Goal: Task Accomplishment & Management: Manage account settings

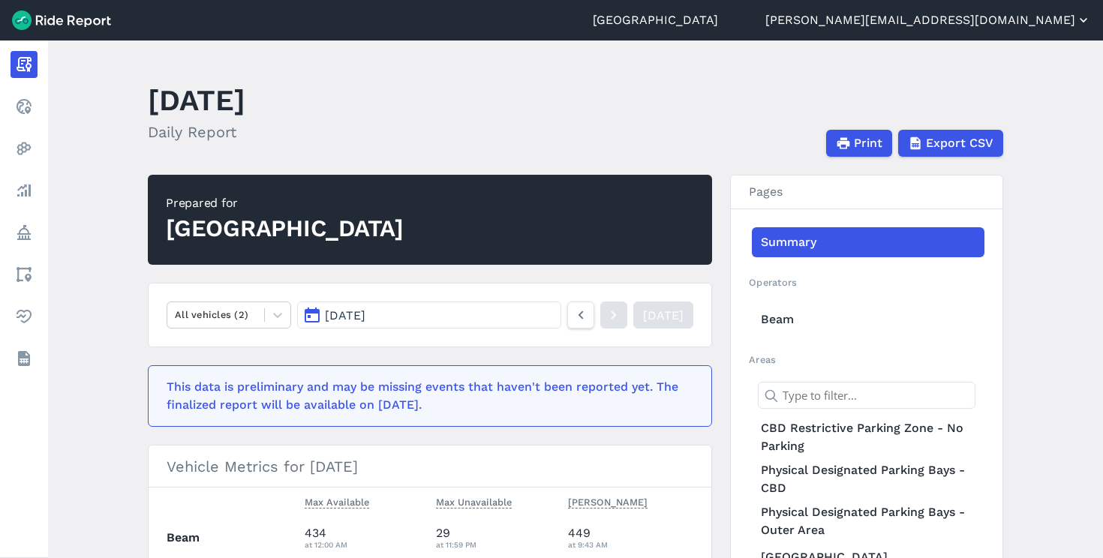
click at [1017, 15] on button "[PERSON_NAME][EMAIL_ADDRESS][DOMAIN_NAME]" at bounding box center [929, 20] width 326 height 18
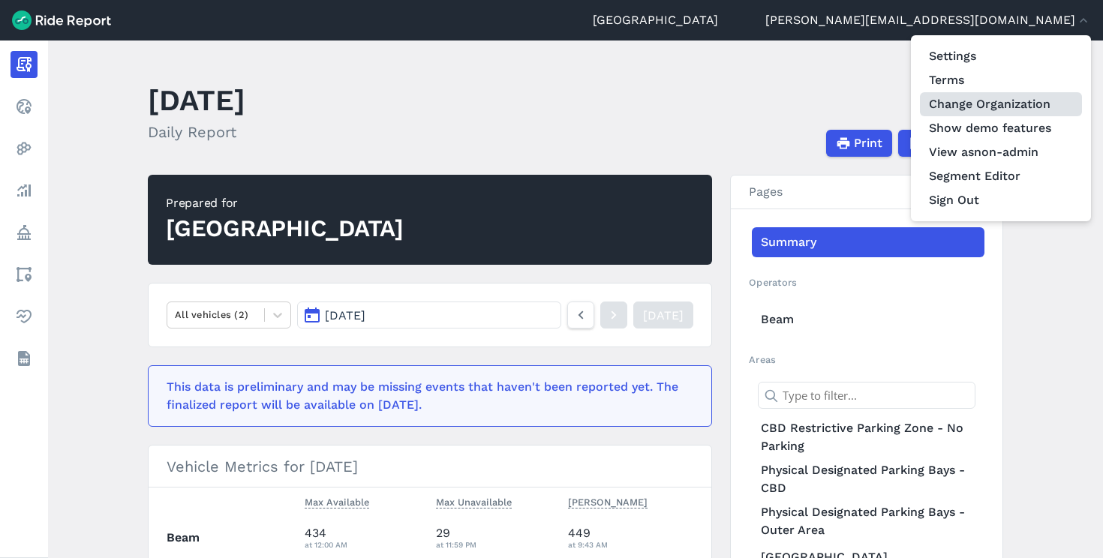
click at [973, 97] on link "Change Organization" at bounding box center [1001, 104] width 162 height 24
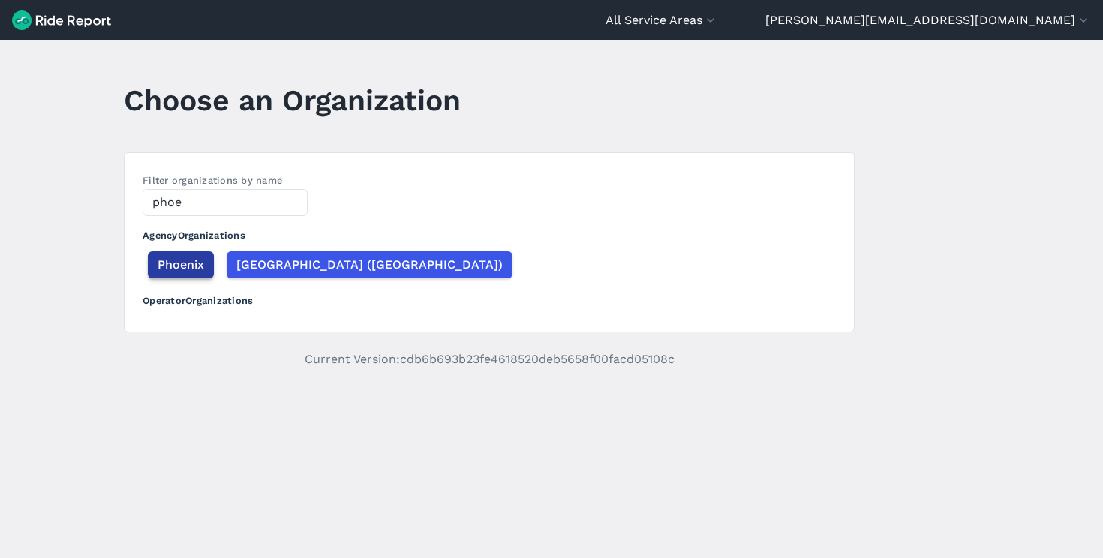
type input "phoe"
click at [170, 251] on div "Phoenix" at bounding box center [182, 264] width 78 height 33
click at [170, 258] on span "Phoenix" at bounding box center [181, 265] width 47 height 18
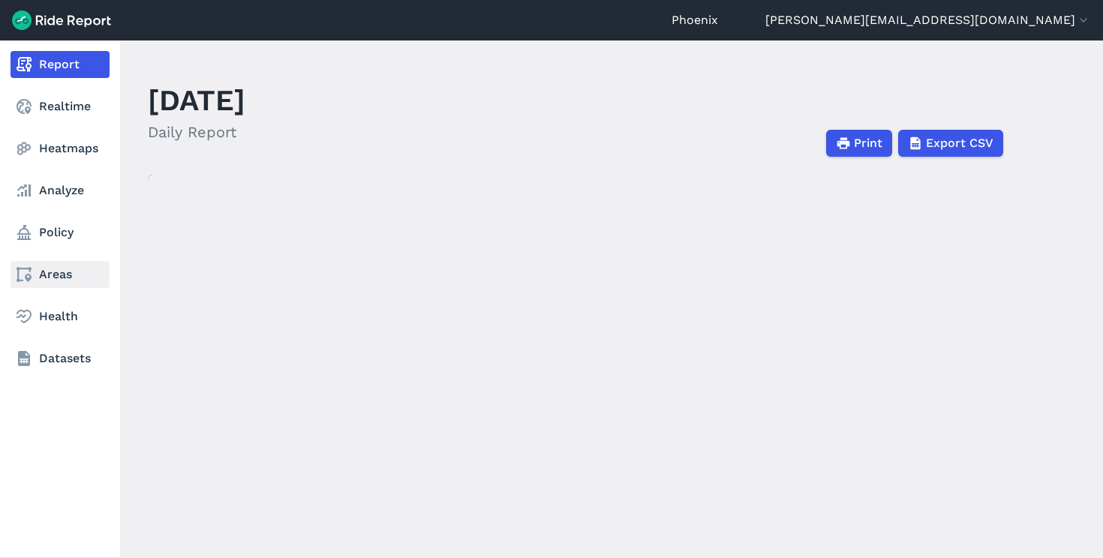
click at [32, 275] on icon at bounding box center [24, 275] width 18 height 18
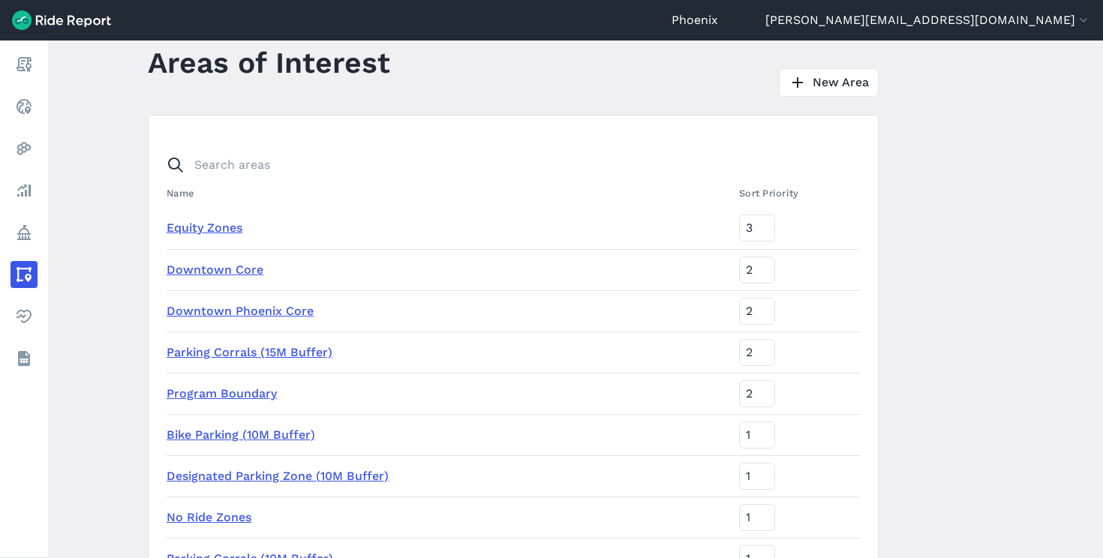
scroll to position [39, 0]
click at [290, 354] on link "Parking Corrals (15M Buffer)" at bounding box center [250, 351] width 166 height 14
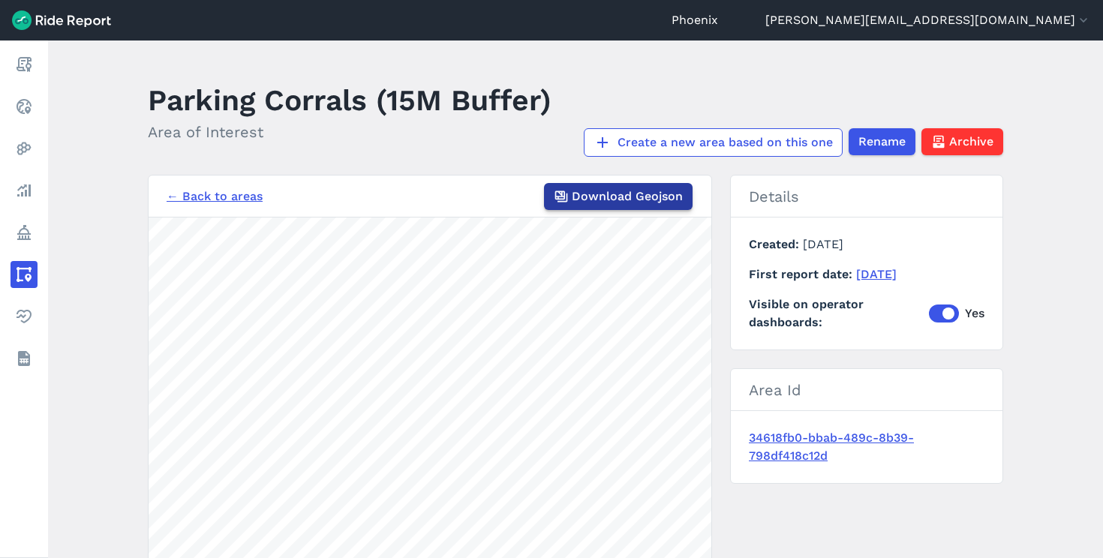
click at [582, 201] on span "Download Geojson" at bounding box center [627, 197] width 111 height 18
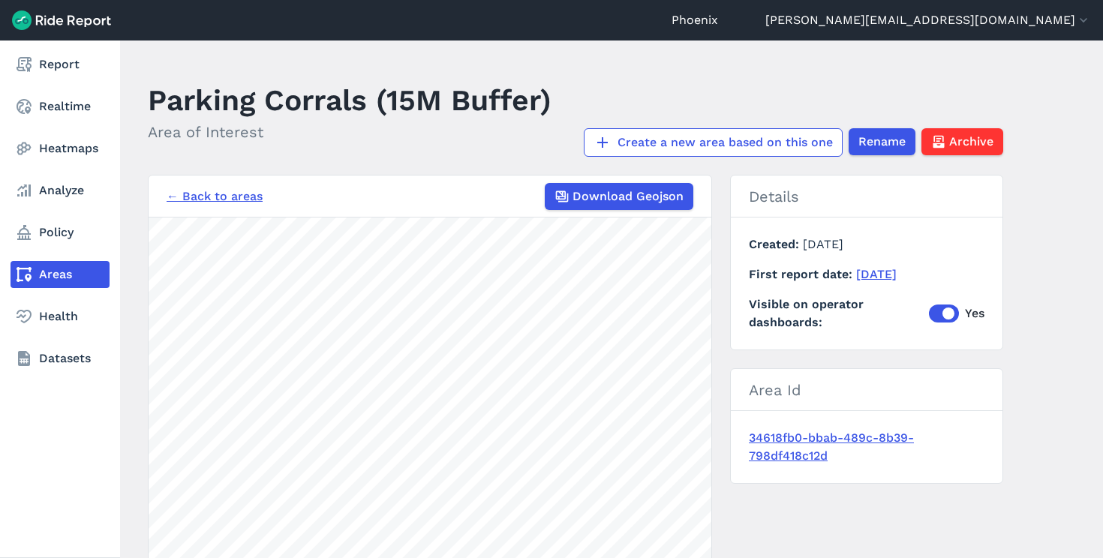
click at [21, 275] on icon at bounding box center [24, 275] width 18 height 18
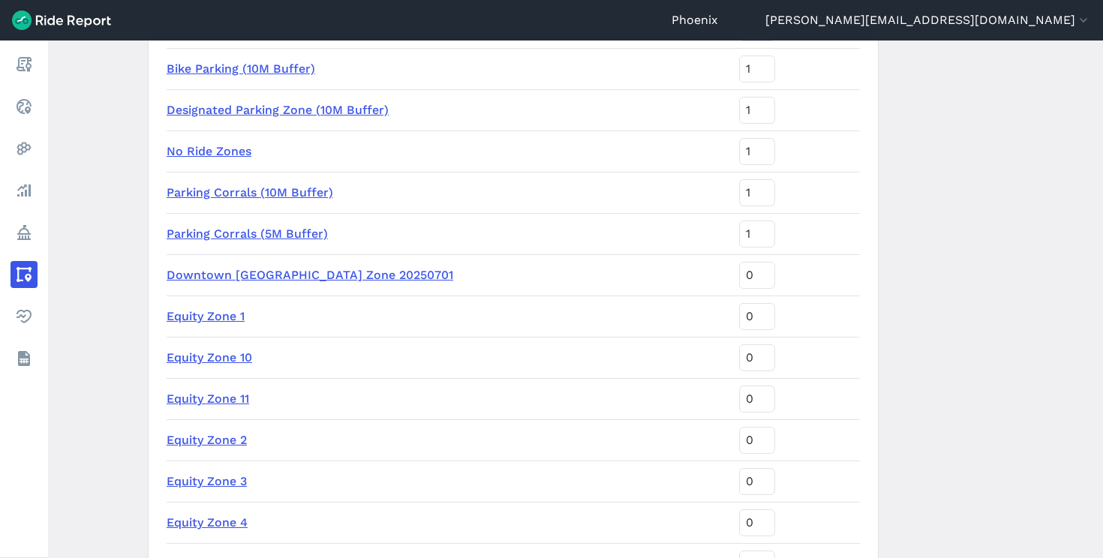
scroll to position [274, 0]
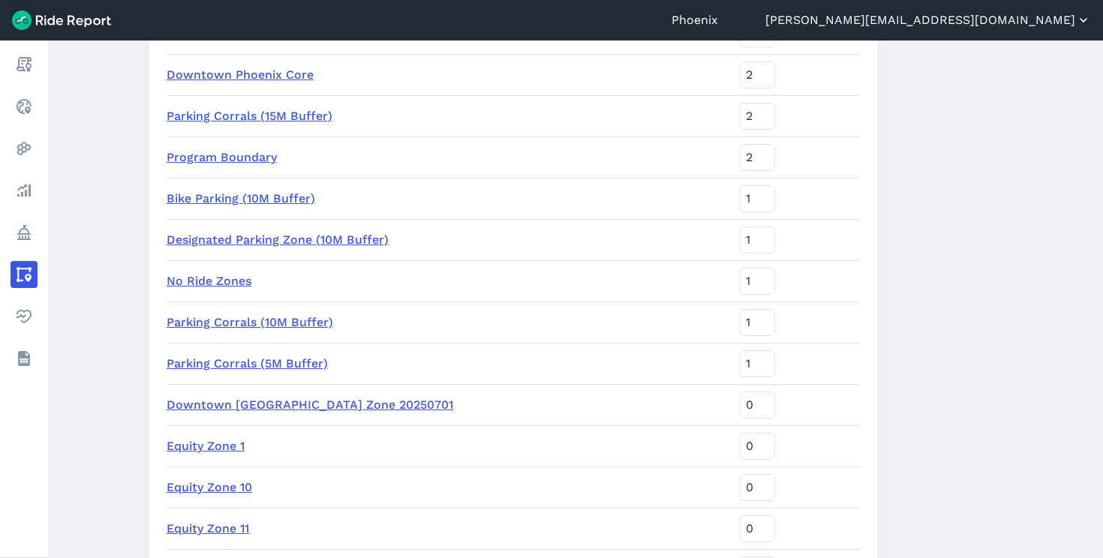
click at [1010, 15] on button "[PERSON_NAME][EMAIL_ADDRESS][DOMAIN_NAME]" at bounding box center [929, 20] width 326 height 18
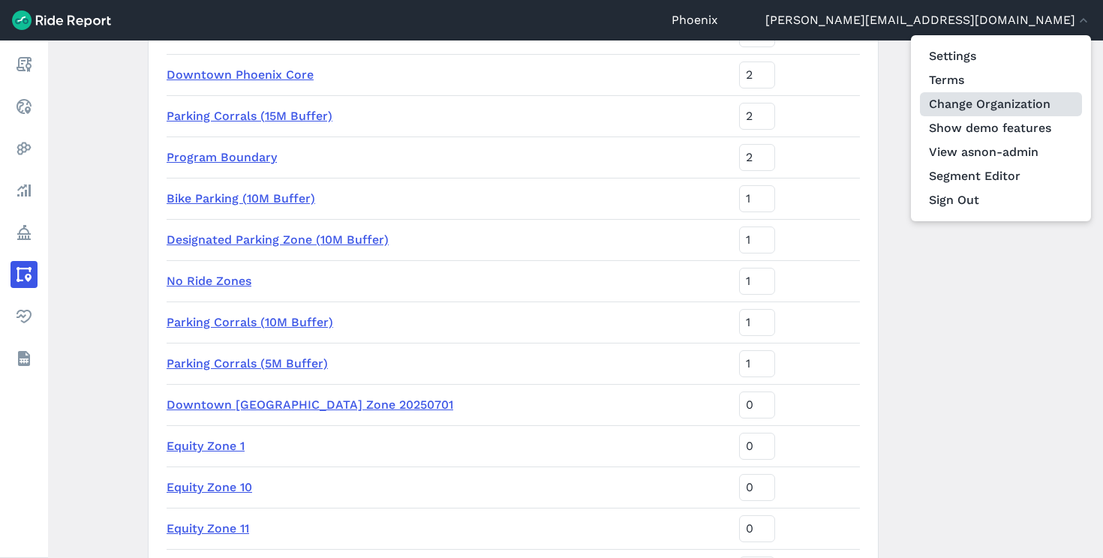
click at [974, 104] on link "Change Organization" at bounding box center [1001, 104] width 162 height 24
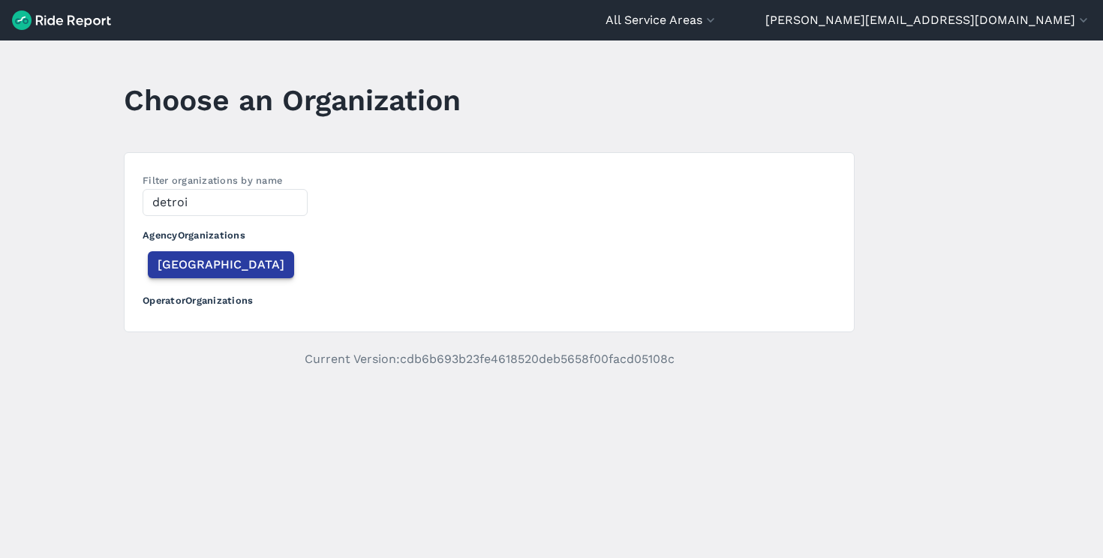
type input "detroi"
click at [174, 270] on span "[GEOGRAPHIC_DATA]" at bounding box center [221, 265] width 127 height 18
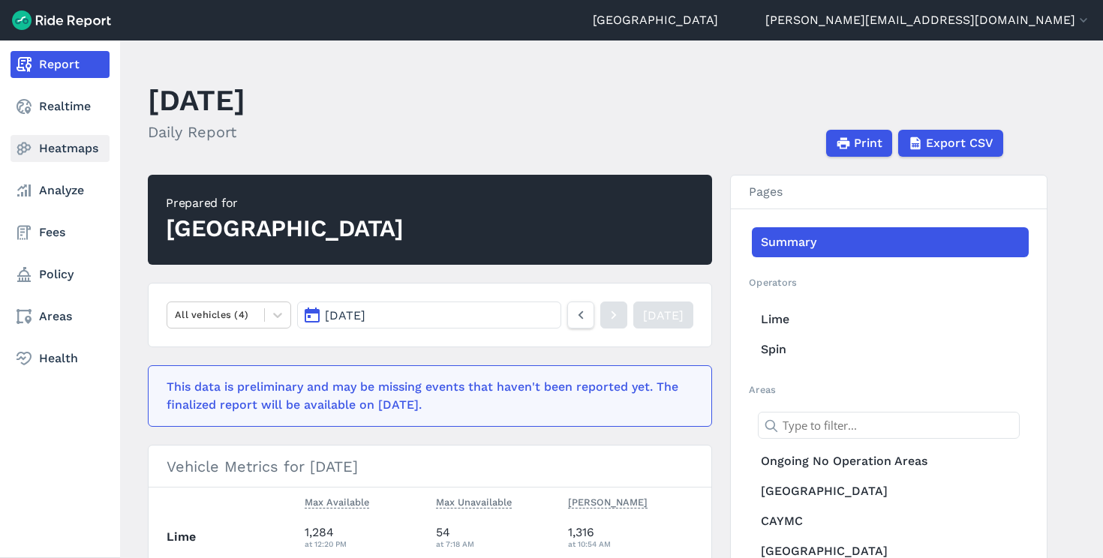
click at [73, 146] on link "Heatmaps" at bounding box center [60, 148] width 99 height 27
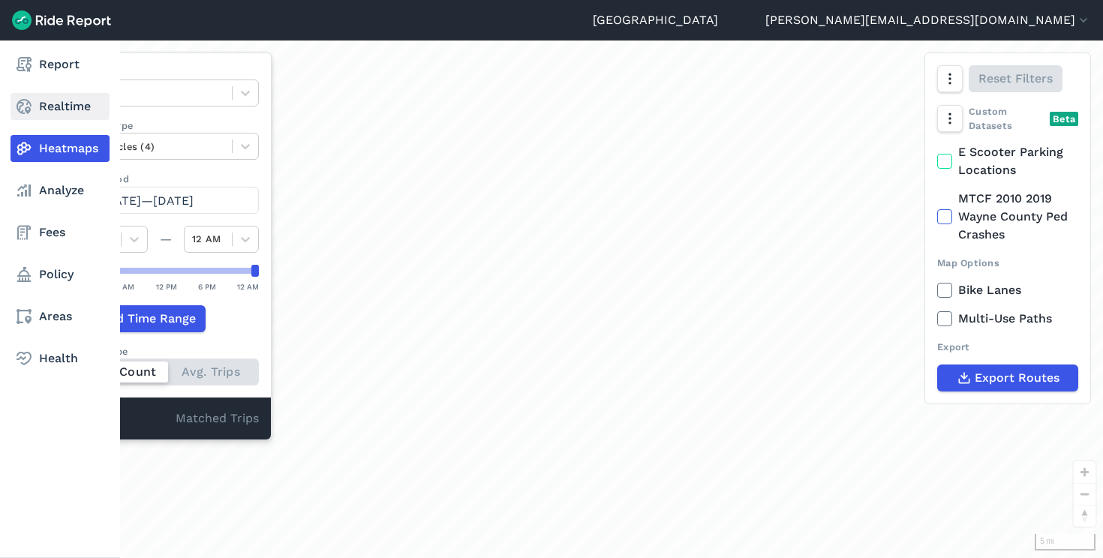
click at [56, 104] on link "Realtime" at bounding box center [60, 106] width 99 height 27
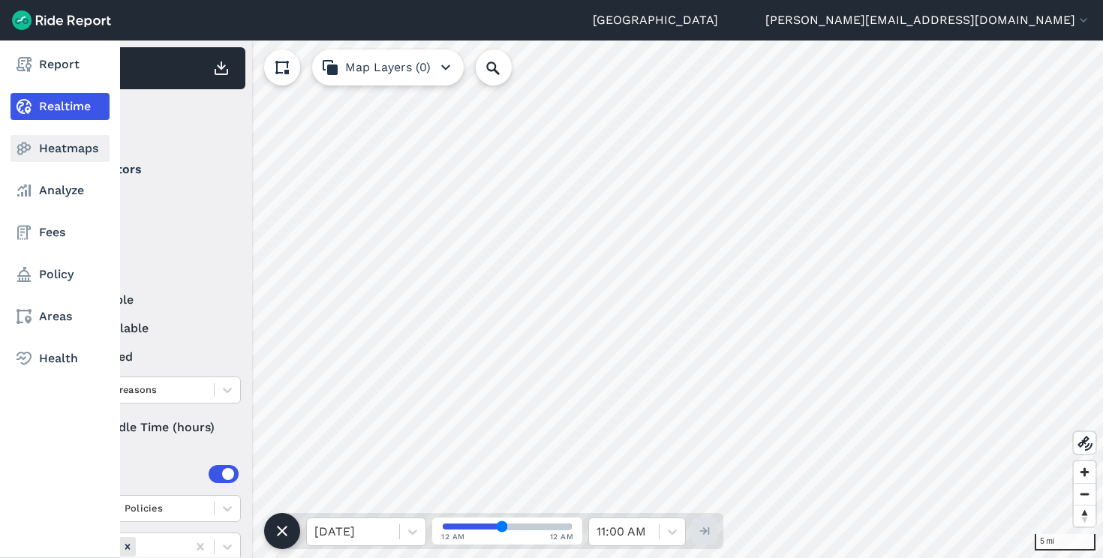
click at [74, 155] on link "Heatmaps" at bounding box center [60, 148] width 99 height 27
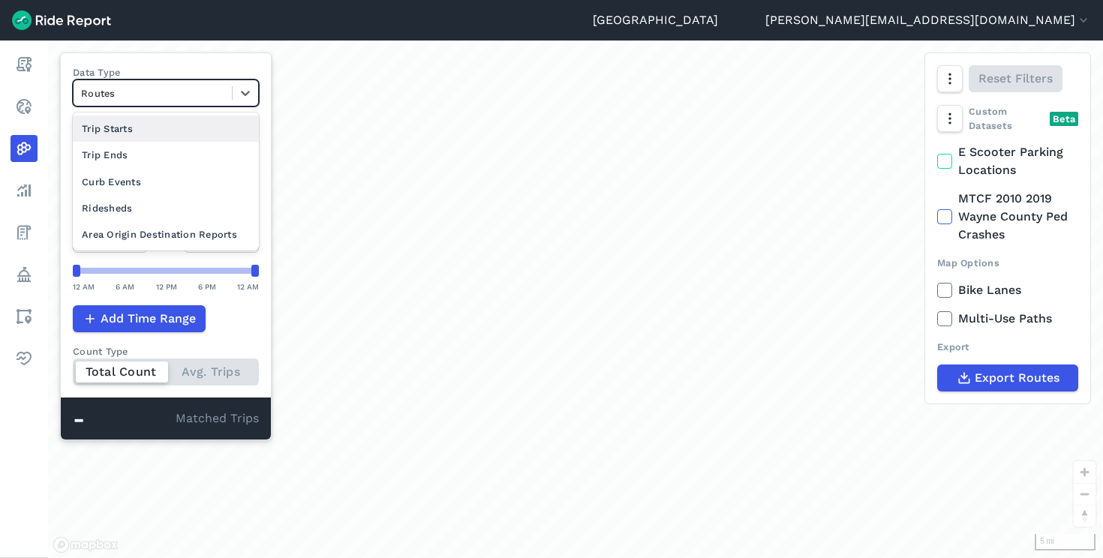
click at [212, 104] on div "Routes" at bounding box center [153, 93] width 158 height 23
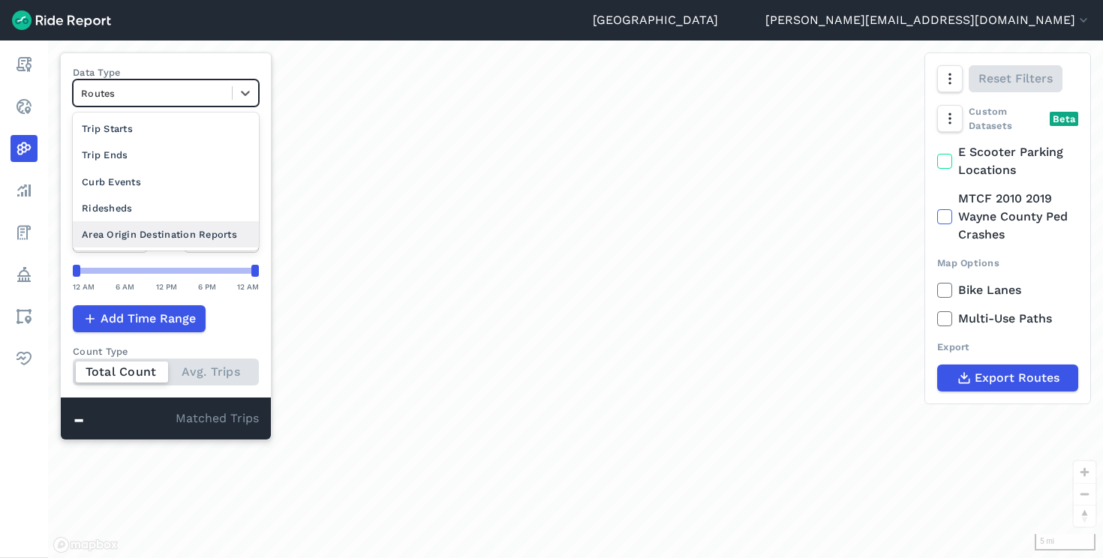
click at [184, 236] on div "Area Origin Destination Reports" at bounding box center [166, 234] width 186 height 26
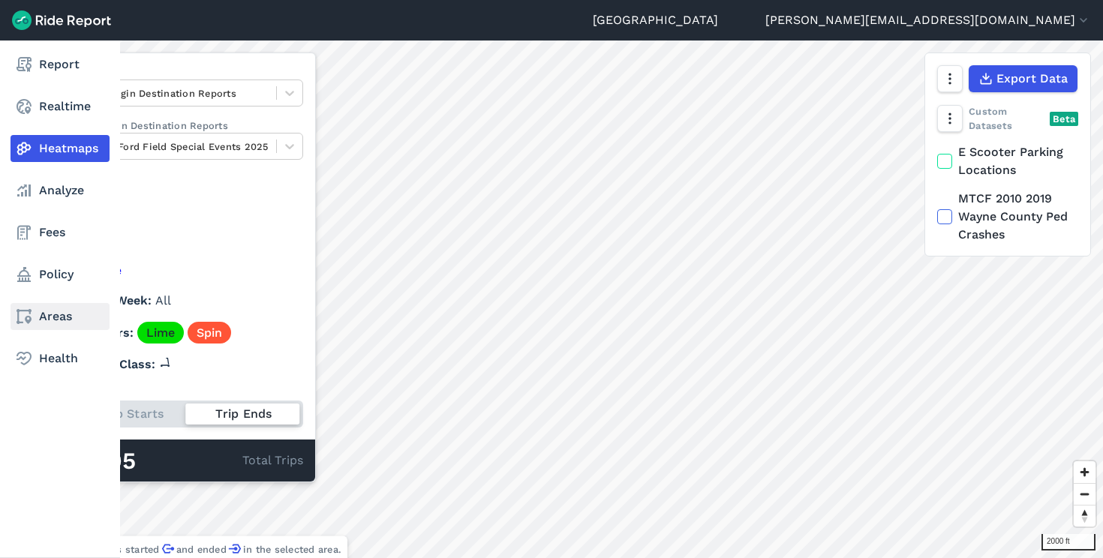
click at [42, 311] on link "Areas" at bounding box center [60, 316] width 99 height 27
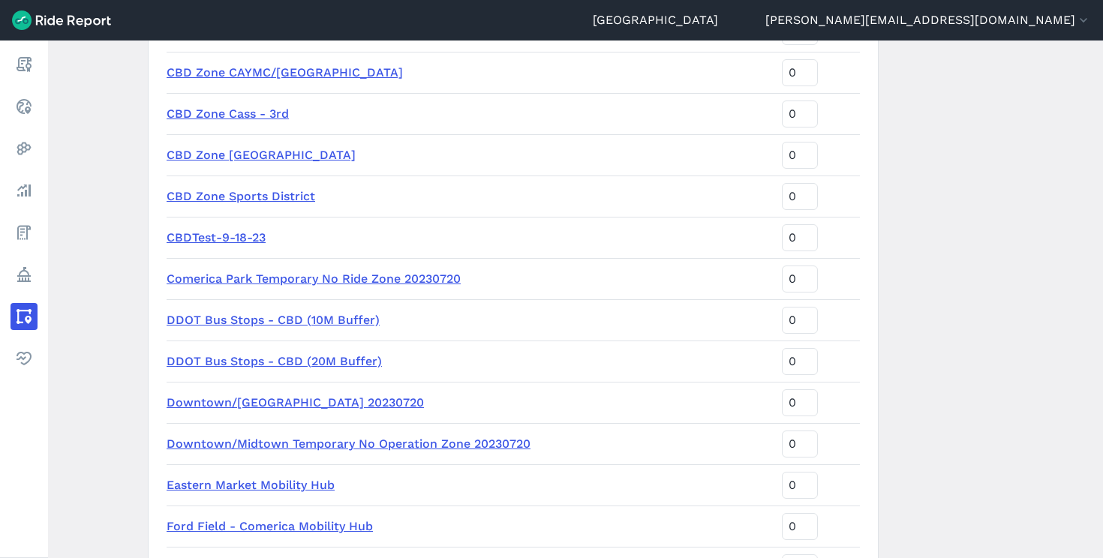
scroll to position [1677, 0]
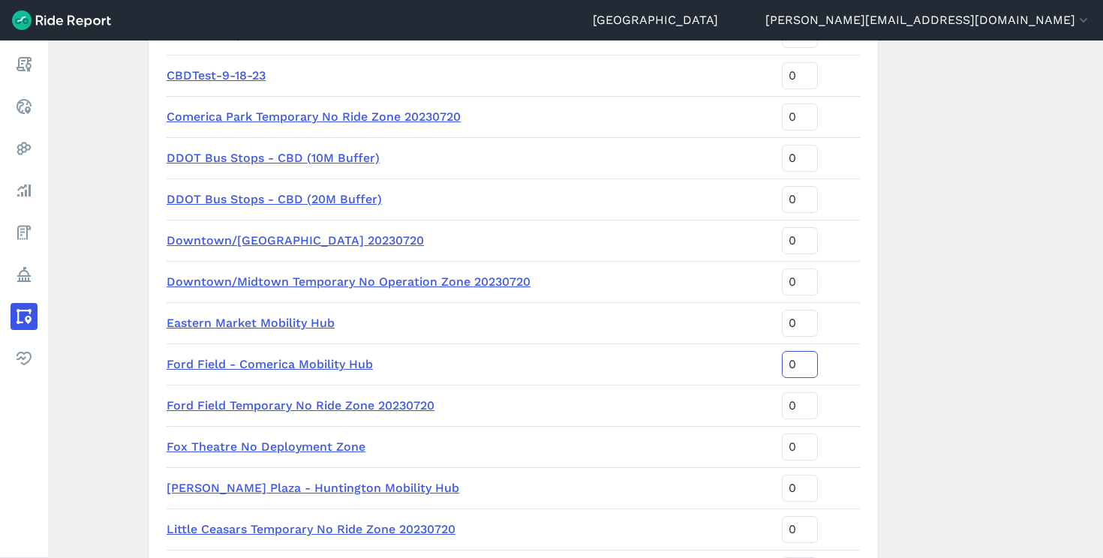
click at [782, 366] on input "0" at bounding box center [800, 364] width 36 height 27
click at [782, 363] on input "0" at bounding box center [800, 364] width 36 height 27
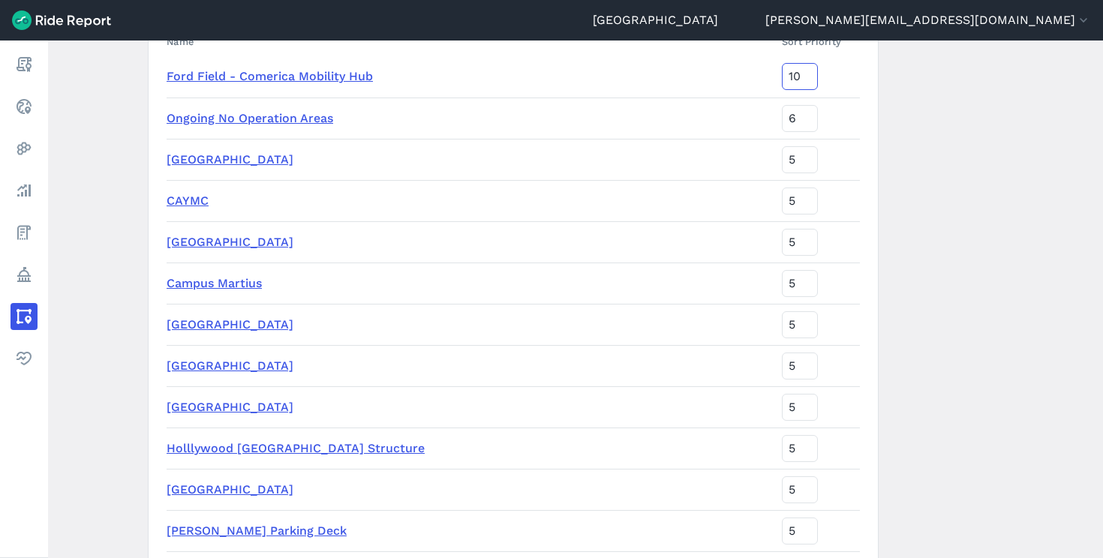
scroll to position [182, 0]
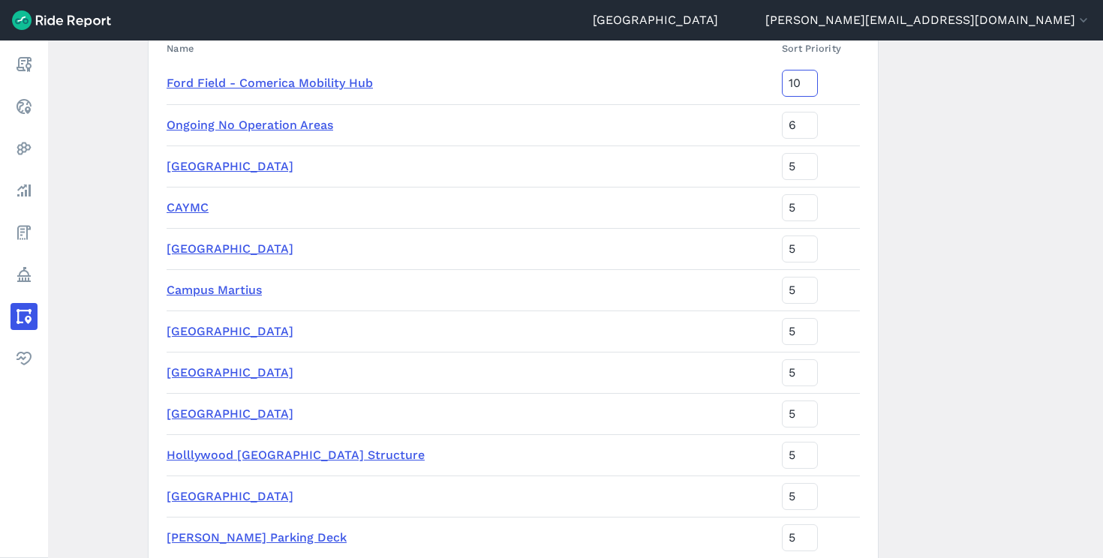
type input "10"
click at [824, 81] on td "10" at bounding box center [818, 83] width 84 height 41
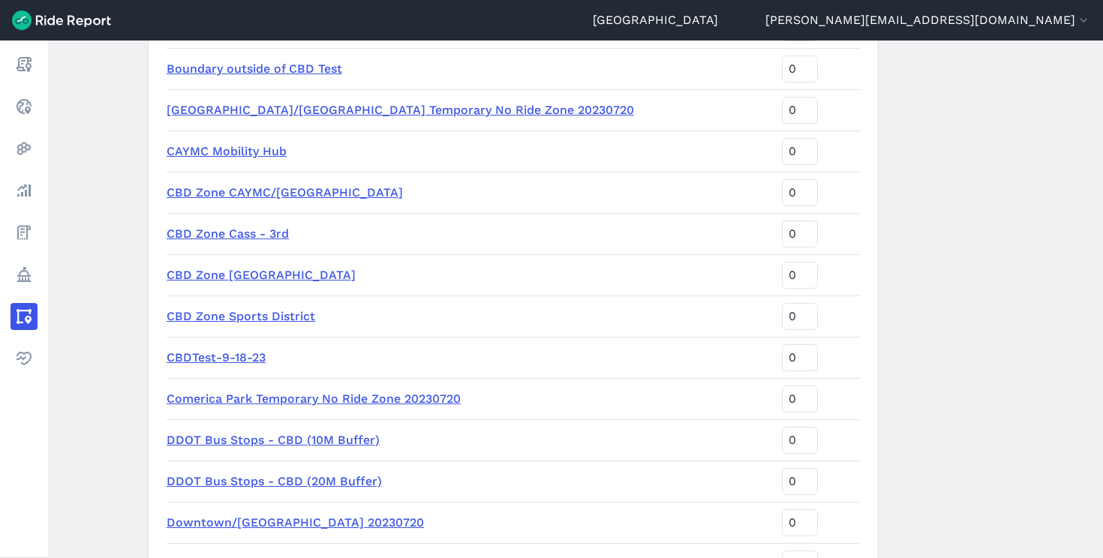
scroll to position [1428, 0]
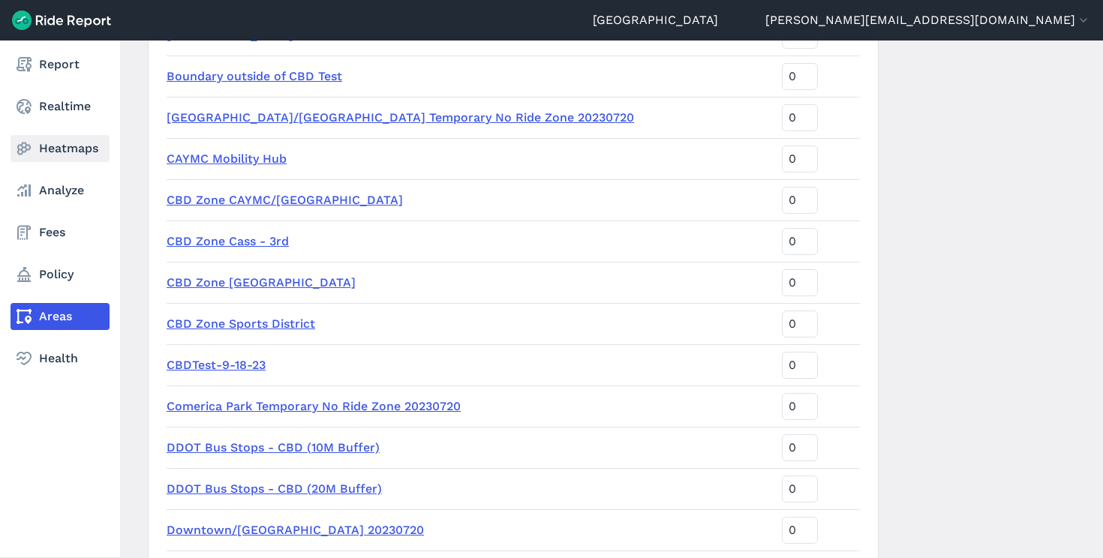
click at [64, 155] on link "Heatmaps" at bounding box center [60, 148] width 99 height 27
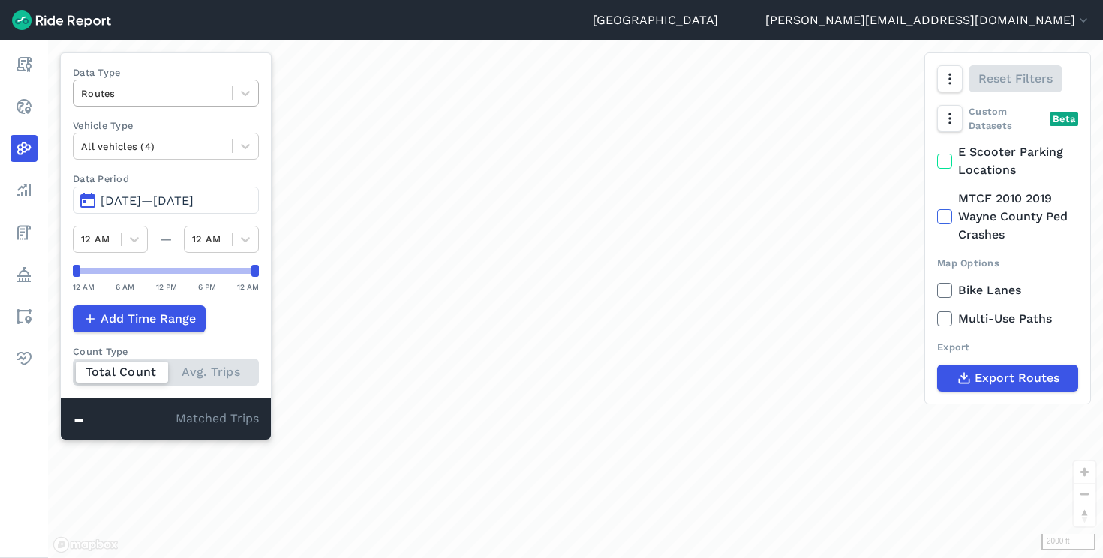
click at [176, 92] on div at bounding box center [152, 93] width 143 height 17
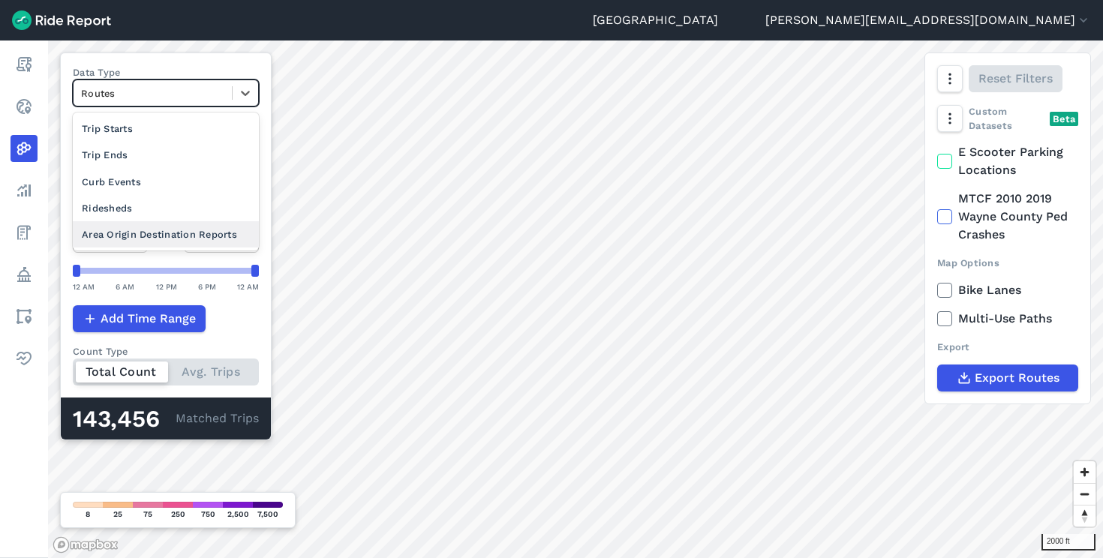
click at [139, 229] on div "Area Origin Destination Reports" at bounding box center [166, 234] width 186 height 26
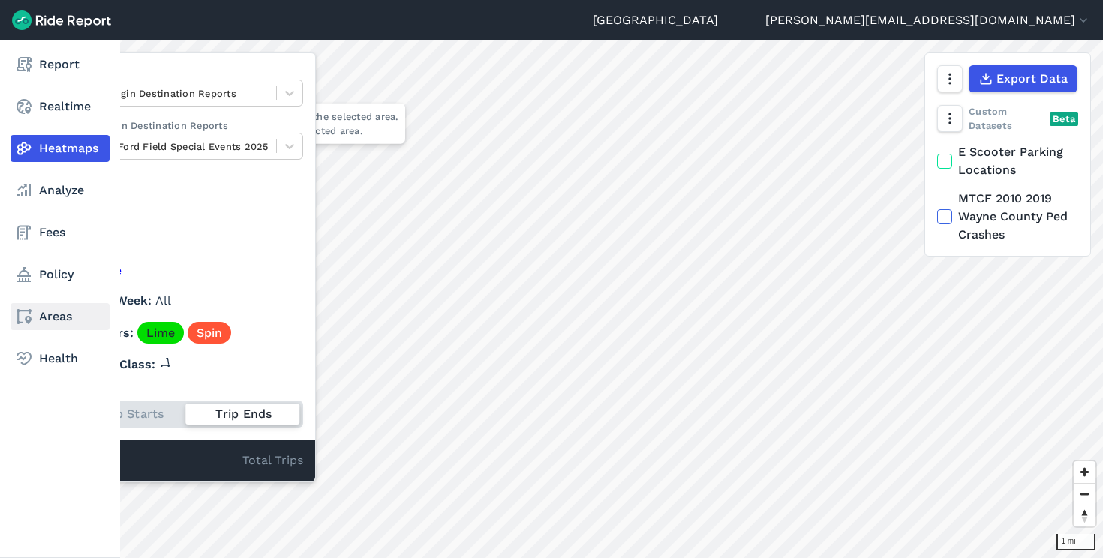
click at [68, 325] on link "Areas" at bounding box center [60, 316] width 99 height 27
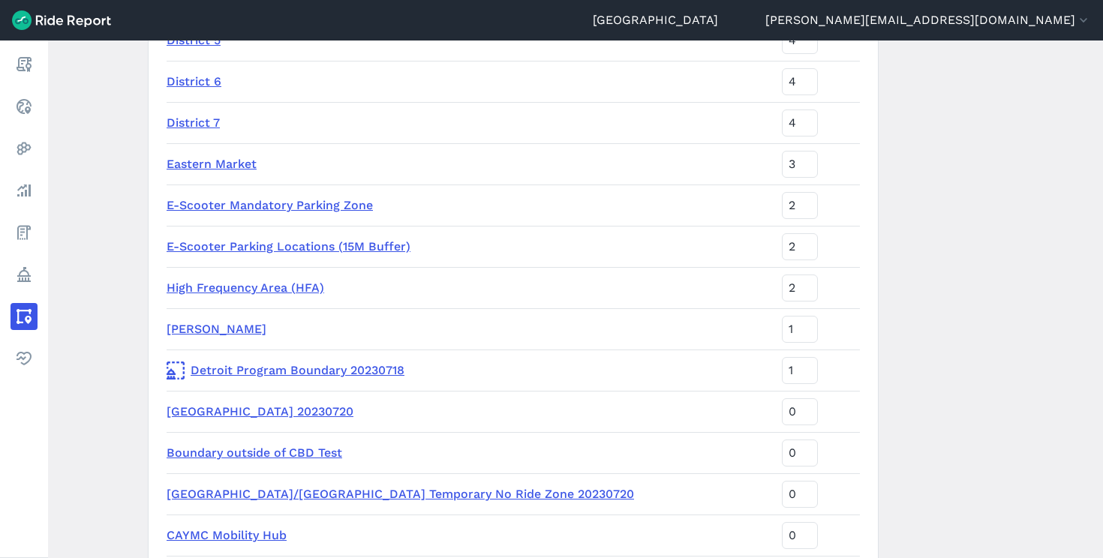
scroll to position [1425, 0]
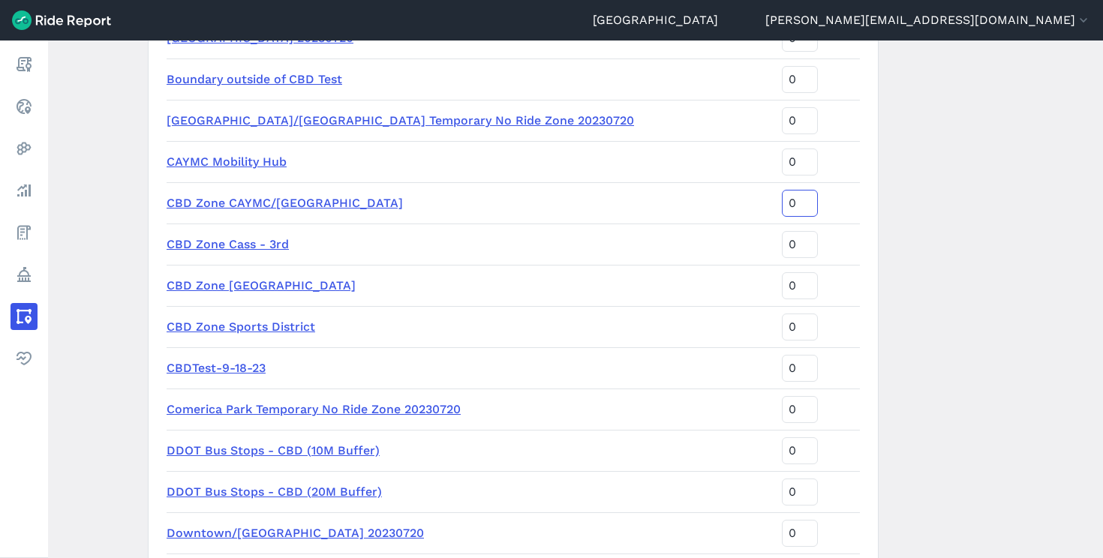
click at [782, 203] on input "0" at bounding box center [800, 203] width 36 height 27
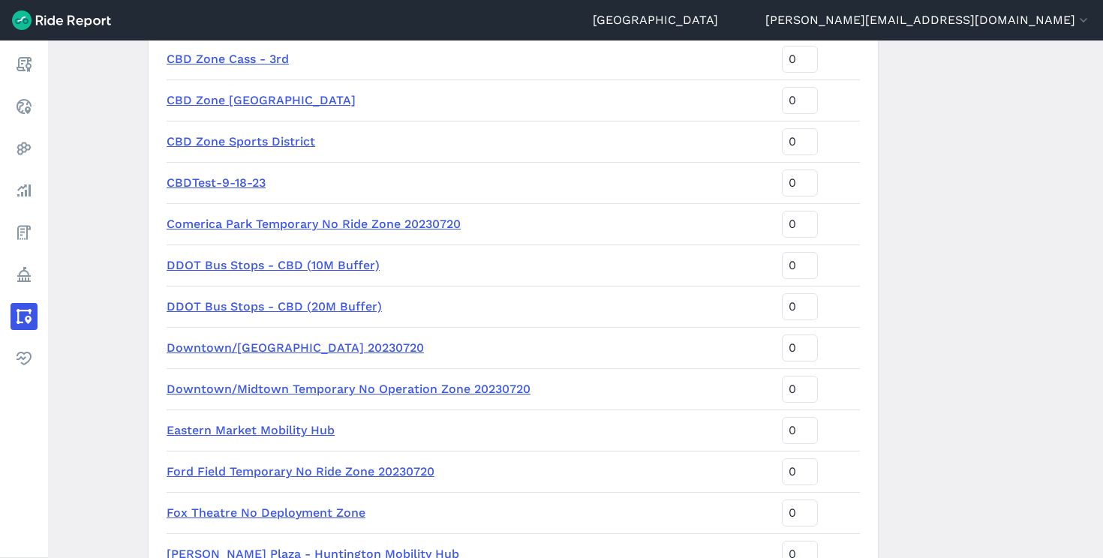
scroll to position [1444, 0]
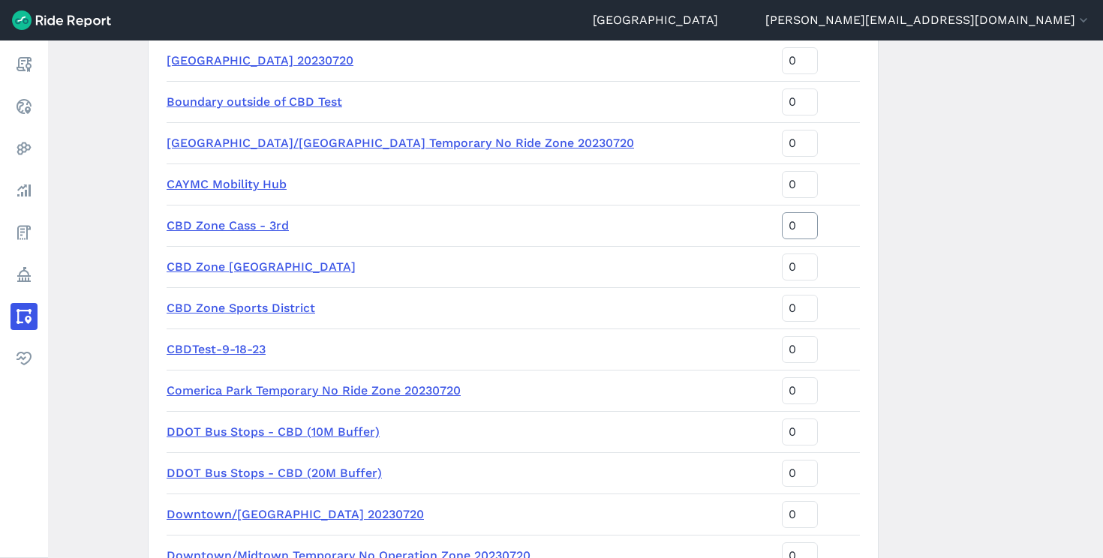
type input "10"
click at [782, 226] on input "0" at bounding box center [800, 225] width 36 height 27
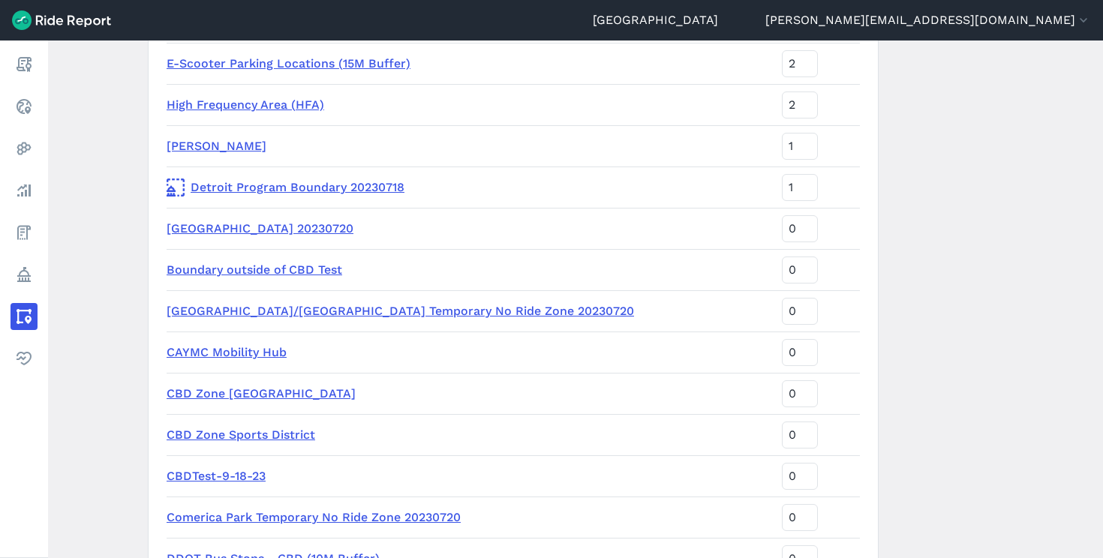
scroll to position [1349, 0]
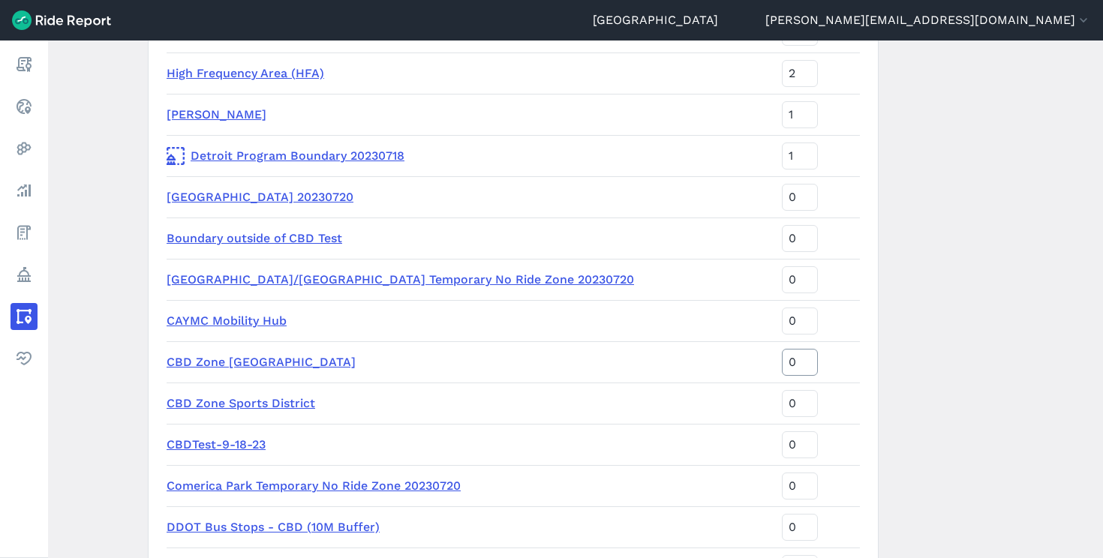
type input "10"
click at [782, 363] on input "0" at bounding box center [800, 362] width 36 height 27
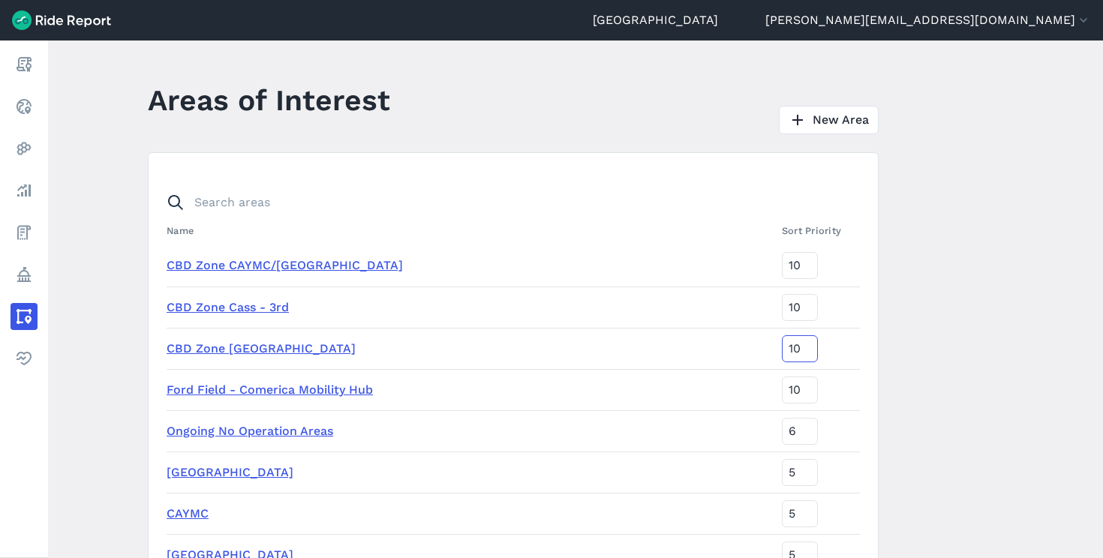
type input "10"
click at [429, 120] on div "New Area" at bounding box center [655, 120] width 495 height 29
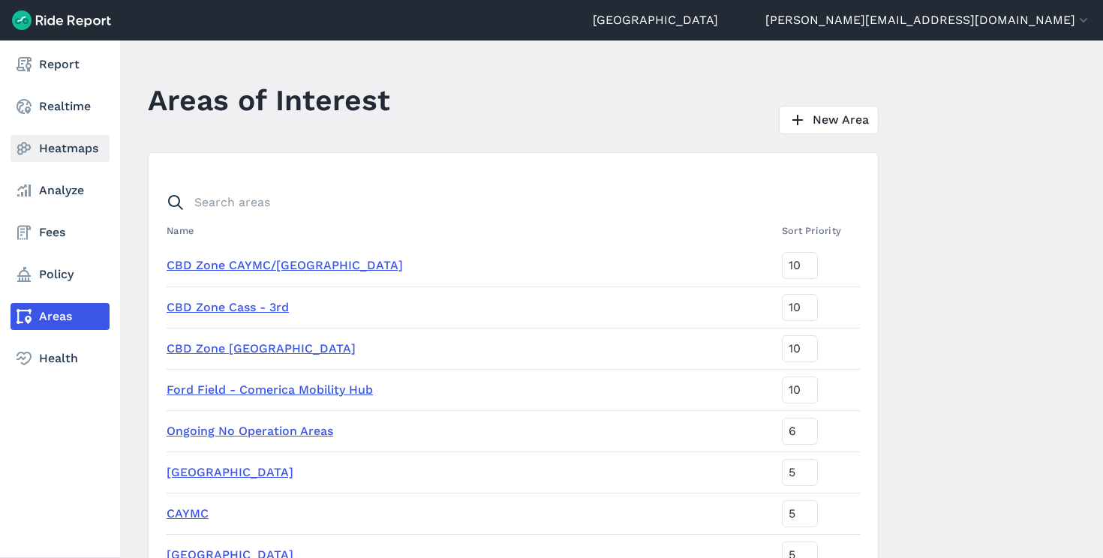
click at [75, 153] on link "Heatmaps" at bounding box center [60, 148] width 99 height 27
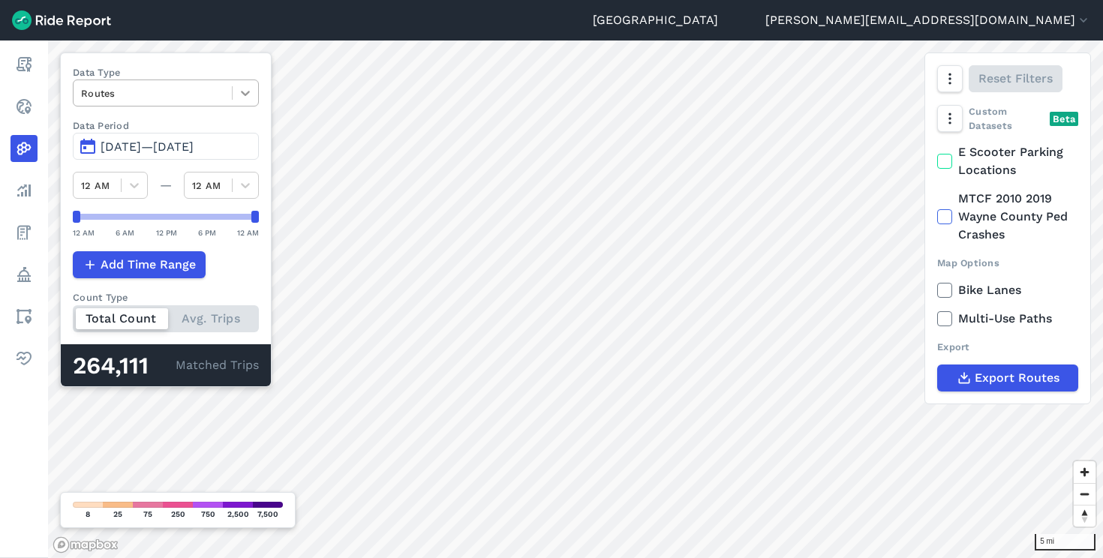
click at [253, 92] on icon at bounding box center [245, 93] width 15 height 15
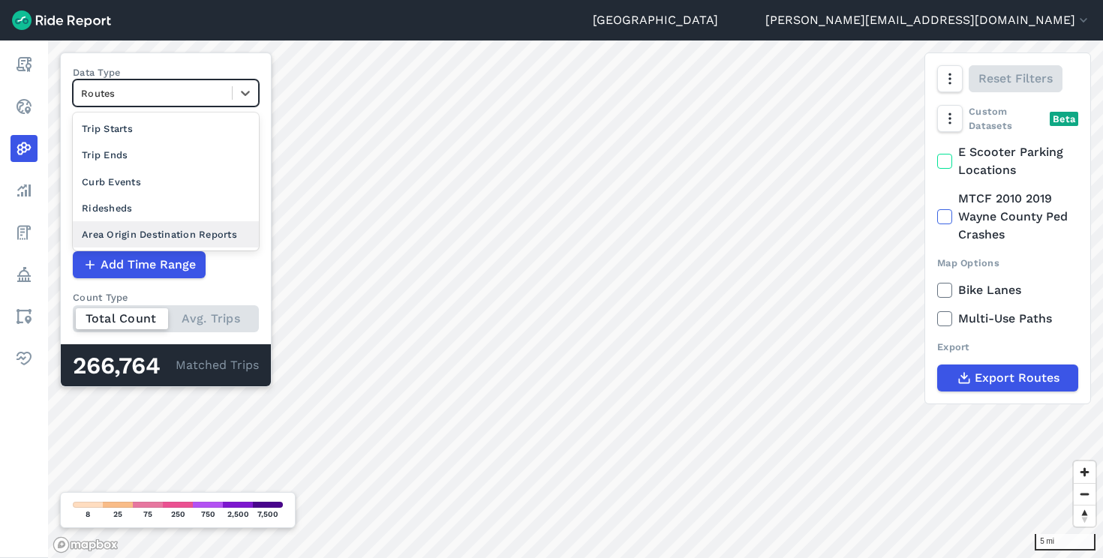
click at [214, 231] on div "Area Origin Destination Reports" at bounding box center [166, 234] width 186 height 26
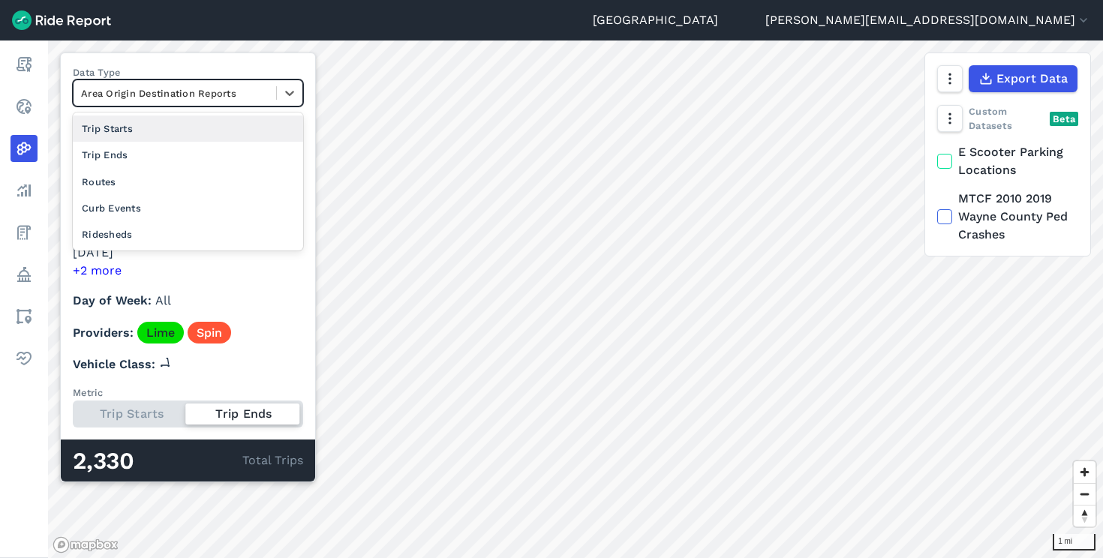
click at [168, 91] on div at bounding box center [175, 93] width 188 height 17
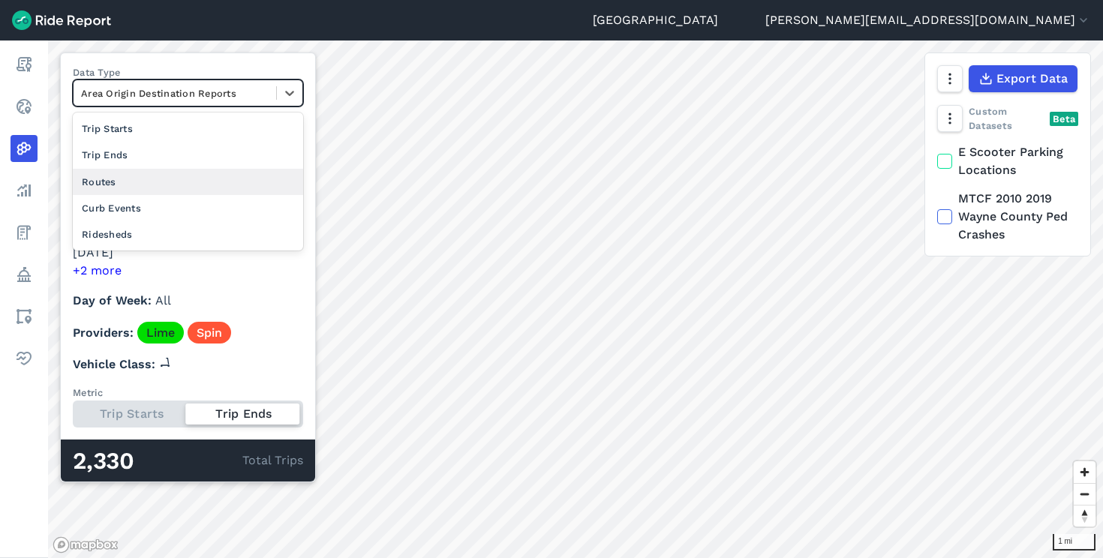
click at [149, 173] on div "Routes" at bounding box center [188, 182] width 230 height 26
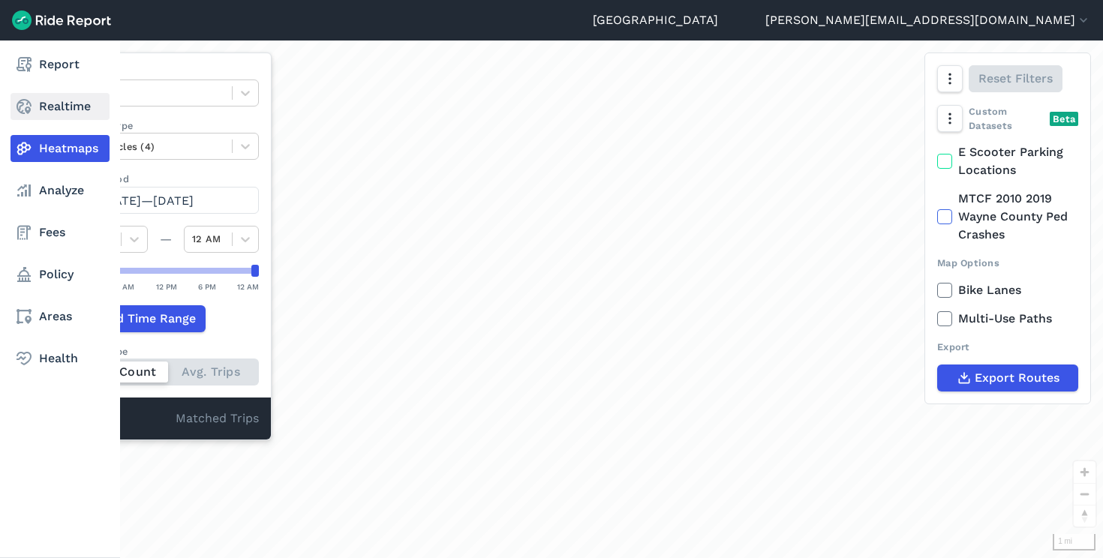
click at [36, 101] on link "Realtime" at bounding box center [60, 106] width 99 height 27
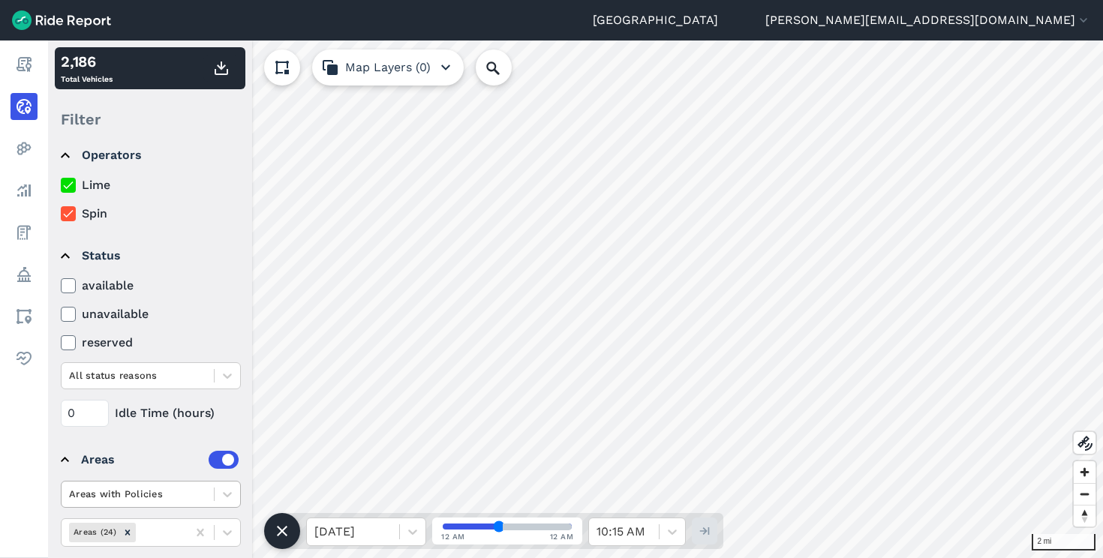
scroll to position [32, 0]
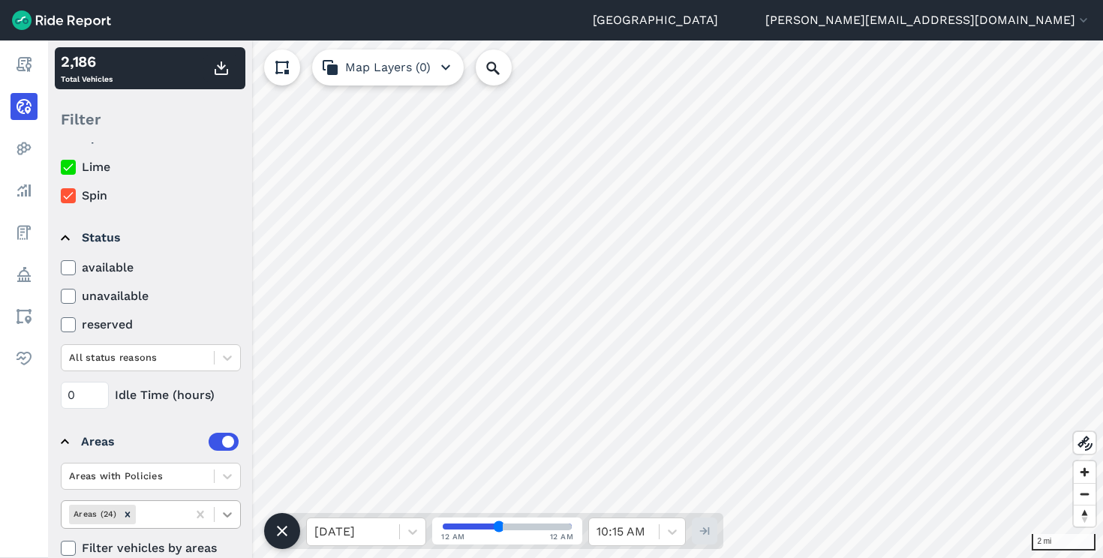
click at [224, 512] on icon at bounding box center [227, 514] width 15 height 15
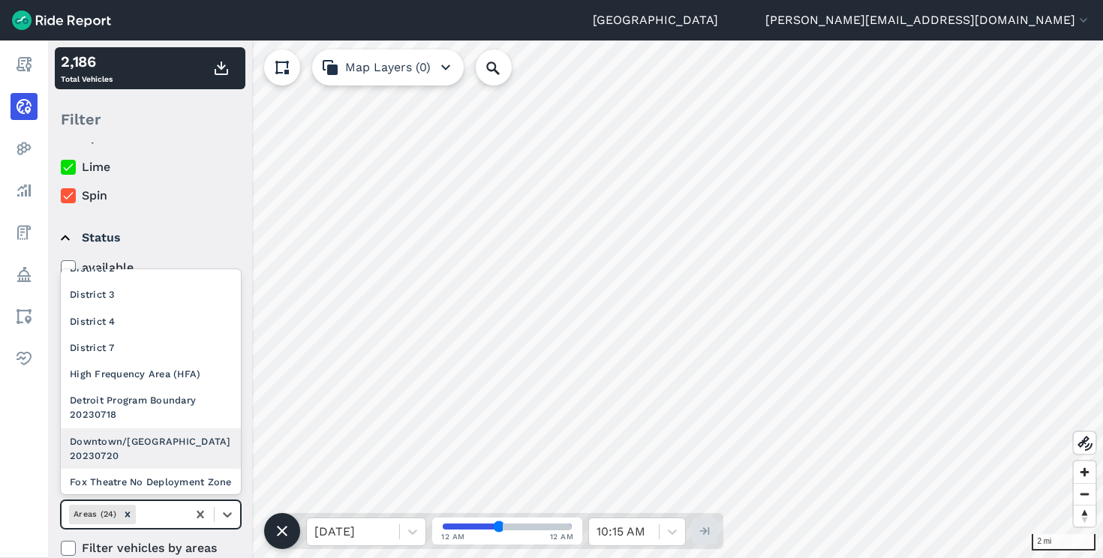
scroll to position [487, 0]
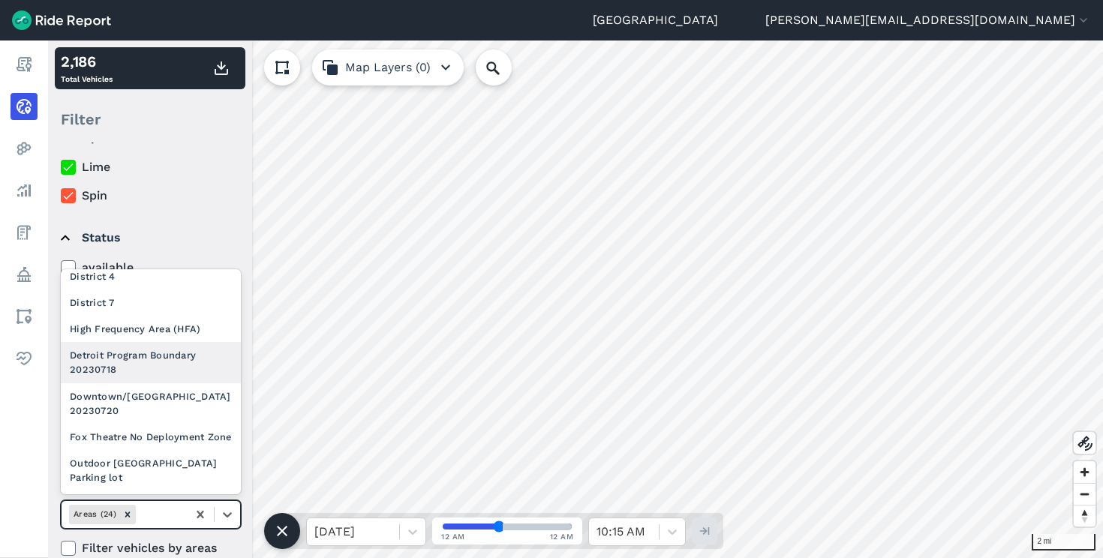
click at [134, 348] on div "Detroit Program Boundary 20230718" at bounding box center [151, 362] width 180 height 41
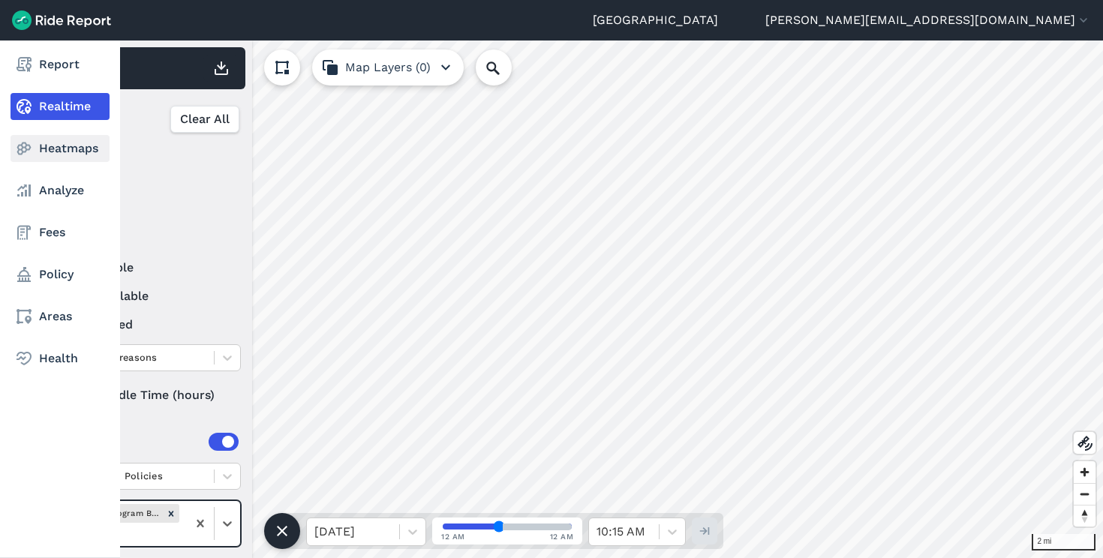
click at [65, 149] on link "Heatmaps" at bounding box center [60, 148] width 99 height 27
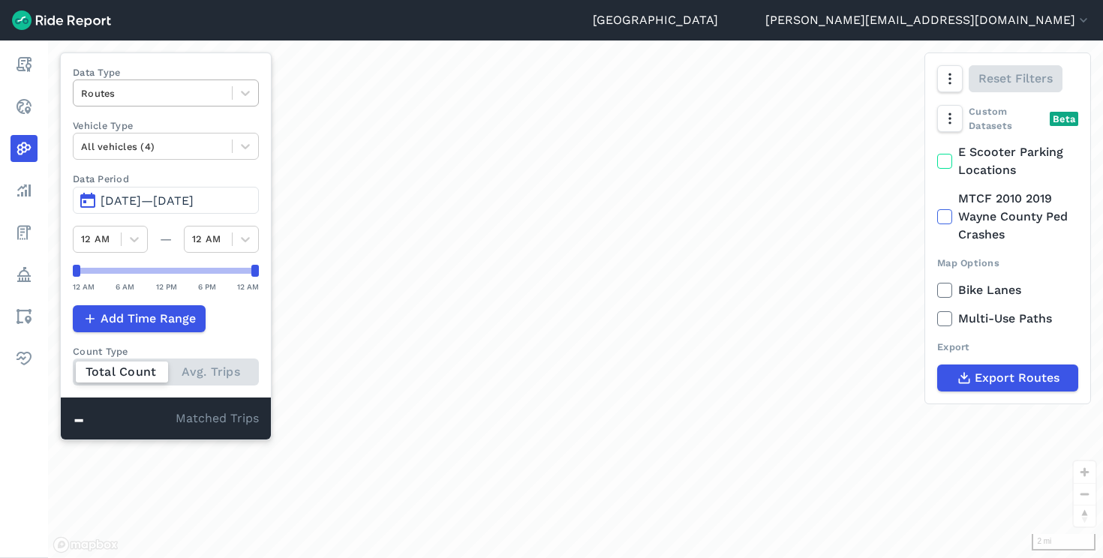
click at [148, 88] on div at bounding box center [152, 93] width 143 height 17
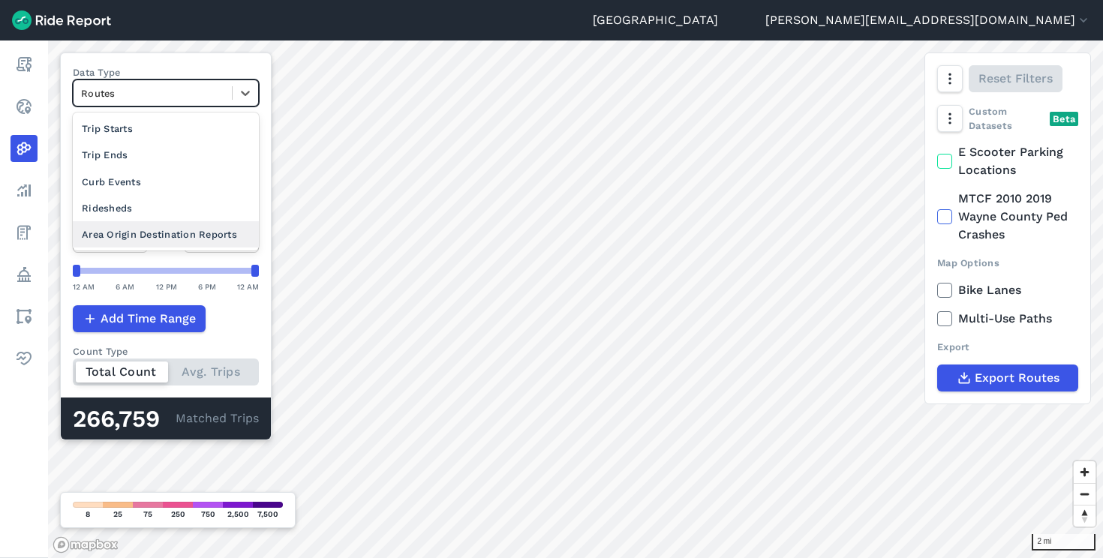
click at [174, 231] on div "Area Origin Destination Reports" at bounding box center [166, 234] width 186 height 26
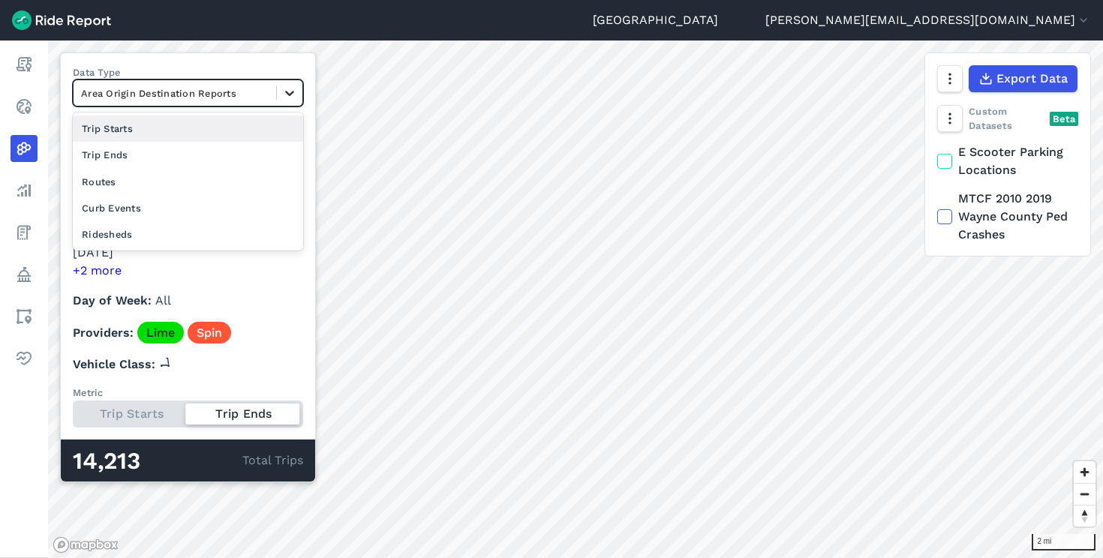
click at [293, 92] on icon at bounding box center [289, 93] width 9 height 5
click at [293, 95] on icon at bounding box center [289, 93] width 15 height 15
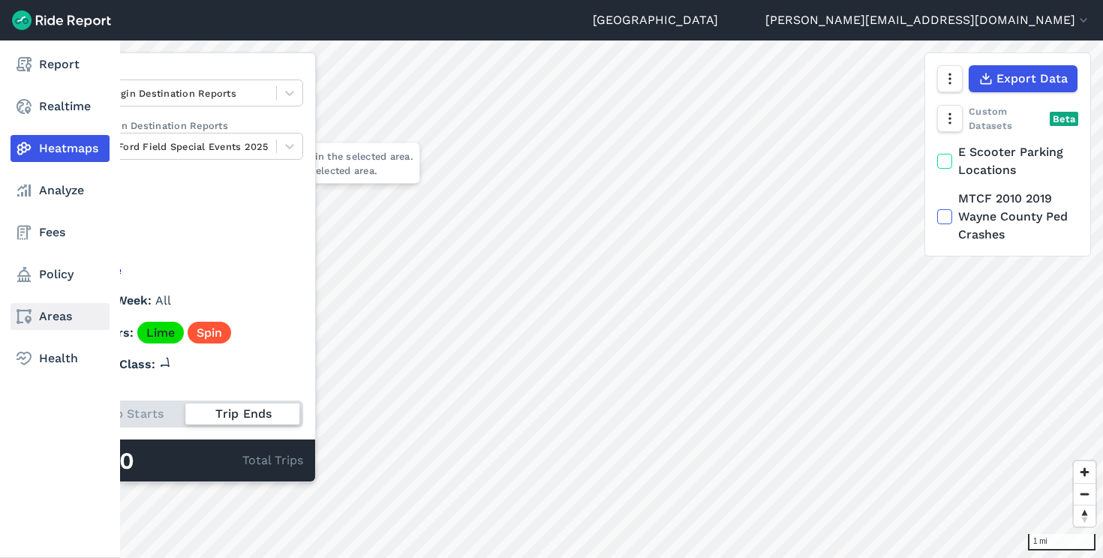
click at [27, 316] on use at bounding box center [24, 316] width 15 height 15
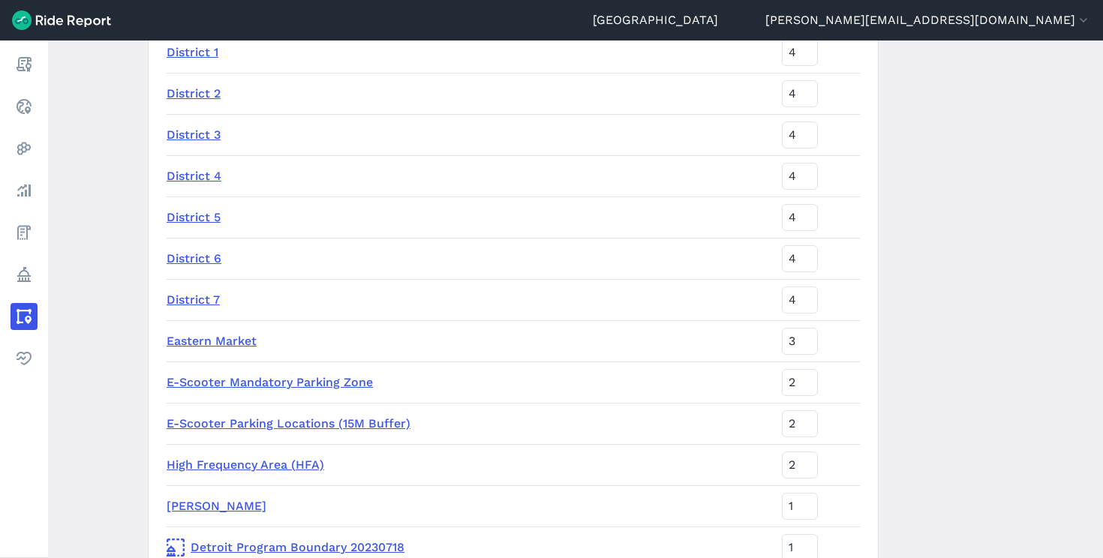
scroll to position [943, 0]
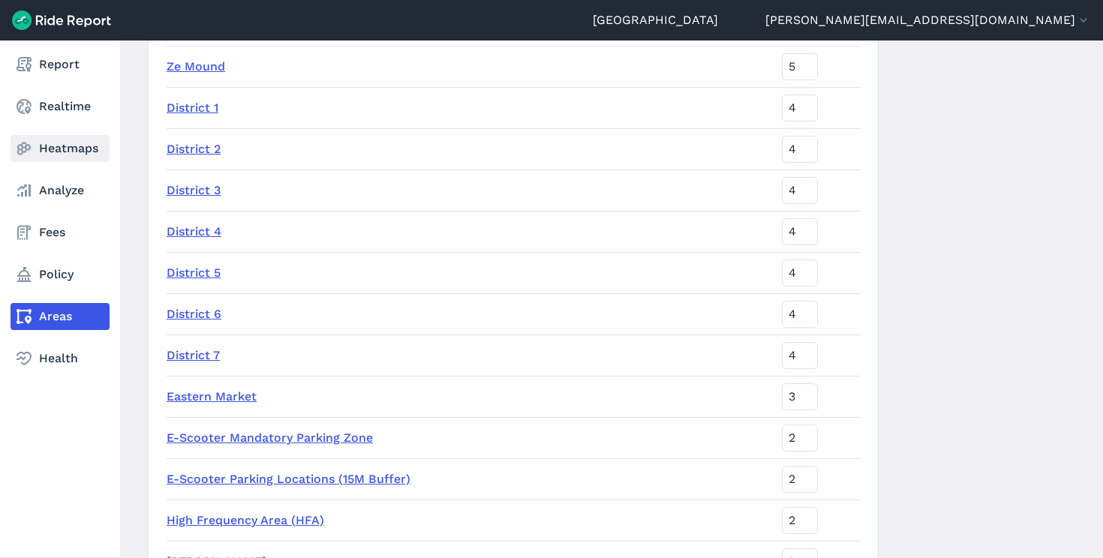
click at [46, 152] on link "Heatmaps" at bounding box center [60, 148] width 99 height 27
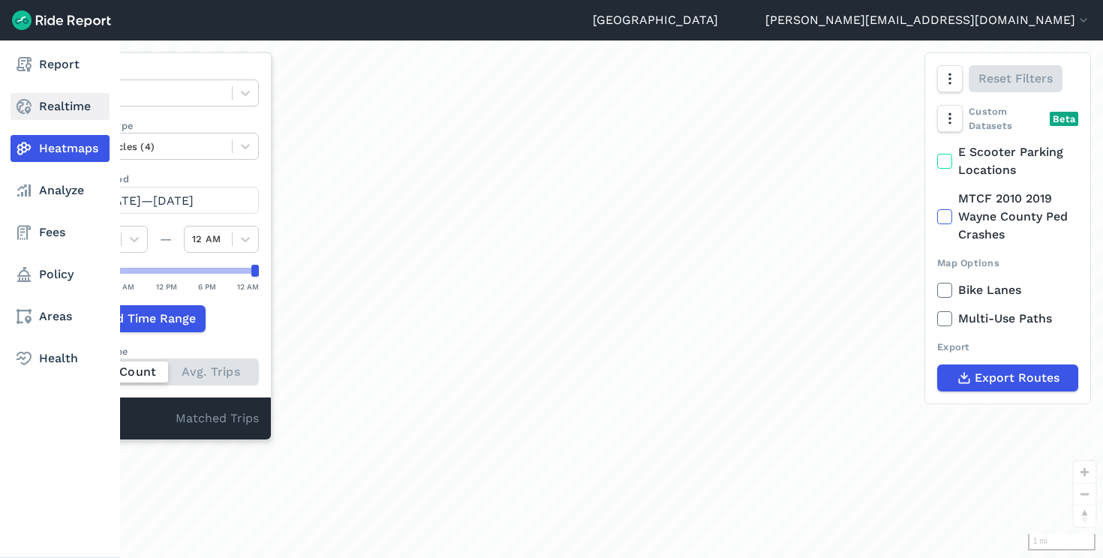
click at [61, 116] on link "Realtime" at bounding box center [60, 106] width 99 height 27
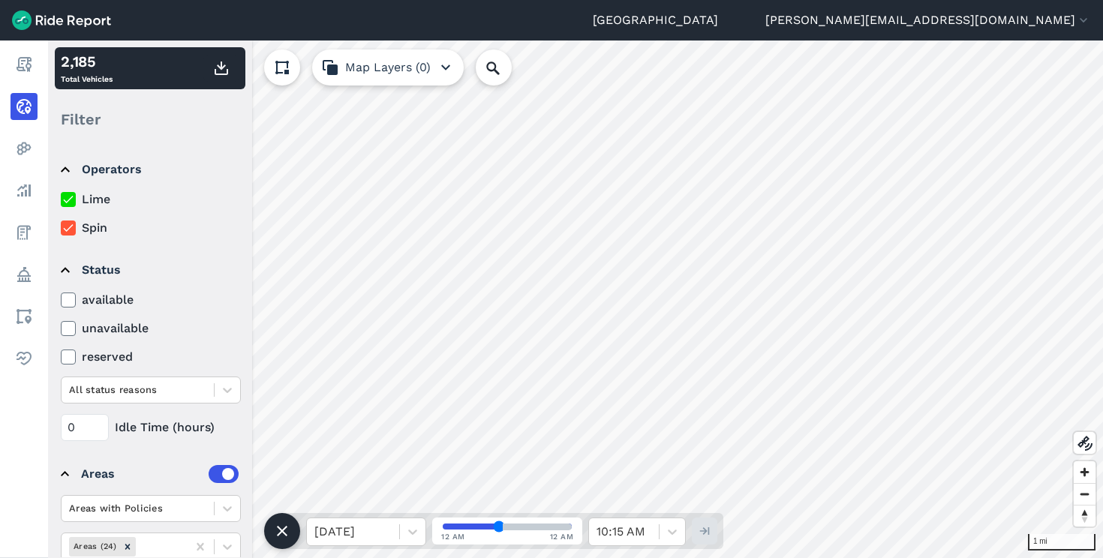
scroll to position [56, 0]
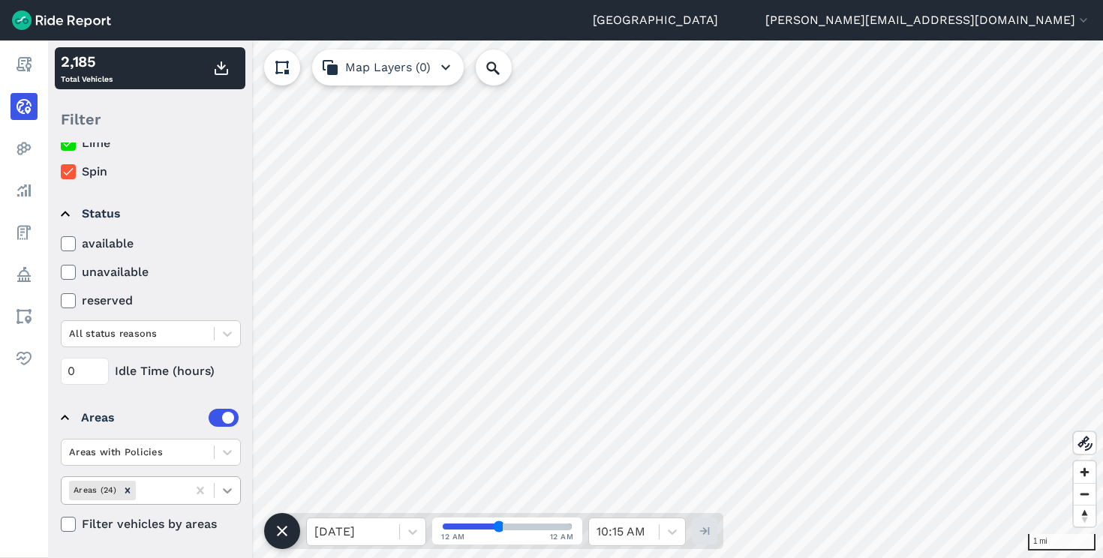
click at [226, 488] on icon at bounding box center [227, 490] width 15 height 15
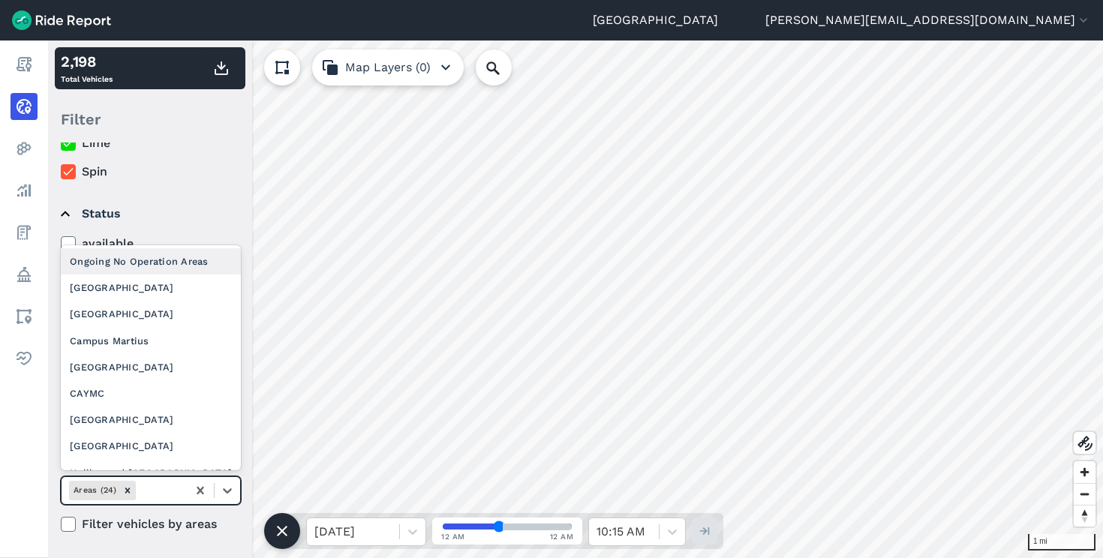
click at [212, 165] on label "Spin" at bounding box center [151, 172] width 180 height 18
click at [61, 165] on input "Spin" at bounding box center [61, 168] width 0 height 10
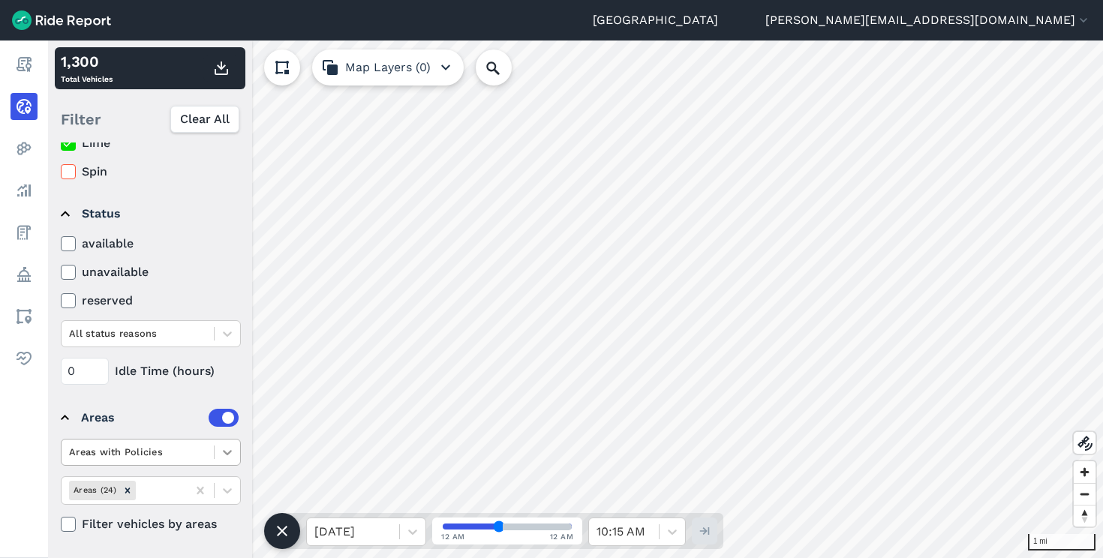
click at [221, 452] on icon at bounding box center [227, 452] width 15 height 15
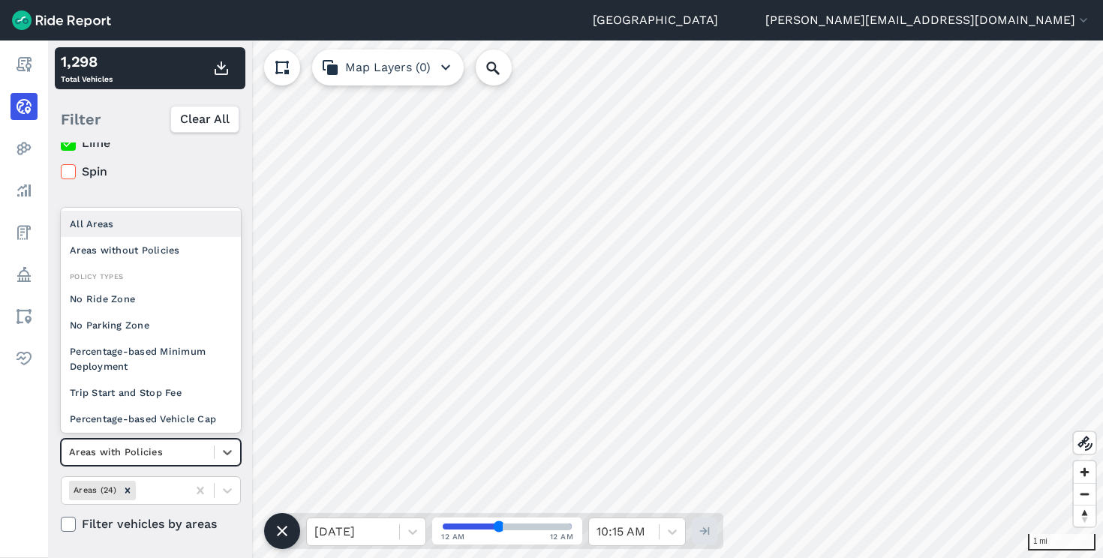
click at [146, 233] on div "All Areas" at bounding box center [151, 224] width 180 height 26
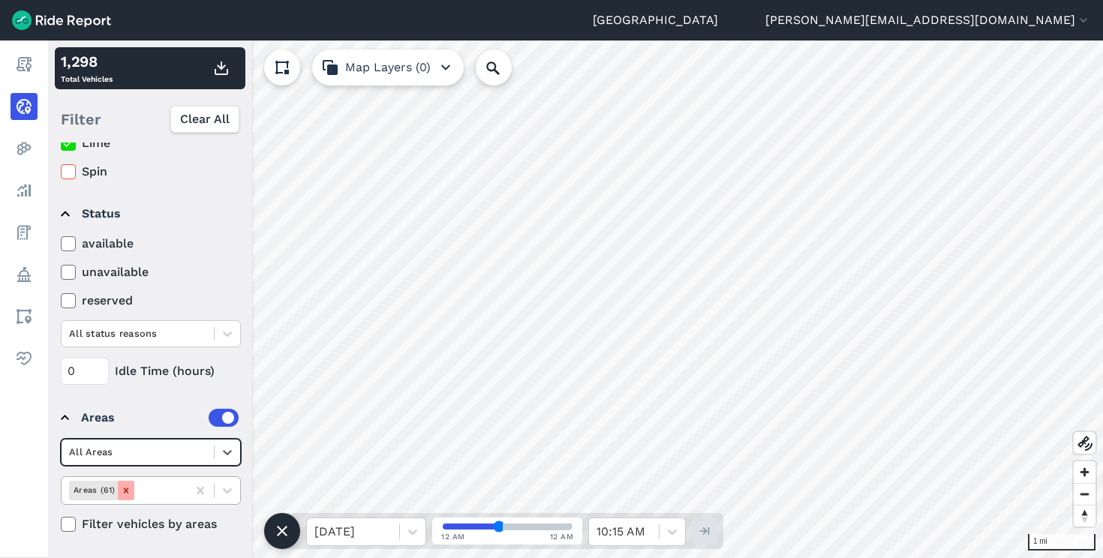
click at [124, 492] on icon "Remove Areas (61)" at bounding box center [126, 491] width 11 height 11
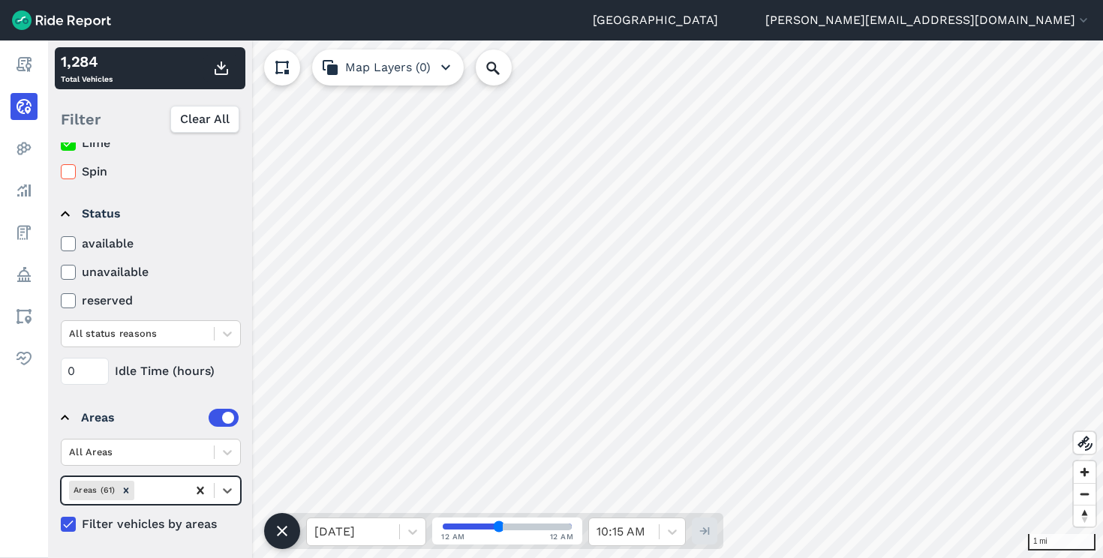
click at [197, 490] on icon at bounding box center [200, 490] width 15 height 15
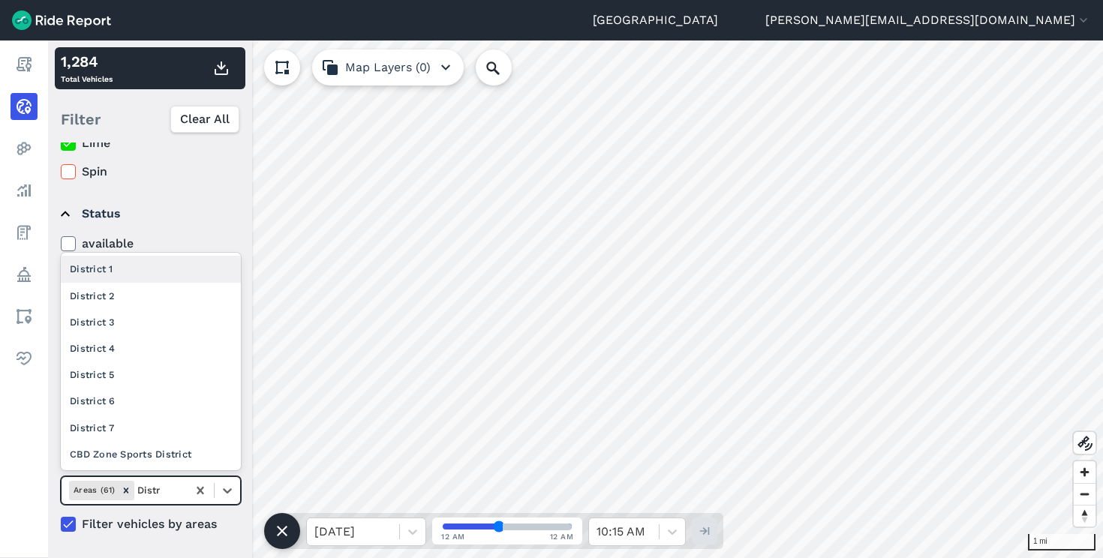
type input "Distri"
click at [139, 275] on div "District 1" at bounding box center [151, 269] width 180 height 26
type input "dist"
click at [120, 432] on div "District 7" at bounding box center [151, 428] width 180 height 26
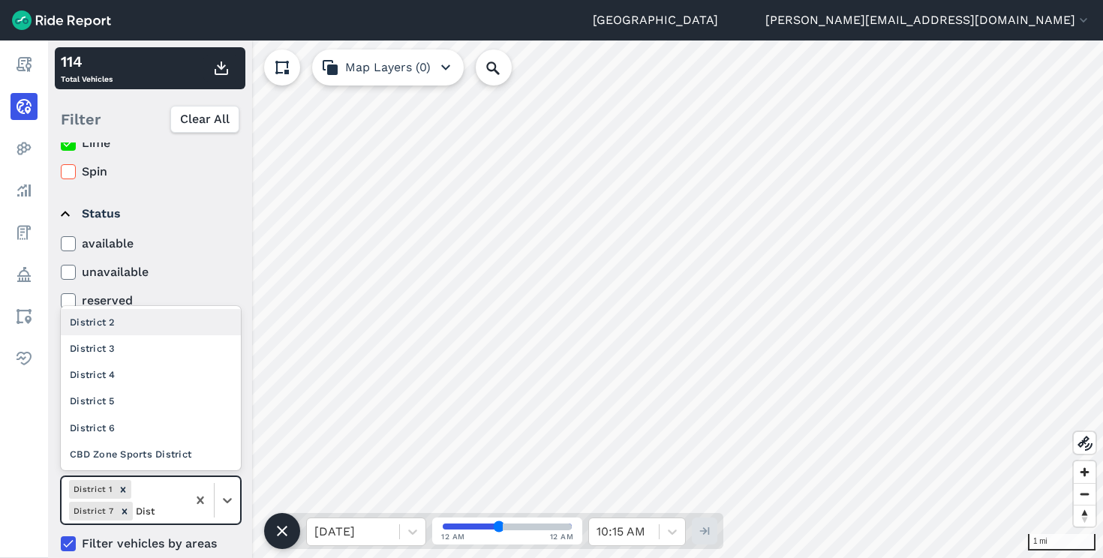
type input "Distr"
click at [151, 320] on div "District 2" at bounding box center [151, 322] width 180 height 26
type input "Dis"
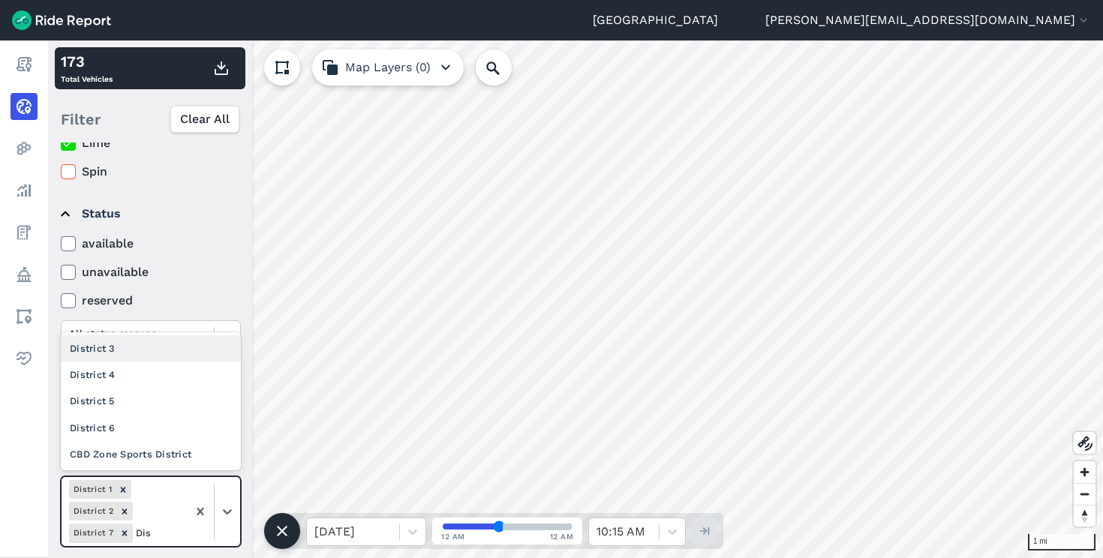
click at [137, 348] on div "District 3" at bounding box center [151, 349] width 180 height 26
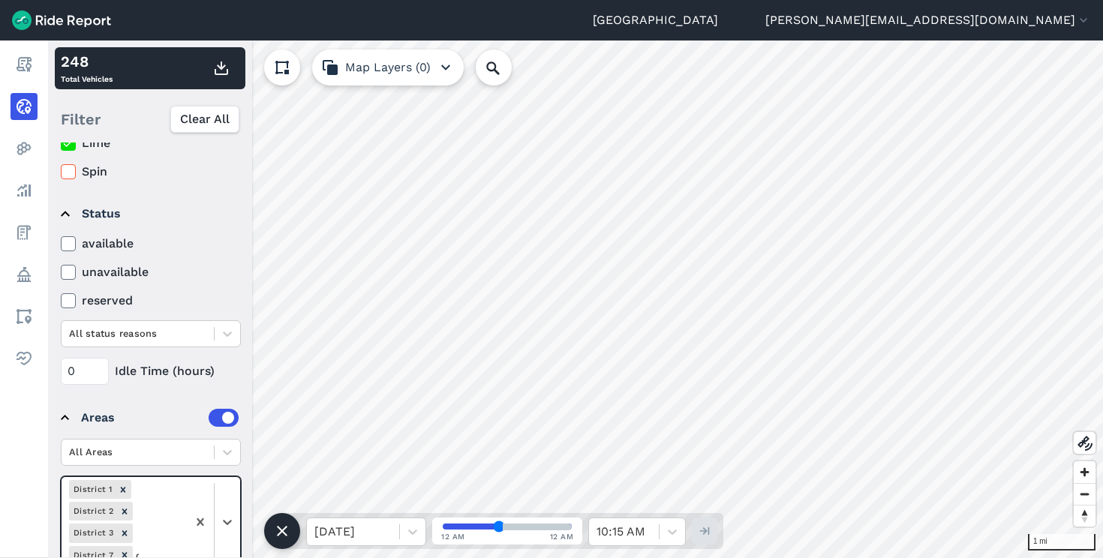
scroll to position [60, 0]
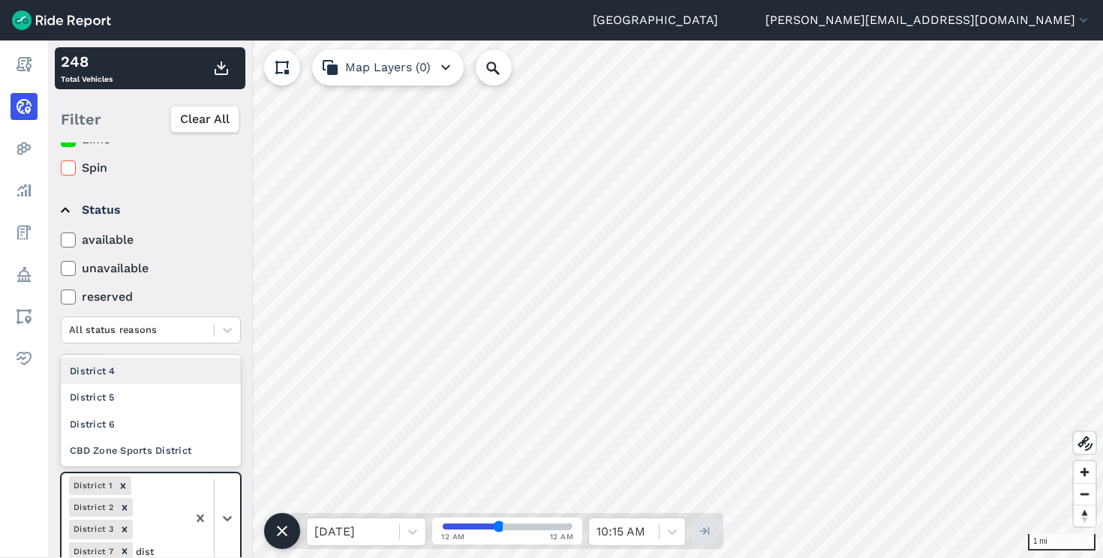
type input "distr"
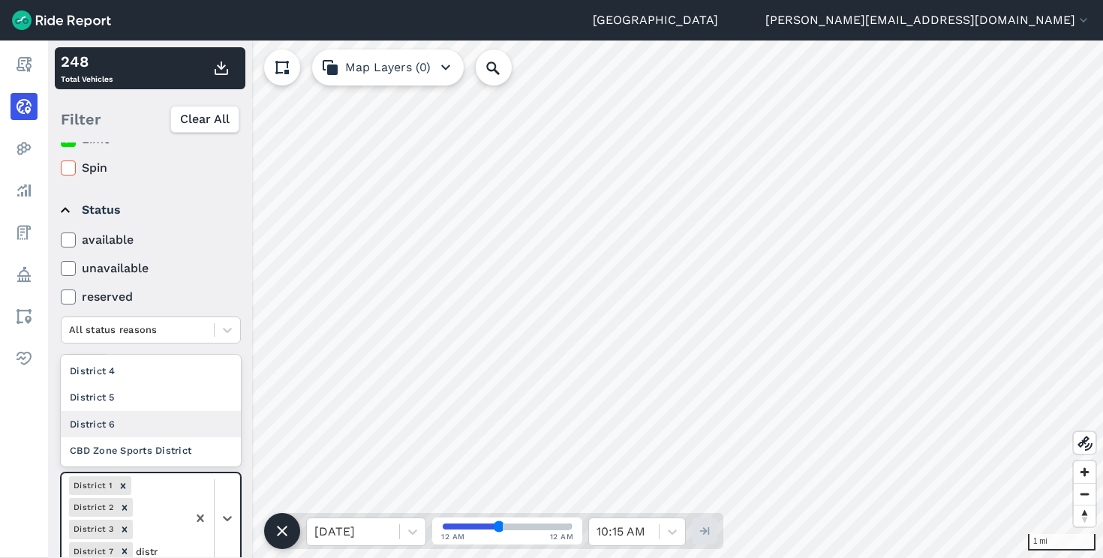
click at [119, 422] on div "District 6" at bounding box center [151, 424] width 180 height 26
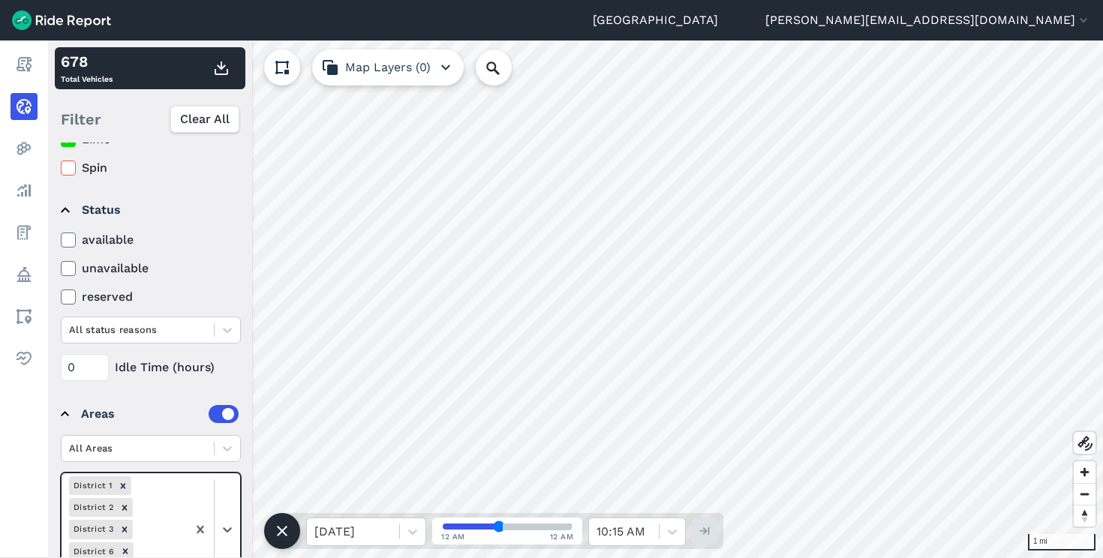
scroll to position [142, 0]
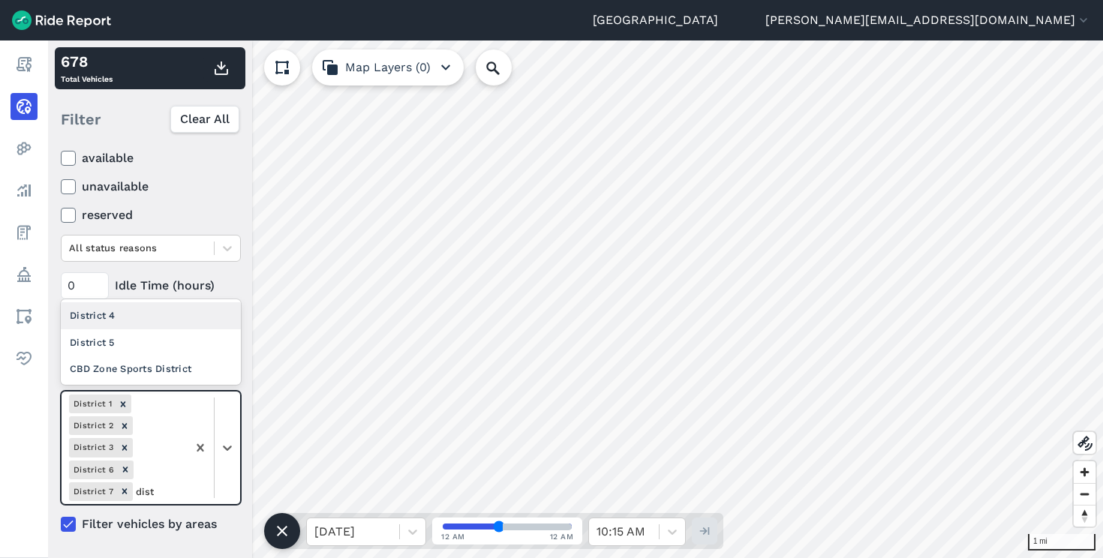
type input "distr"
click at [138, 340] on div "District 5" at bounding box center [151, 343] width 180 height 26
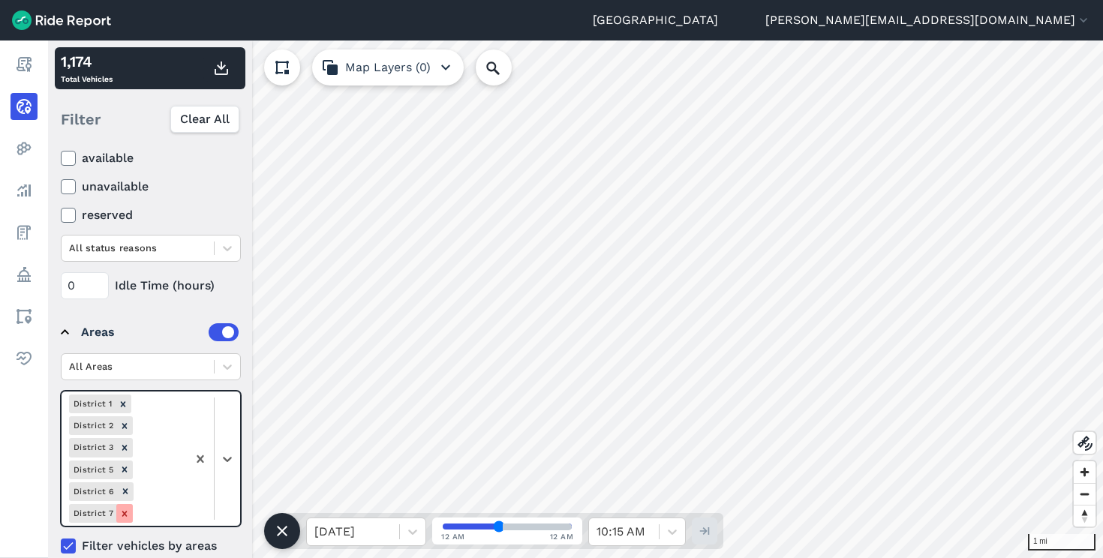
click at [122, 516] on icon "Remove District 7" at bounding box center [124, 514] width 11 height 11
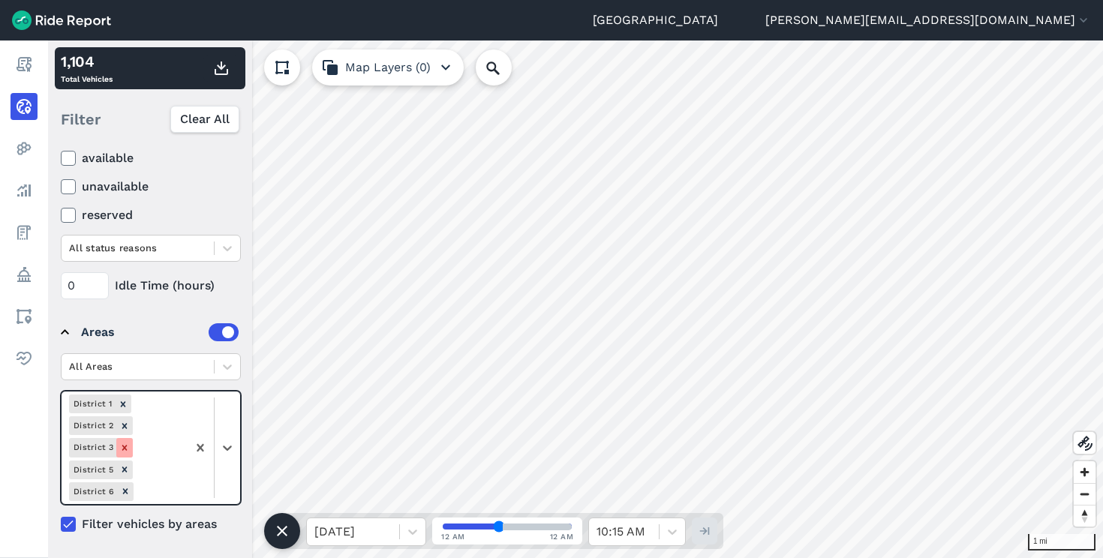
click at [129, 450] on div "Remove District 3" at bounding box center [124, 447] width 17 height 19
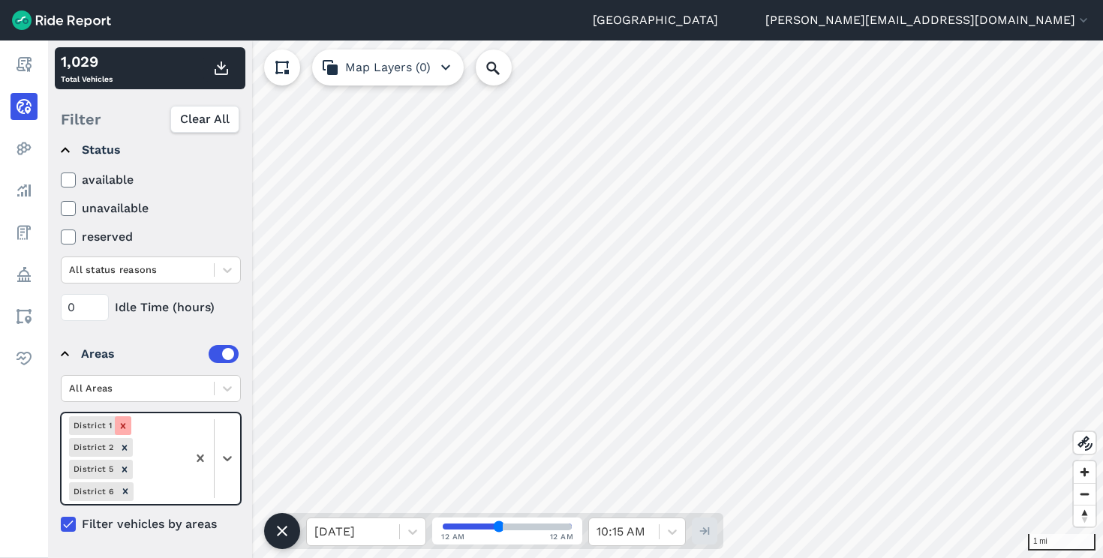
click at [127, 428] on div "Remove District 1" at bounding box center [123, 426] width 17 height 19
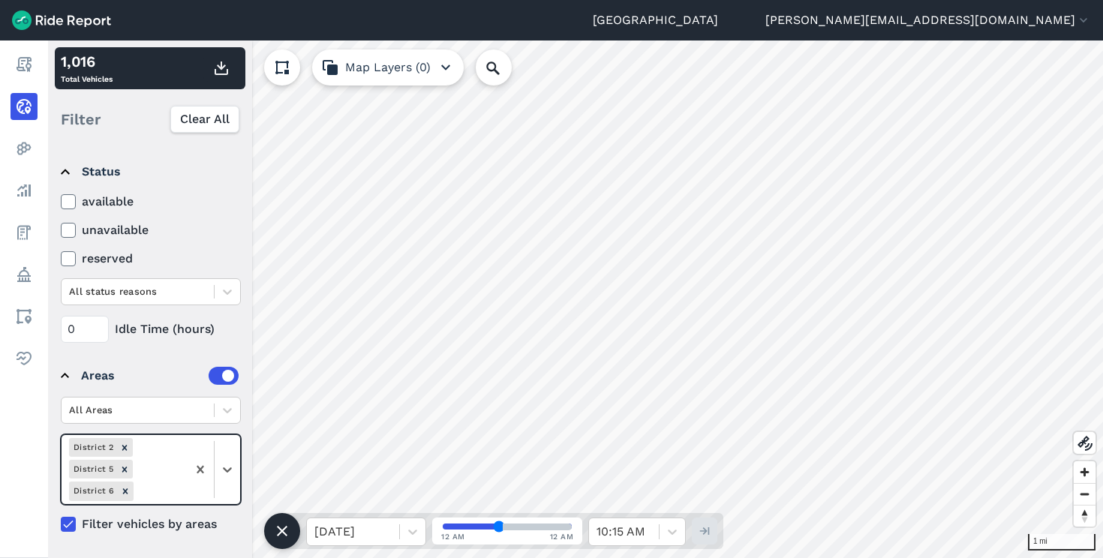
scroll to position [98, 0]
click at [127, 444] on icon "Remove District 2" at bounding box center [124, 449] width 11 height 11
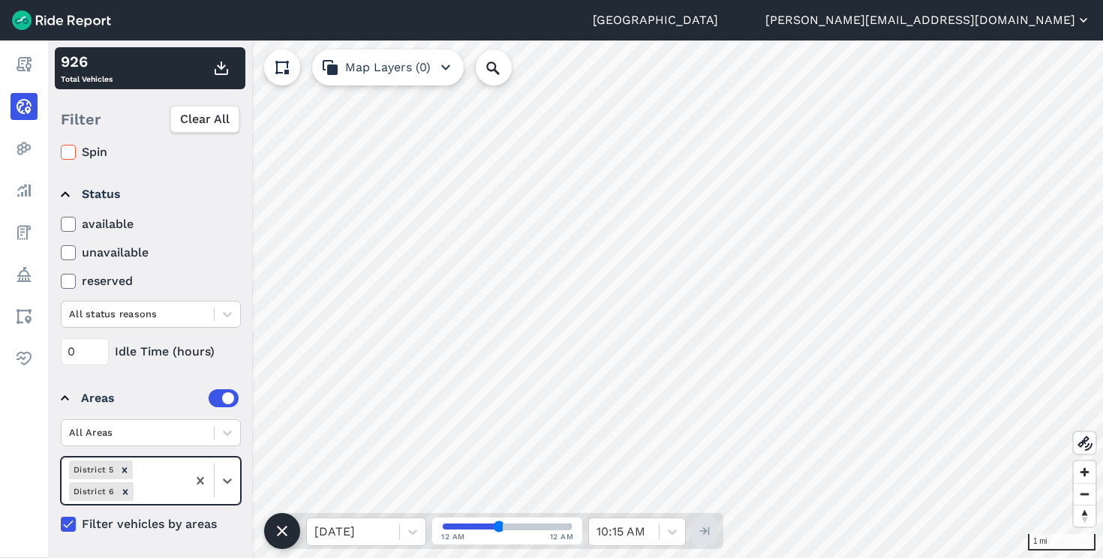
click at [1007, 17] on button "[PERSON_NAME][EMAIL_ADDRESS][DOMAIN_NAME]" at bounding box center [929, 20] width 326 height 18
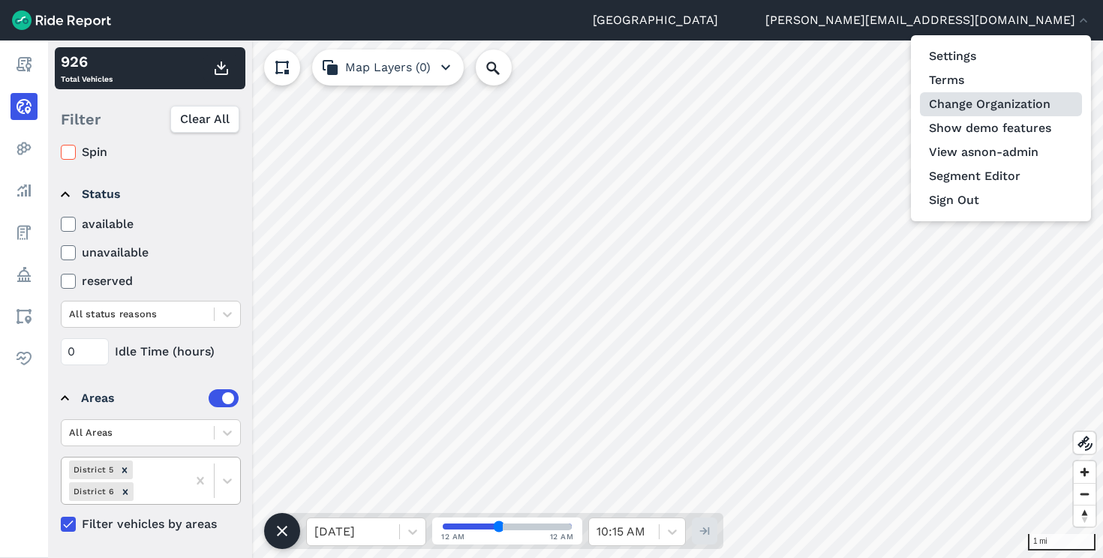
click at [1010, 110] on link "Change Organization" at bounding box center [1001, 104] width 162 height 24
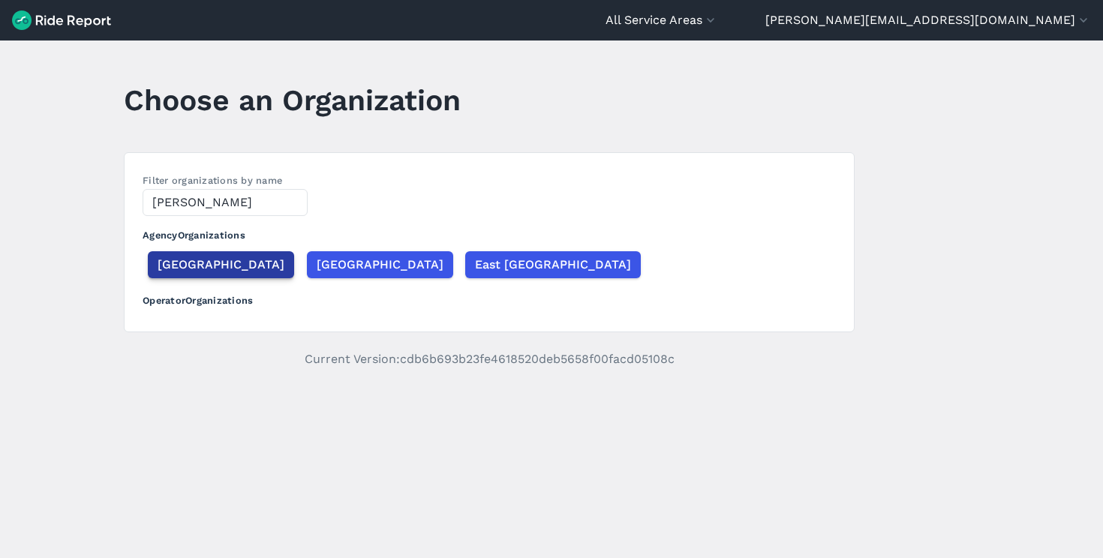
type input "Cleve"
click at [178, 257] on span "[GEOGRAPHIC_DATA]" at bounding box center [221, 265] width 127 height 18
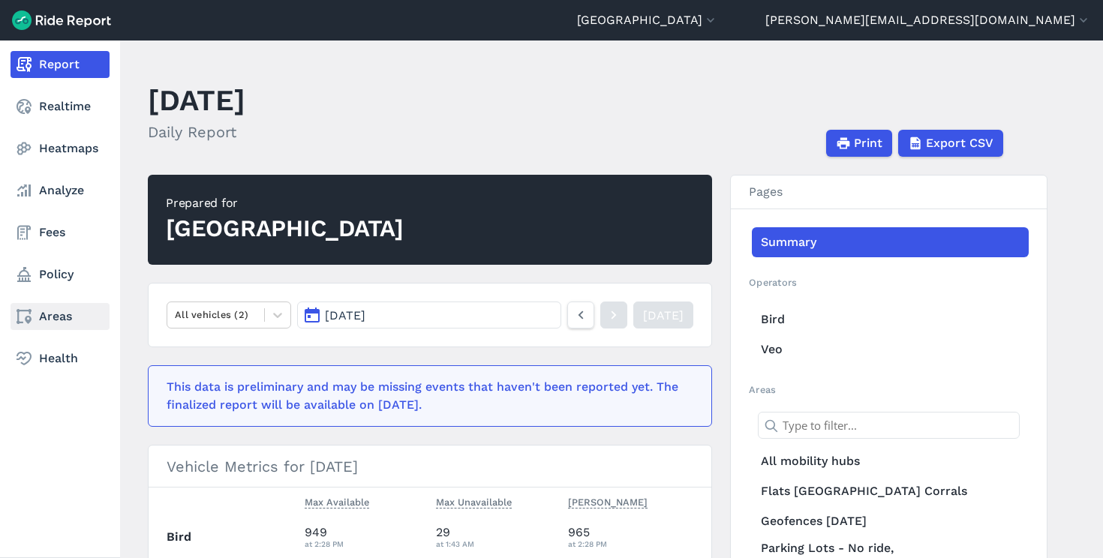
click at [31, 311] on use at bounding box center [24, 316] width 15 height 15
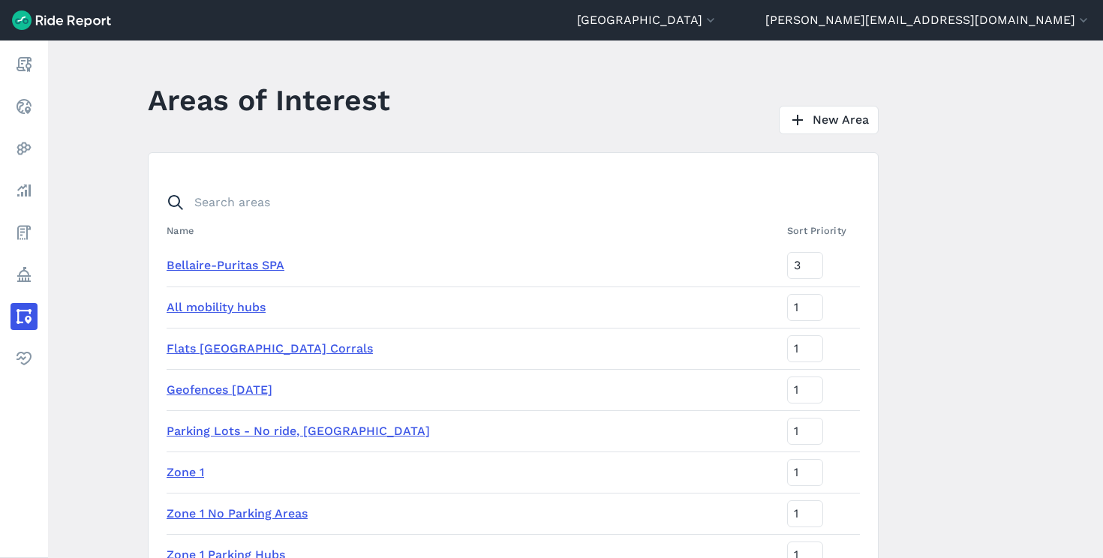
click at [204, 307] on link "All mobility hubs" at bounding box center [216, 307] width 99 height 14
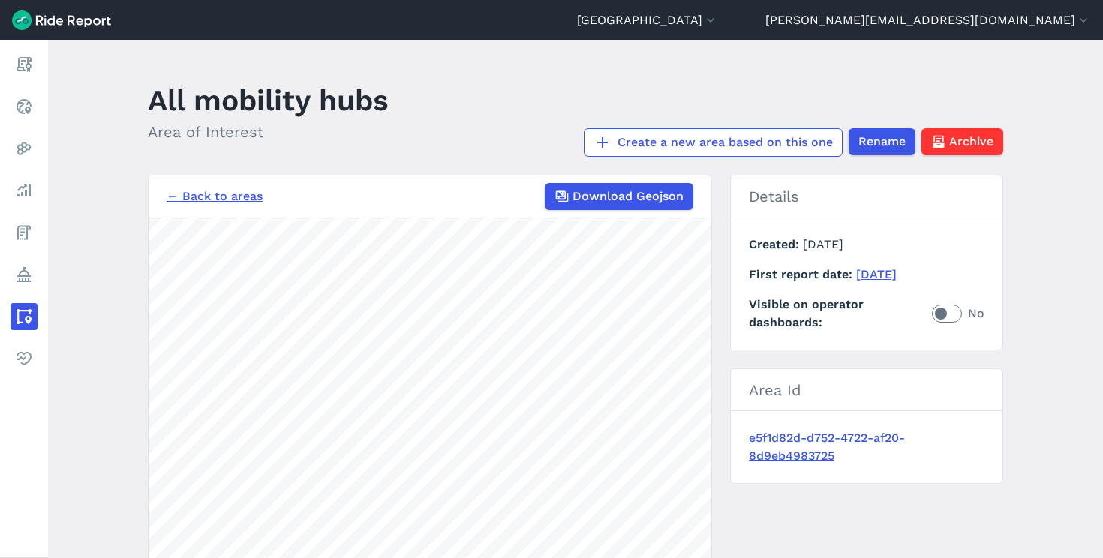
drag, startPoint x: 1087, startPoint y: 549, endPoint x: 1377, endPoint y: 615, distance: 297.2
click at [1103, 558] on html "Cleveland Cleveland Cuyahoga County olivia.ius@inrix.com Settings Terms Change …" at bounding box center [551, 279] width 1103 height 558
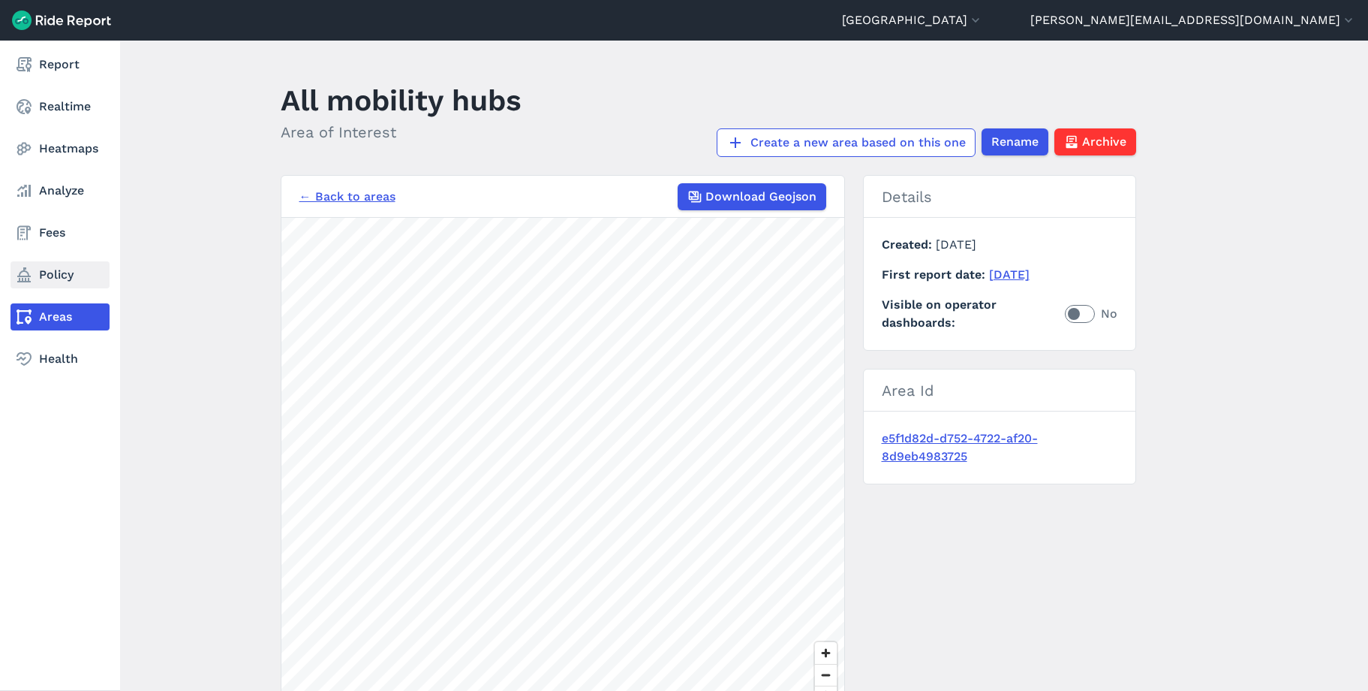
click at [47, 272] on link "Policy" at bounding box center [60, 274] width 99 height 27
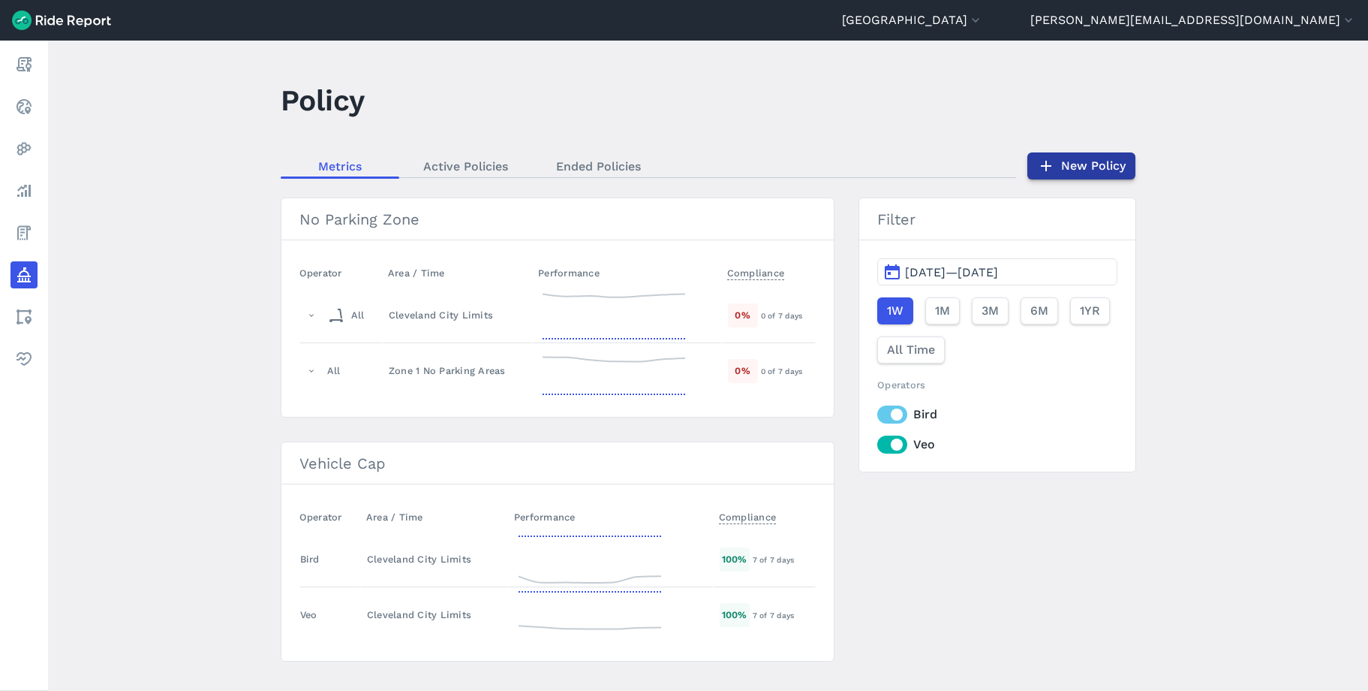
click at [1081, 176] on link "New Policy" at bounding box center [1082, 165] width 108 height 27
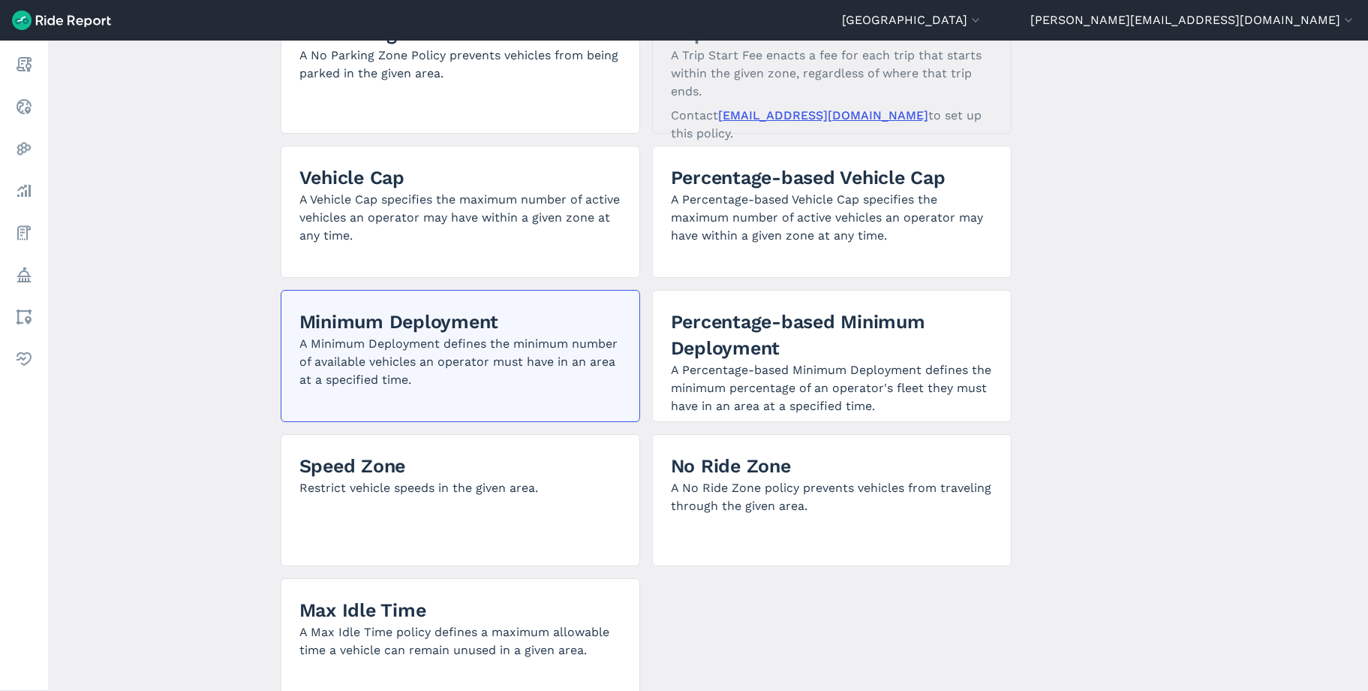
scroll to position [174, 0]
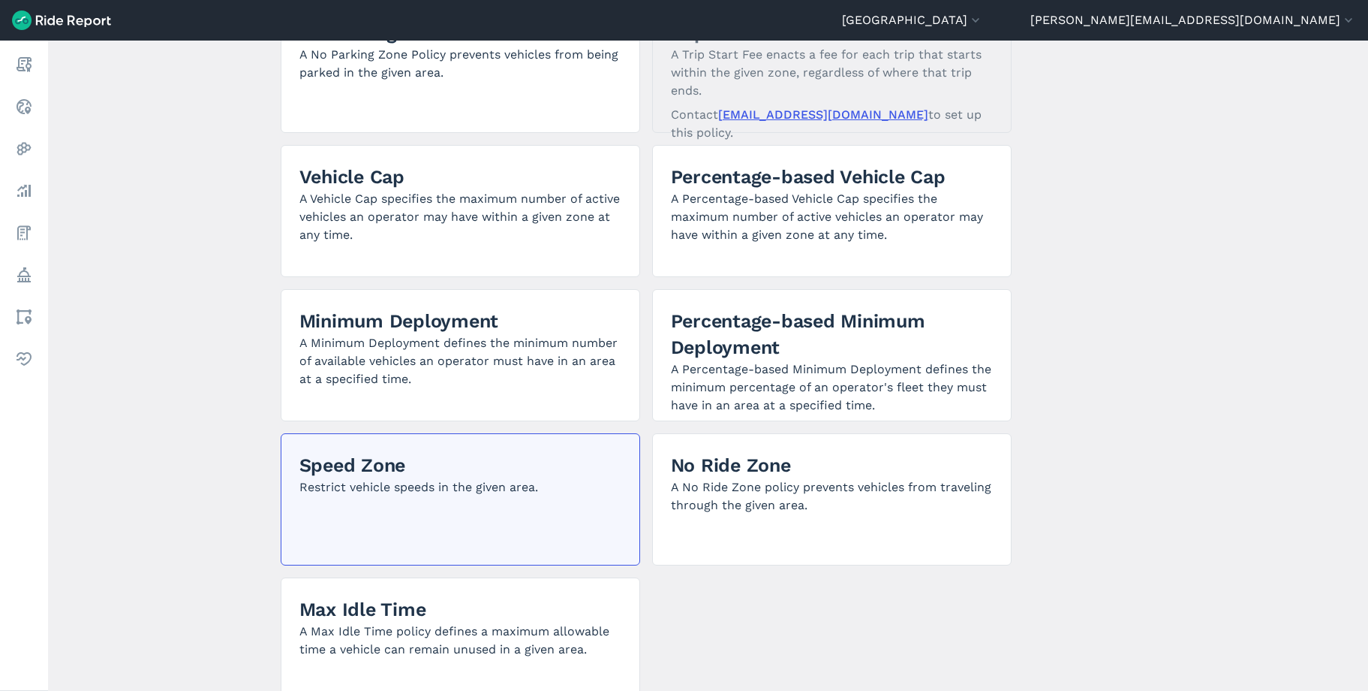
click at [480, 507] on div "Speed Zone Restrict vehicle speeds in the given area." at bounding box center [461, 499] width 360 height 132
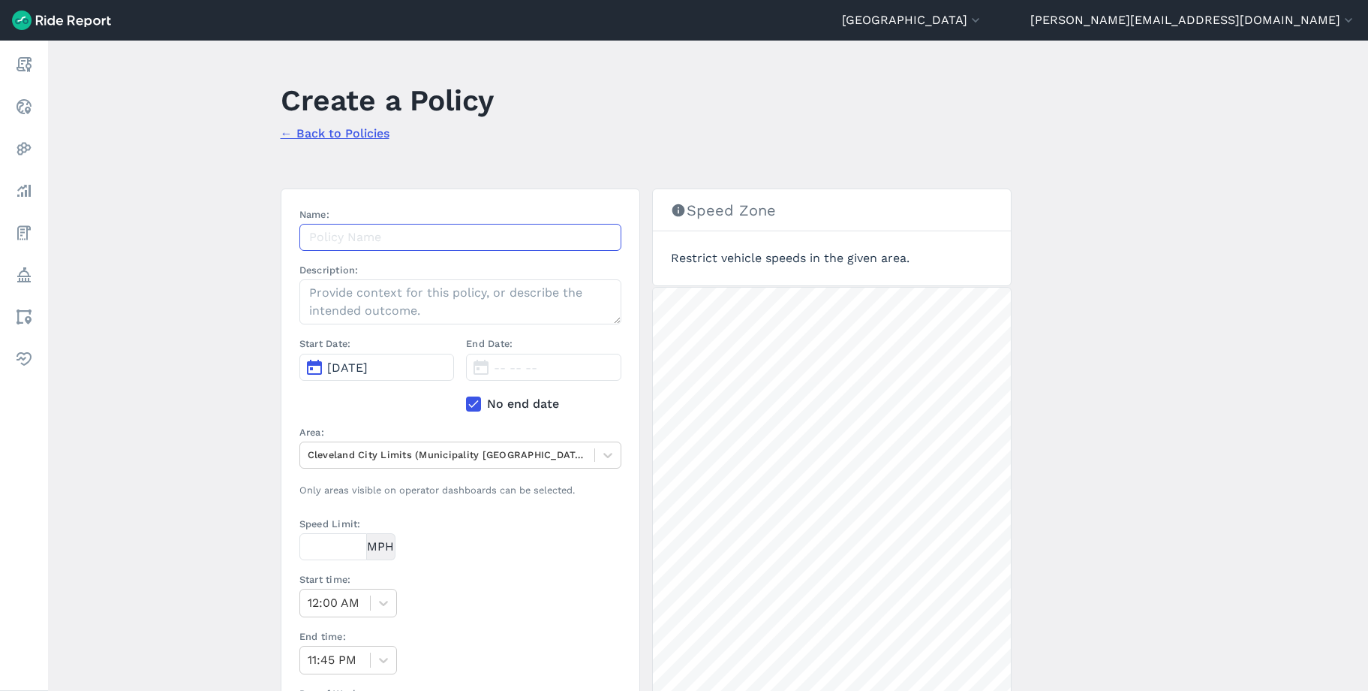
click at [359, 236] on input "Name:" at bounding box center [460, 237] width 322 height 27
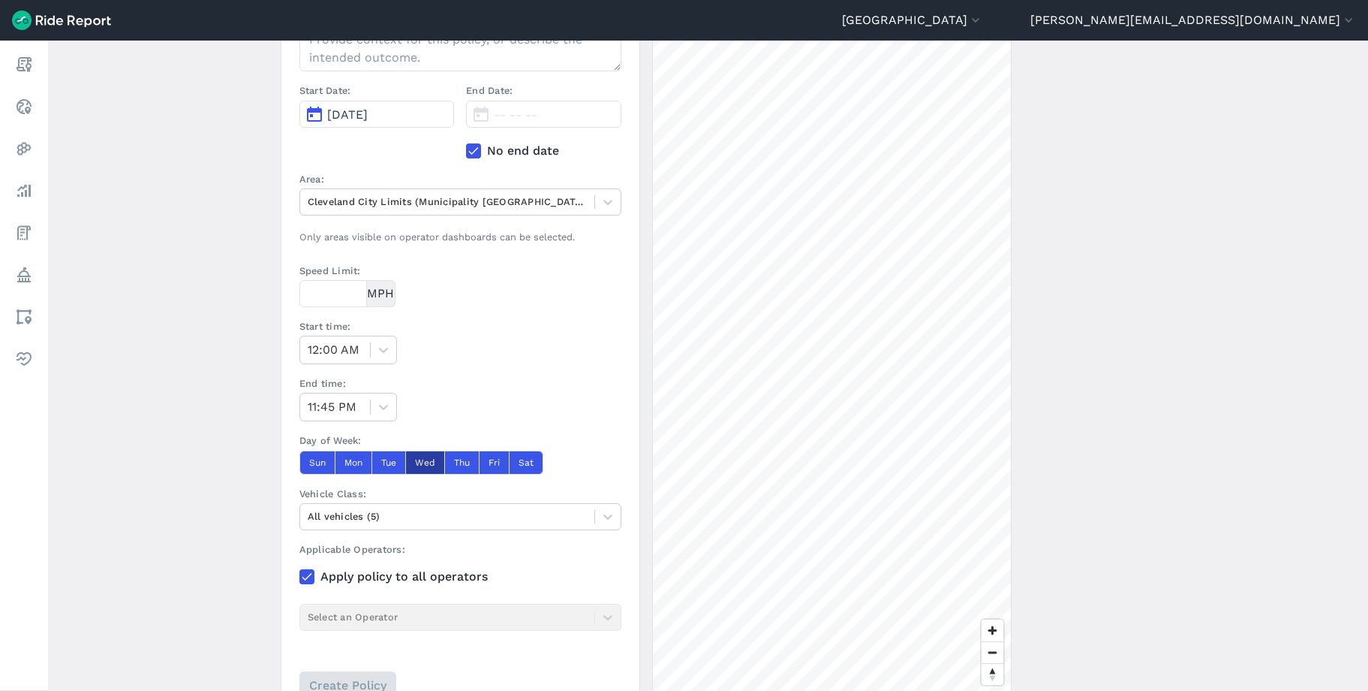
scroll to position [333, 0]
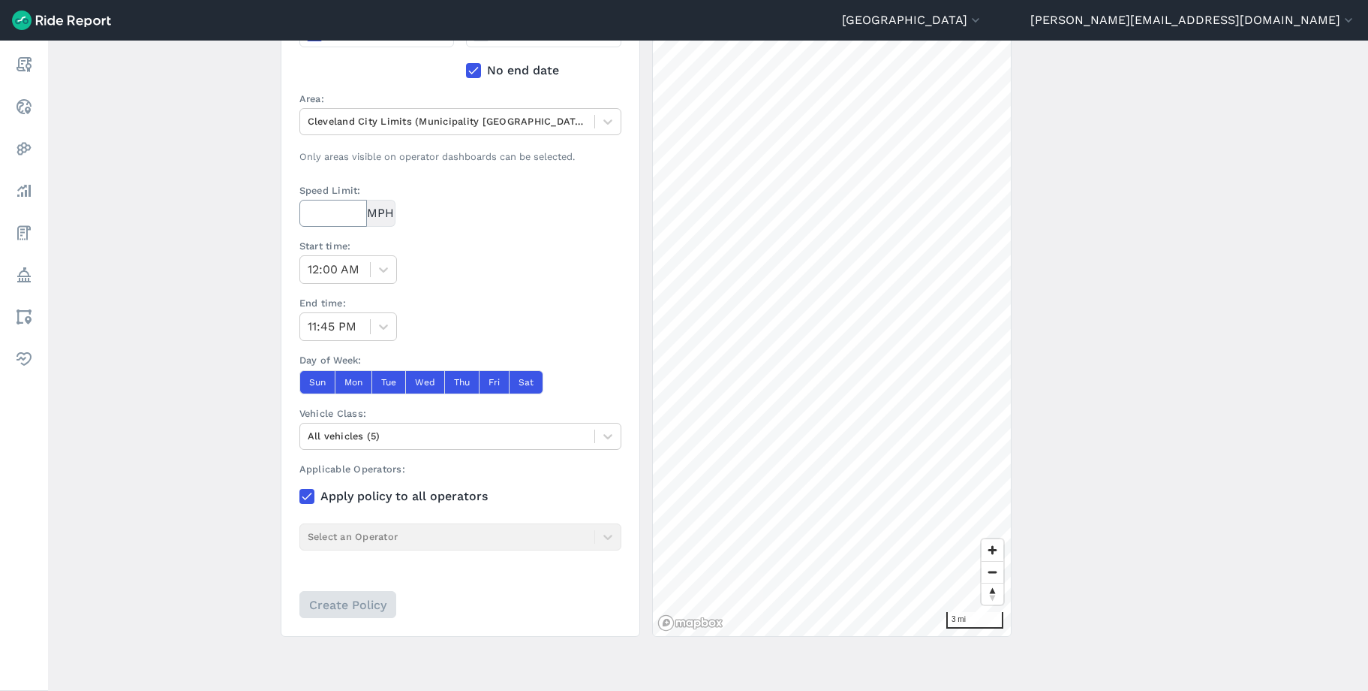
type input "test"
click at [323, 216] on input "Speed Limit:" at bounding box center [333, 213] width 68 height 27
type input "7"
click at [371, 273] on div at bounding box center [384, 270] width 26 height 26
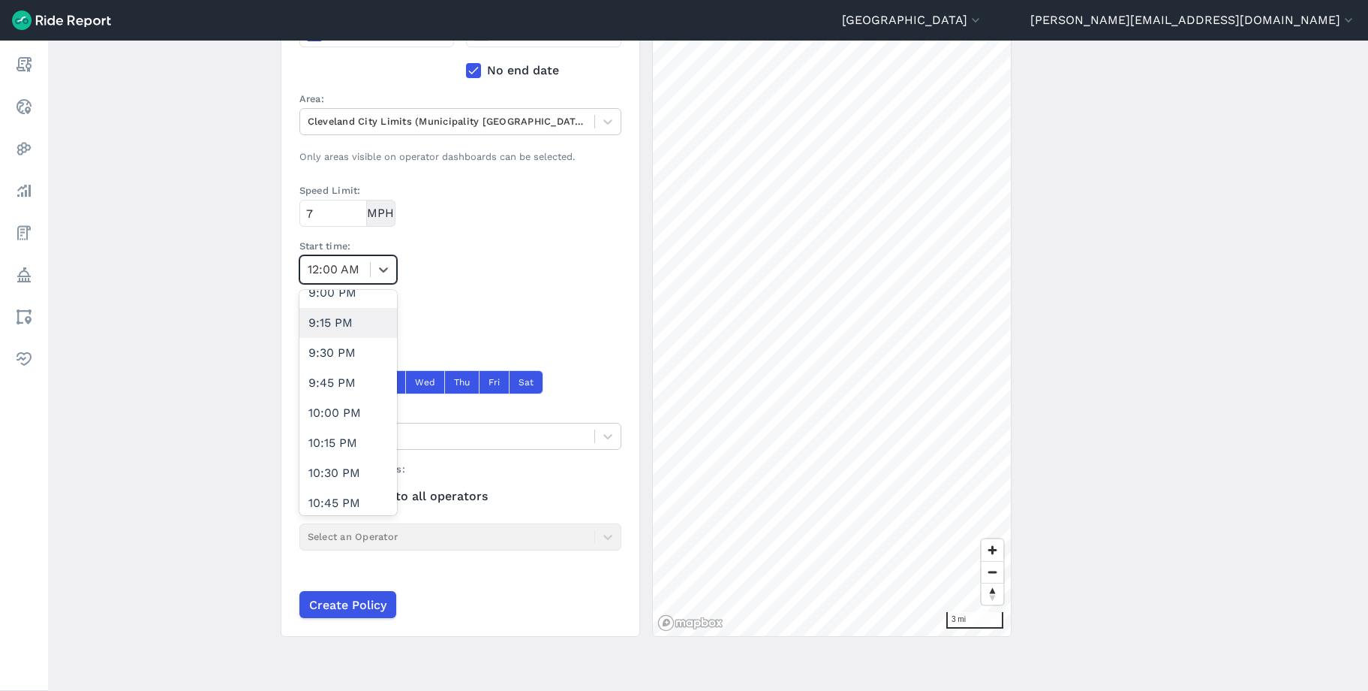
scroll to position [2506, 0]
click at [324, 297] on div "9:00 PM" at bounding box center [348, 293] width 98 height 30
click at [463, 284] on section "Name: test Description: Start Date: Aug 22, 2025 End Date: -- -- -- No end date…" at bounding box center [461, 245] width 360 height 781
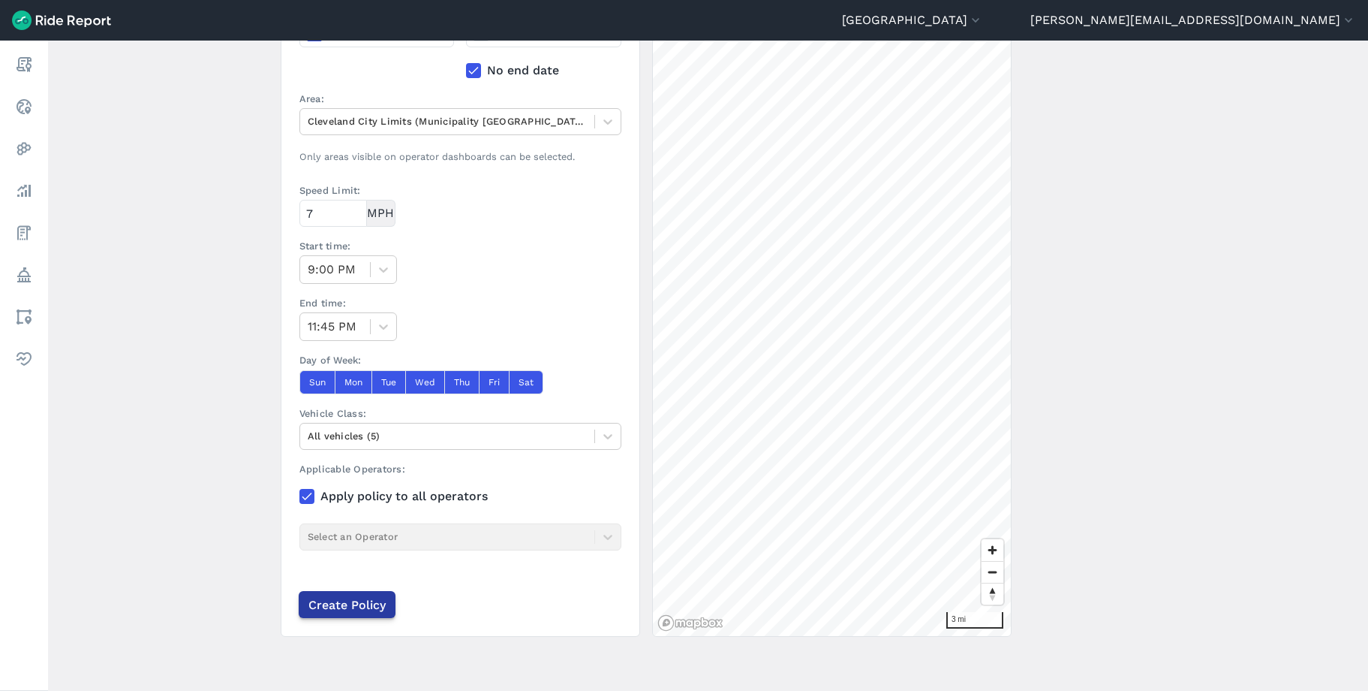
click at [376, 558] on input "Create Policy" at bounding box center [347, 604] width 97 height 27
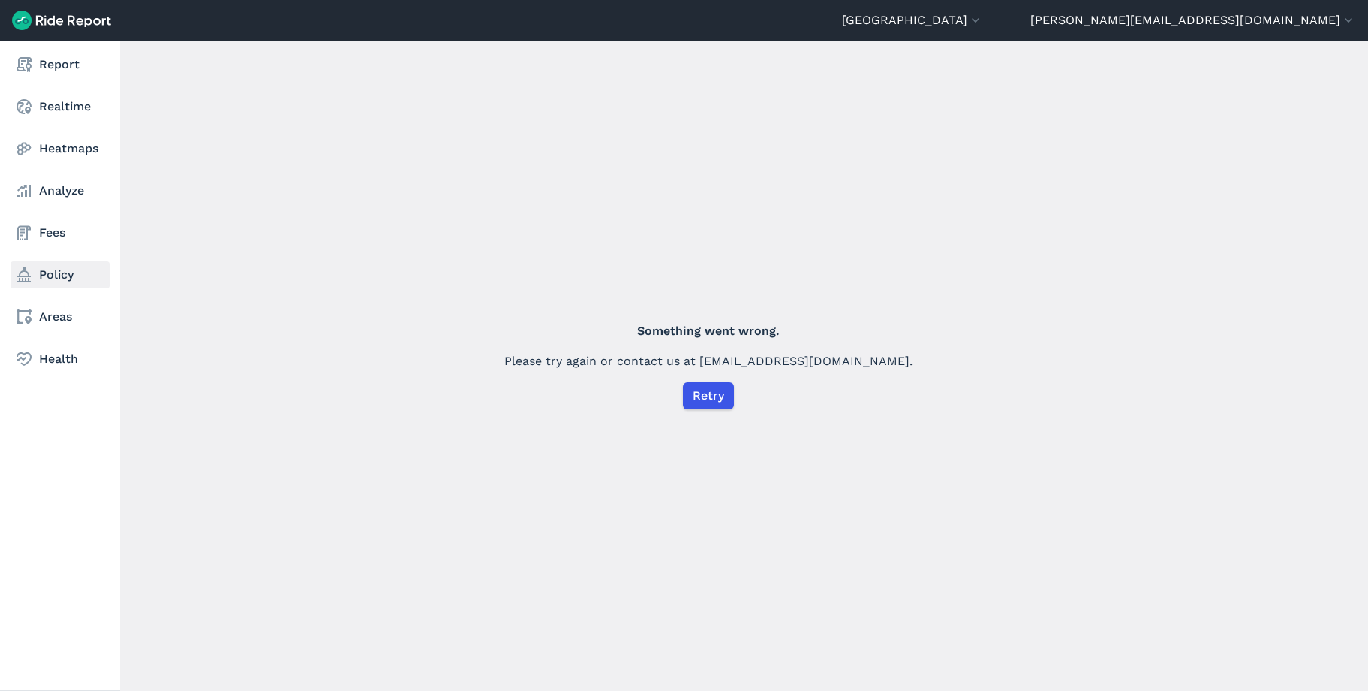
click at [53, 279] on link "Policy" at bounding box center [60, 274] width 99 height 27
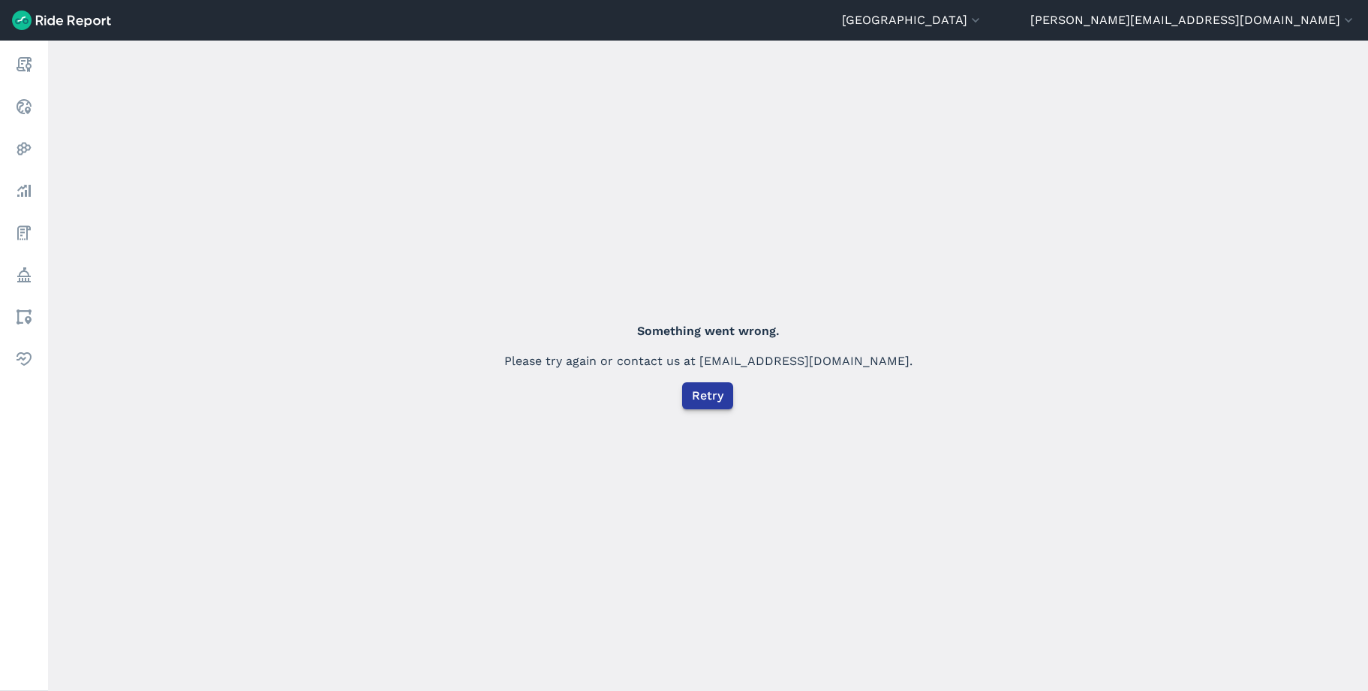
click at [703, 389] on span "Retry" at bounding box center [708, 396] width 32 height 18
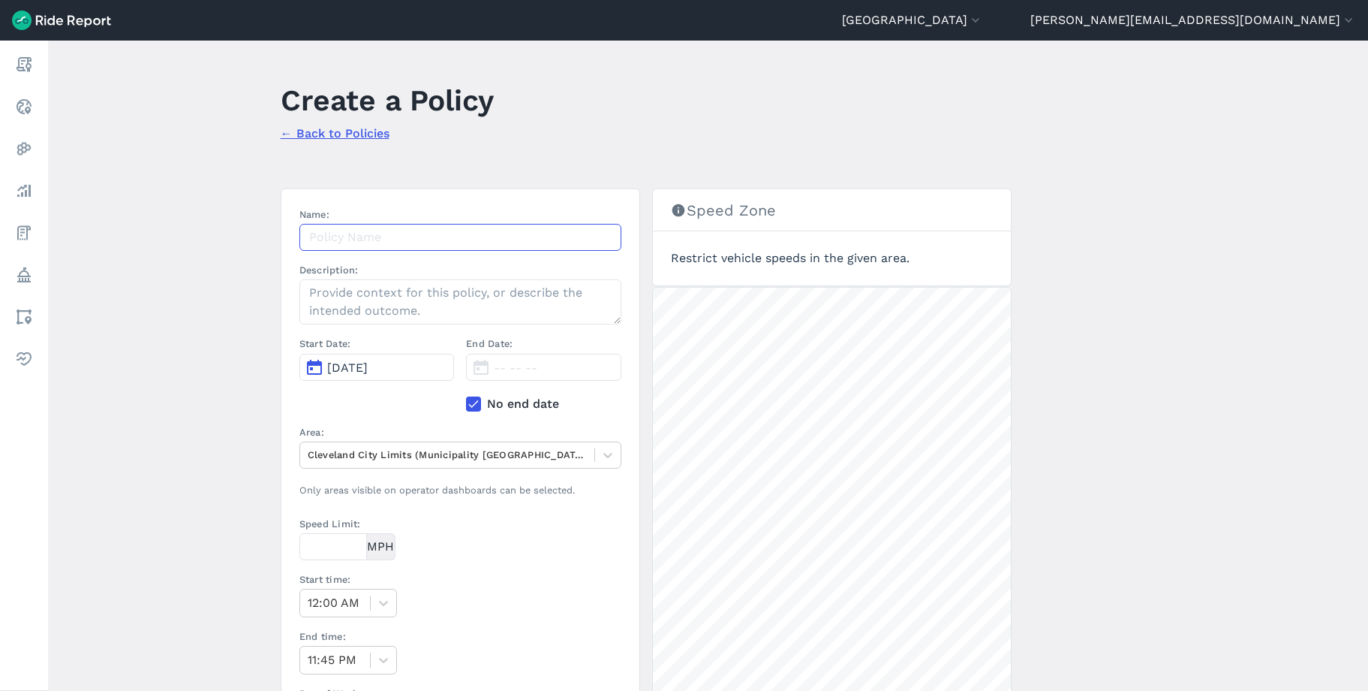
click at [345, 248] on input "Name:" at bounding box center [460, 237] width 322 height 27
type input "test"
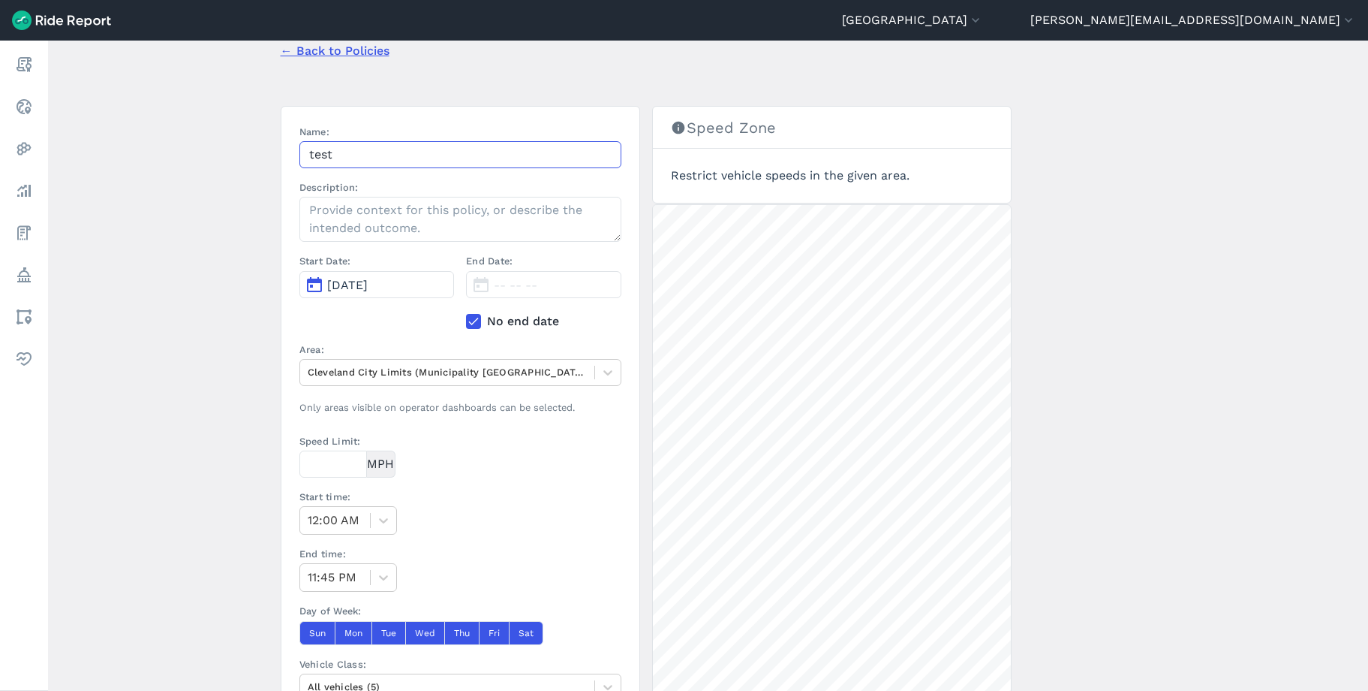
scroll to position [109, 0]
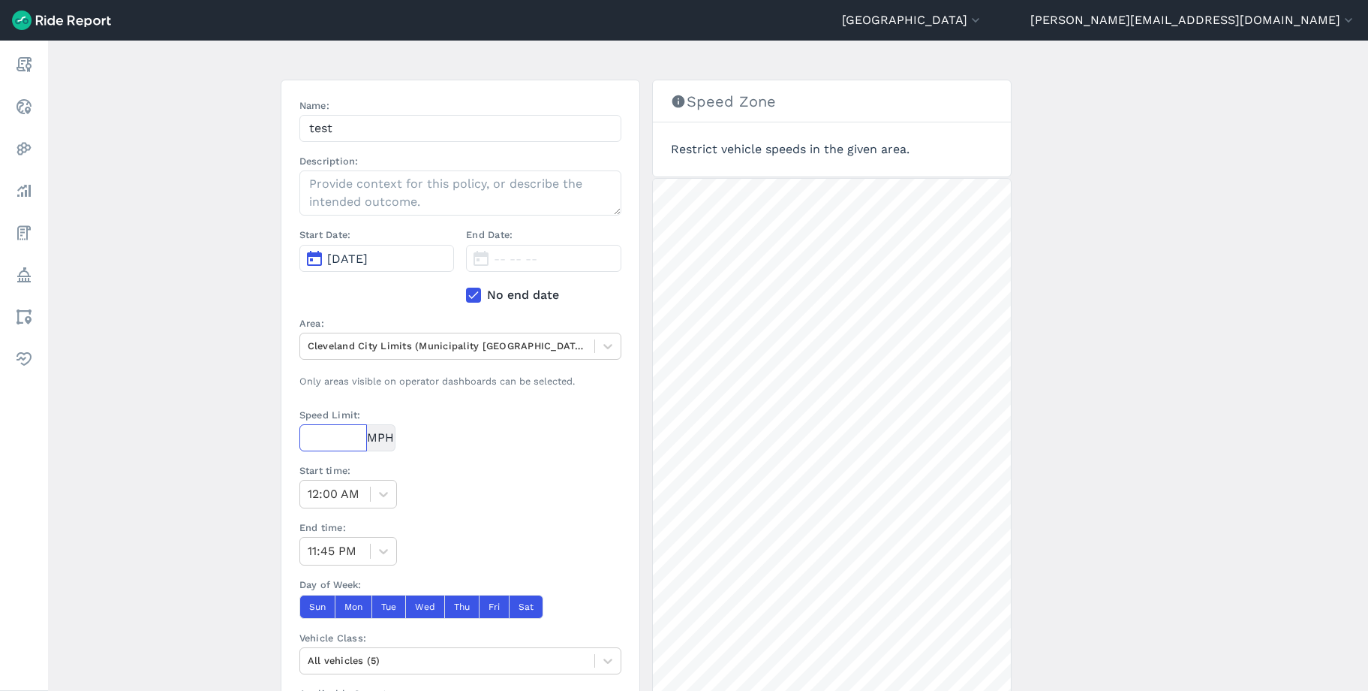
click at [324, 437] on input "Speed Limit:" at bounding box center [333, 437] width 68 height 27
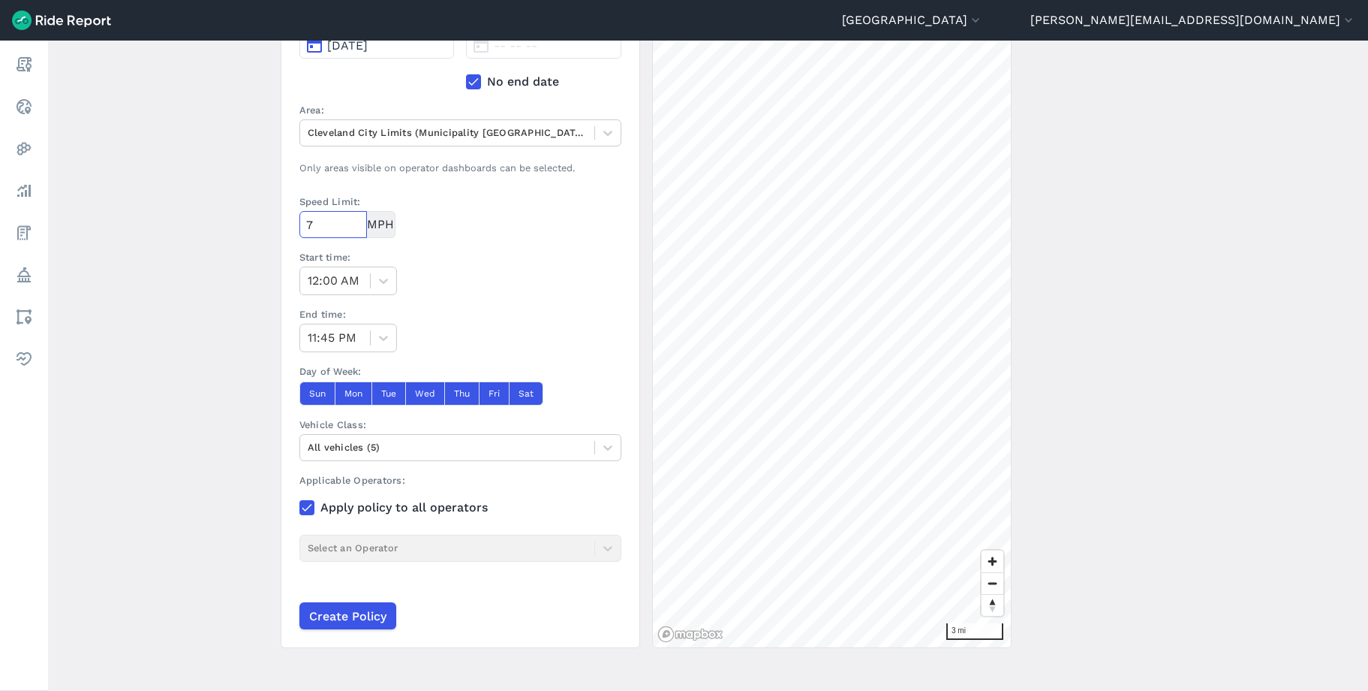
scroll to position [324, 0]
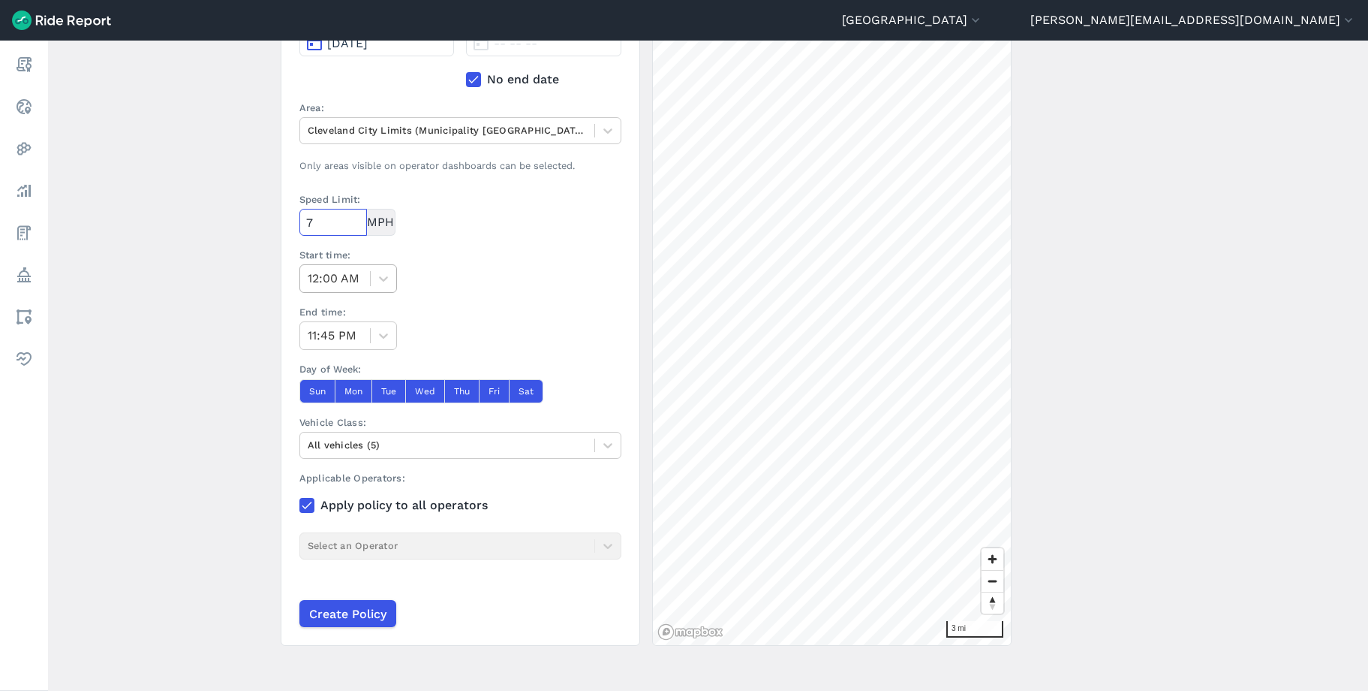
type input "7"
click at [365, 274] on div "12:00 AM" at bounding box center [335, 278] width 70 height 27
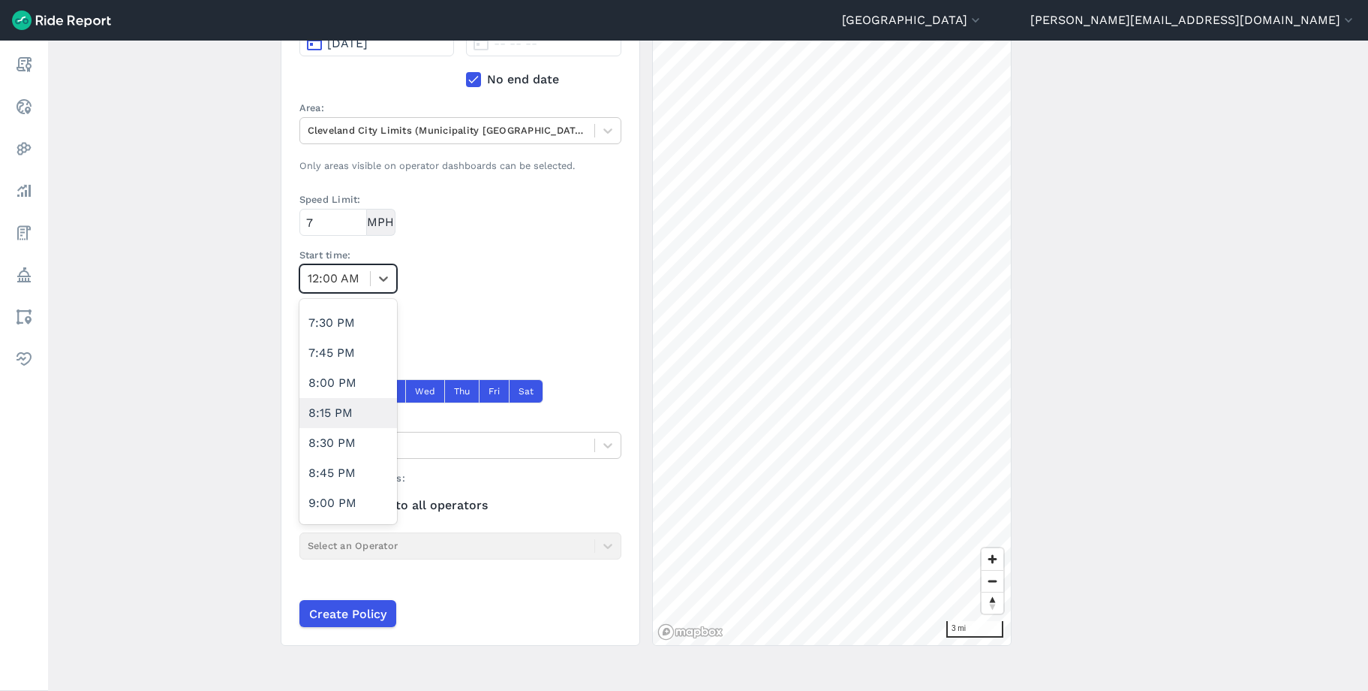
scroll to position [2336, 0]
click at [341, 469] on div "9:00 PM" at bounding box center [348, 473] width 98 height 30
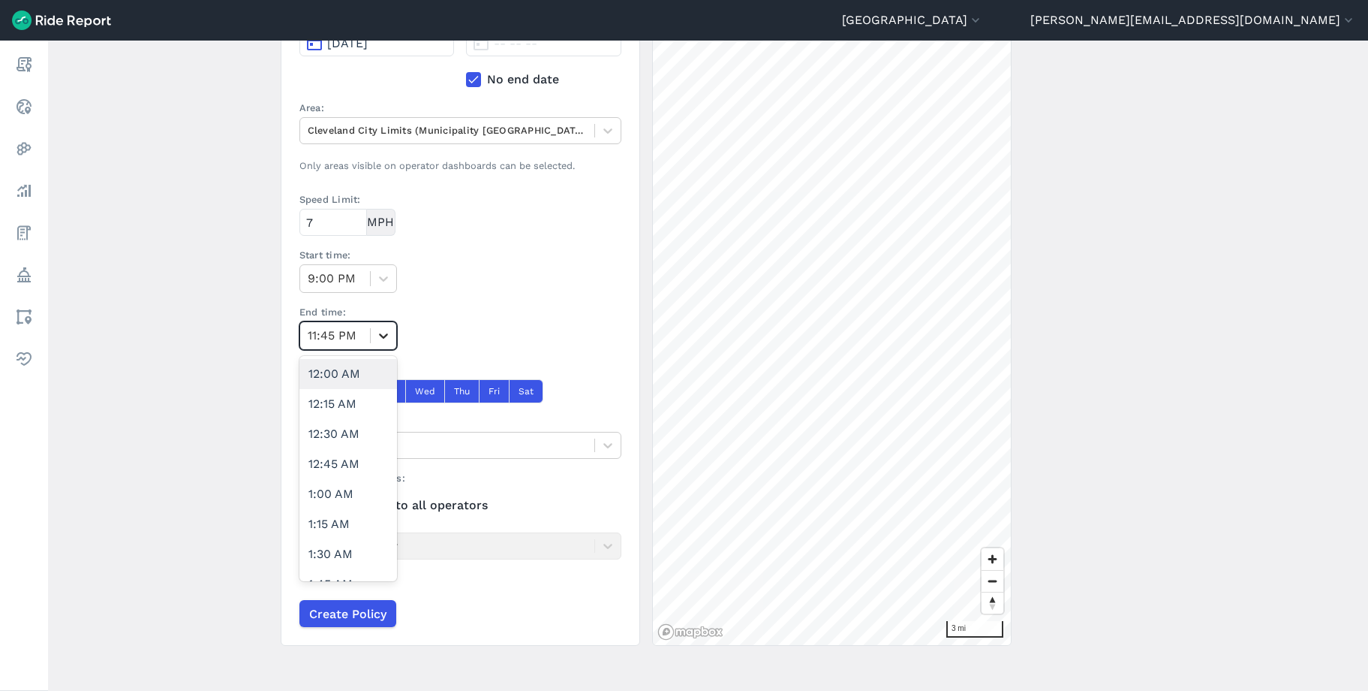
click at [376, 333] on icon at bounding box center [383, 335] width 15 height 15
click at [336, 380] on div "12:00 AM" at bounding box center [348, 374] width 98 height 30
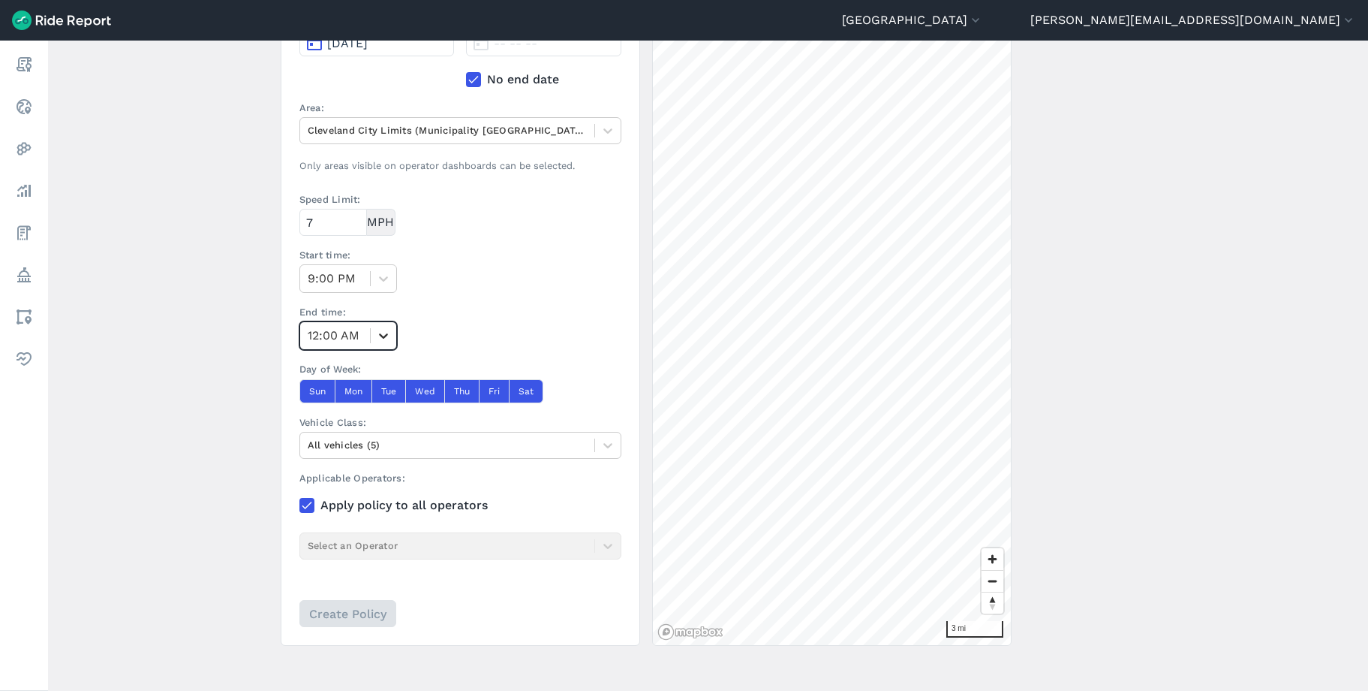
click at [384, 336] on icon at bounding box center [383, 335] width 15 height 15
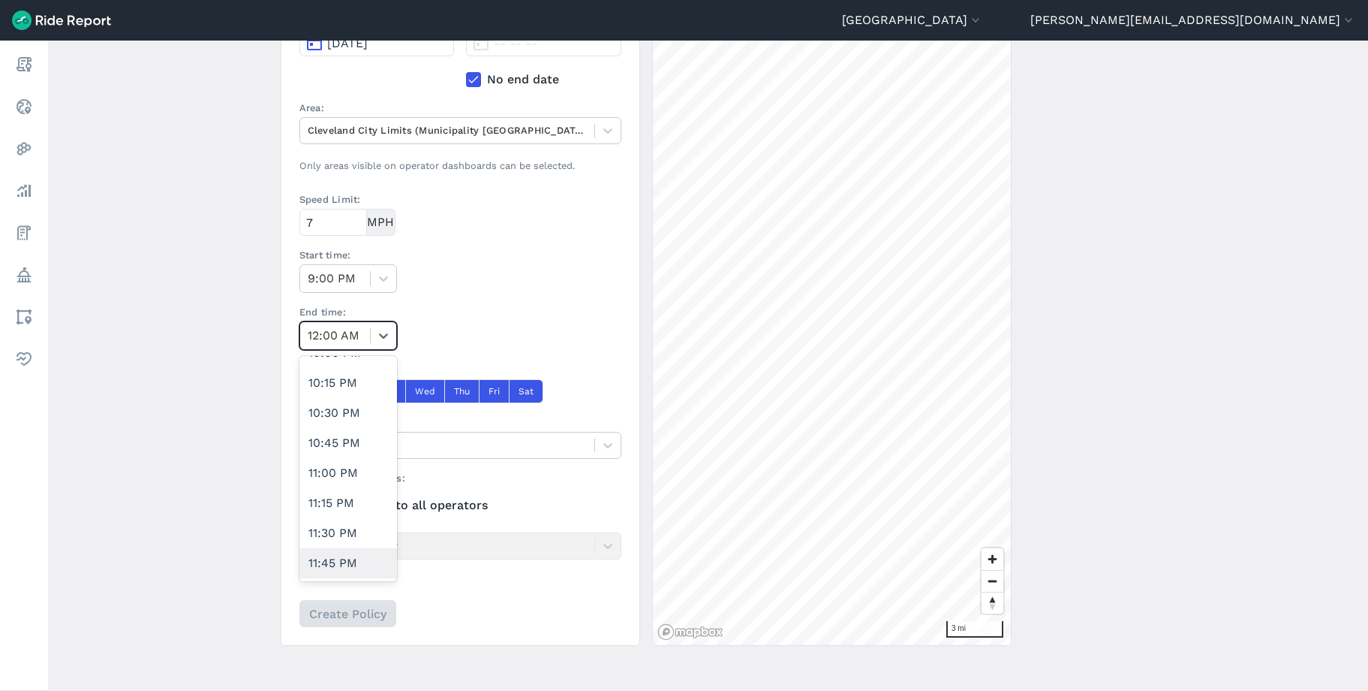
click at [337, 554] on div "11:45 PM" at bounding box center [348, 563] width 98 height 30
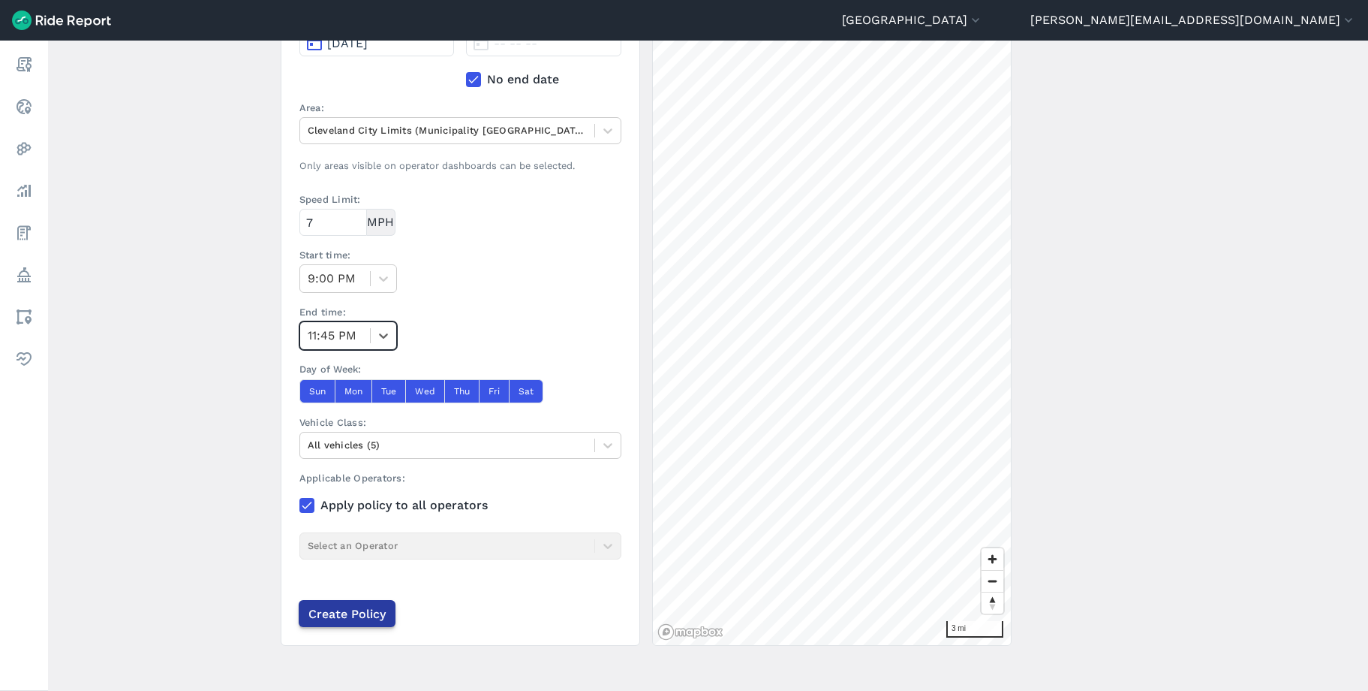
click at [355, 558] on input "Create Policy" at bounding box center [347, 613] width 97 height 27
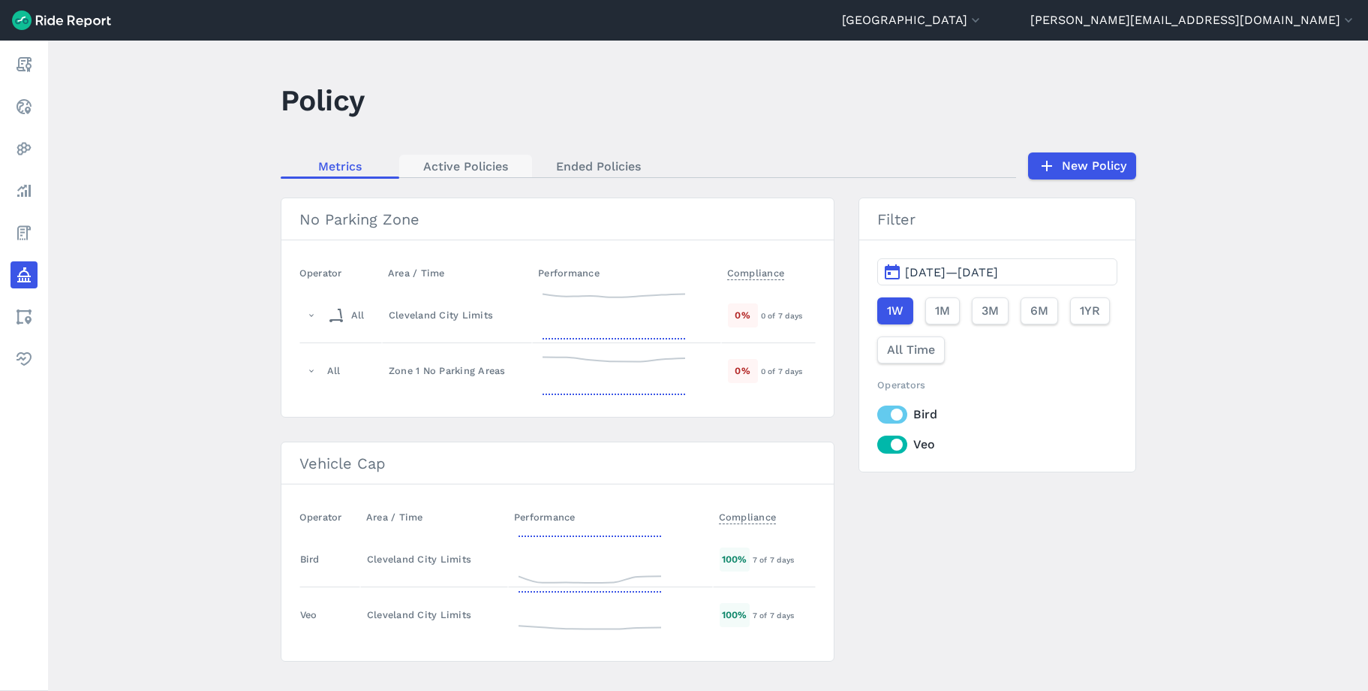
click at [490, 160] on link "Active Policies" at bounding box center [465, 166] width 133 height 23
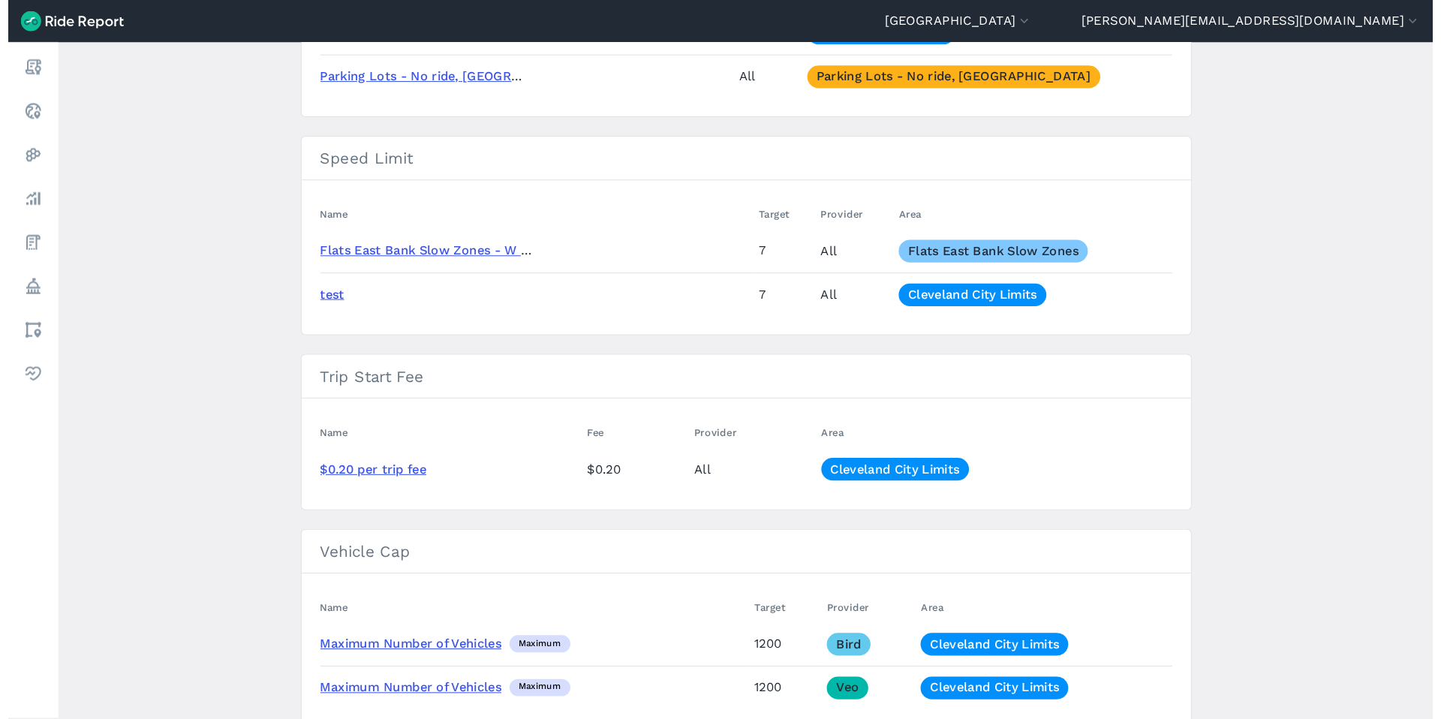
scroll to position [492, 0]
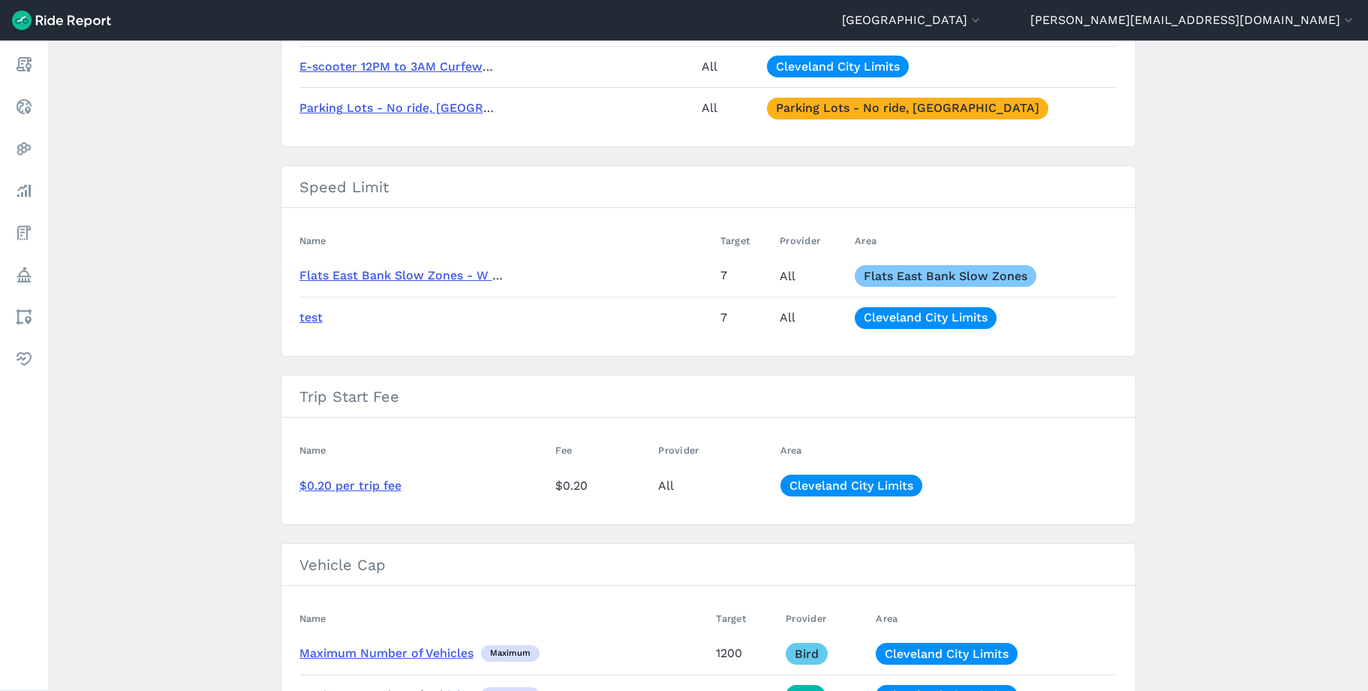
click at [311, 317] on link "test" at bounding box center [310, 317] width 23 height 14
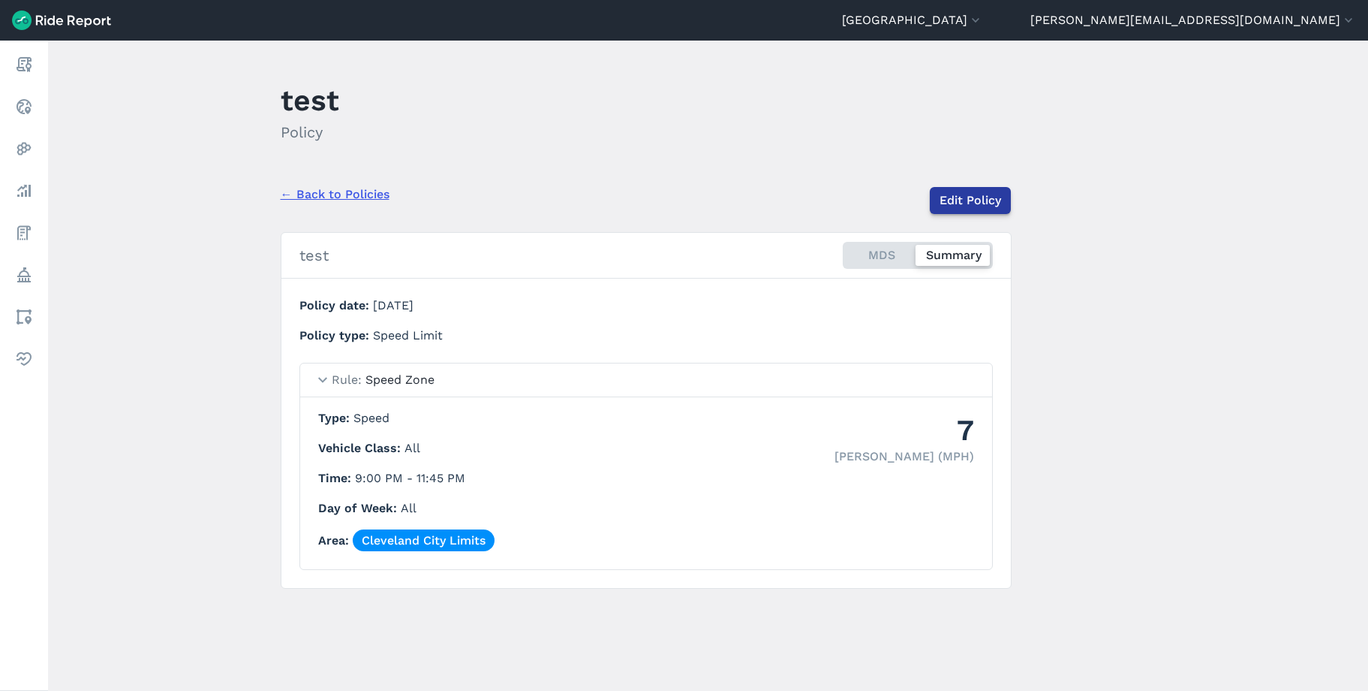
click at [966, 201] on link "Edit Policy" at bounding box center [970, 200] width 81 height 27
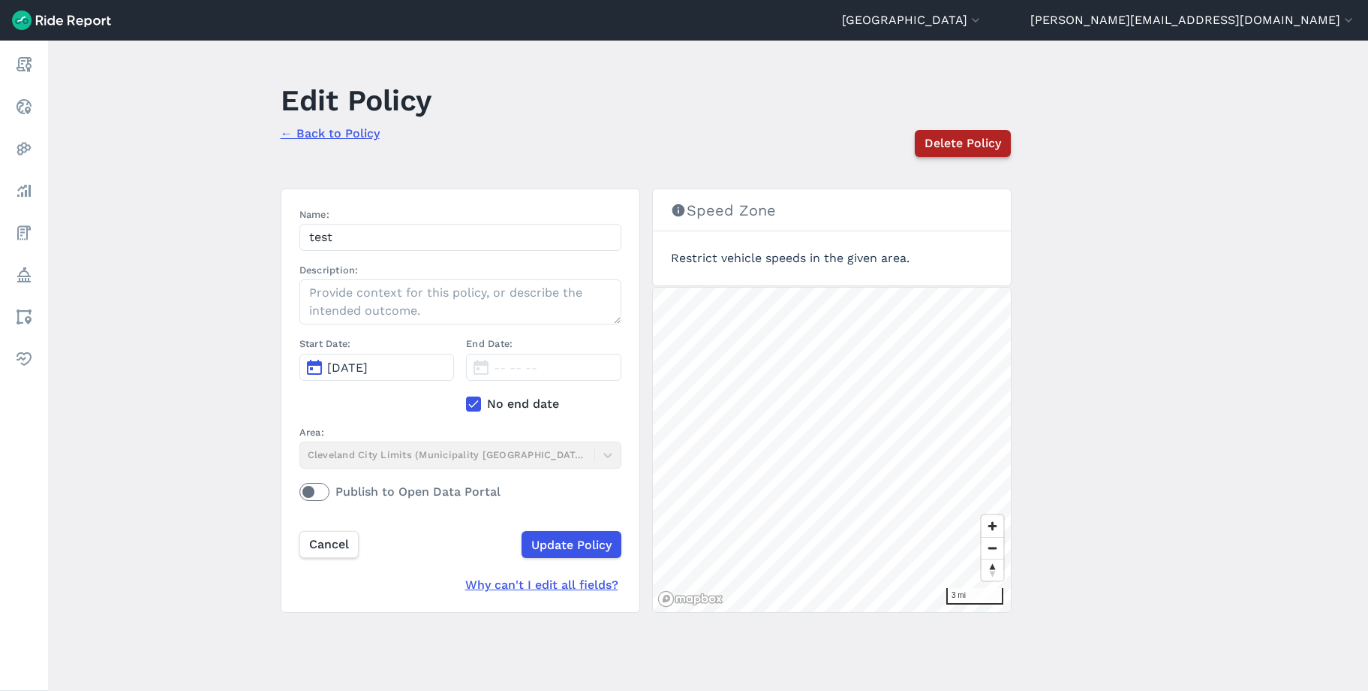
click at [960, 138] on span "Delete Policy" at bounding box center [963, 143] width 77 height 18
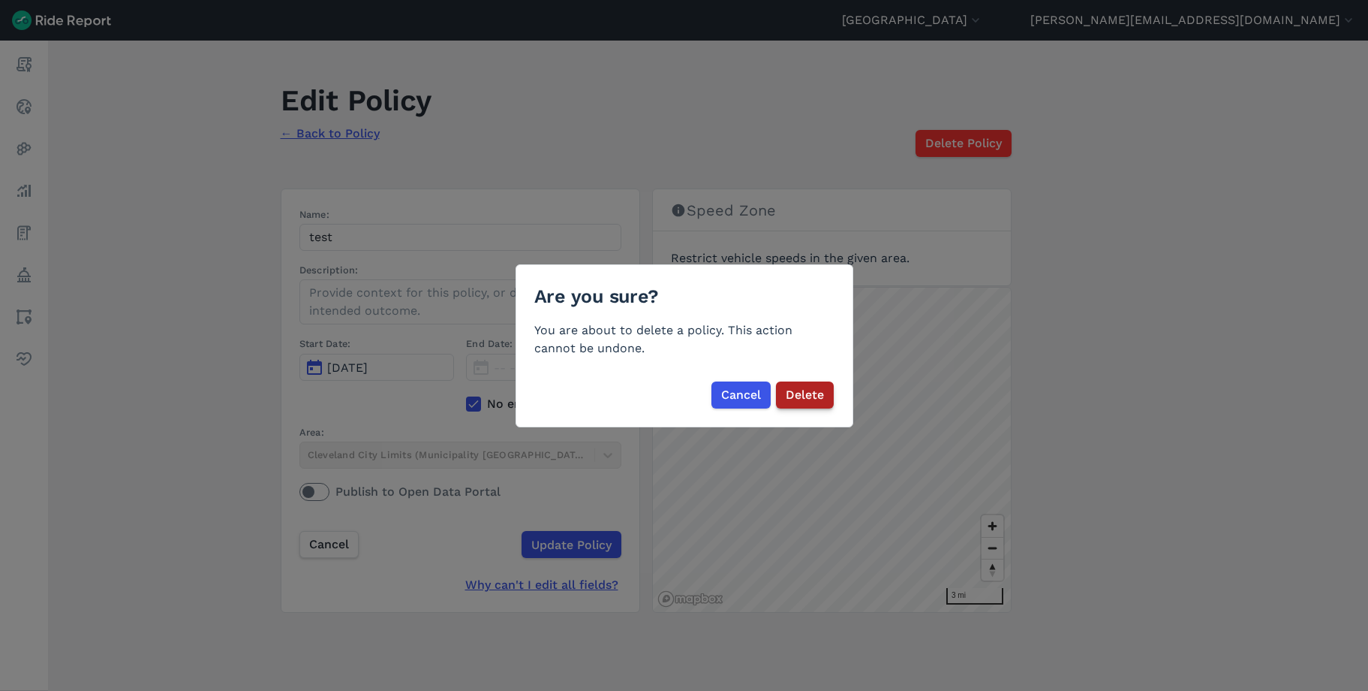
click at [814, 401] on span "Delete" at bounding box center [805, 395] width 38 height 18
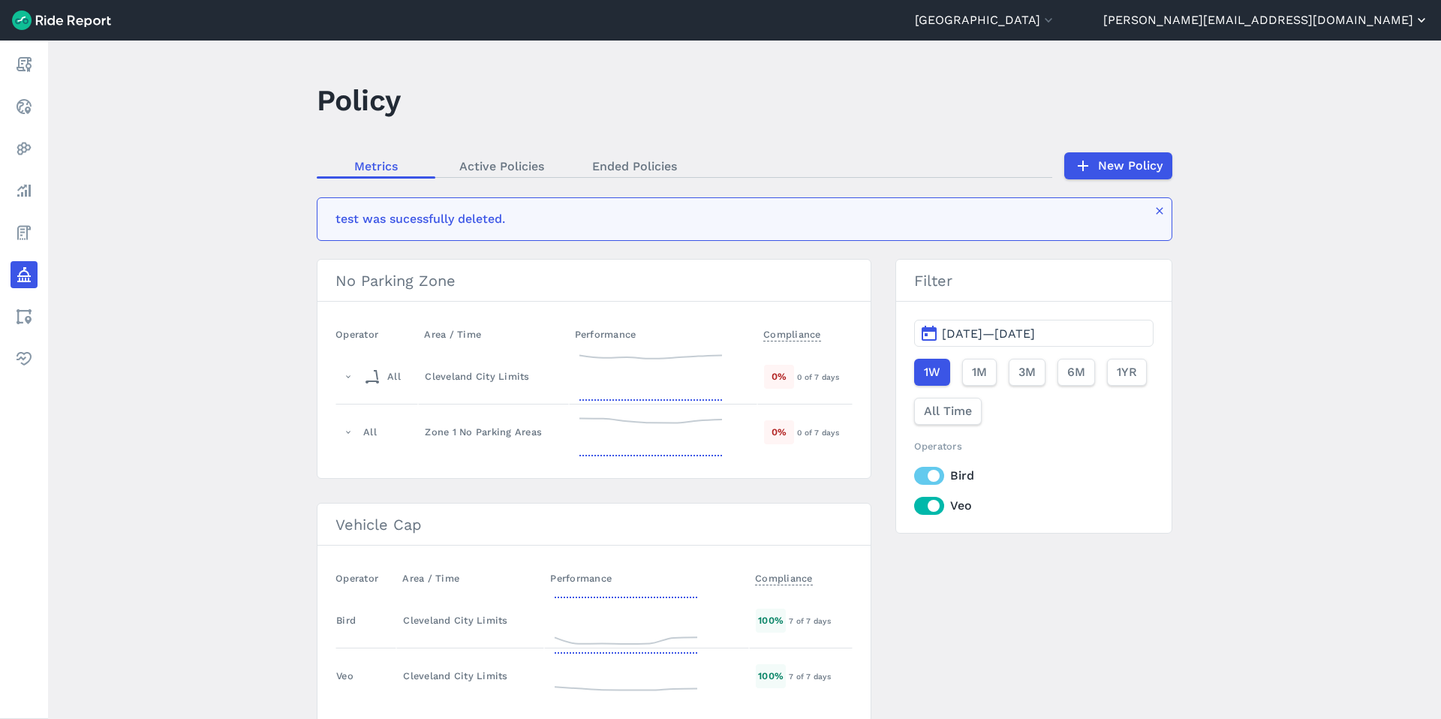
click at [1103, 21] on button "[PERSON_NAME][EMAIL_ADDRESS][DOMAIN_NAME]" at bounding box center [1266, 20] width 326 height 18
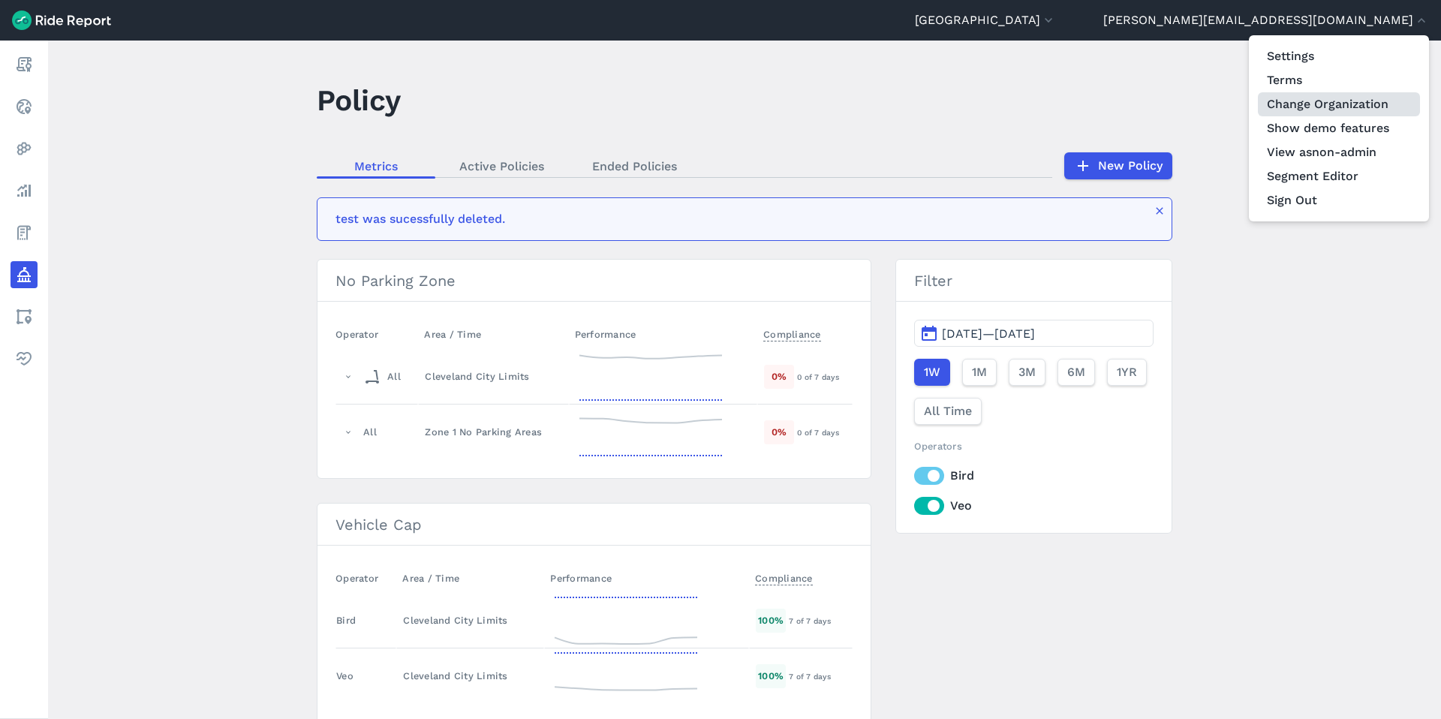
click at [1103, 105] on link "Change Organization" at bounding box center [1339, 104] width 162 height 24
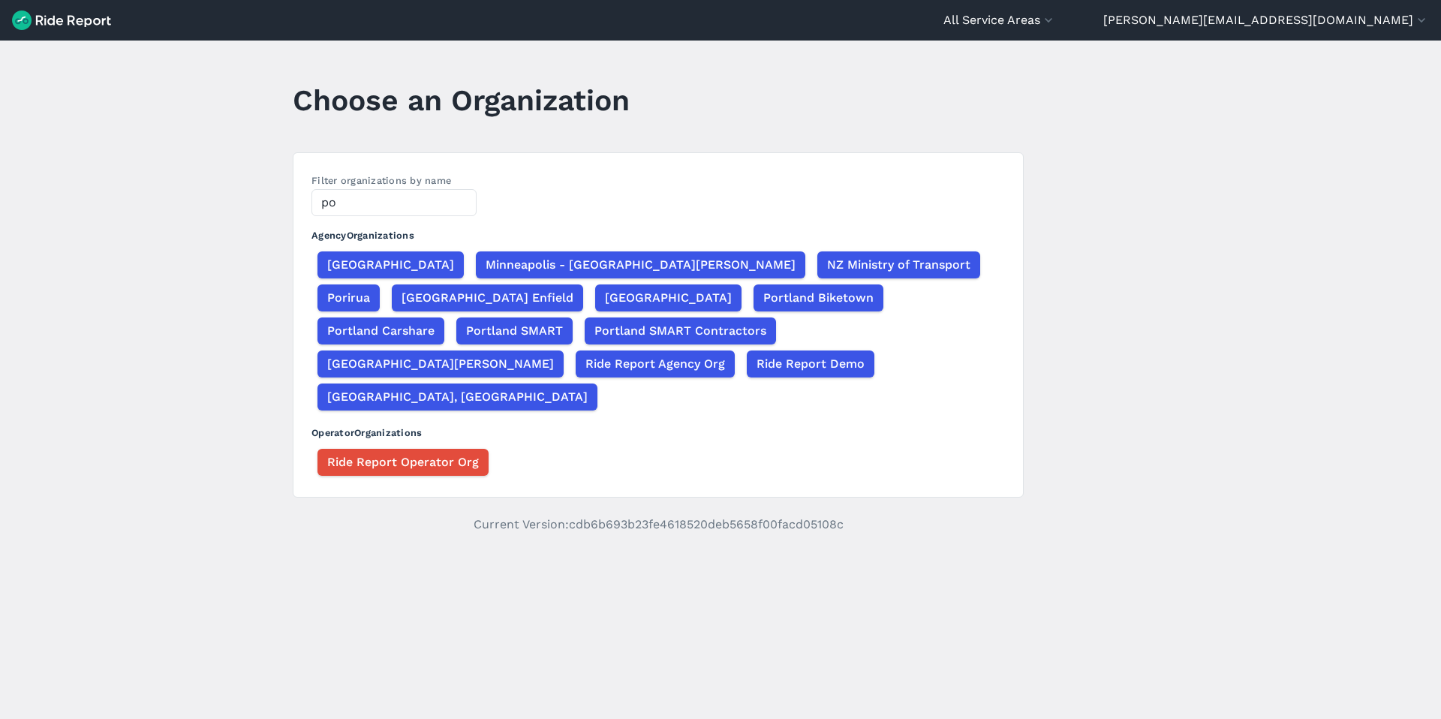
type input "p"
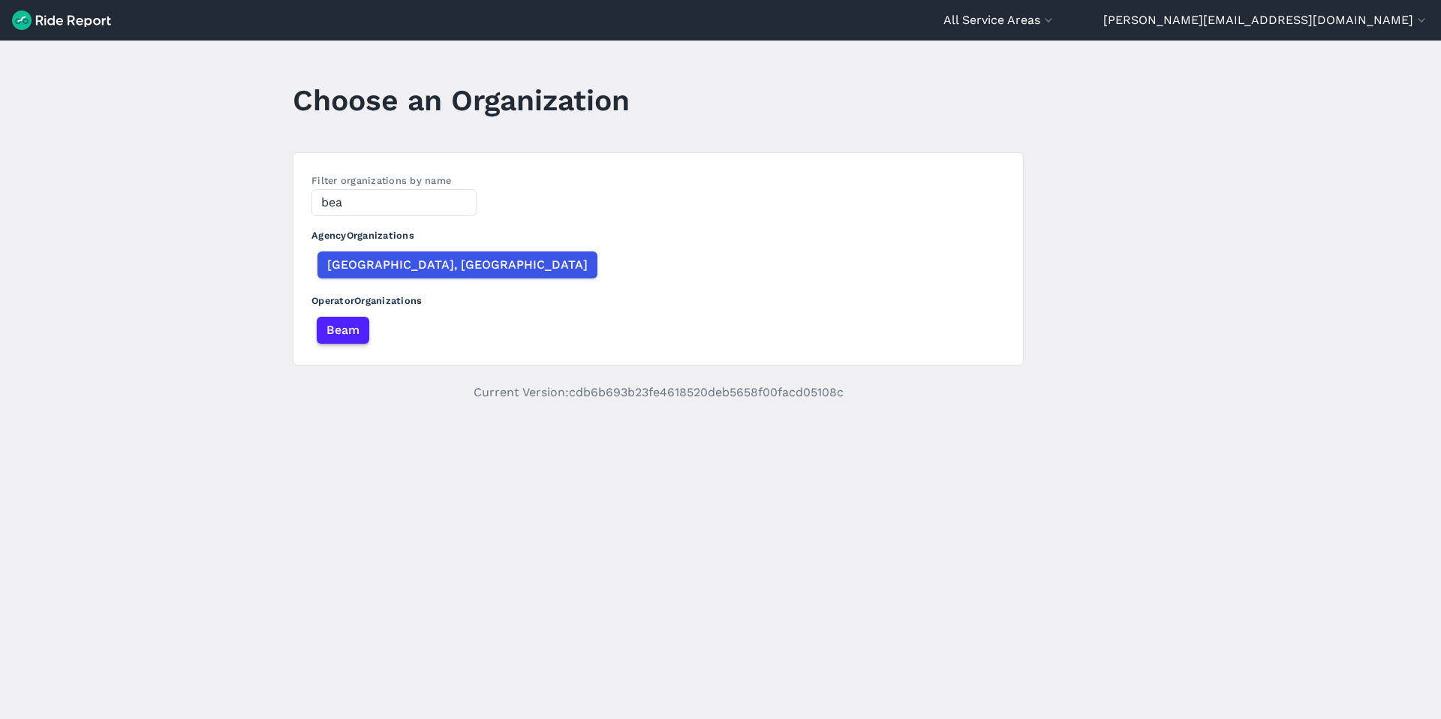
type input "bea"
click at [346, 329] on span "Beam" at bounding box center [342, 330] width 33 height 18
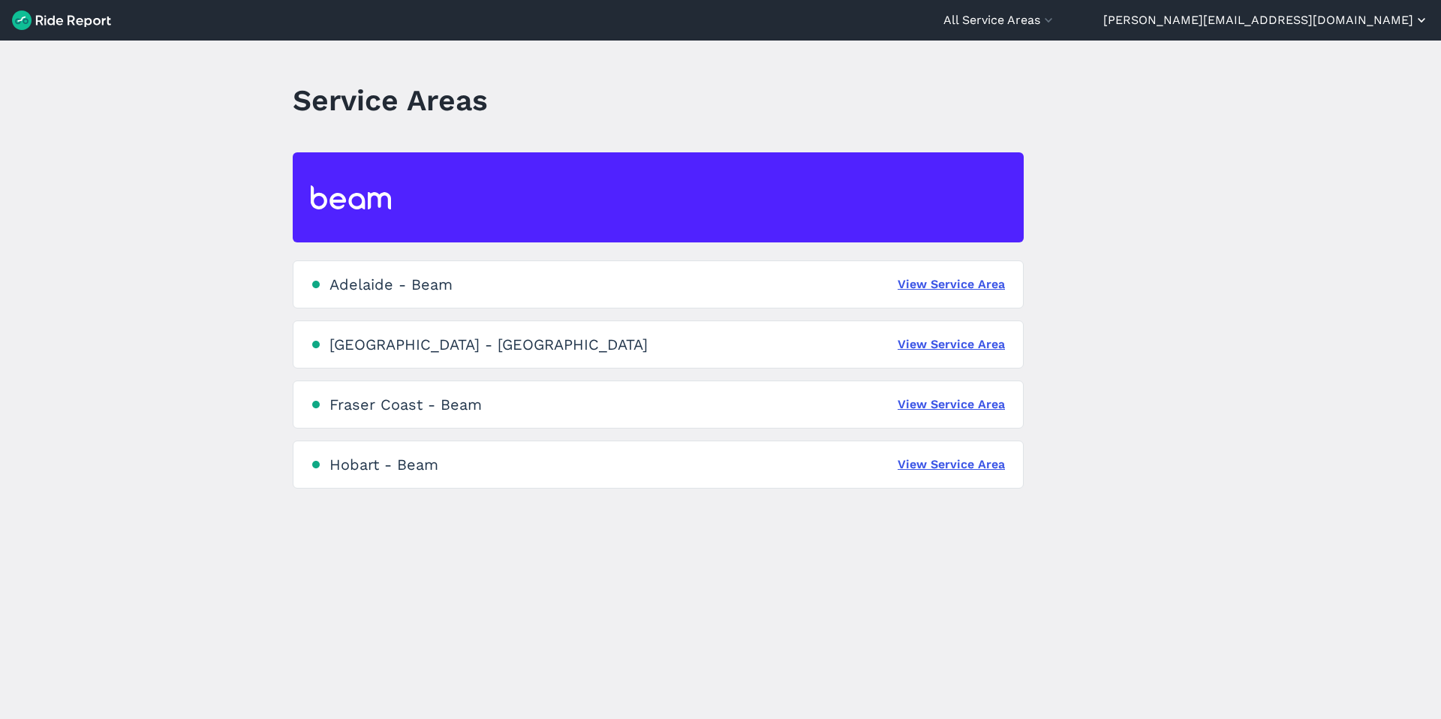
click at [1103, 13] on button "[PERSON_NAME][EMAIL_ADDRESS][DOMAIN_NAME]" at bounding box center [1266, 20] width 326 height 18
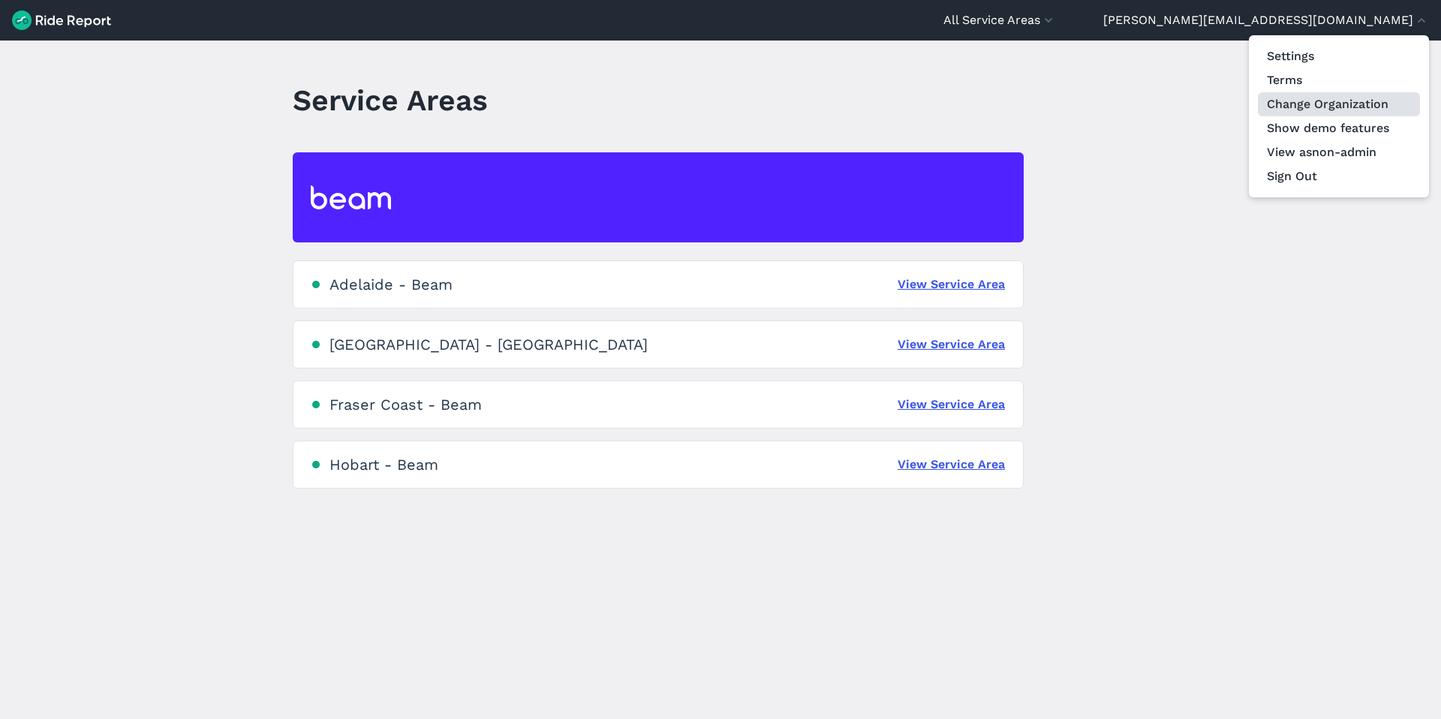
click at [1103, 113] on link "Change Organization" at bounding box center [1339, 104] width 162 height 24
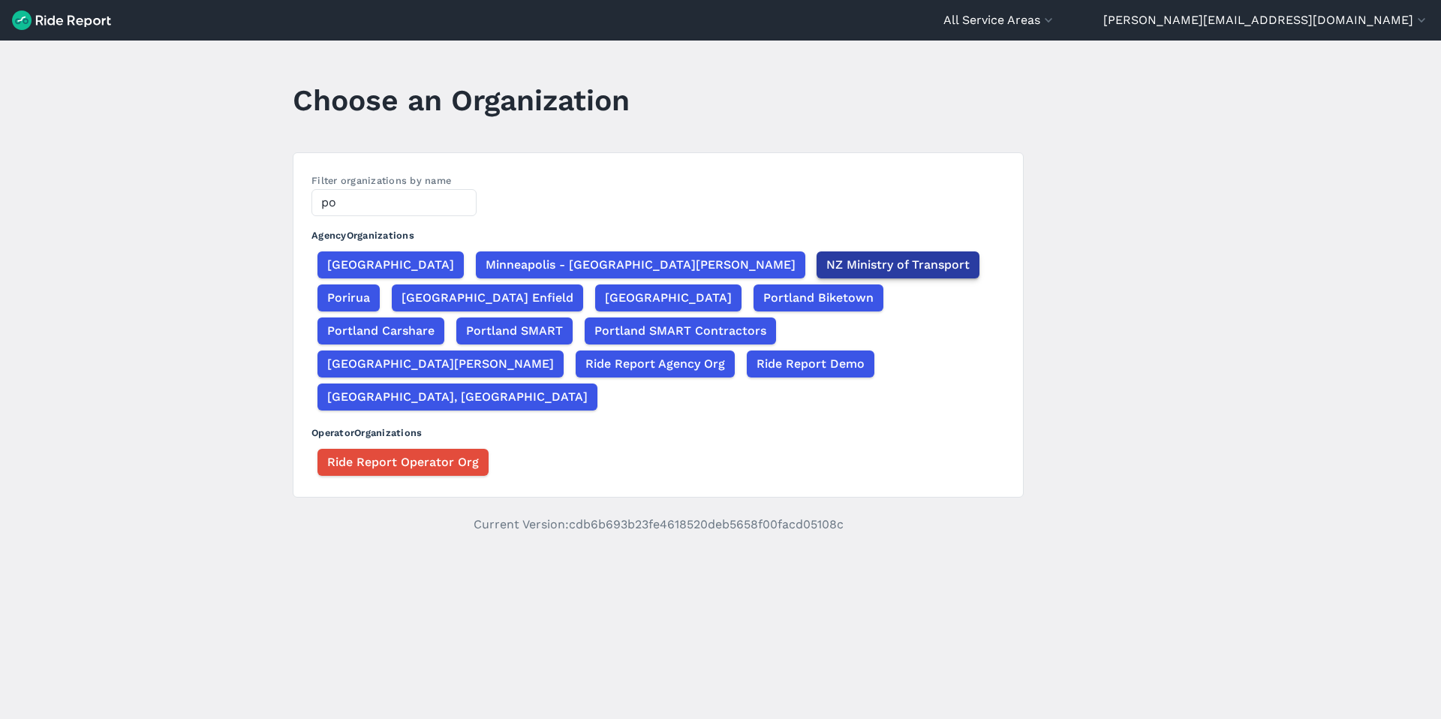
type input "po"
click at [826, 266] on span "NZ Ministry of Transport" at bounding box center [897, 265] width 143 height 18
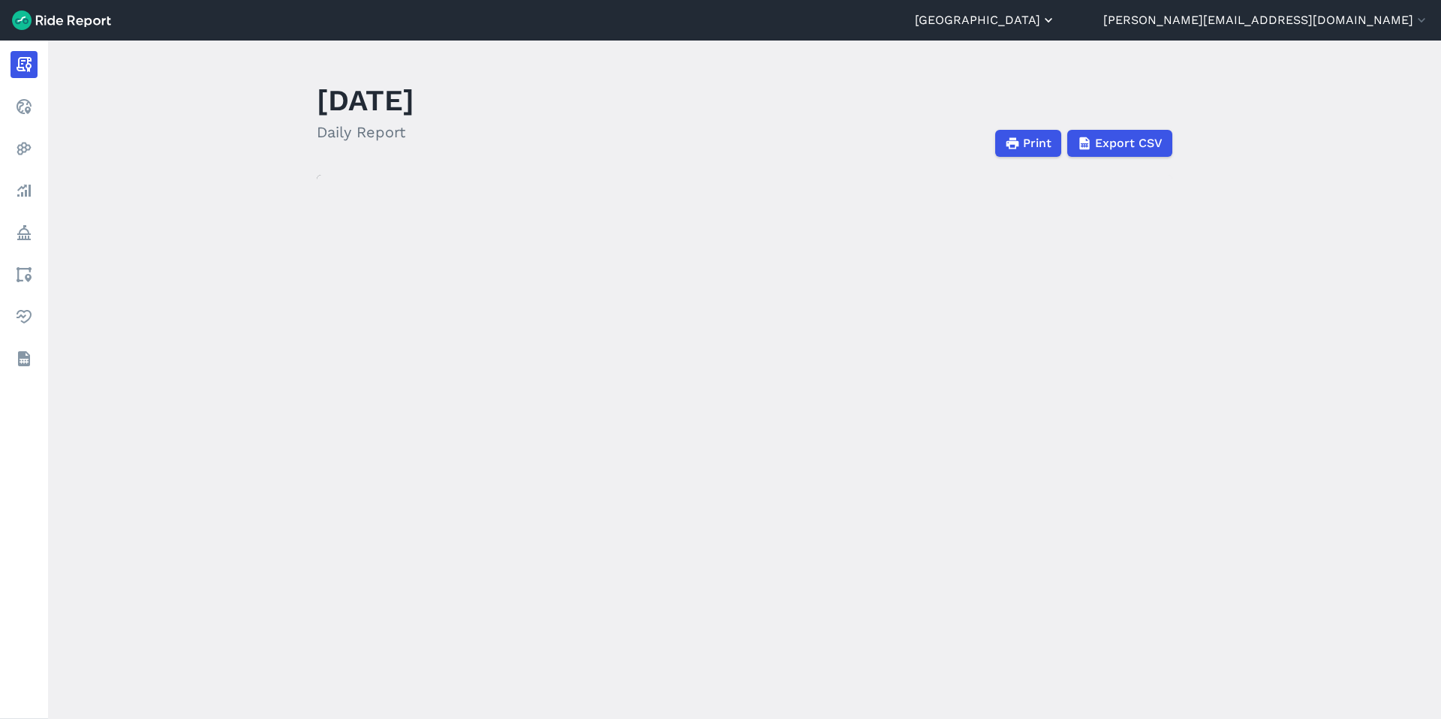
click at [1056, 22] on button "[GEOGRAPHIC_DATA]" at bounding box center [985, 20] width 141 height 18
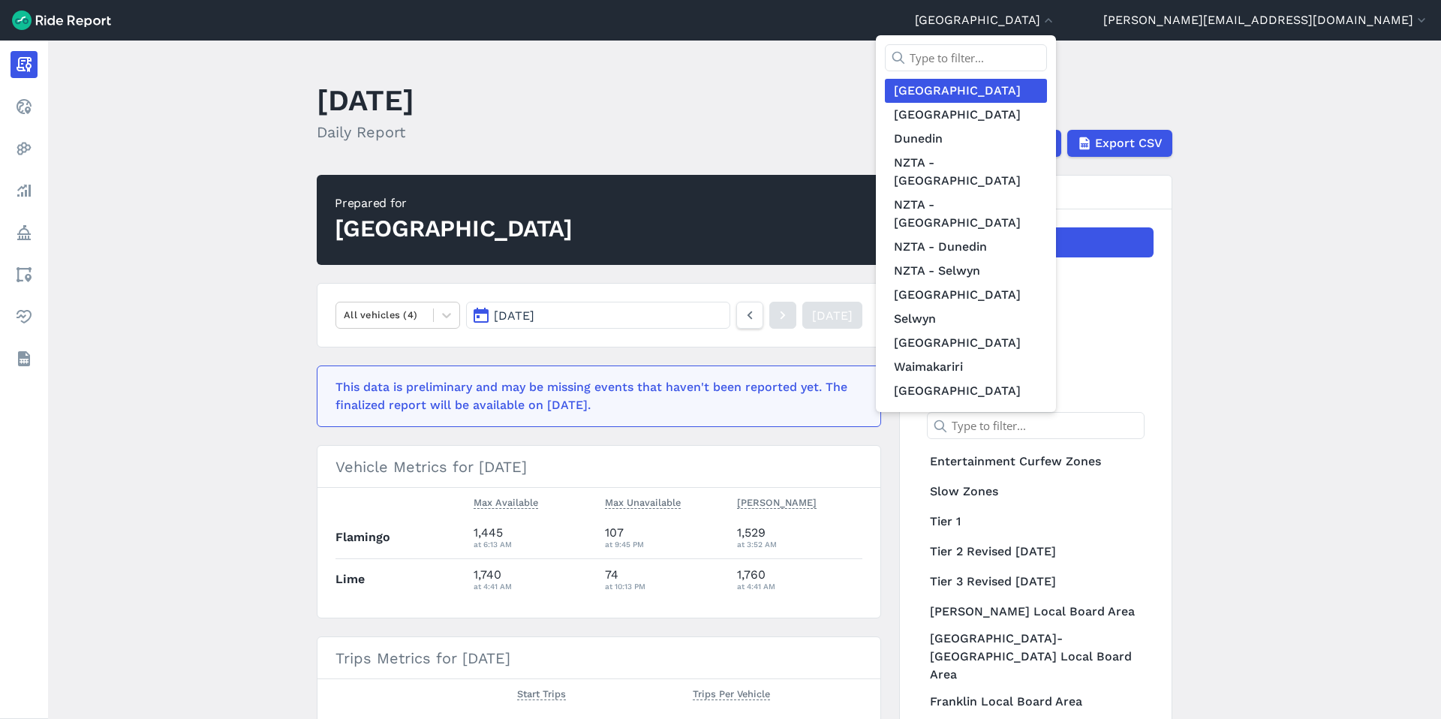
click at [1103, 114] on div at bounding box center [720, 359] width 1441 height 719
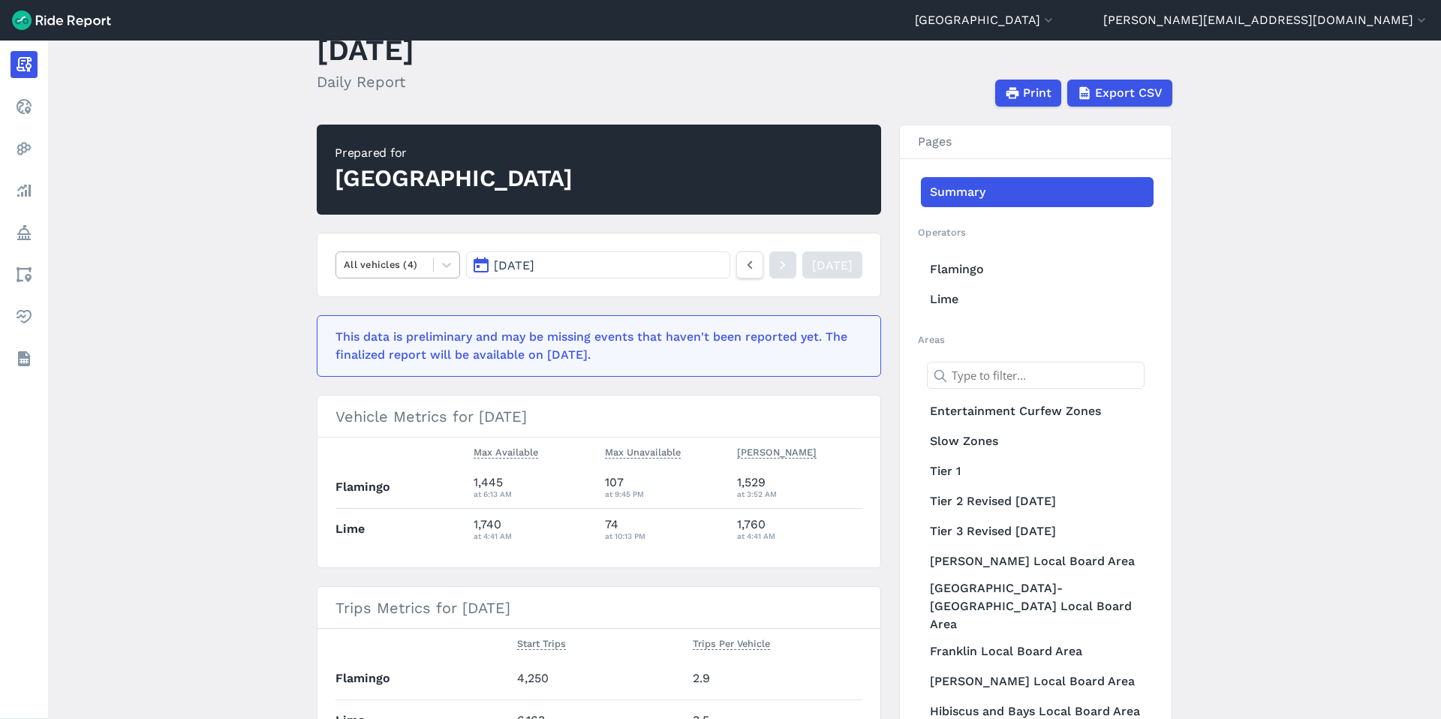
scroll to position [45, 0]
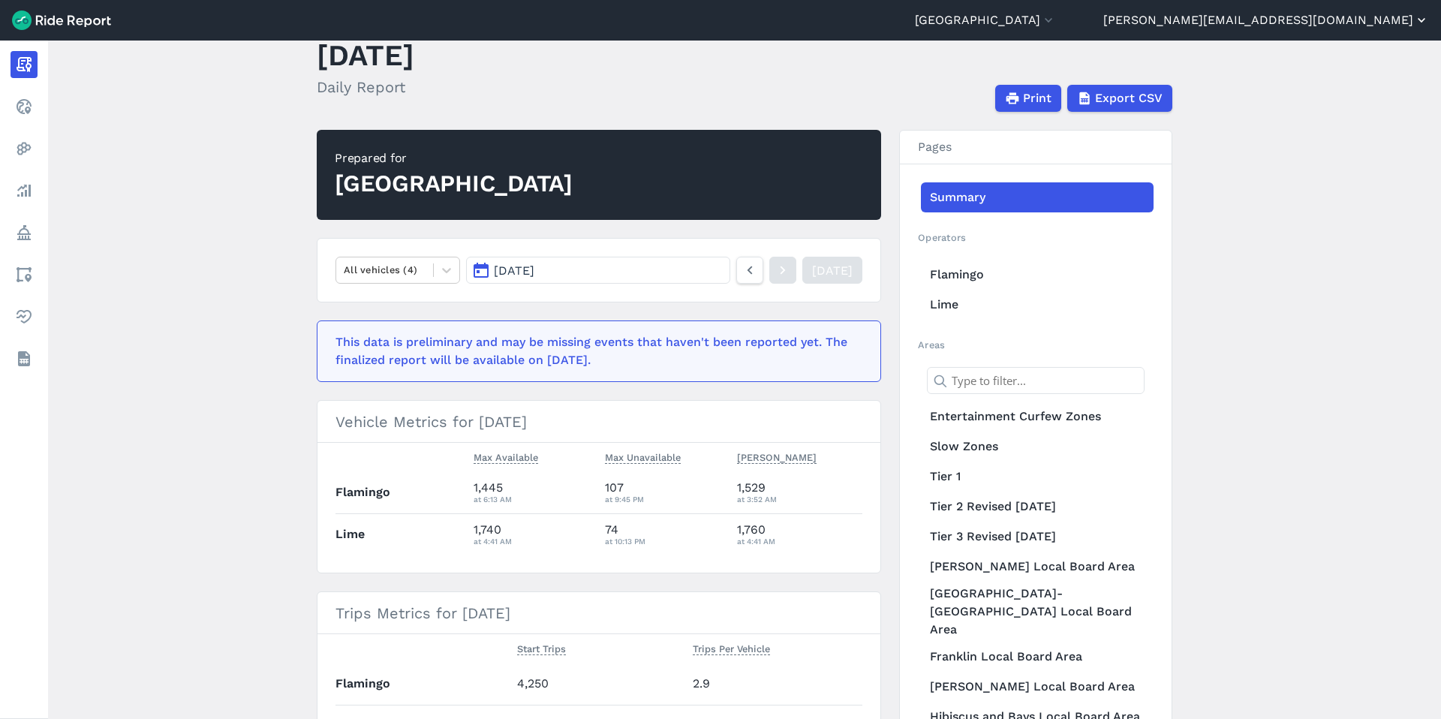
click at [1103, 14] on button "[PERSON_NAME][EMAIL_ADDRESS][DOMAIN_NAME]" at bounding box center [1266, 20] width 326 height 18
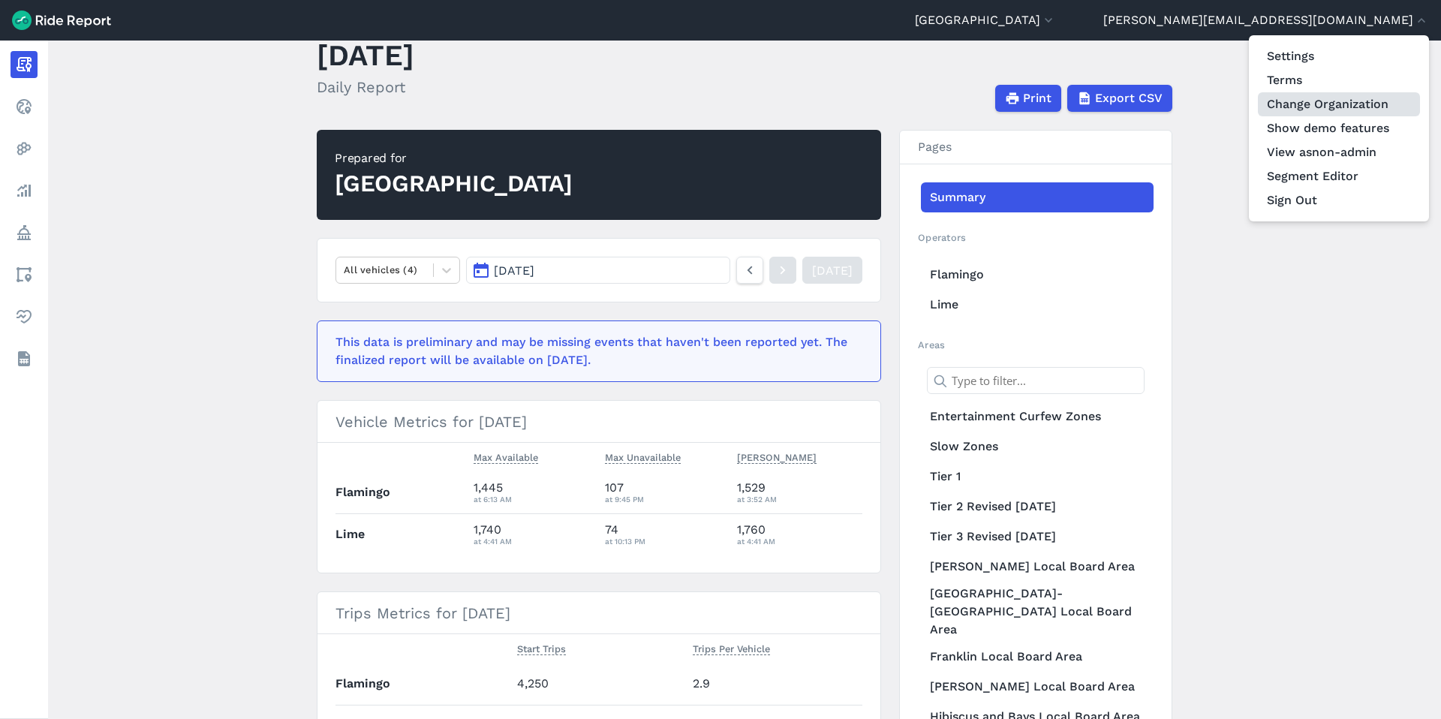
click at [1103, 101] on link "Change Organization" at bounding box center [1339, 104] width 162 height 24
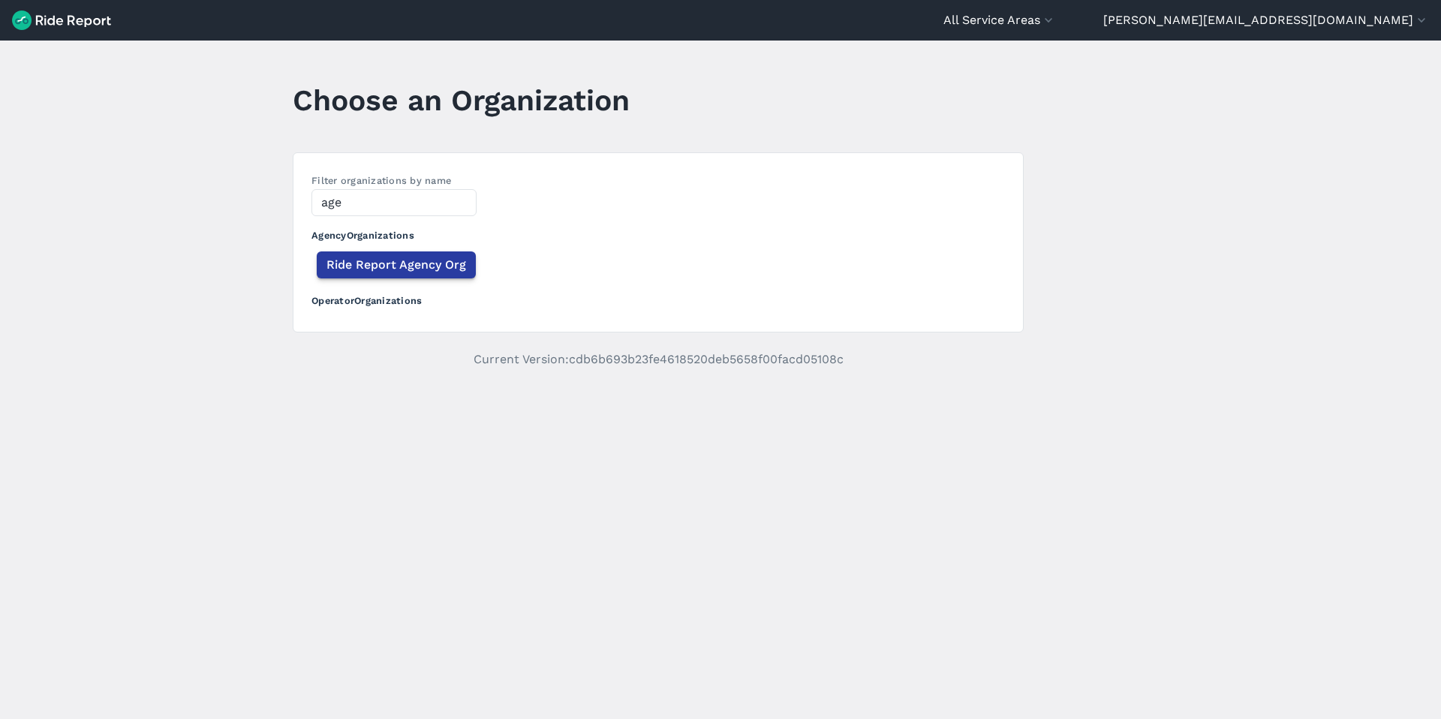
type input "age"
click at [375, 265] on span "Ride Report Agency Org" at bounding box center [396, 265] width 140 height 18
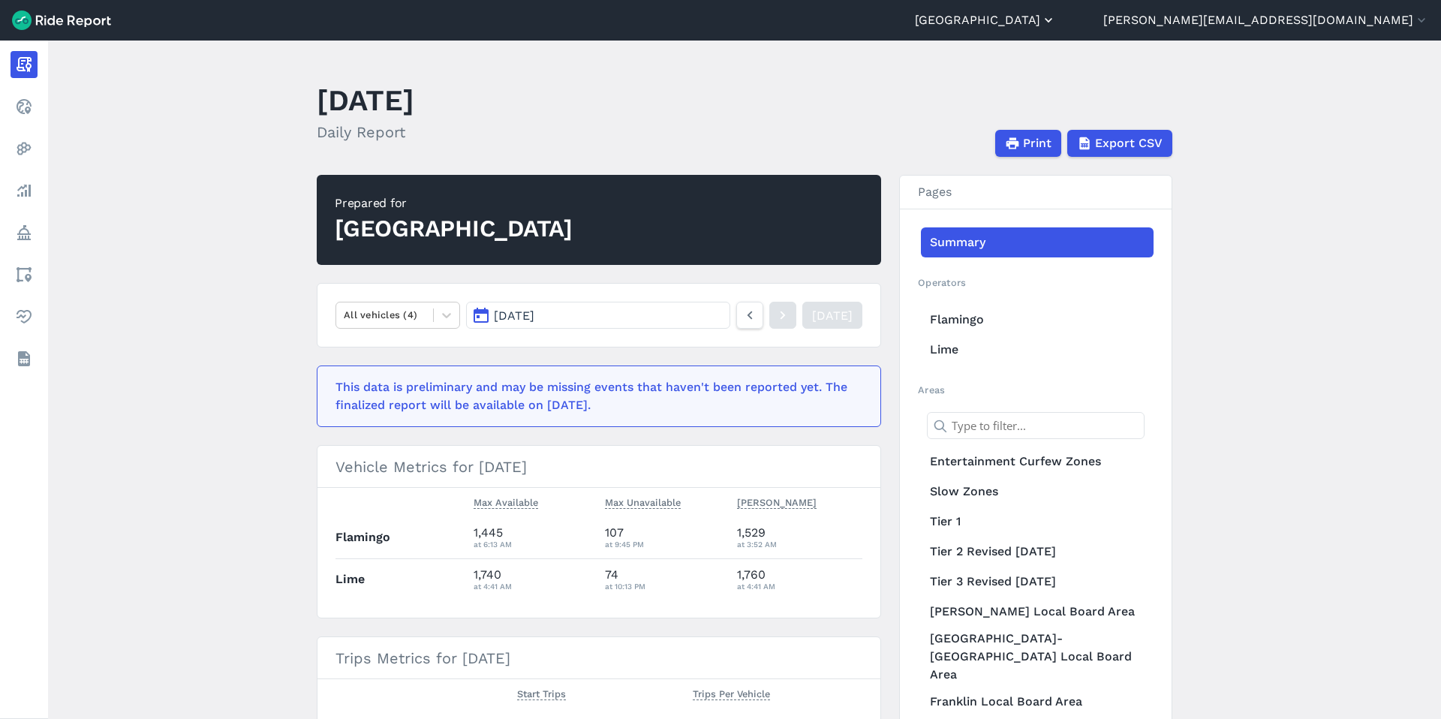
click at [1056, 20] on button "[GEOGRAPHIC_DATA]" at bounding box center [985, 20] width 141 height 18
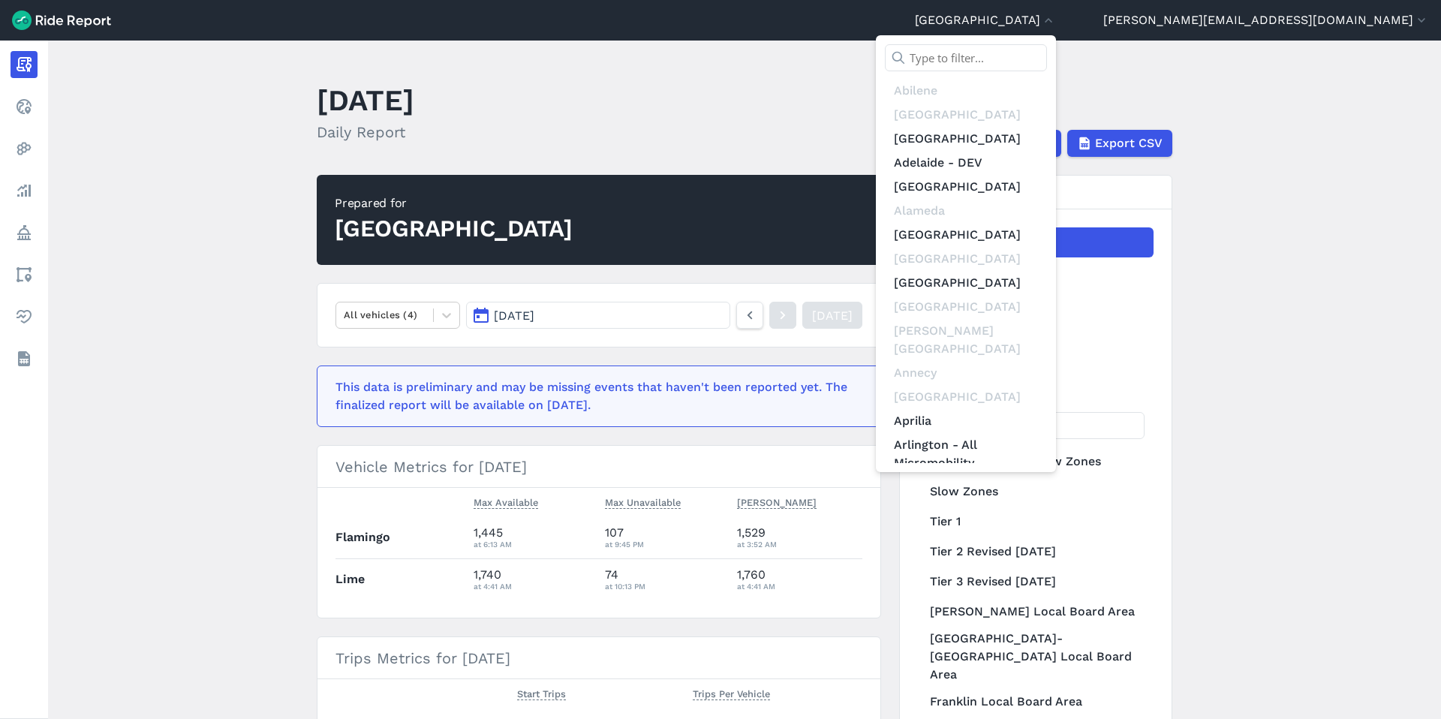
click at [1047, 53] on input "text" at bounding box center [966, 57] width 162 height 27
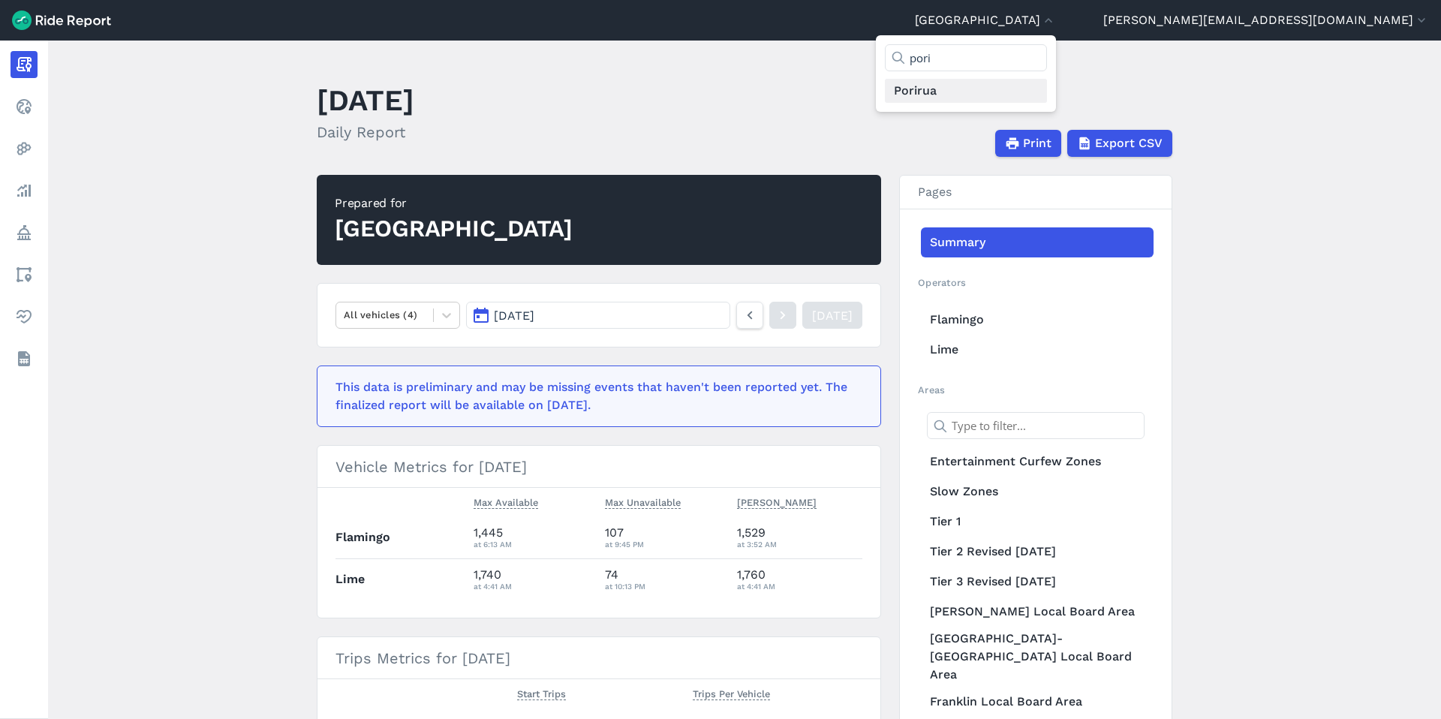
type input "pori"
click at [1047, 87] on link "Porirua" at bounding box center [966, 91] width 162 height 24
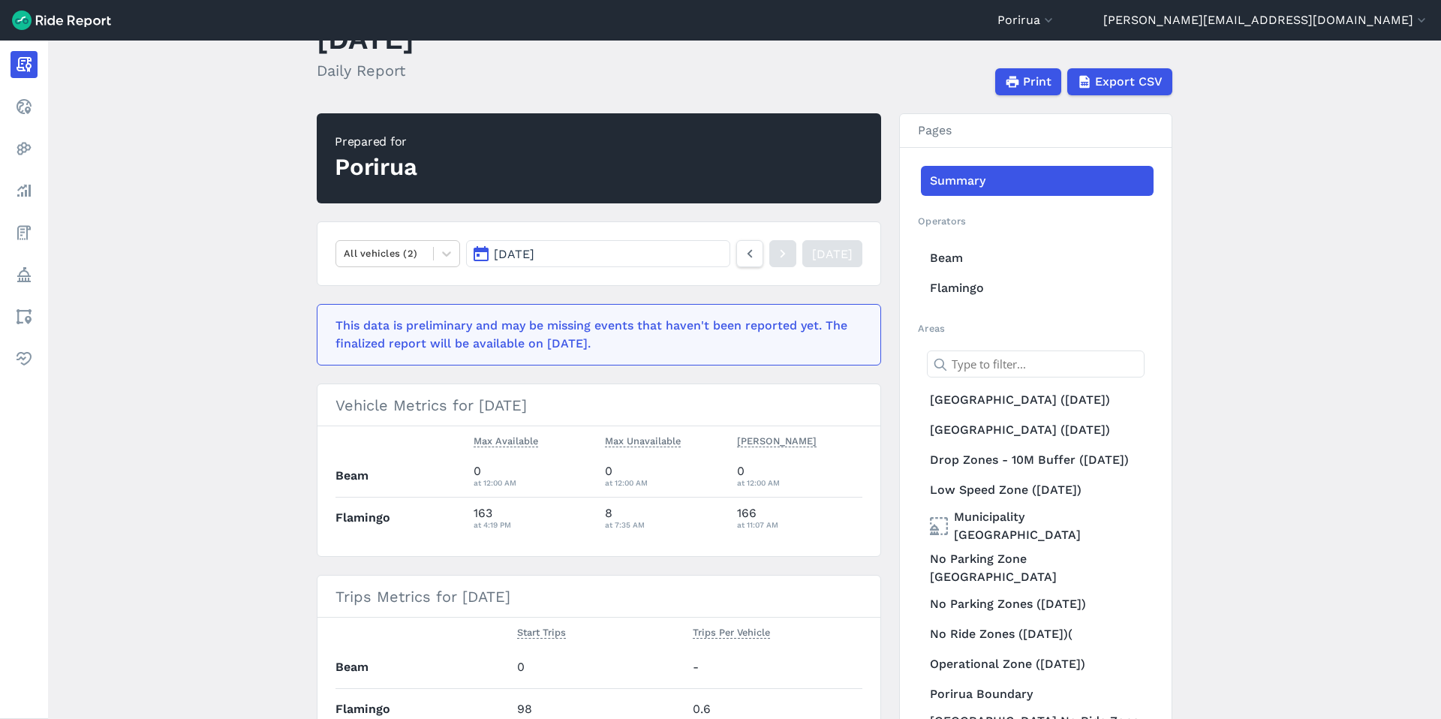
scroll to position [61, 0]
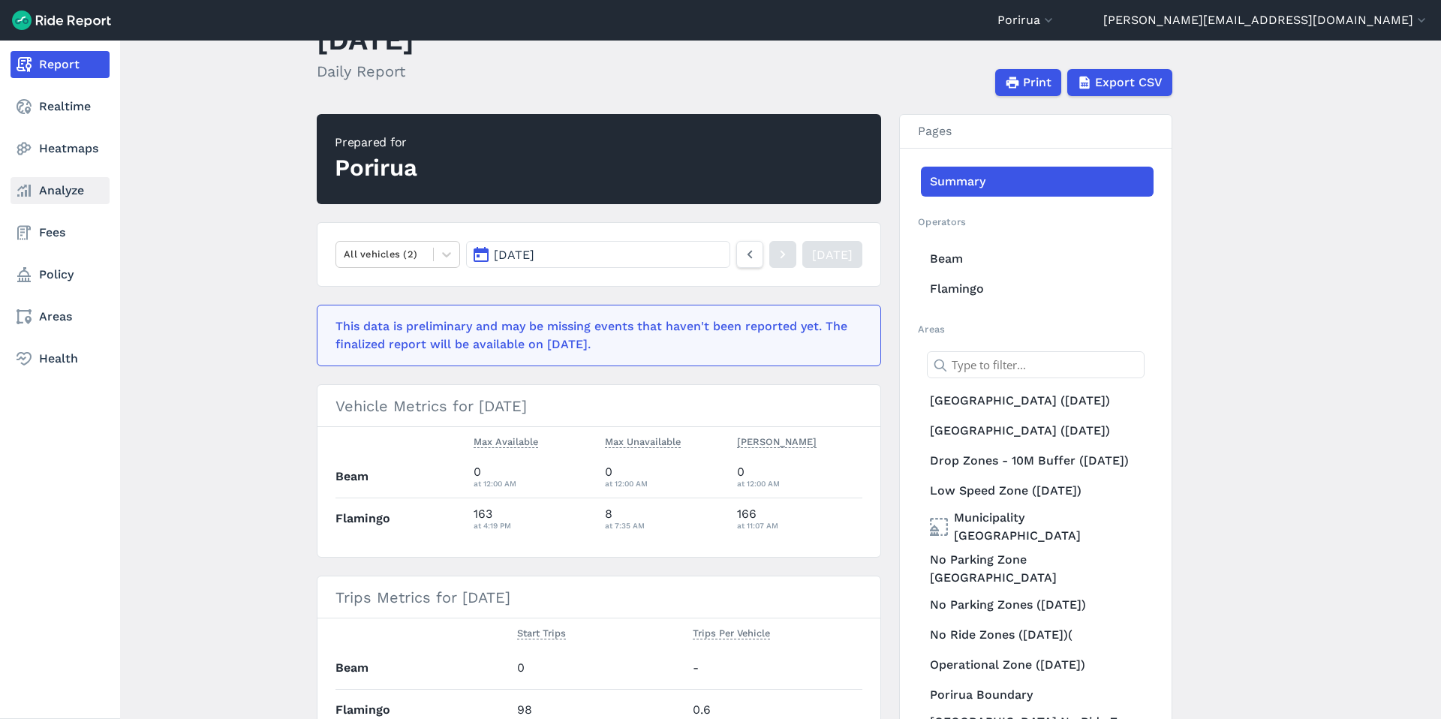
click at [41, 188] on link "Analyze" at bounding box center [60, 190] width 99 height 27
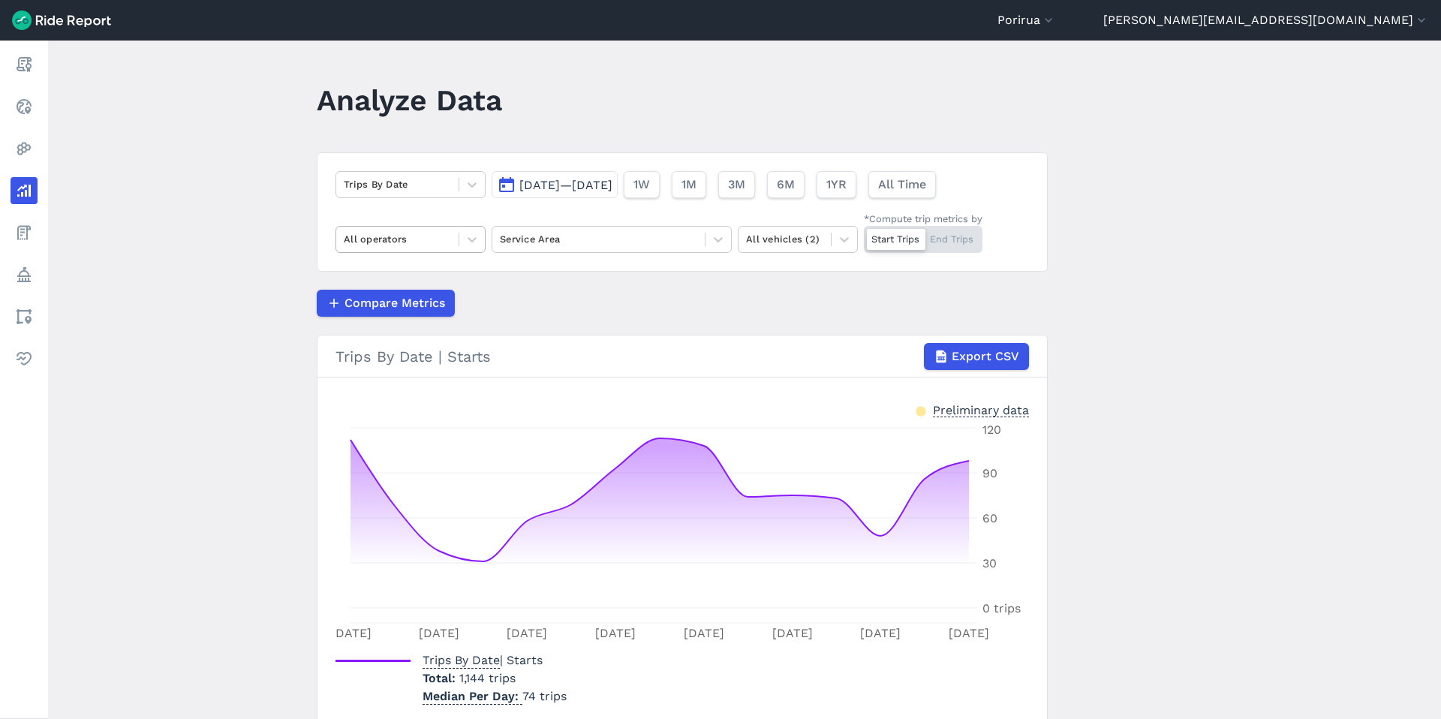
click at [393, 243] on div at bounding box center [397, 238] width 107 height 17
click at [389, 275] on div "Beam" at bounding box center [411, 275] width 150 height 26
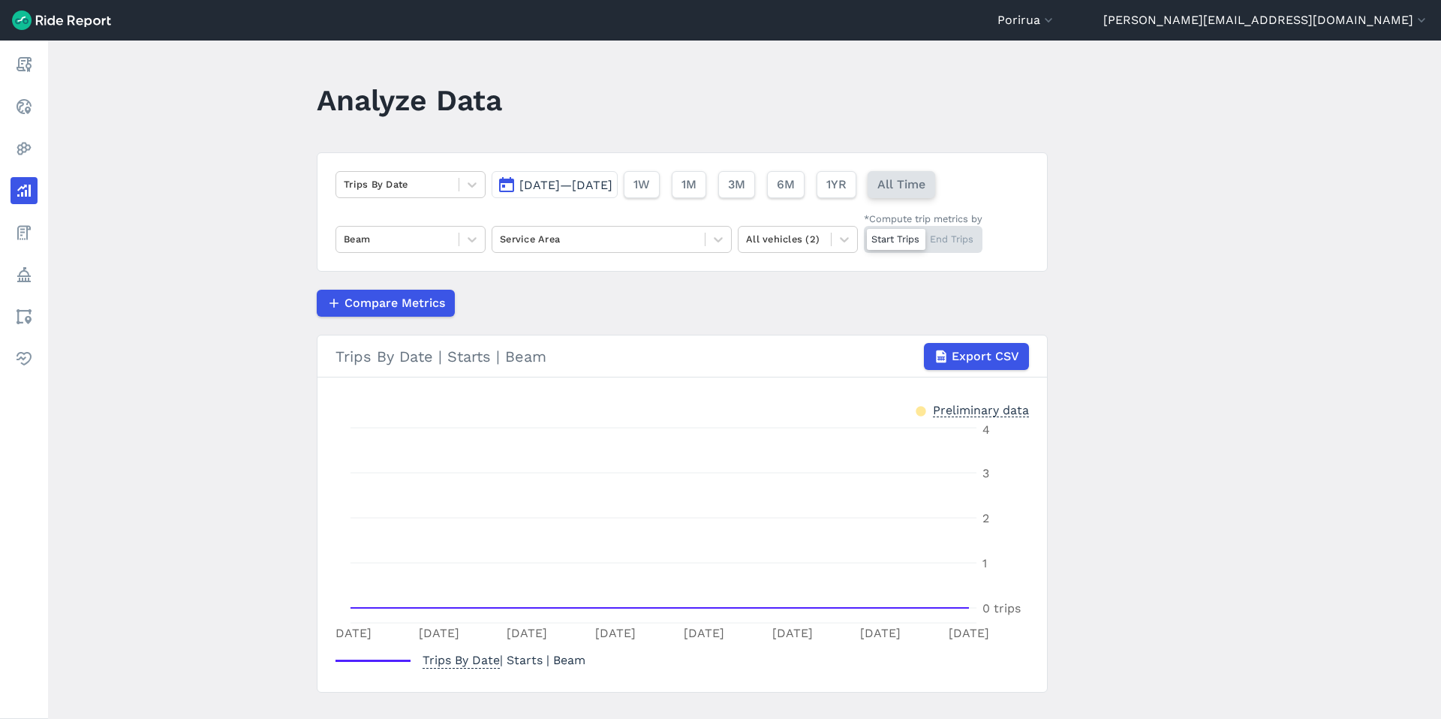
click at [925, 187] on span "All Time" at bounding box center [901, 185] width 48 height 18
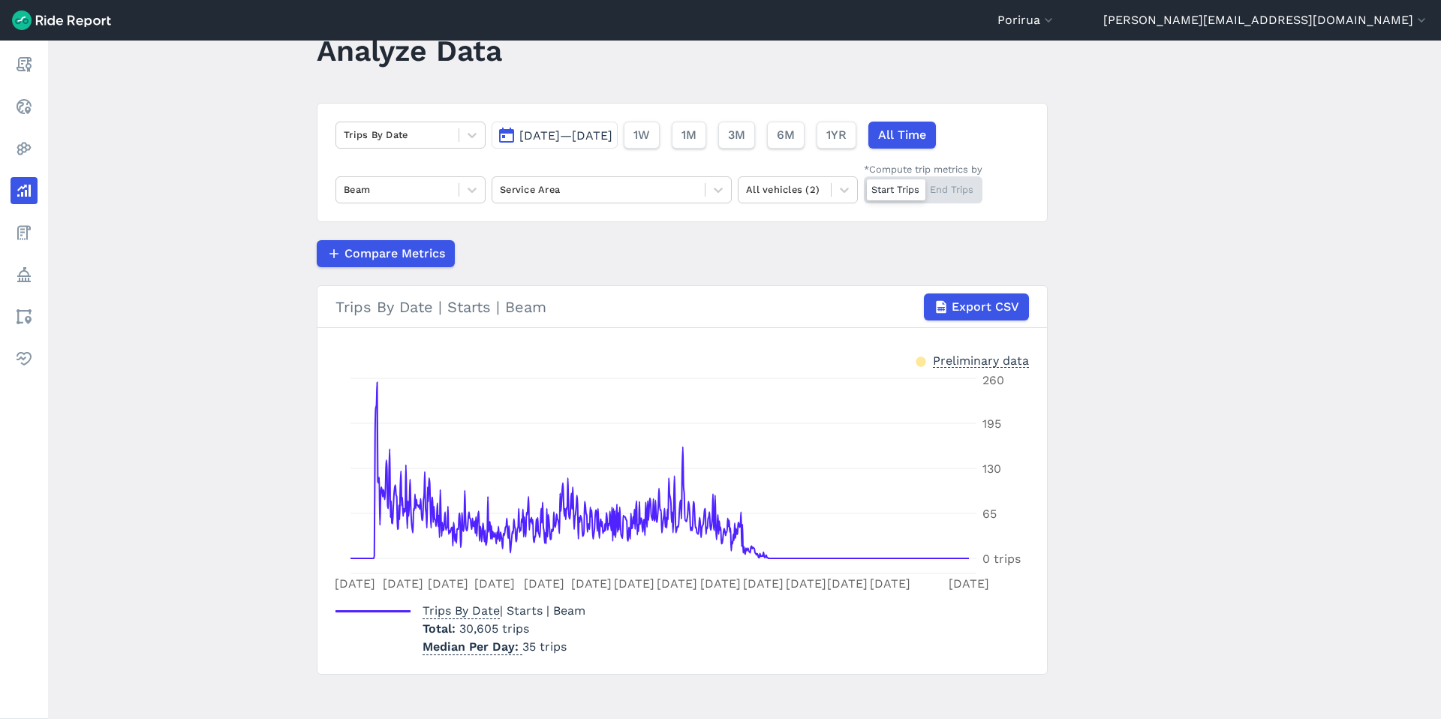
scroll to position [51, 0]
click at [1103, 31] on header "Porirua Abilene Abu Dhabi Adelaide Adelaide - DEV Adelaide Region Alameda Alban…" at bounding box center [720, 20] width 1441 height 41
click at [1103, 24] on button "[PERSON_NAME][EMAIL_ADDRESS][DOMAIN_NAME]" at bounding box center [1266, 20] width 326 height 18
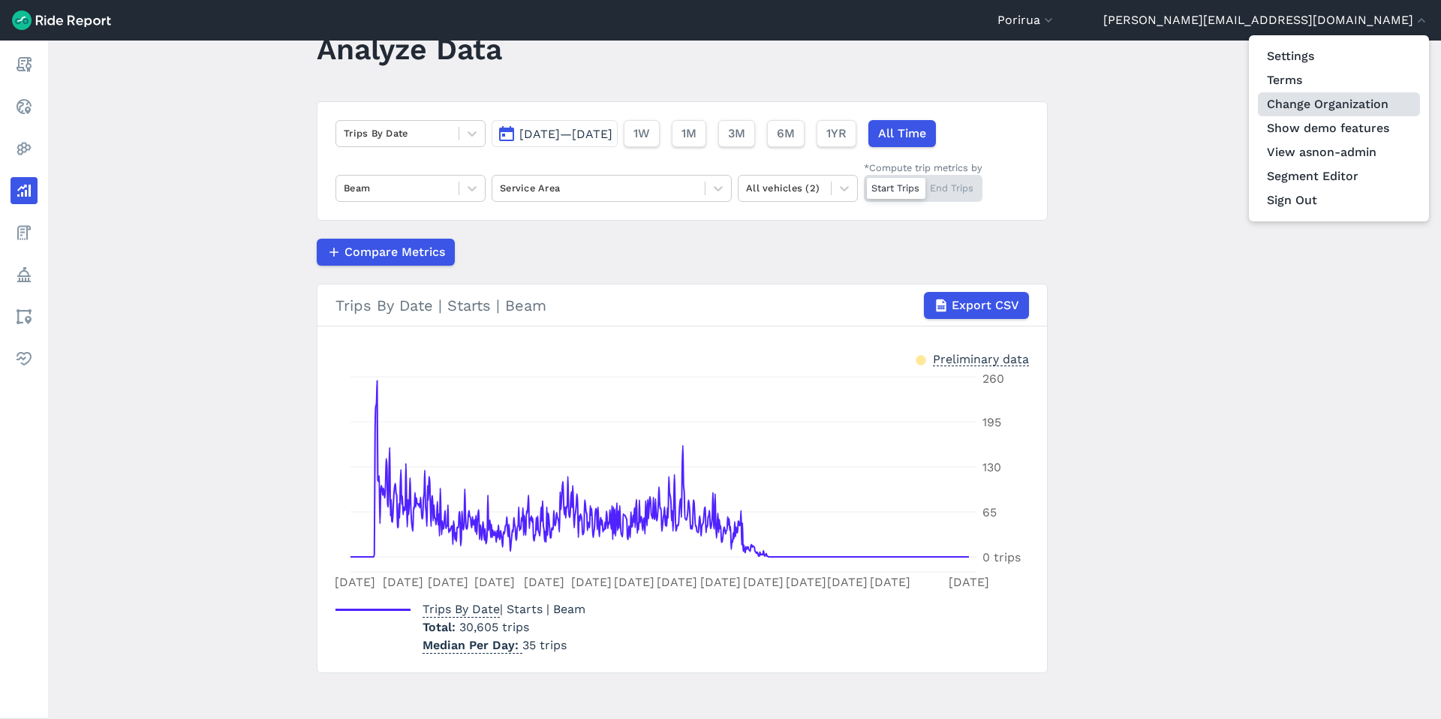
click at [1103, 101] on link "Change Organization" at bounding box center [1339, 104] width 162 height 24
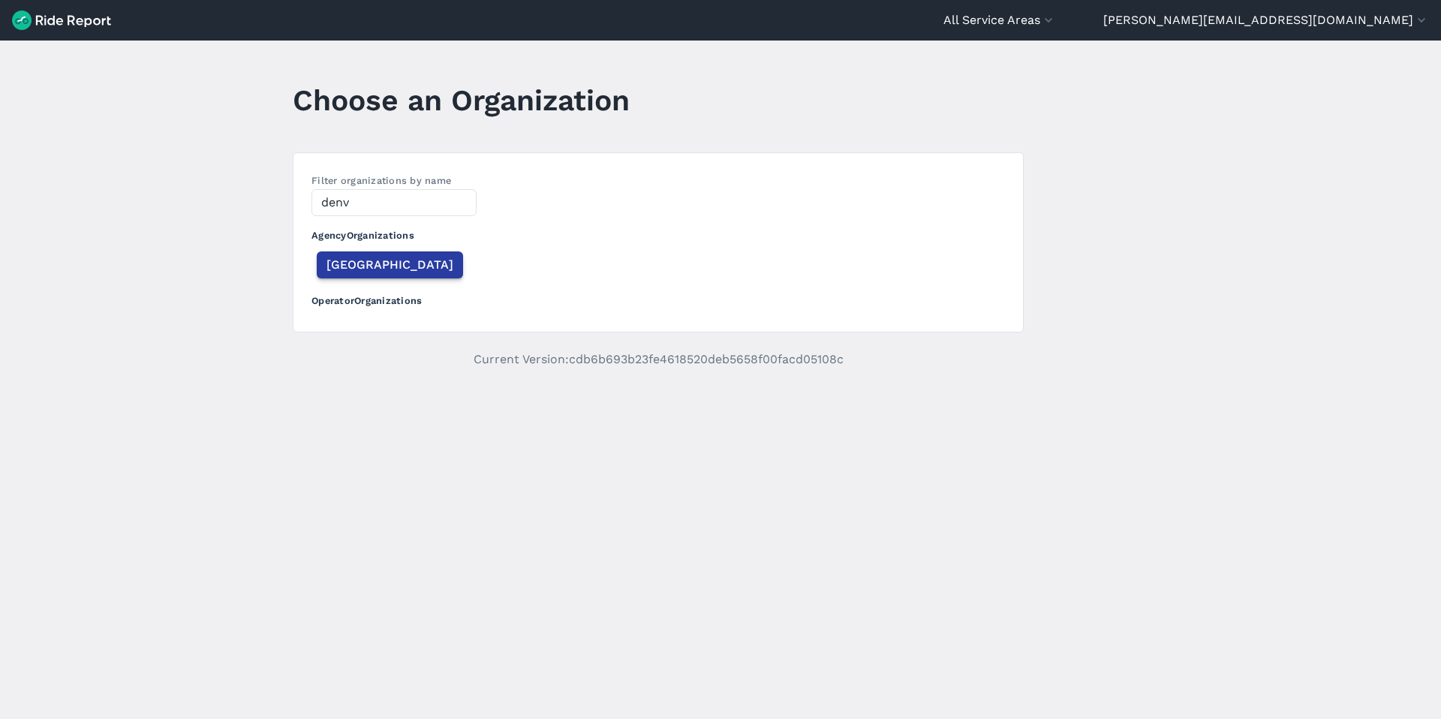
type input "denv"
click at [351, 270] on span "[GEOGRAPHIC_DATA]" at bounding box center [389, 265] width 127 height 18
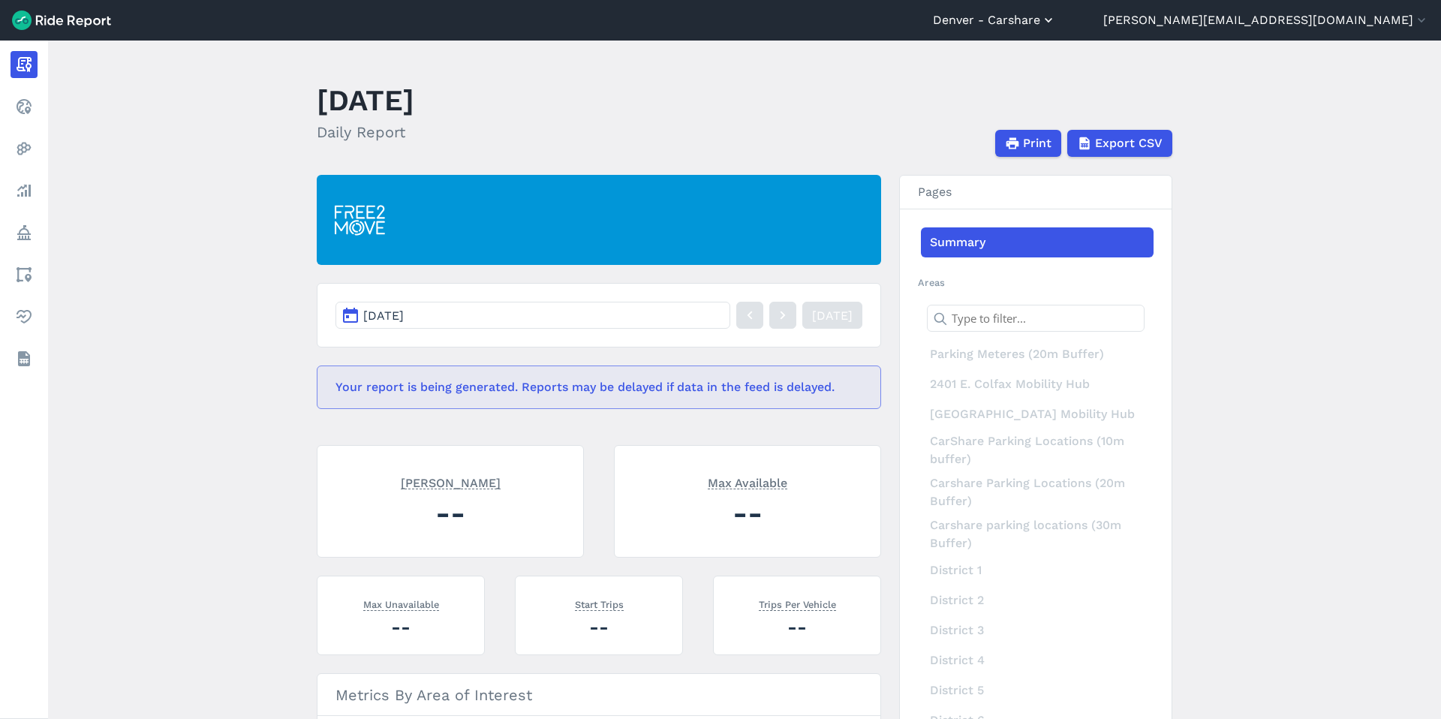
click at [1056, 22] on button "Denver - Carshare" at bounding box center [994, 20] width 123 height 18
click at [1047, 119] on link "Denver - Micromobility" at bounding box center [966, 115] width 162 height 24
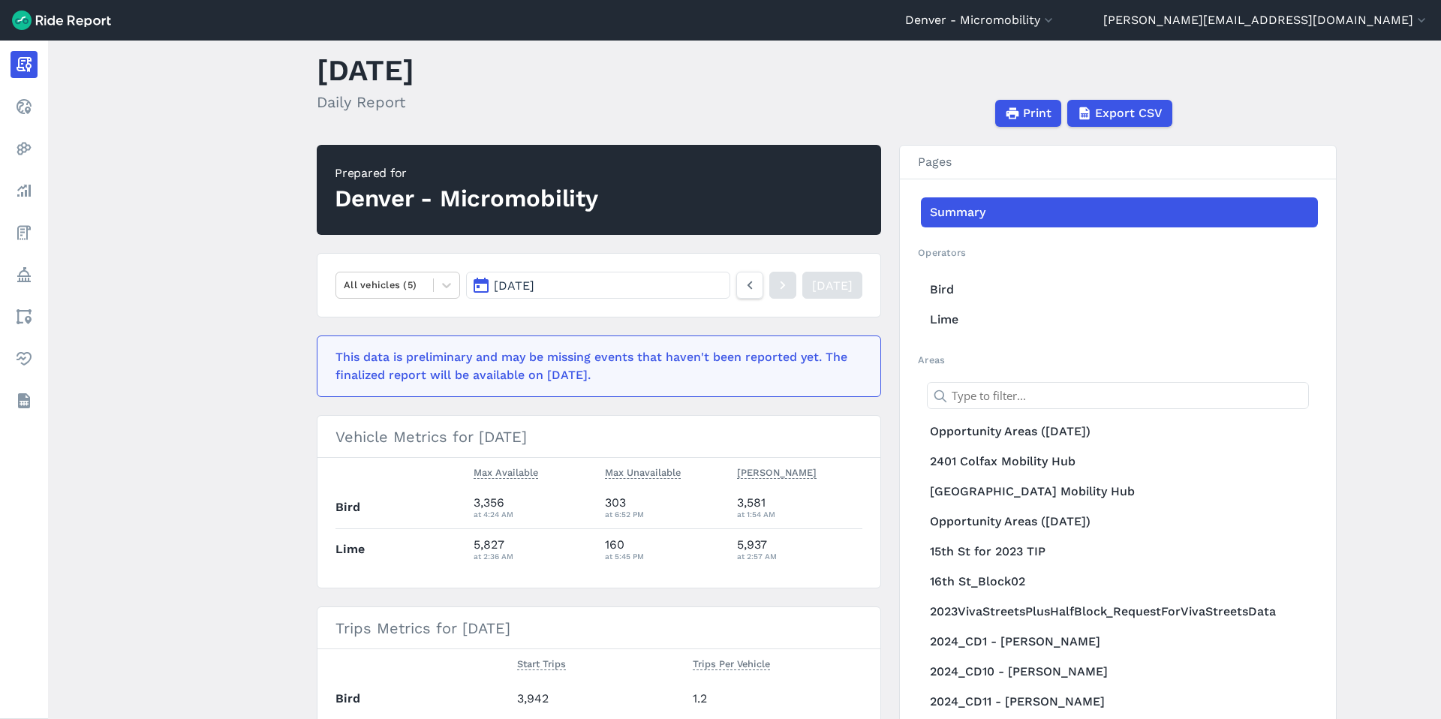
scroll to position [31, 0]
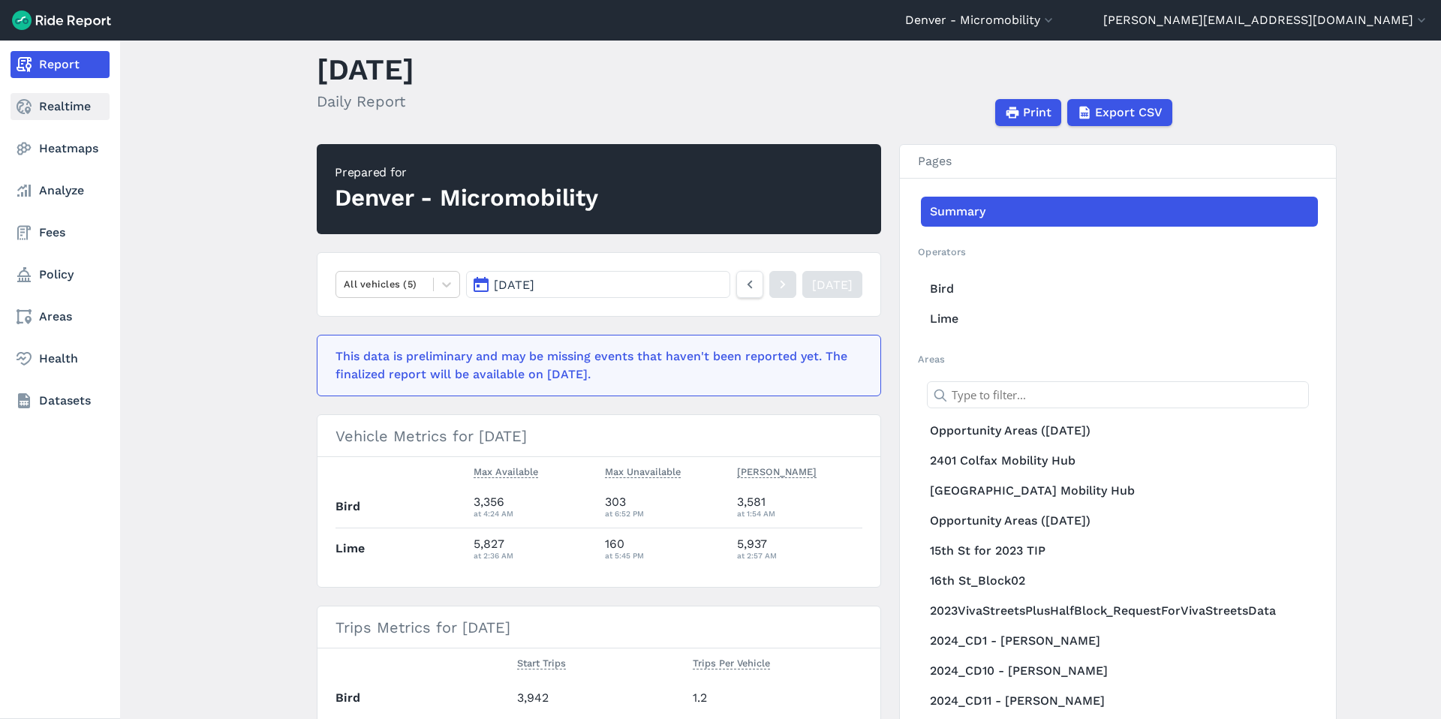
click at [40, 111] on link "Realtime" at bounding box center [60, 106] width 99 height 27
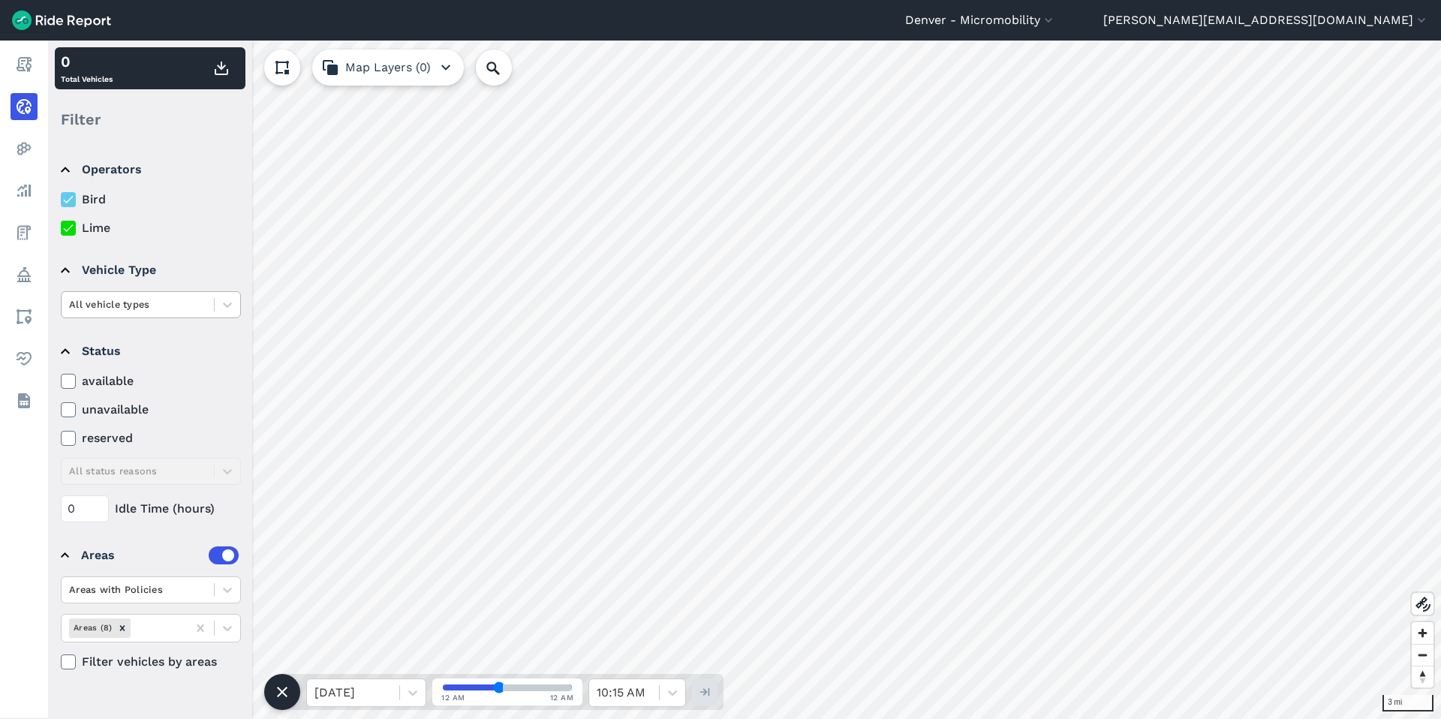
click at [168, 311] on div at bounding box center [137, 304] width 137 height 17
click at [168, 305] on div at bounding box center [137, 304] width 137 height 17
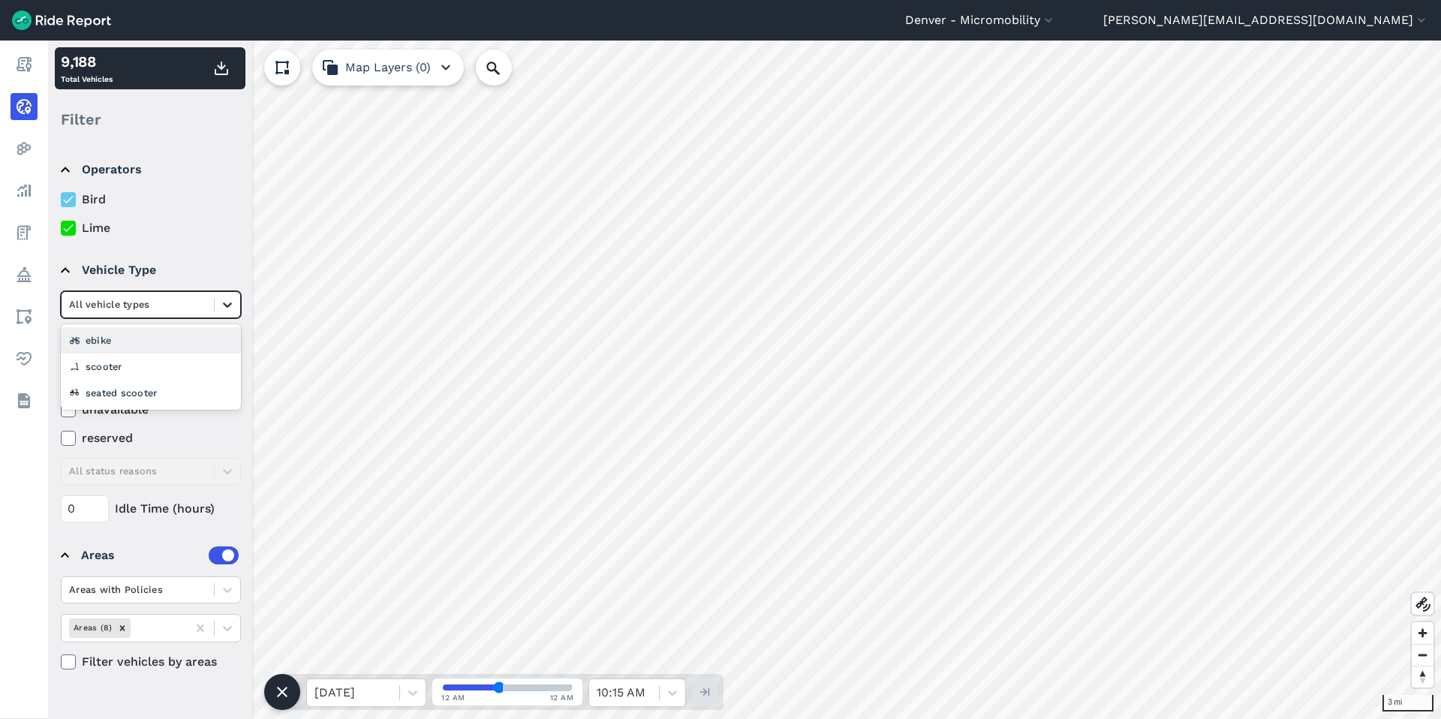
click at [224, 302] on icon at bounding box center [227, 304] width 15 height 15
click at [185, 395] on div "seated scooter" at bounding box center [151, 393] width 180 height 26
click at [165, 308] on div at bounding box center [137, 304] width 137 height 17
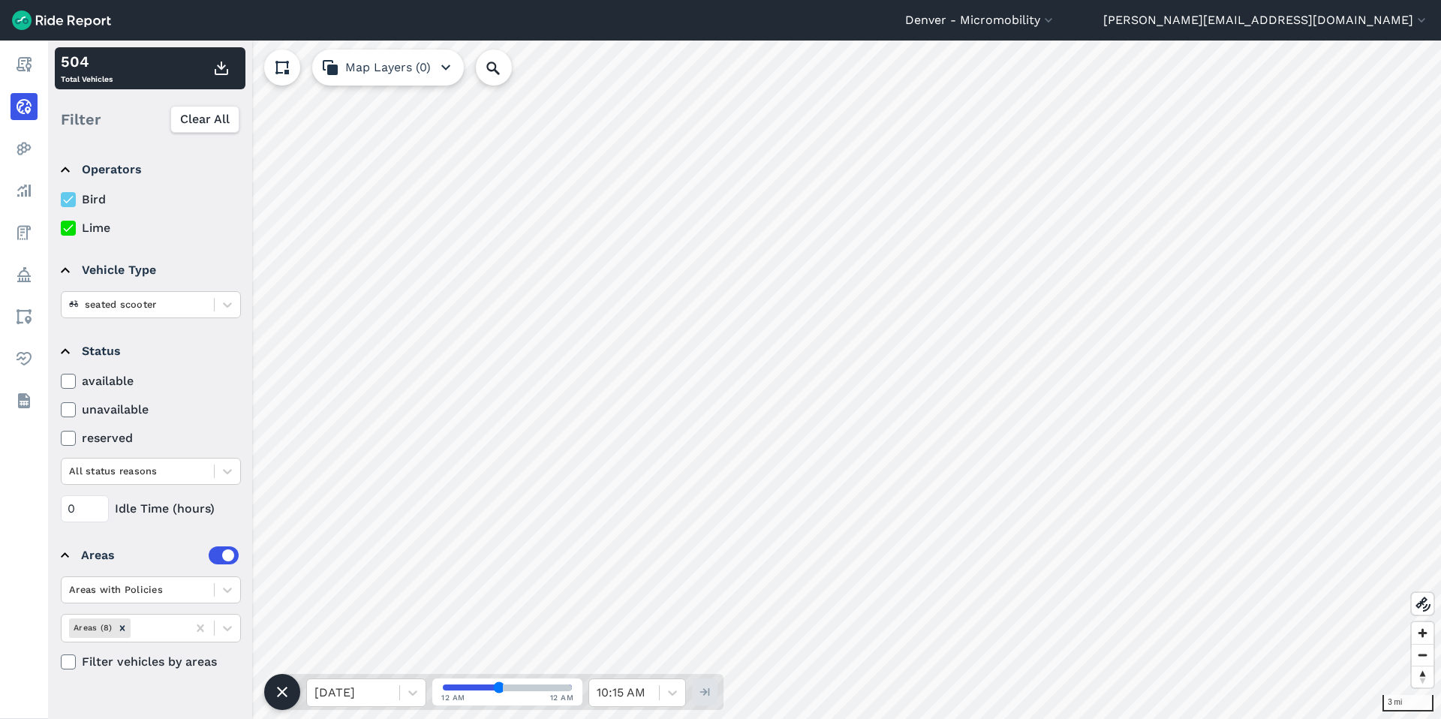
click at [173, 261] on summary "Vehicle Type" at bounding box center [150, 270] width 178 height 42
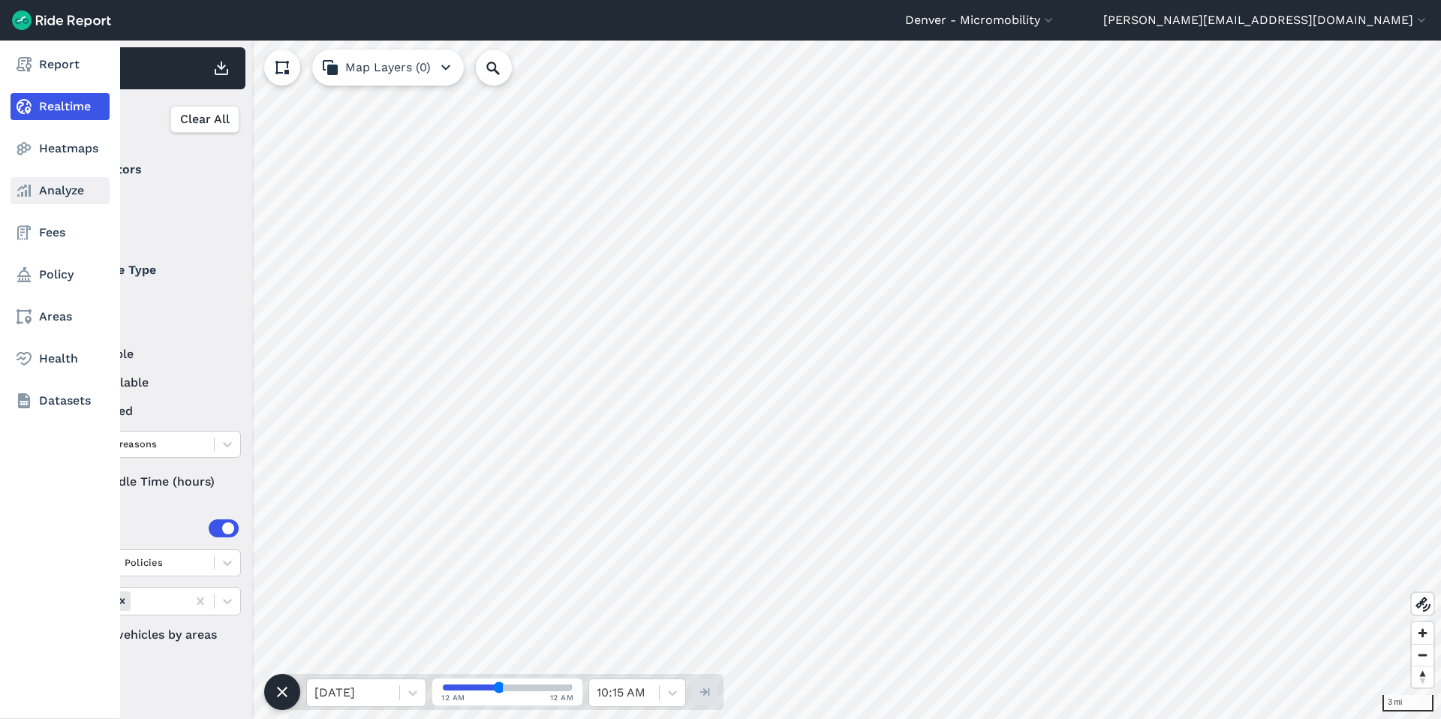
click at [43, 188] on link "Analyze" at bounding box center [60, 190] width 99 height 27
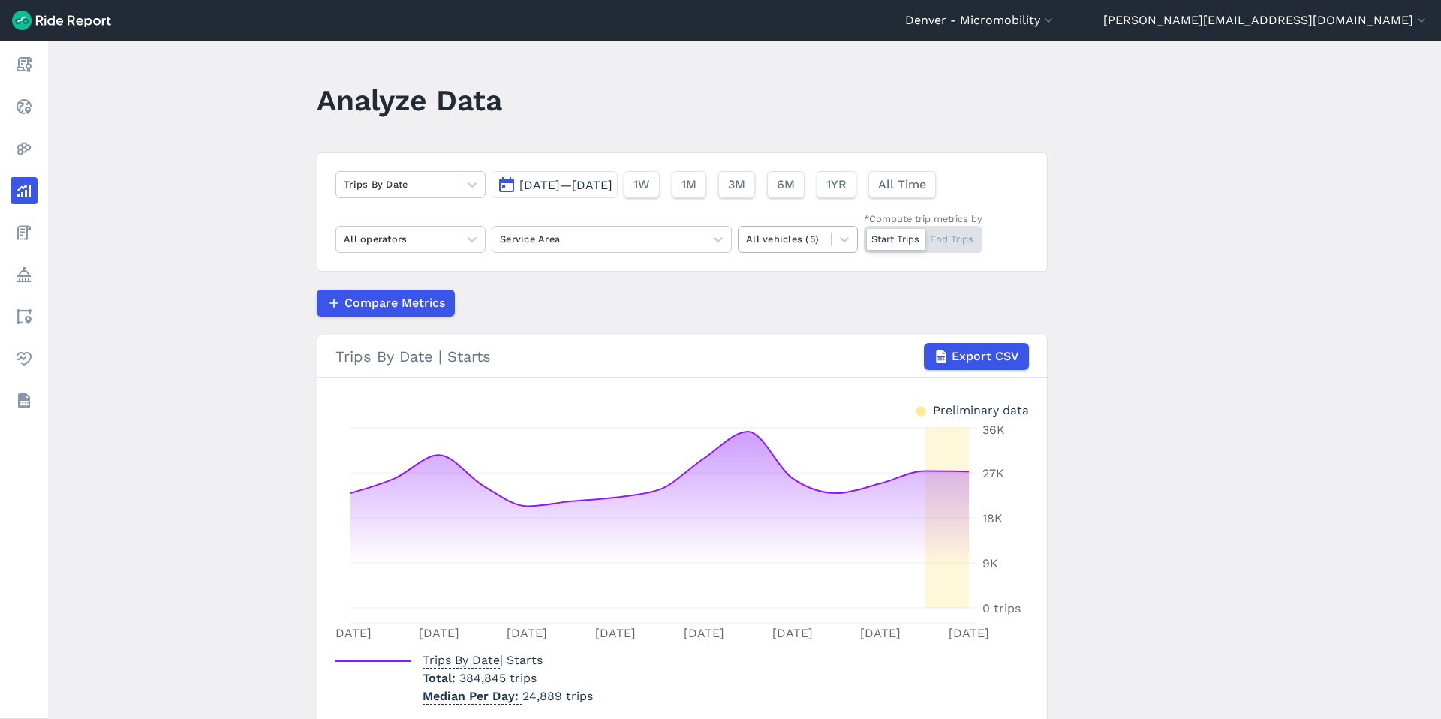
click at [796, 238] on div at bounding box center [784, 238] width 77 height 17
click at [772, 330] on div "Other" at bounding box center [798, 327] width 120 height 26
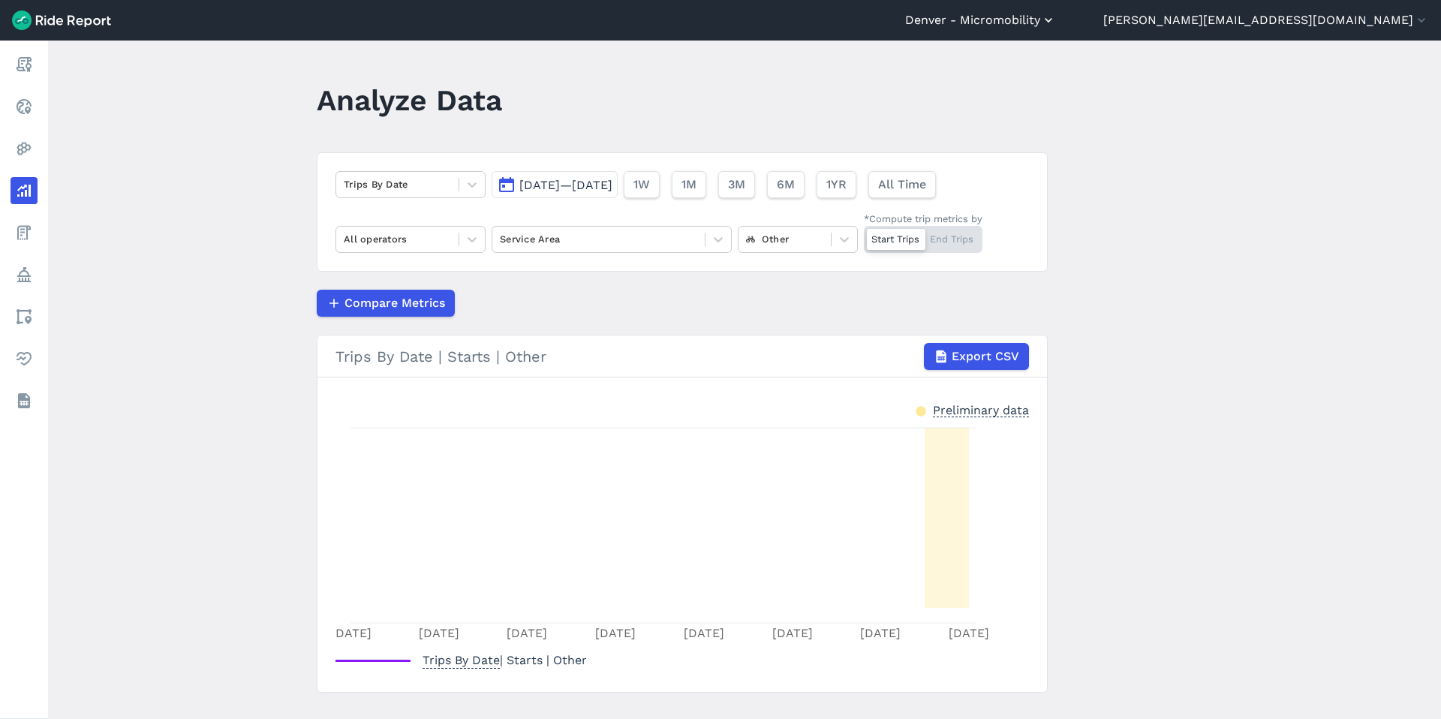
click at [1056, 18] on button "Denver - Micromobility" at bounding box center [980, 20] width 151 height 18
click at [1103, 25] on div at bounding box center [720, 359] width 1441 height 719
click at [1103, 24] on button "[PERSON_NAME][EMAIL_ADDRESS][DOMAIN_NAME]" at bounding box center [1266, 20] width 326 height 18
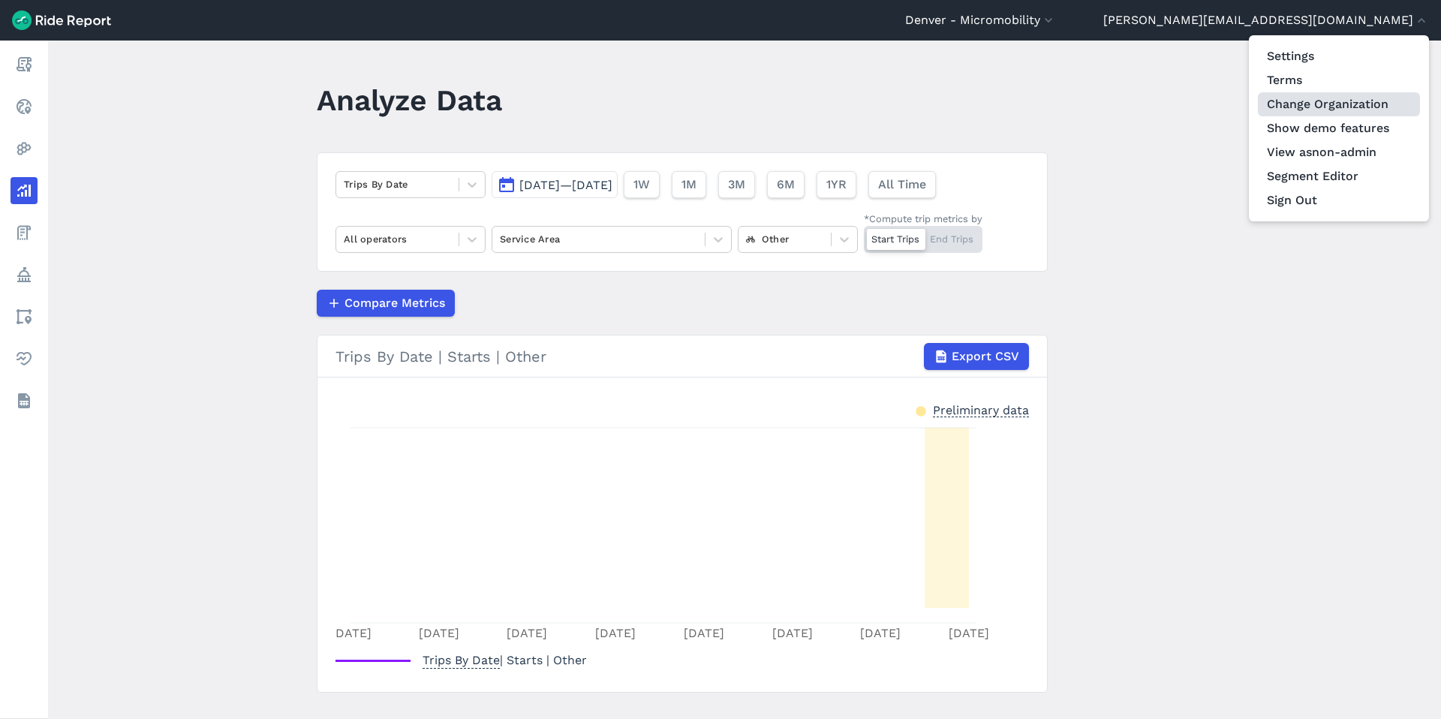
click at [1103, 104] on link "Change Organization" at bounding box center [1339, 104] width 162 height 24
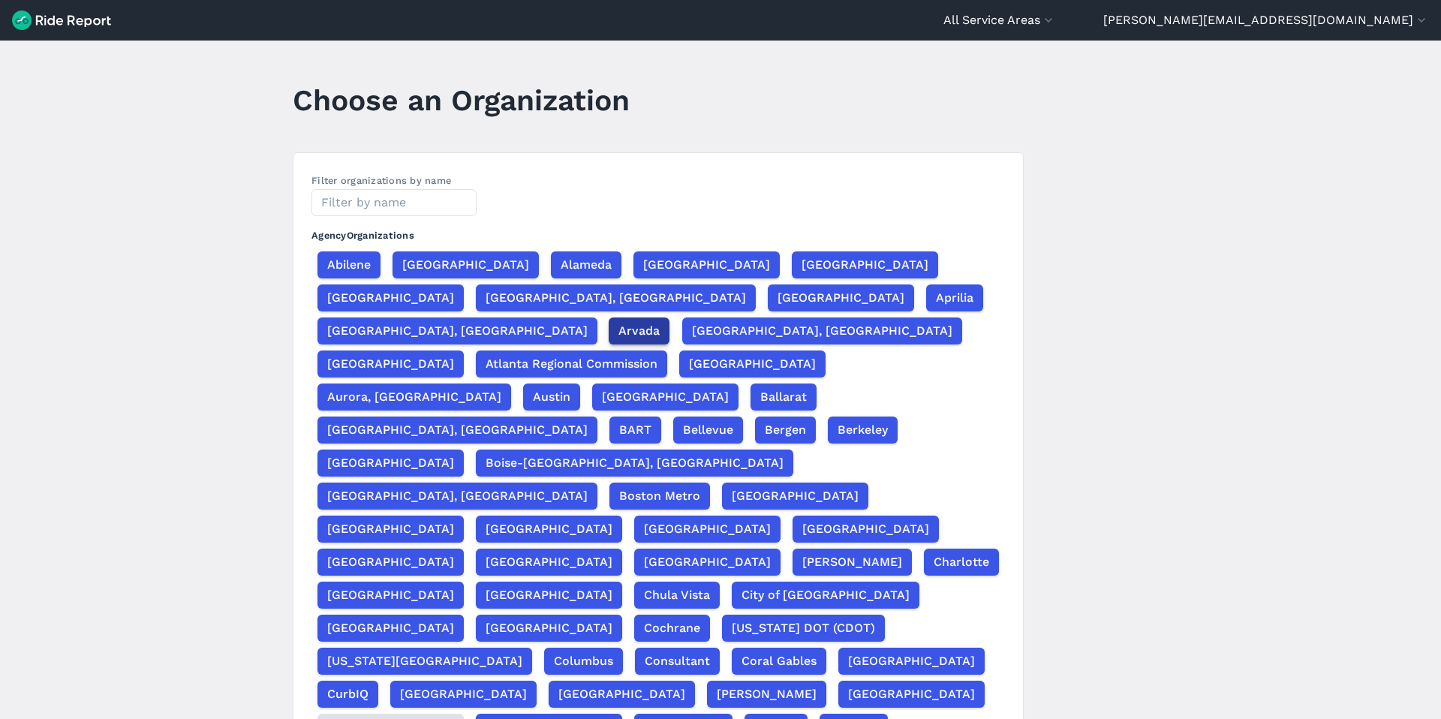
click at [618, 322] on span "Arvada" at bounding box center [638, 331] width 41 height 18
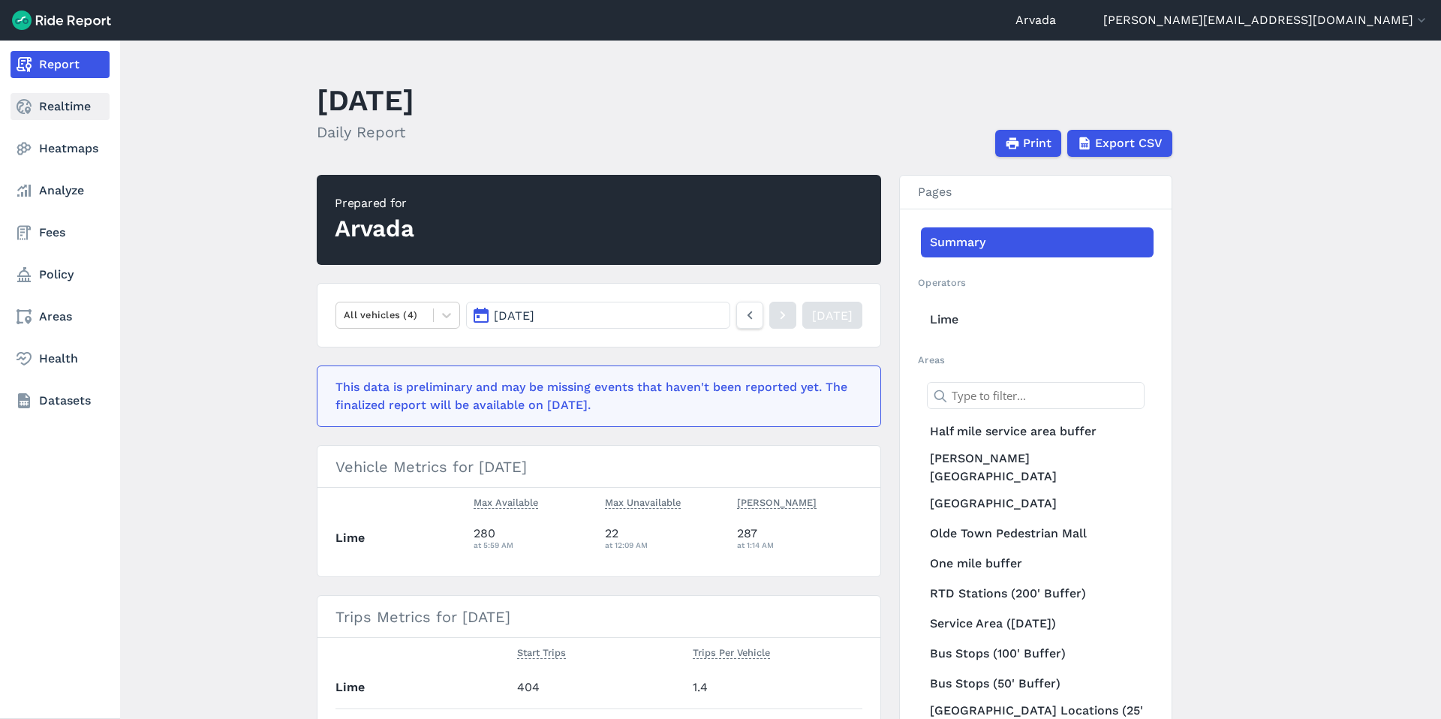
click at [61, 115] on link "Realtime" at bounding box center [60, 106] width 99 height 27
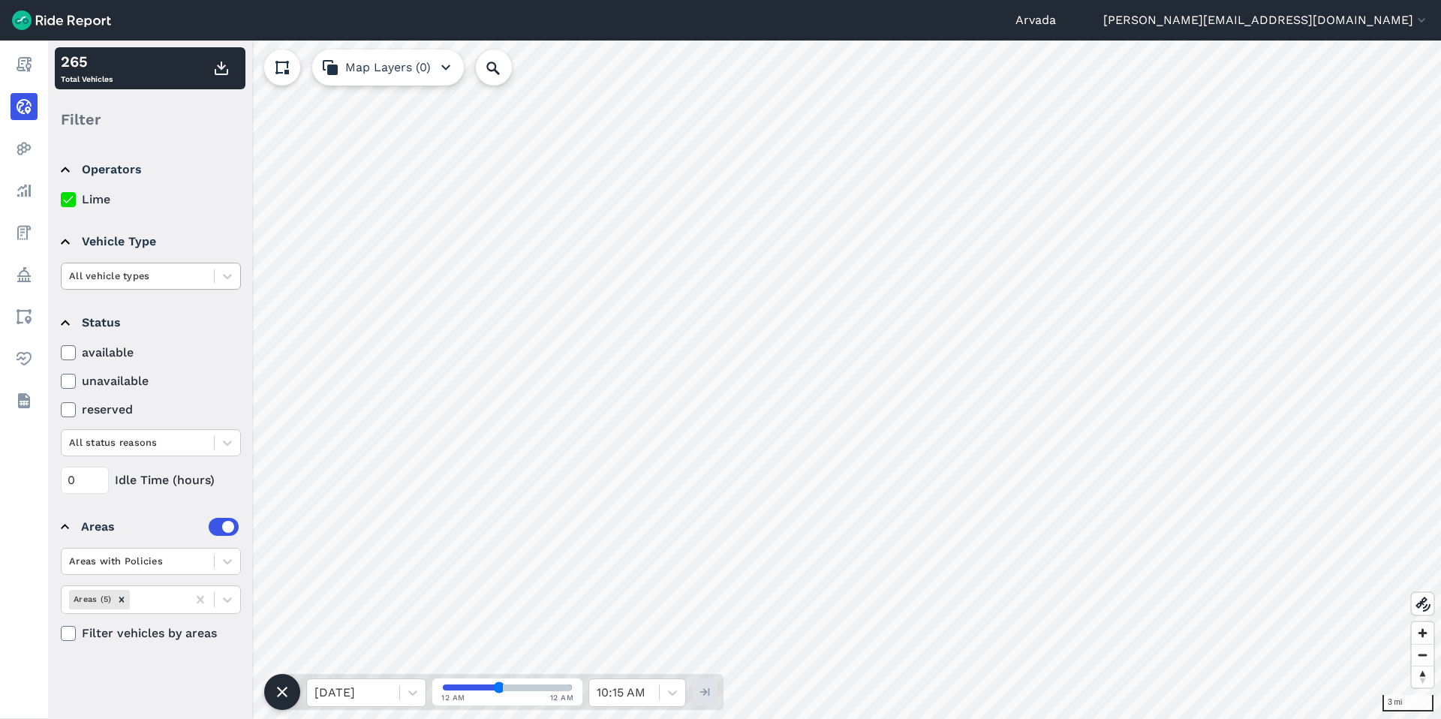
click at [161, 280] on div at bounding box center [137, 275] width 137 height 17
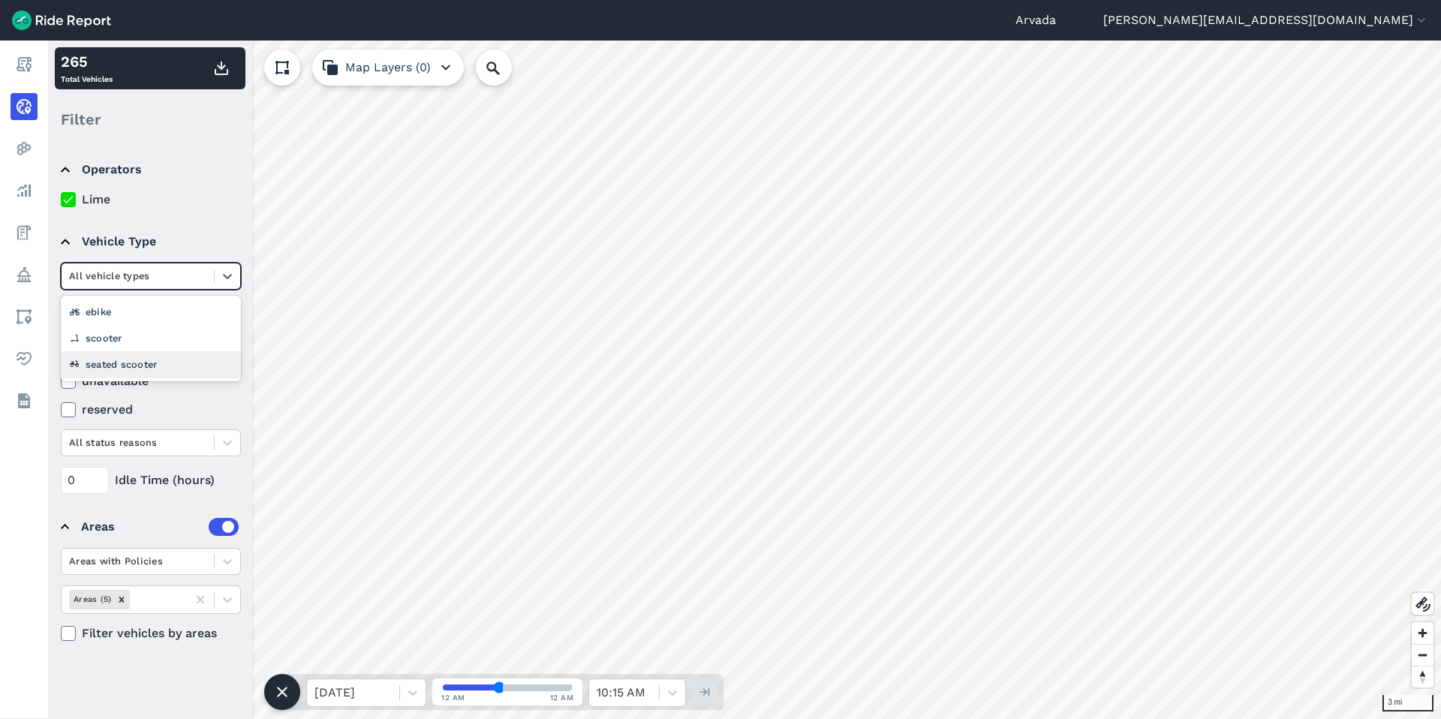
click at [149, 357] on div "seated scooter" at bounding box center [151, 364] width 180 height 26
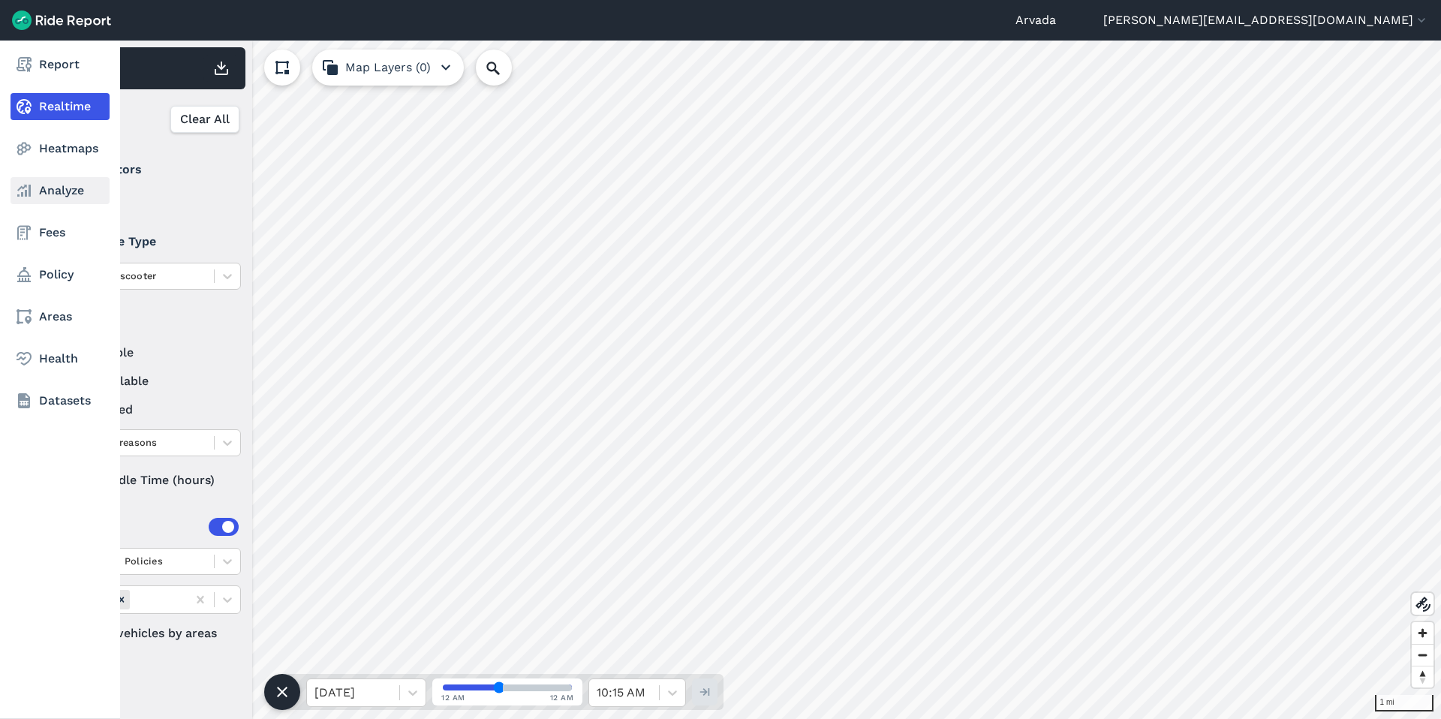
click at [51, 185] on link "Analyze" at bounding box center [60, 190] width 99 height 27
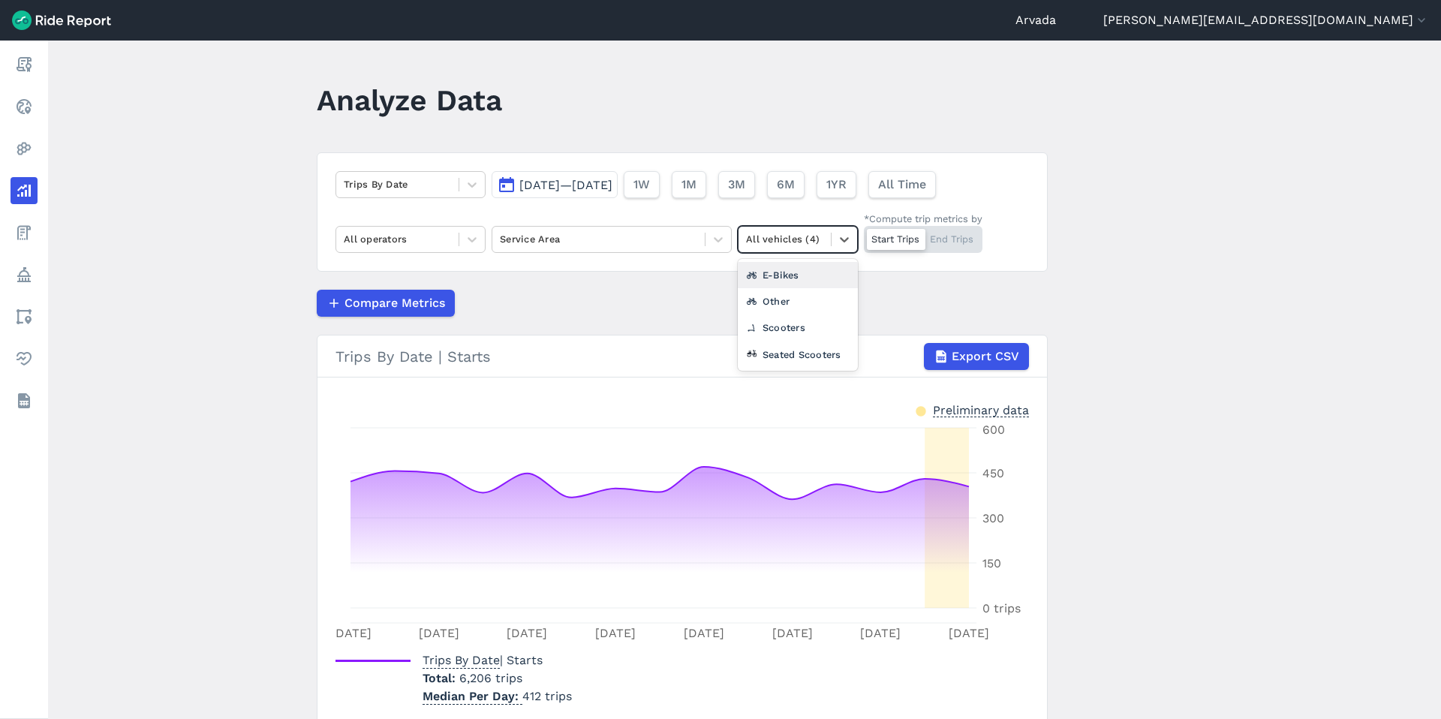
click at [797, 242] on div at bounding box center [784, 238] width 77 height 17
click at [801, 293] on div "Other" at bounding box center [798, 301] width 120 height 26
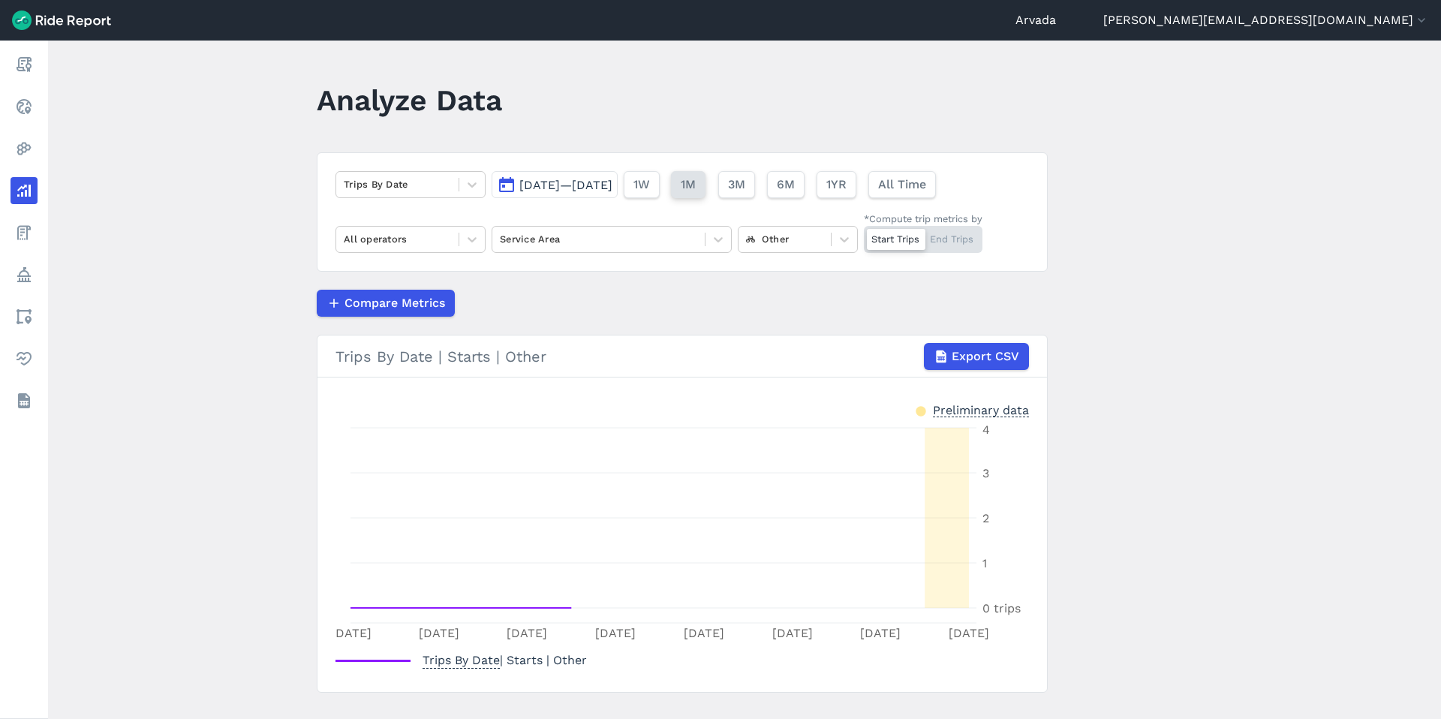
click at [696, 182] on span "1M" at bounding box center [688, 185] width 15 height 18
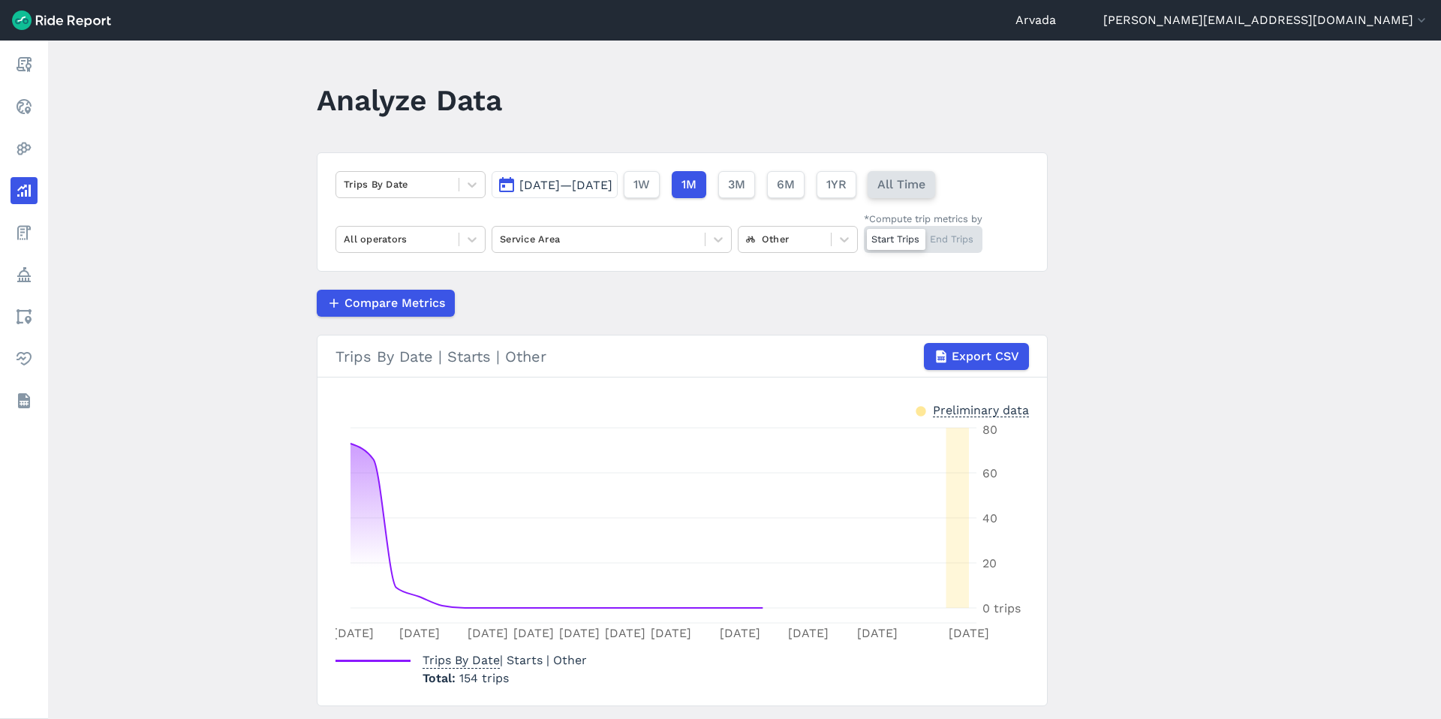
click at [925, 177] on span "All Time" at bounding box center [901, 185] width 48 height 18
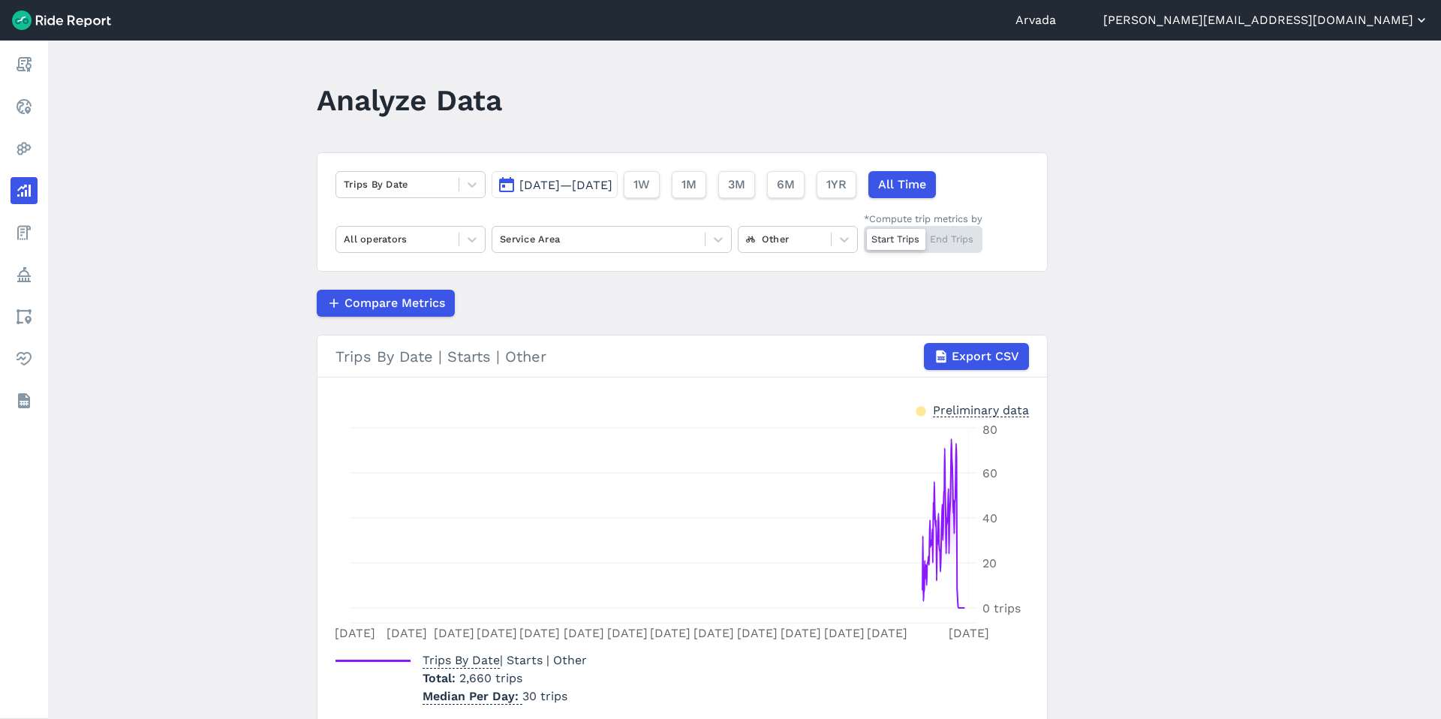
click at [1103, 23] on button "[PERSON_NAME][EMAIL_ADDRESS][DOMAIN_NAME]" at bounding box center [1266, 20] width 326 height 18
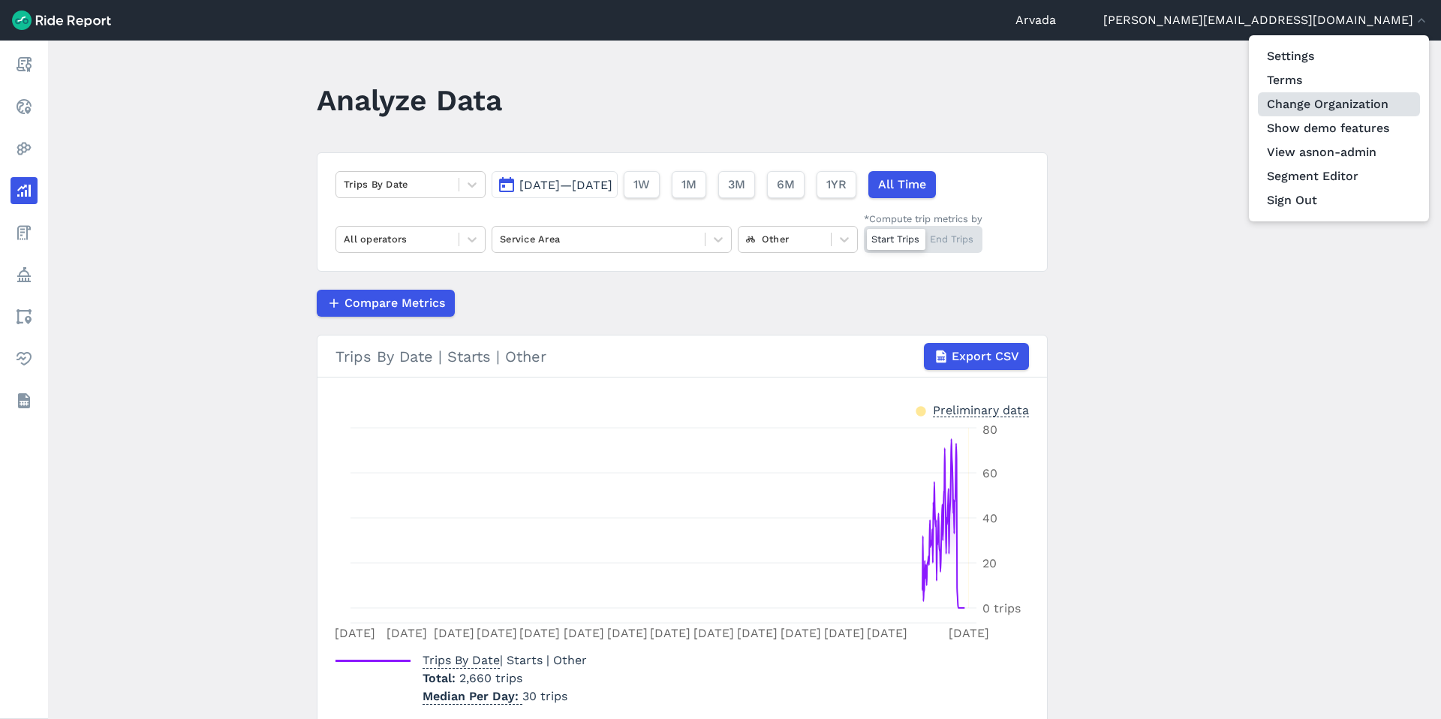
click at [1103, 109] on link "Change Organization" at bounding box center [1339, 104] width 162 height 24
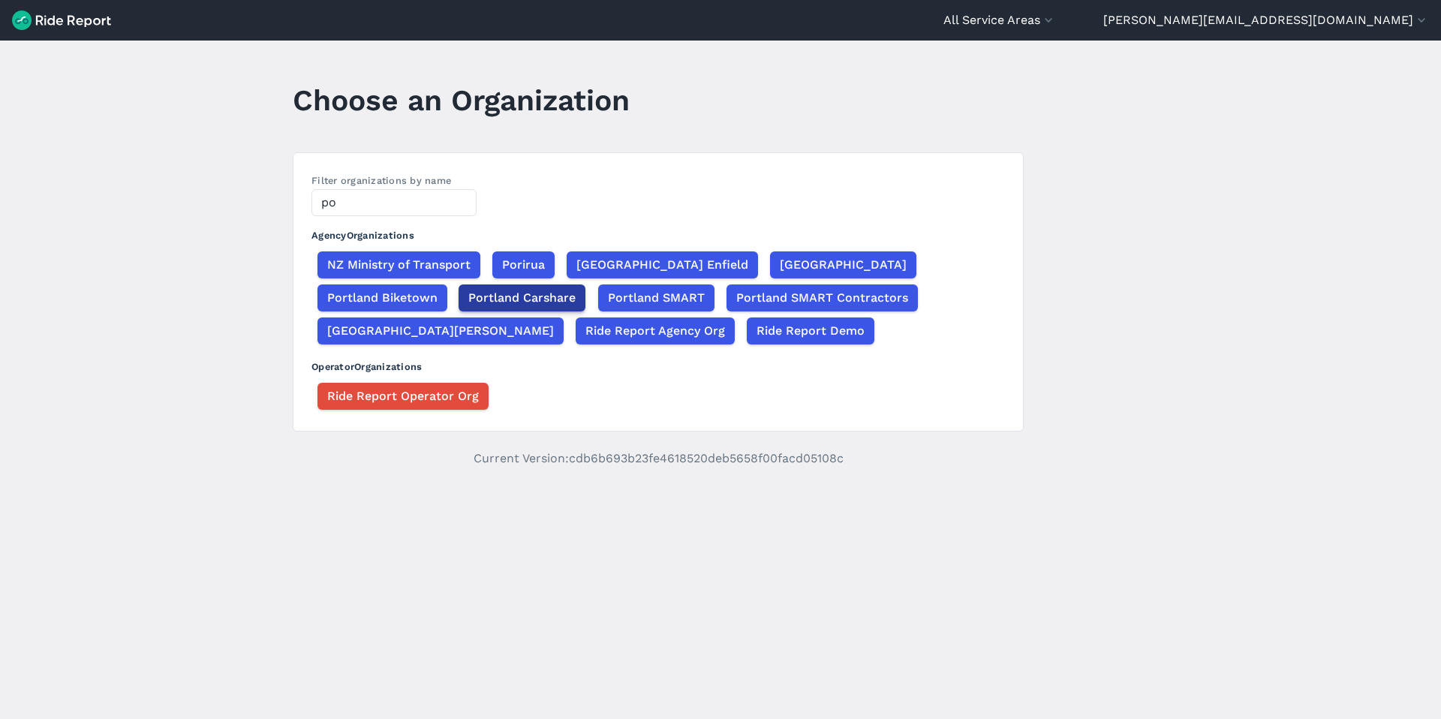
type input "p"
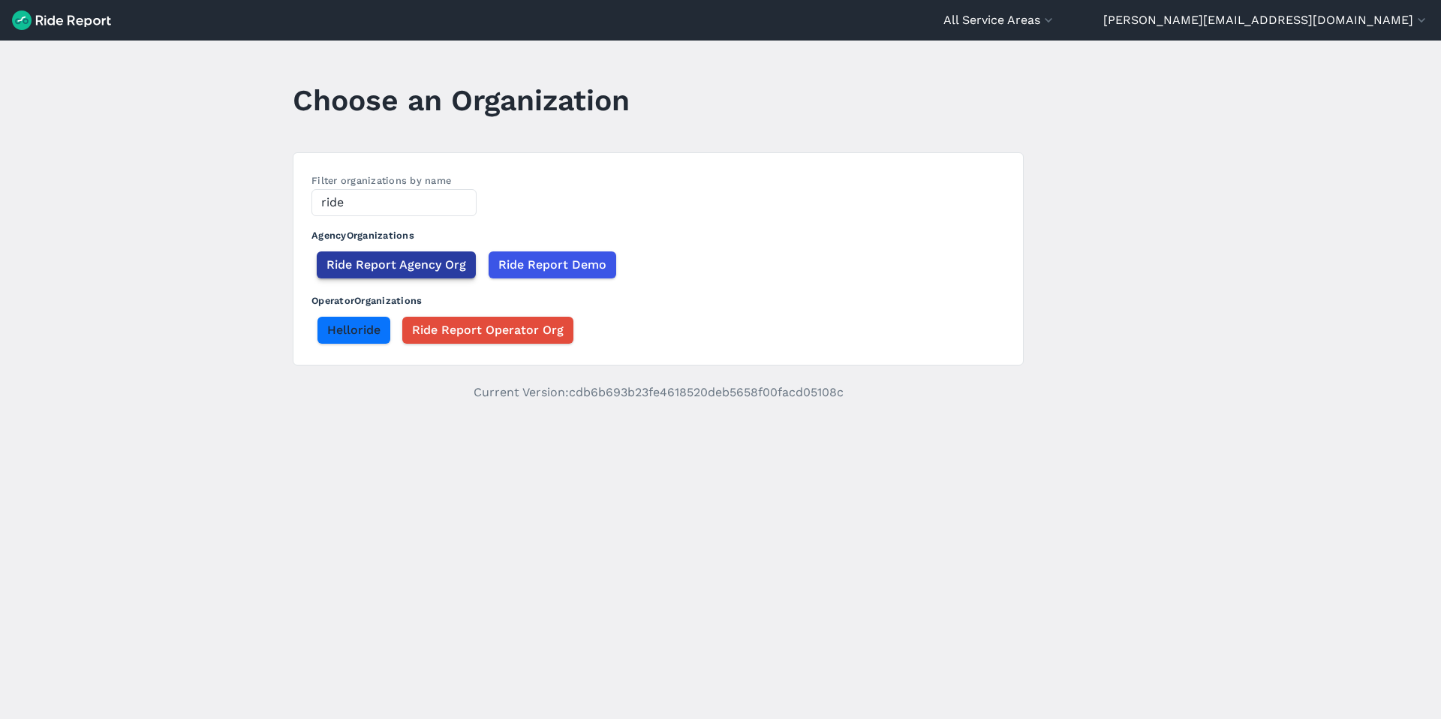
type input "ride"
click at [433, 260] on span "Ride Report Agency Org" at bounding box center [396, 265] width 140 height 18
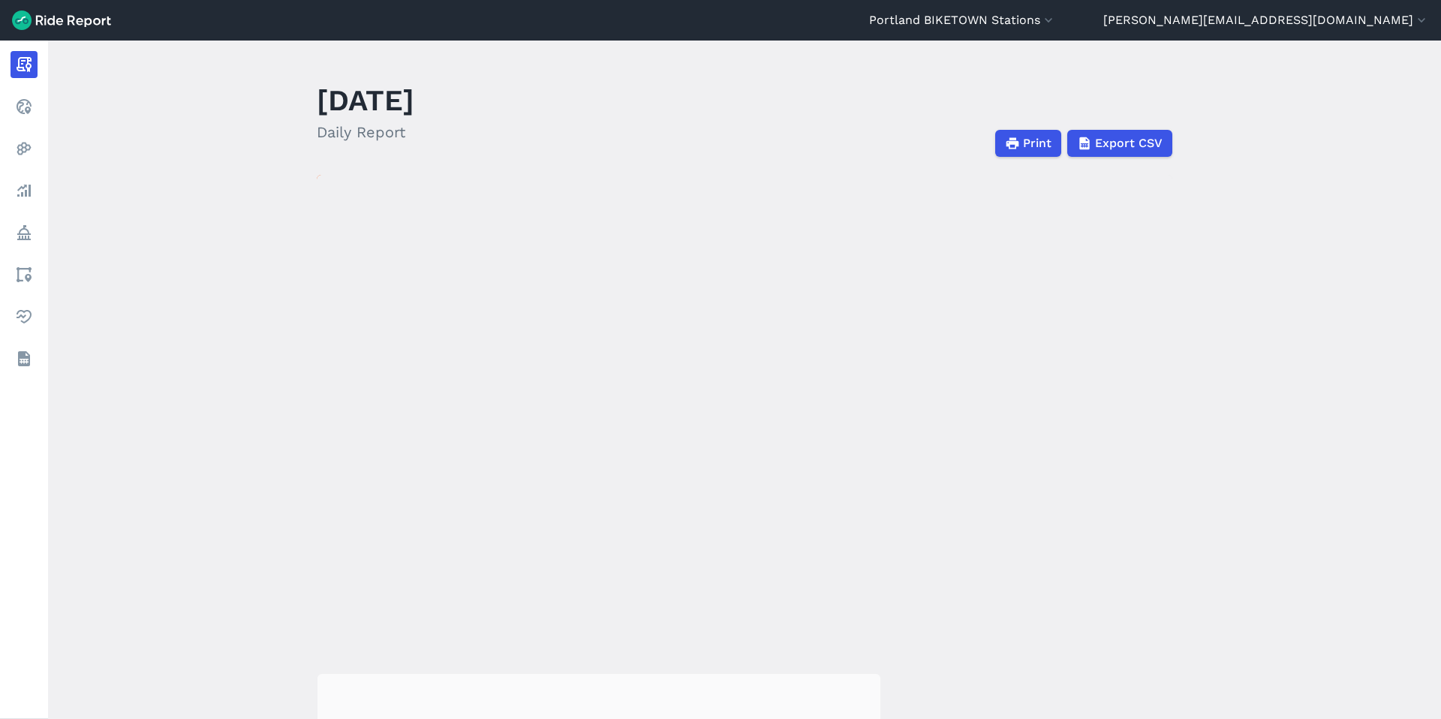
click at [1103, 9] on header "Portland BIKETOWN Stations Abilene Abu Dhabi Adelaide Adelaide - DEV Adelaide R…" at bounding box center [720, 20] width 1441 height 41
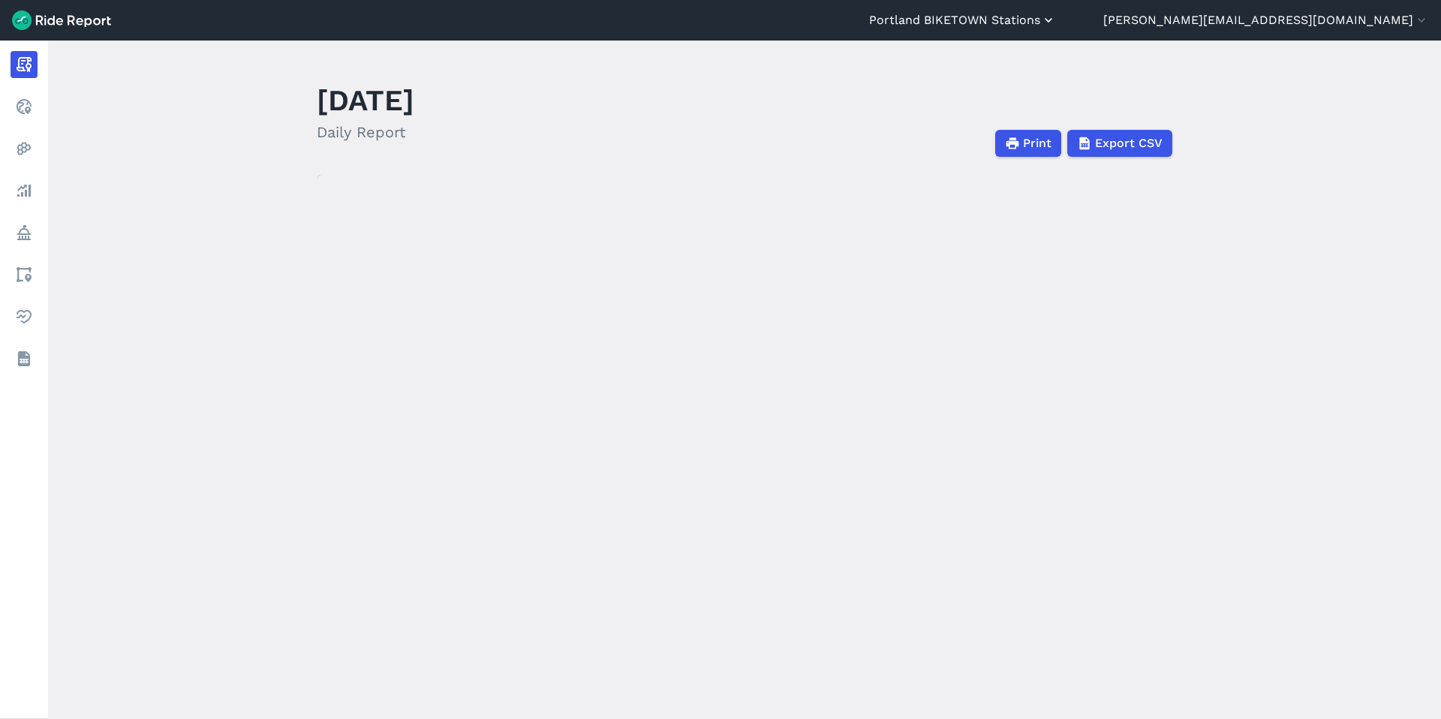
click at [1056, 23] on button "Portland BIKETOWN Stations" at bounding box center [962, 20] width 187 height 18
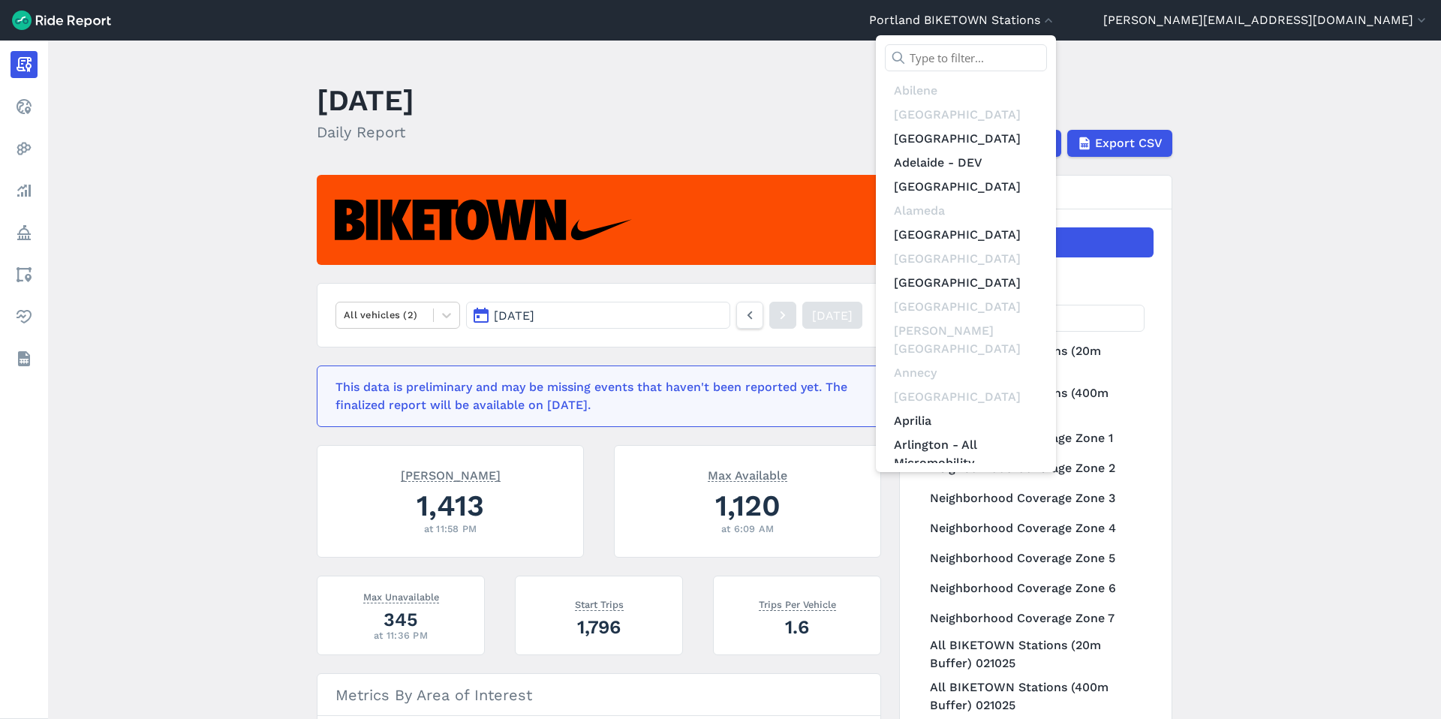
click at [1047, 54] on input "text" at bounding box center [966, 57] width 162 height 27
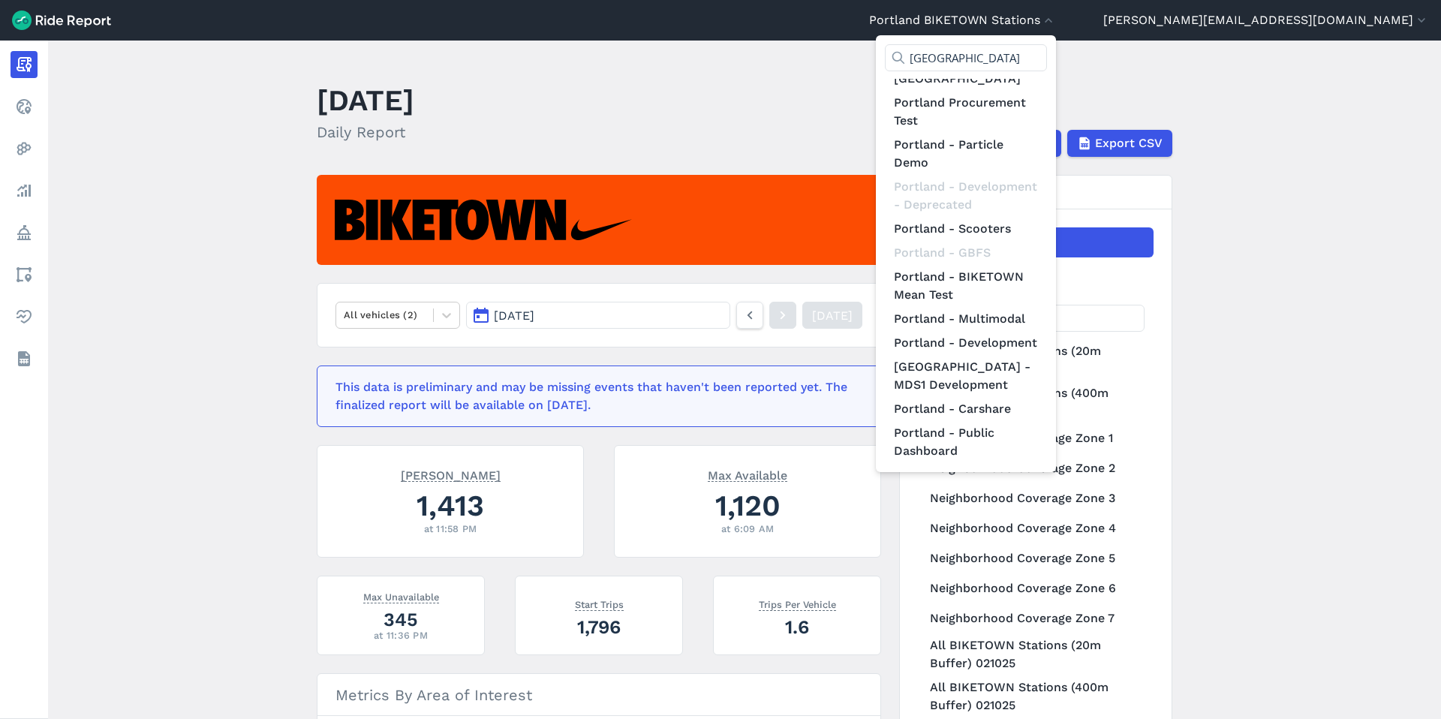
scroll to position [324, 0]
type input "portland"
click at [1047, 333] on link "Portland - Development" at bounding box center [966, 343] width 162 height 24
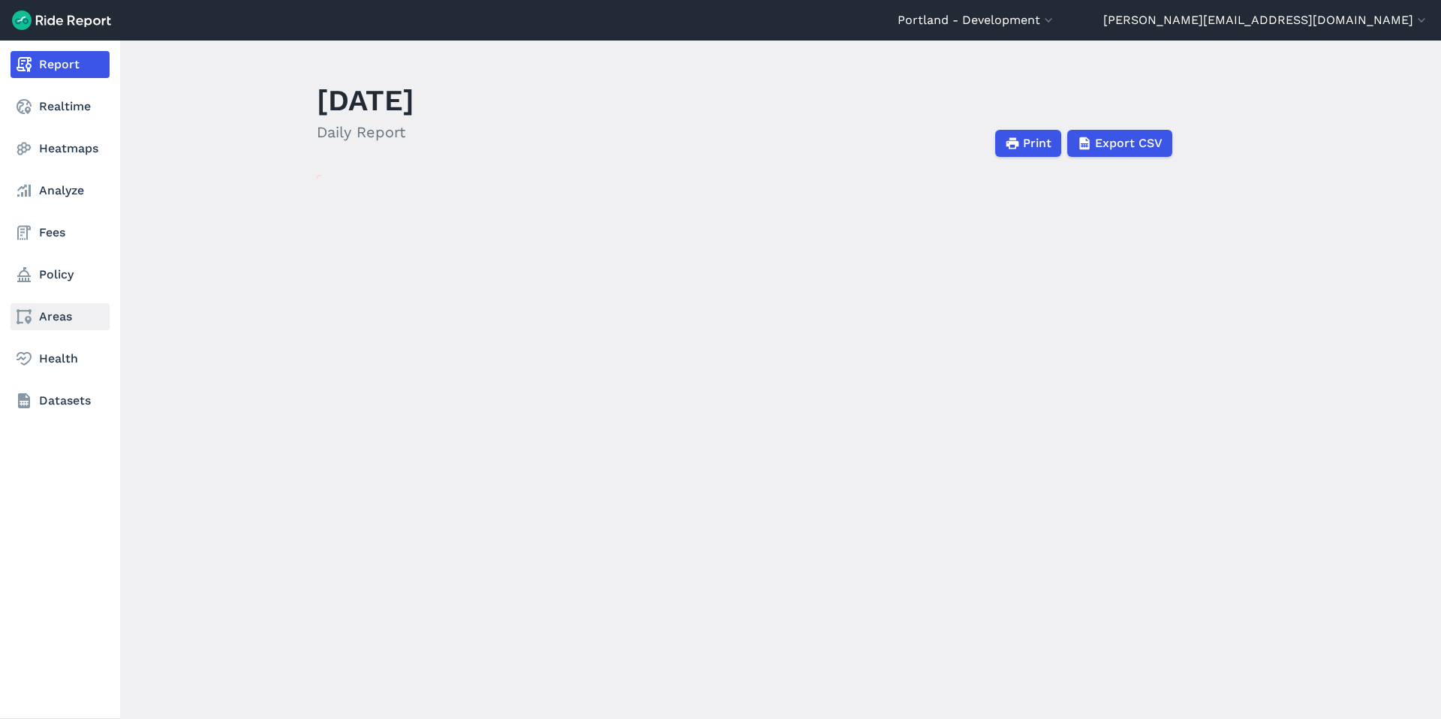
click at [41, 317] on link "Areas" at bounding box center [60, 316] width 99 height 27
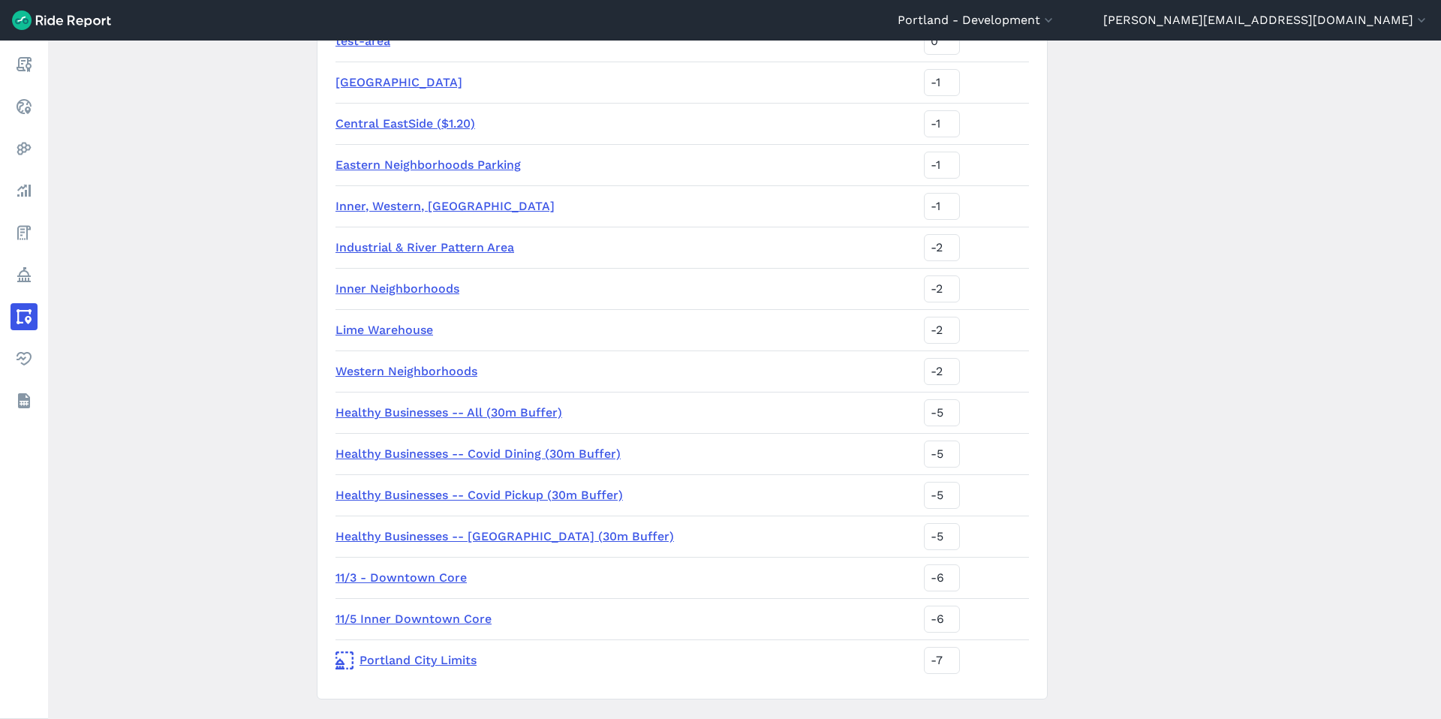
scroll to position [1127, 0]
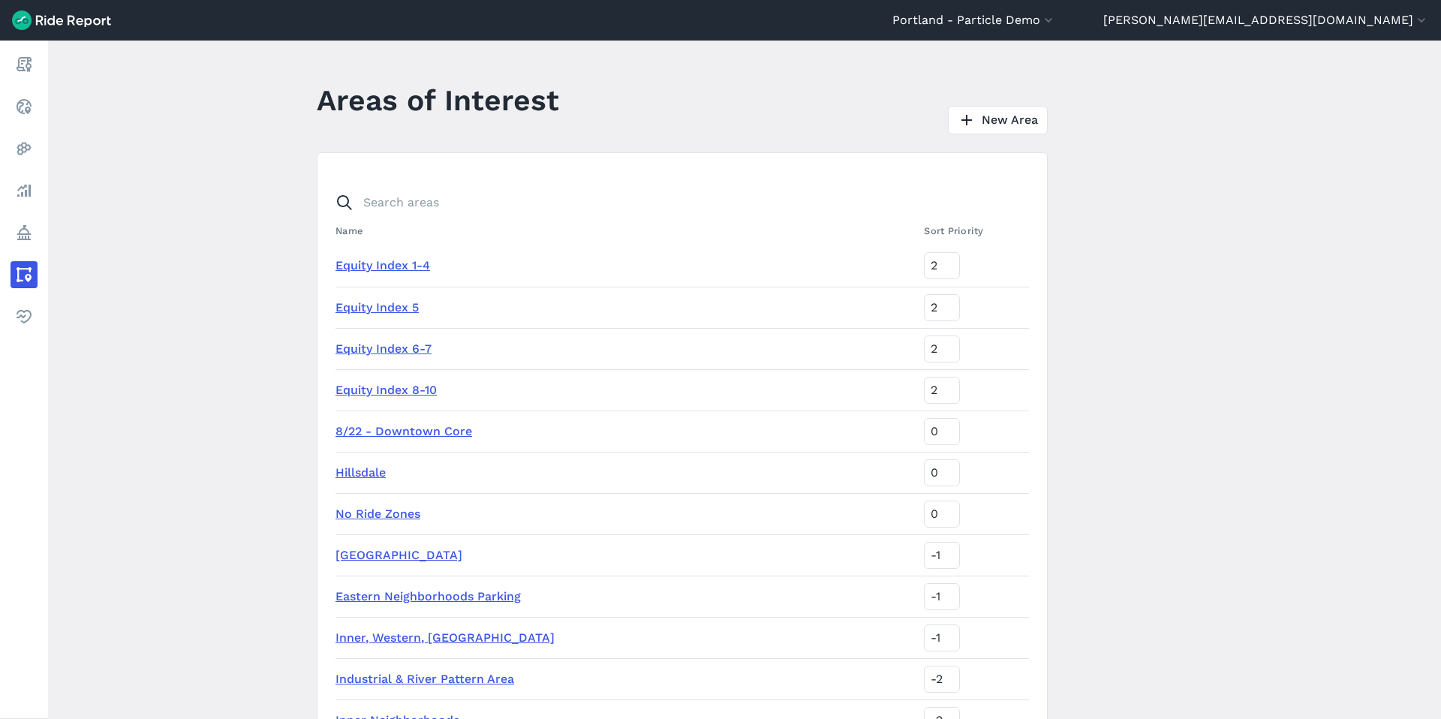
scroll to position [519, 0]
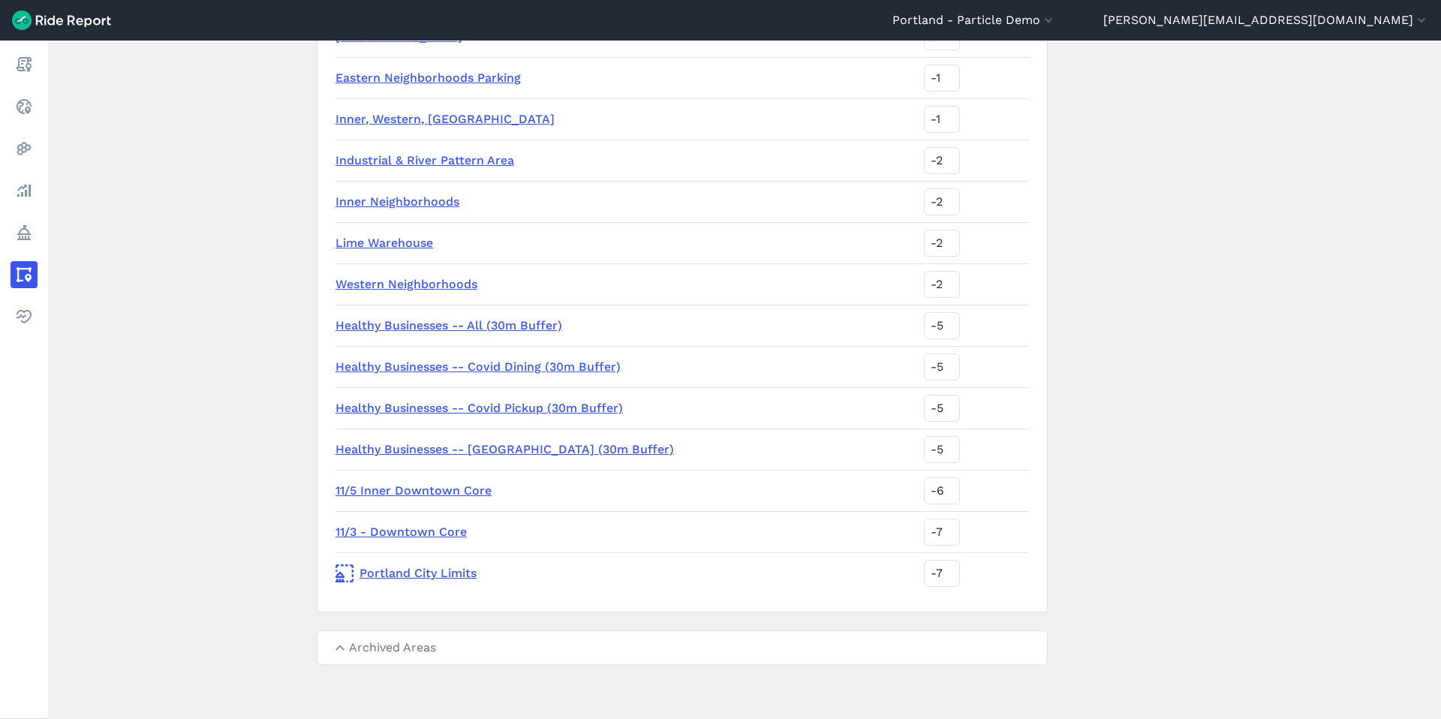
click at [405, 651] on summary "Archived Areas" at bounding box center [682, 647] width 730 height 33
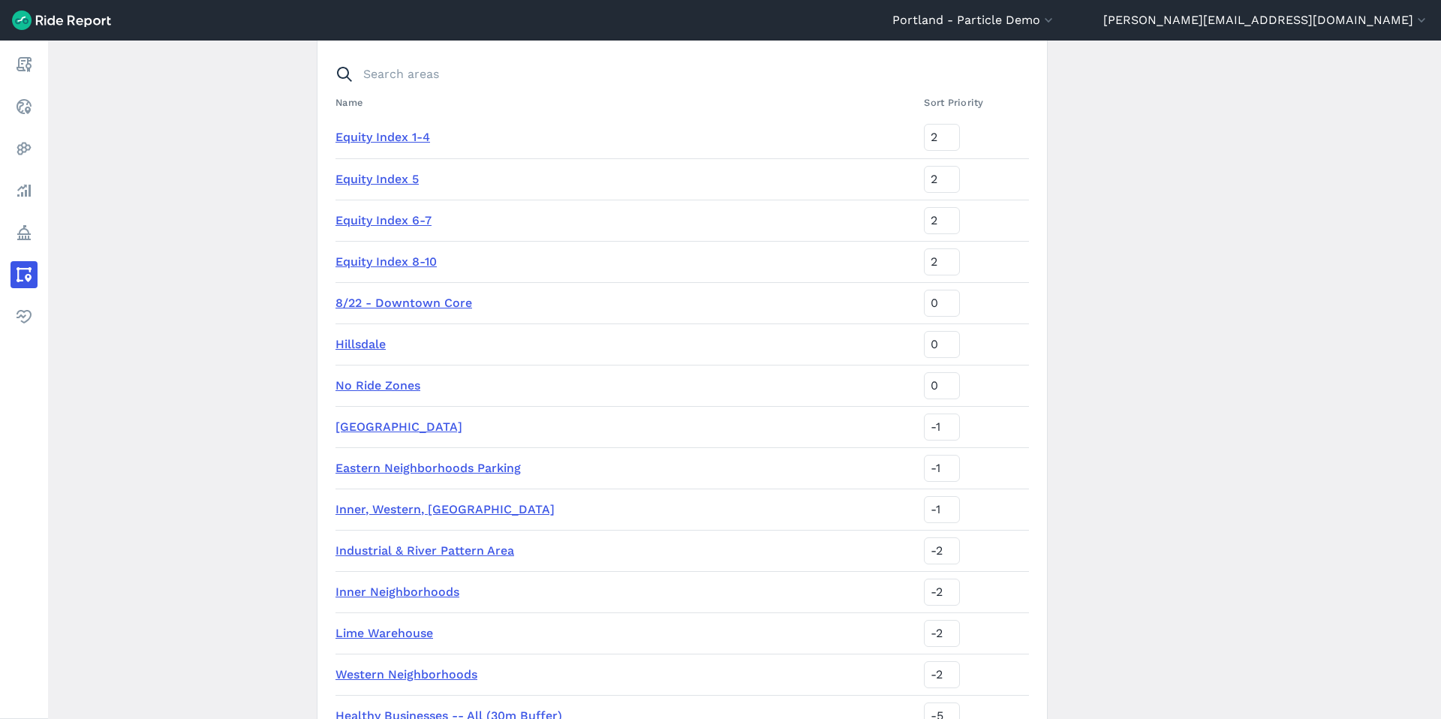
scroll to position [0, 0]
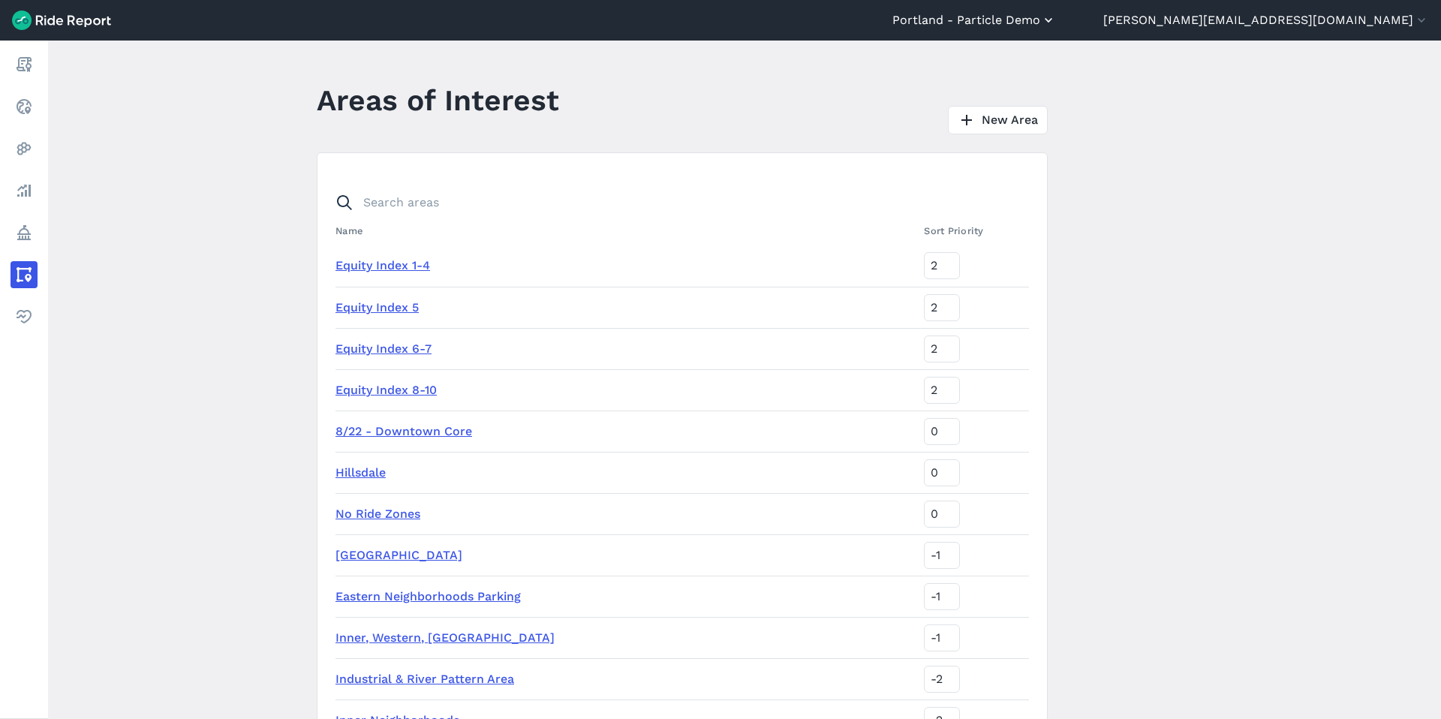
click at [1056, 25] on button "Portland - Particle Demo" at bounding box center [974, 20] width 164 height 18
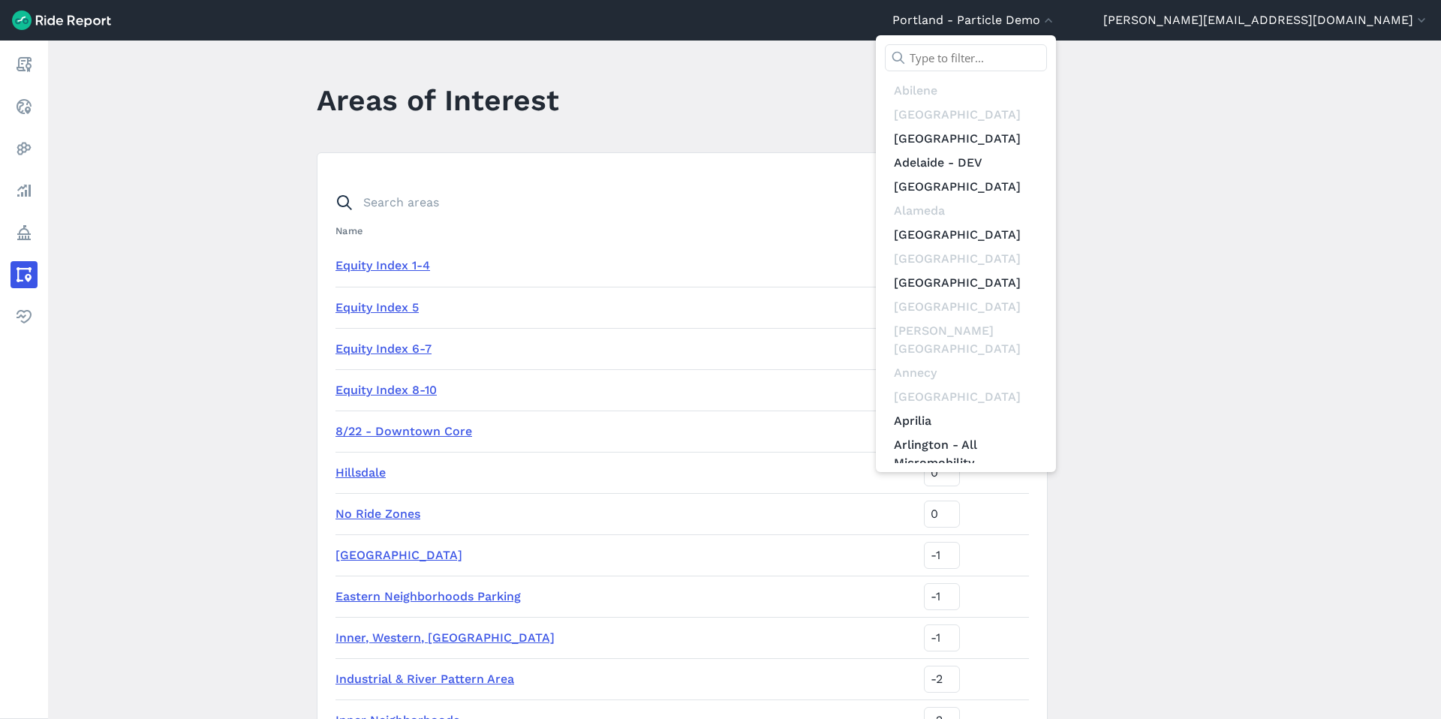
click at [1047, 64] on input "text" at bounding box center [966, 57] width 162 height 27
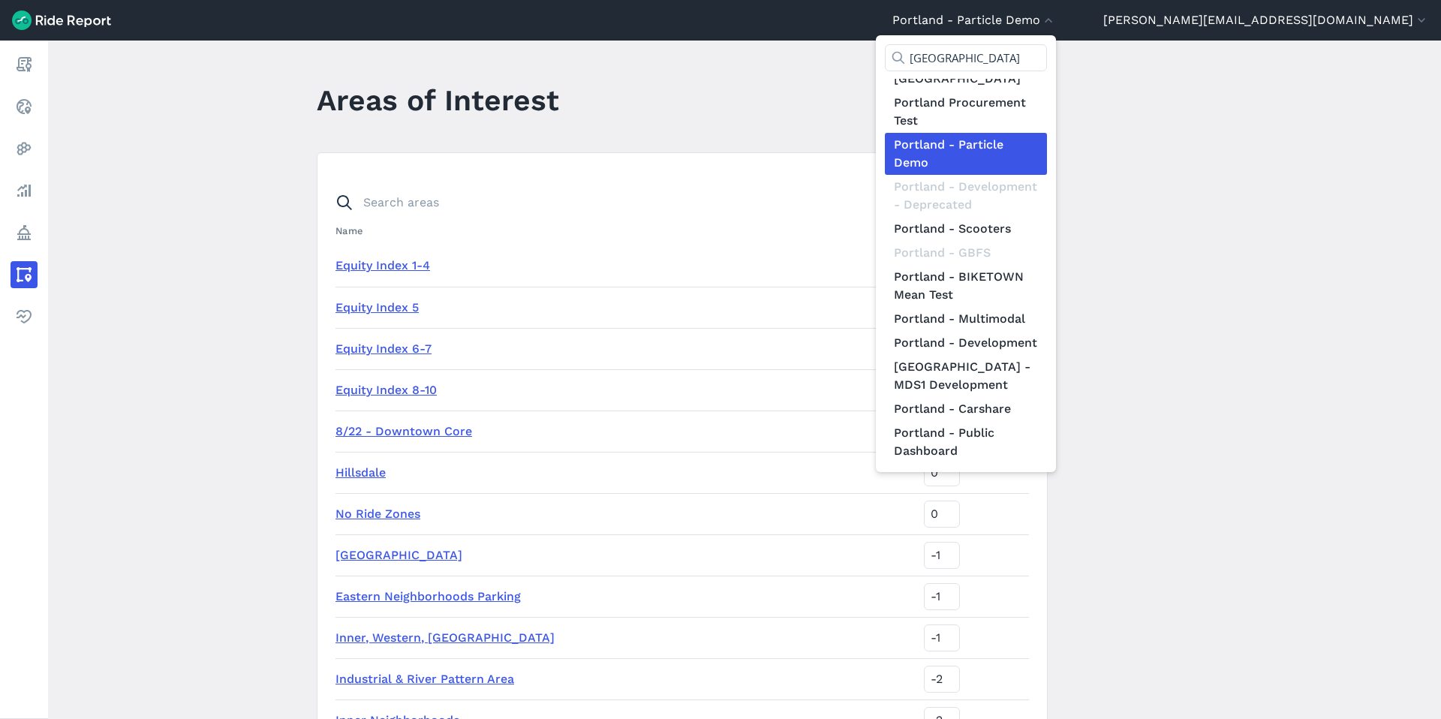
scroll to position [348, 0]
type input "portland"
click at [1047, 339] on link "Portland - Development" at bounding box center [966, 343] width 162 height 24
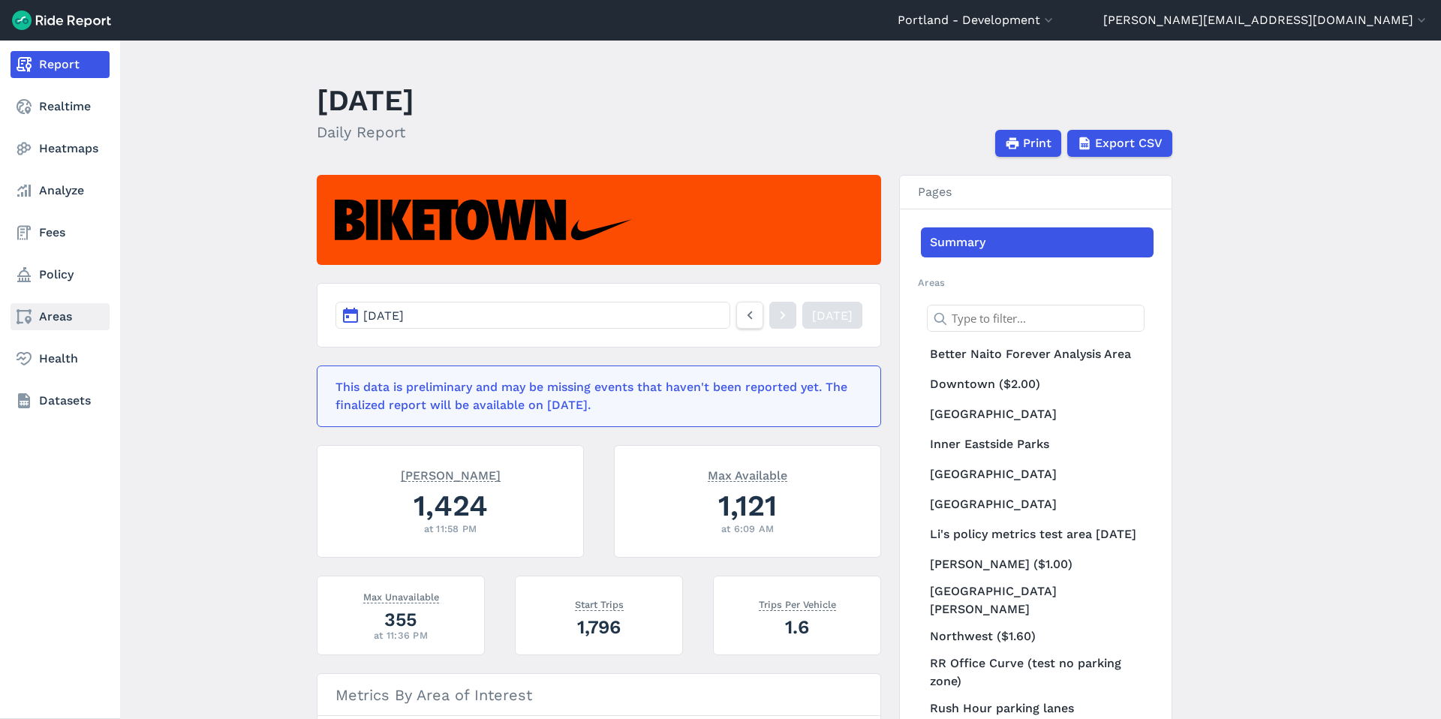
click at [27, 311] on use at bounding box center [24, 316] width 15 height 15
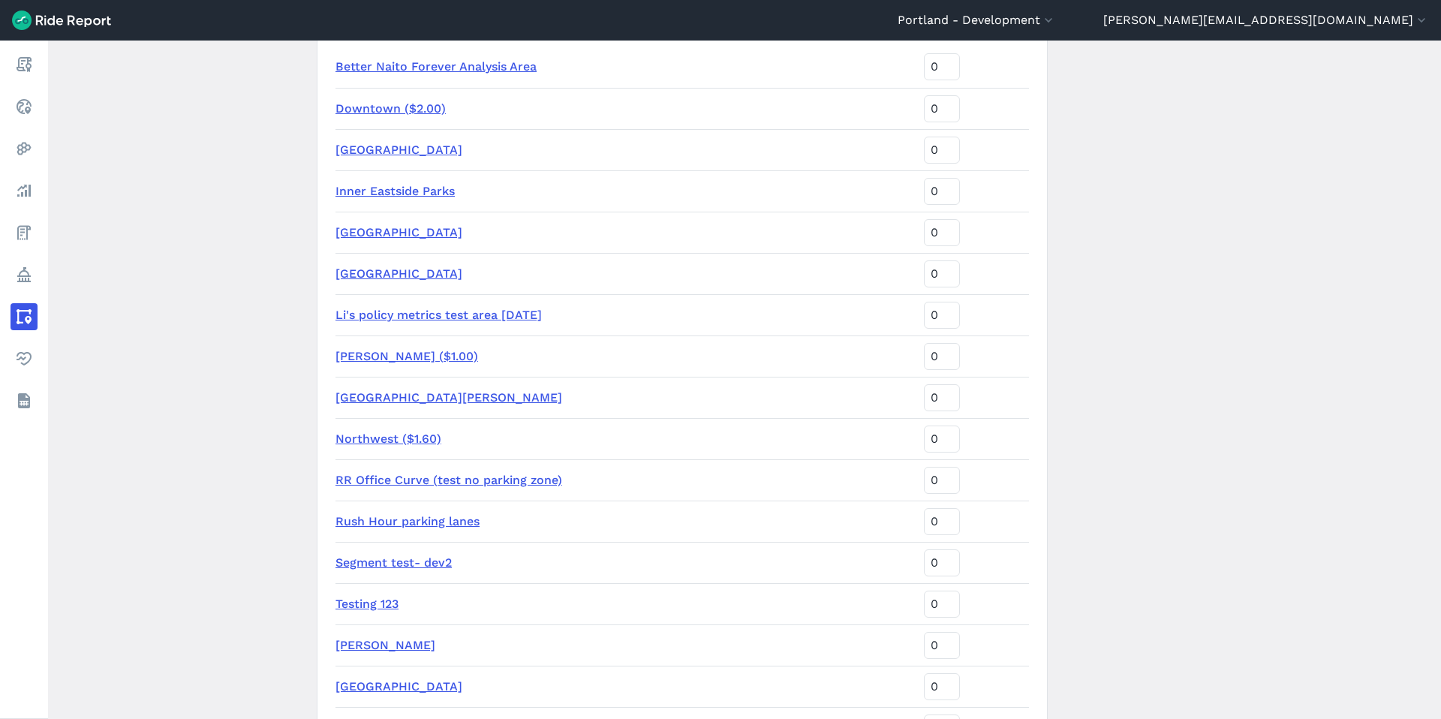
scroll to position [205, 0]
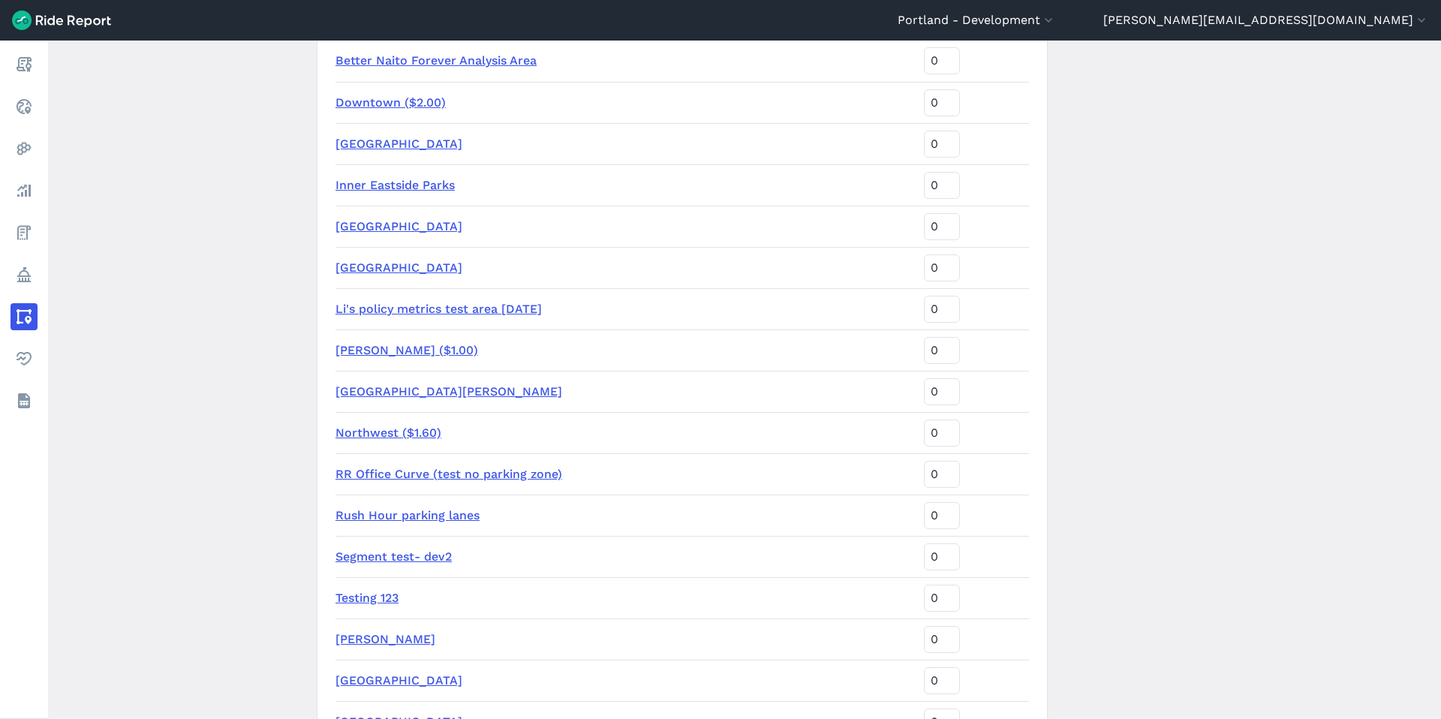
click at [381, 308] on link "Li's policy metrics test area June 2024" at bounding box center [439, 309] width 206 height 14
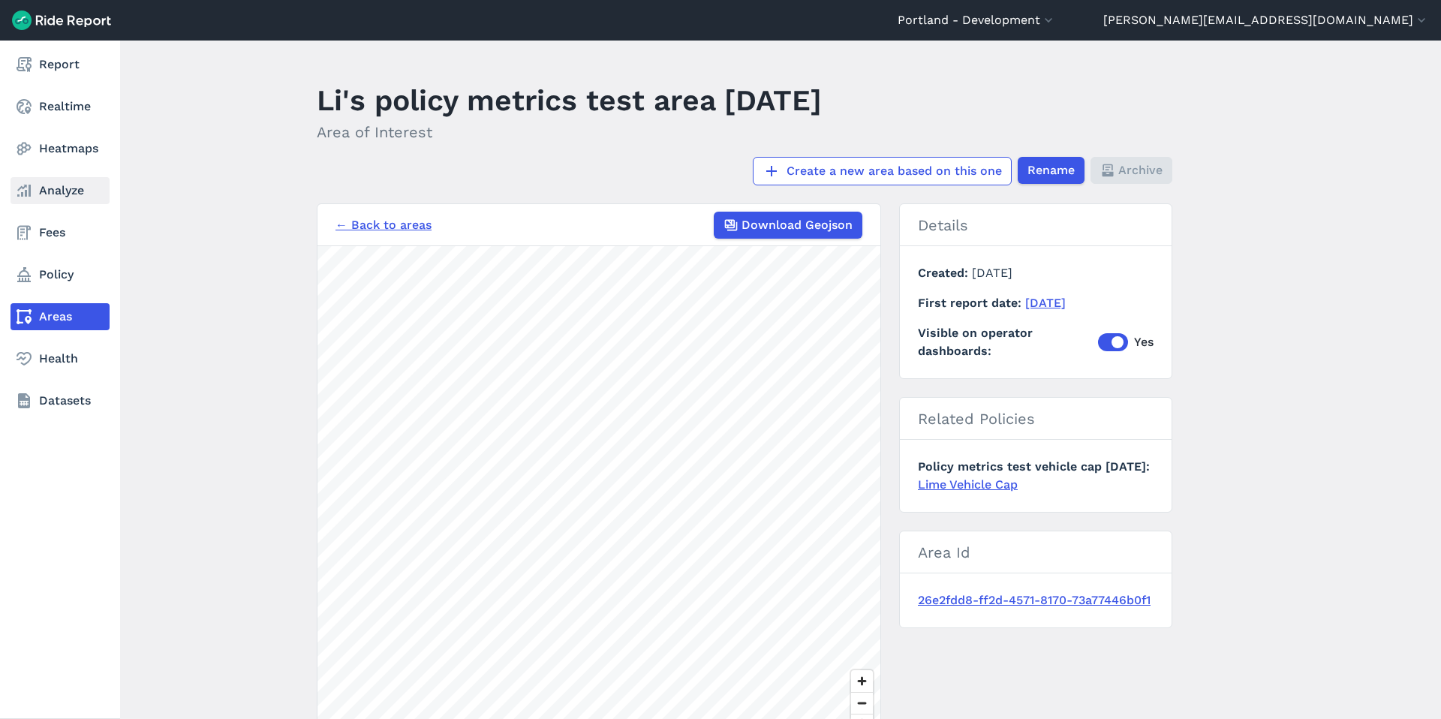
click at [56, 194] on link "Analyze" at bounding box center [60, 190] width 99 height 27
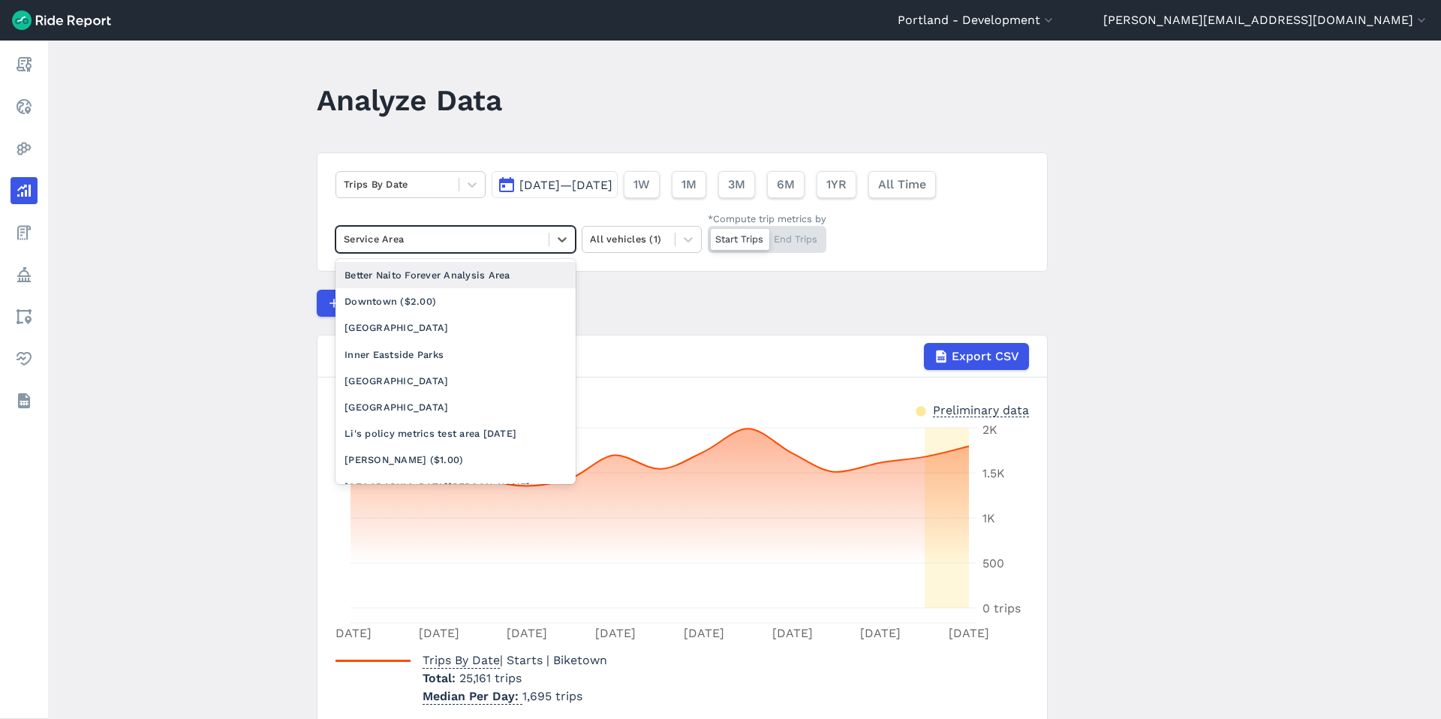
click at [515, 241] on div at bounding box center [442, 238] width 197 height 17
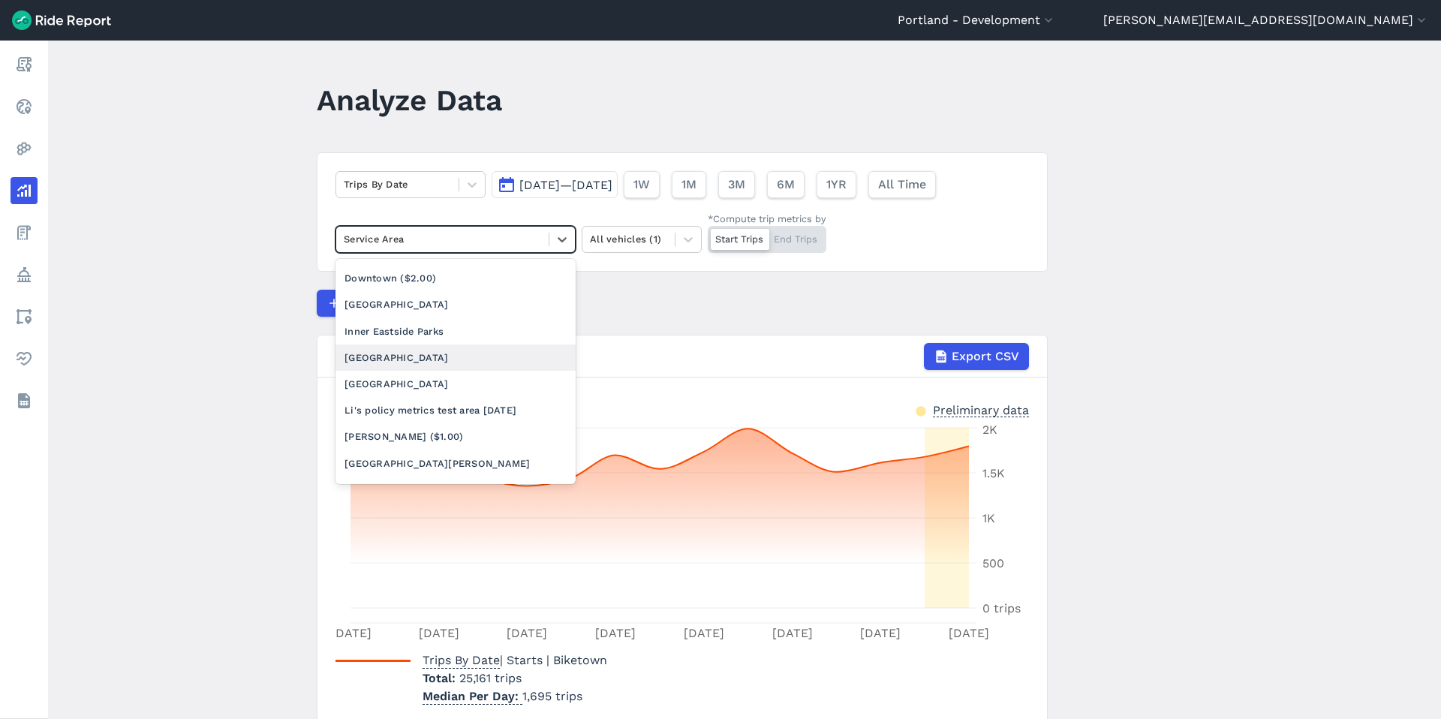
scroll to position [23, 0]
click at [458, 404] on div "Li's policy metrics test area June 2024" at bounding box center [456, 411] width 240 height 26
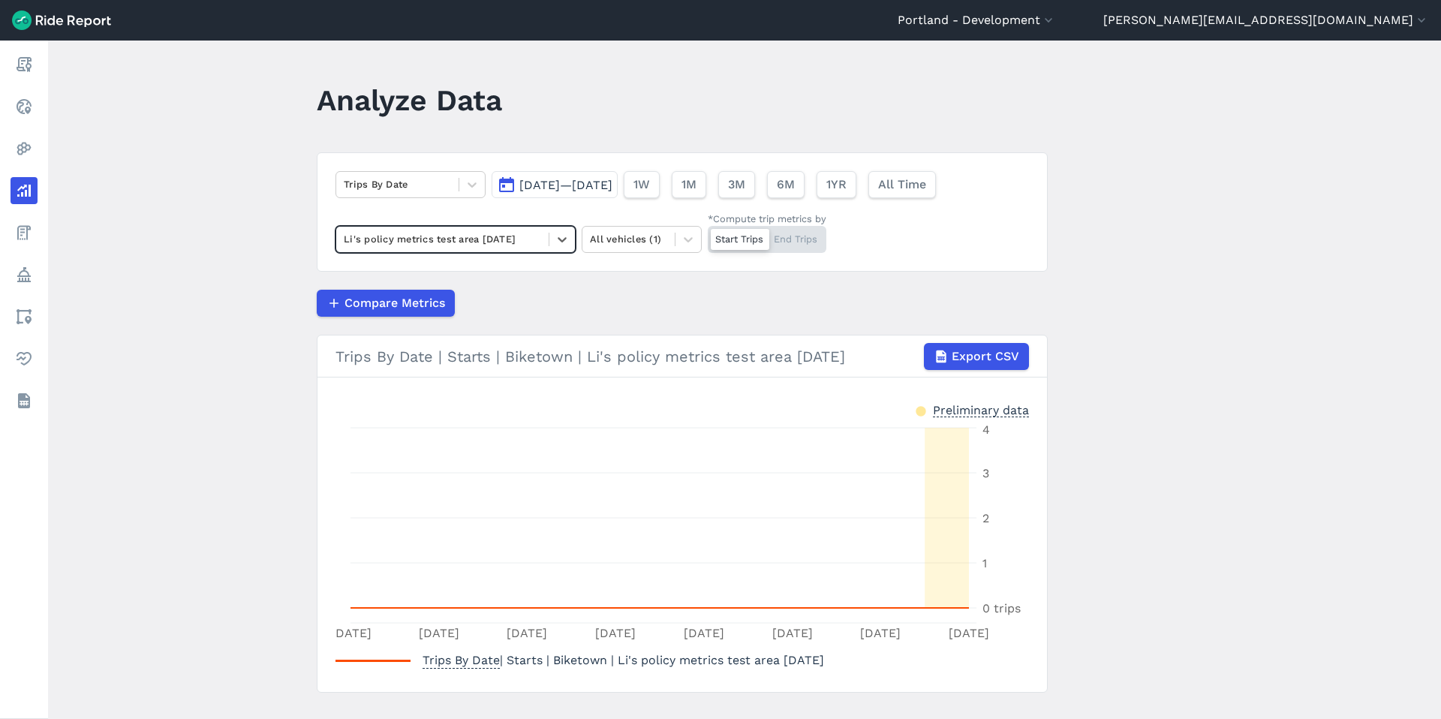
click at [363, 246] on div at bounding box center [442, 238] width 197 height 17
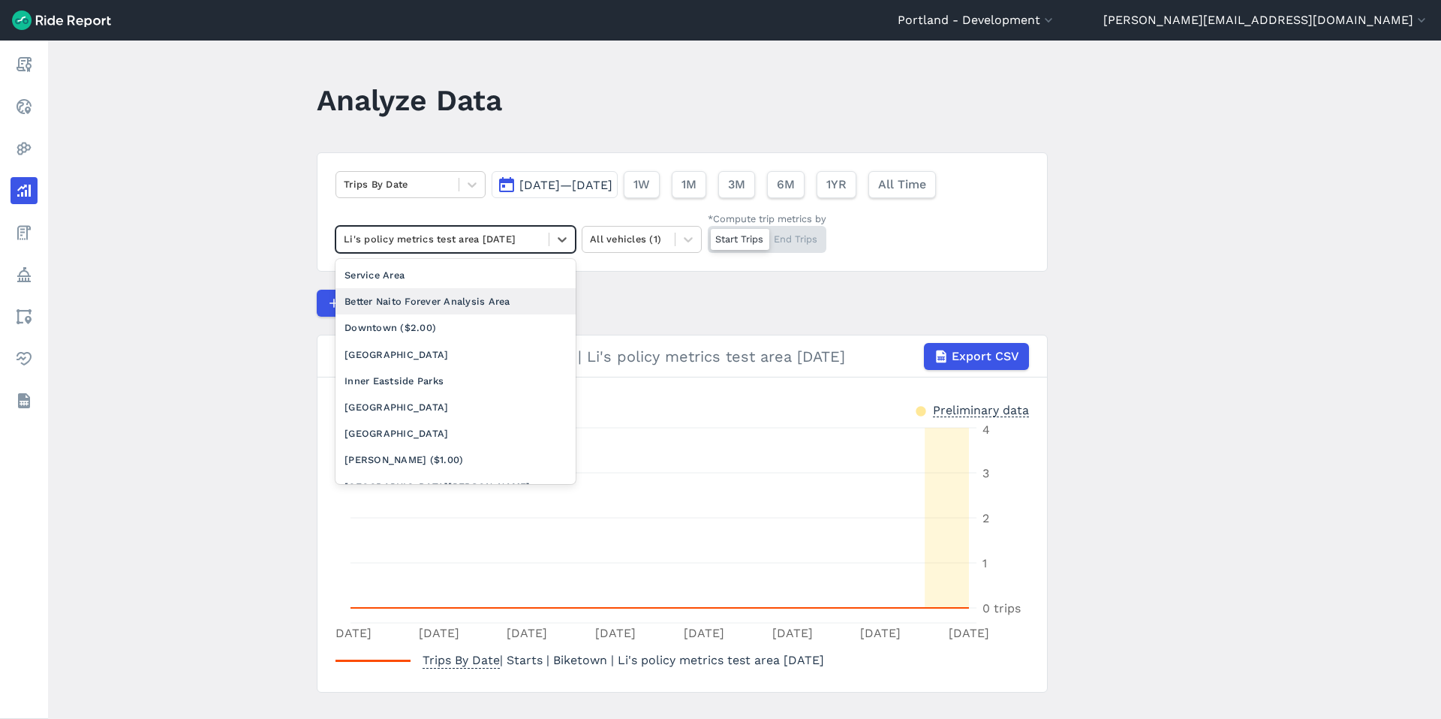
click at [370, 296] on div "Better Naito Forever Analysis Area" at bounding box center [456, 301] width 240 height 26
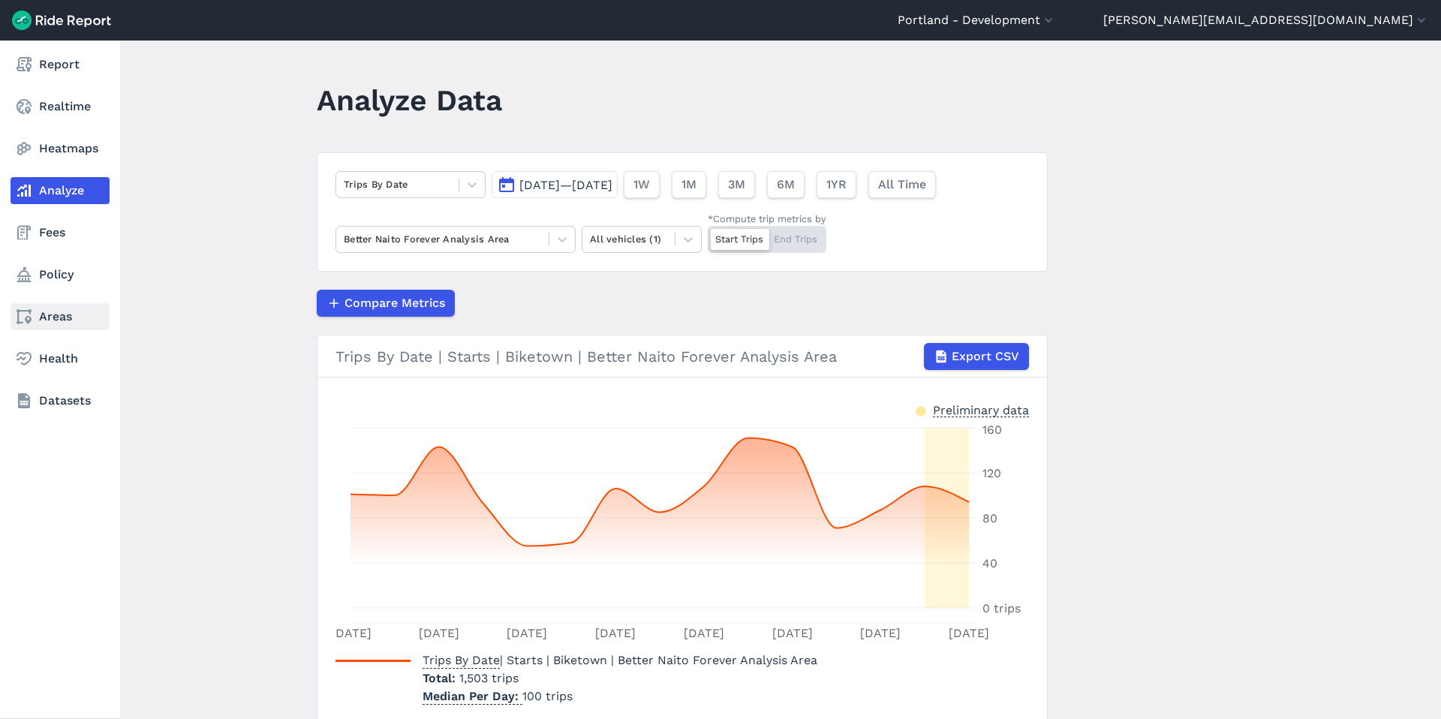
click at [44, 314] on link "Areas" at bounding box center [60, 316] width 99 height 27
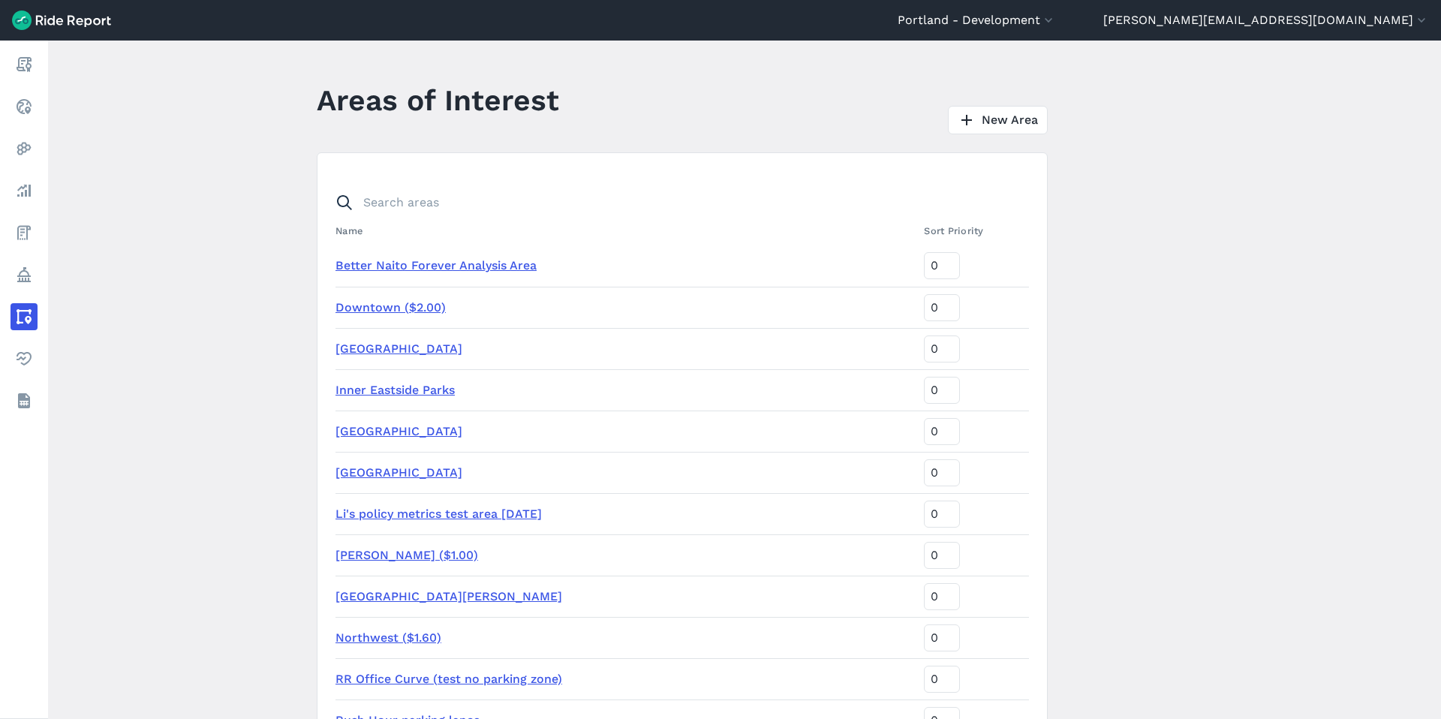
click at [447, 263] on link "Better Naito Forever Analysis Area" at bounding box center [436, 265] width 201 height 14
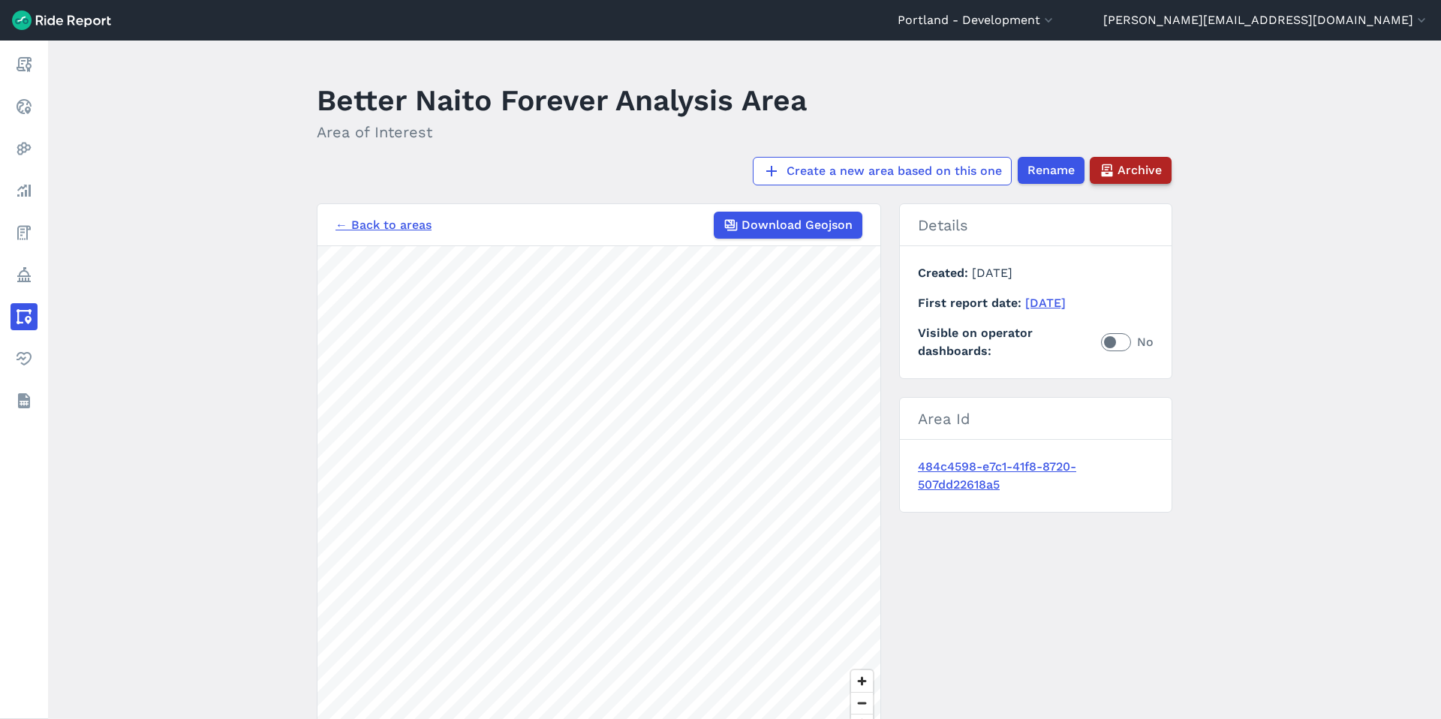
click at [1143, 164] on span "Archive" at bounding box center [1140, 170] width 44 height 18
